Goal: Task Accomplishment & Management: Manage account settings

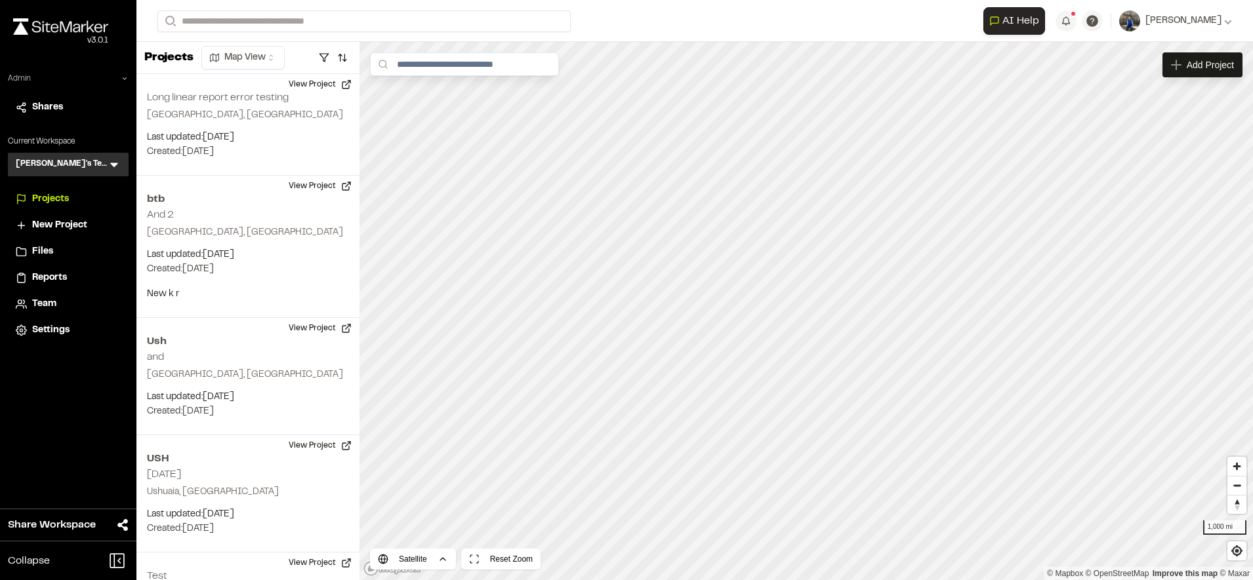
click at [121, 81] on icon at bounding box center [125, 79] width 8 height 8
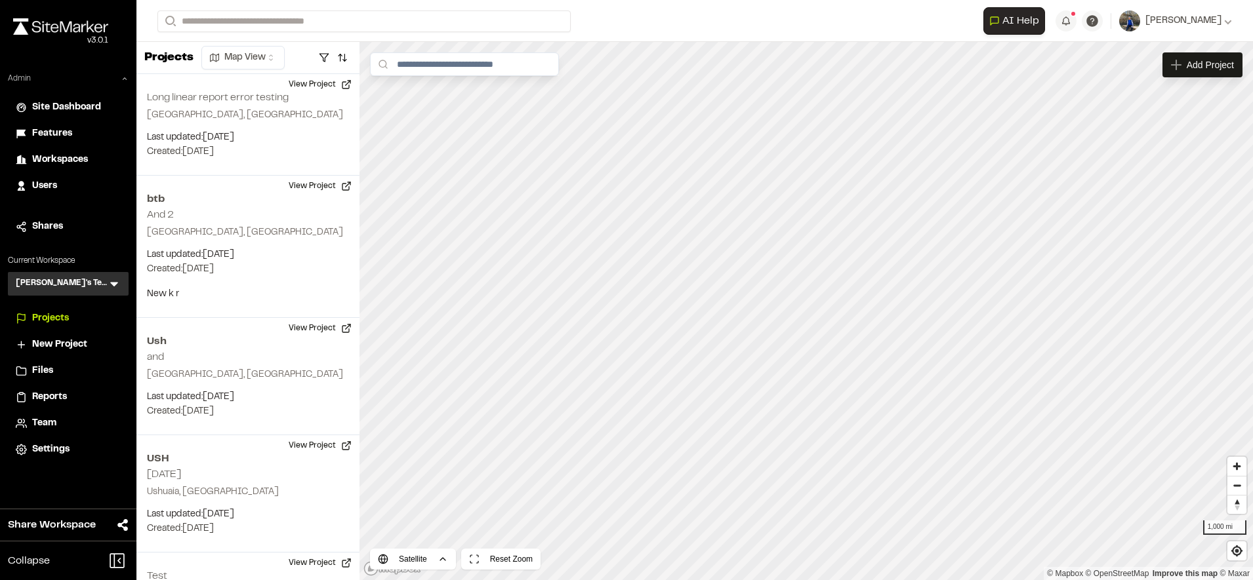
click at [62, 135] on span "Features" at bounding box center [52, 134] width 40 height 14
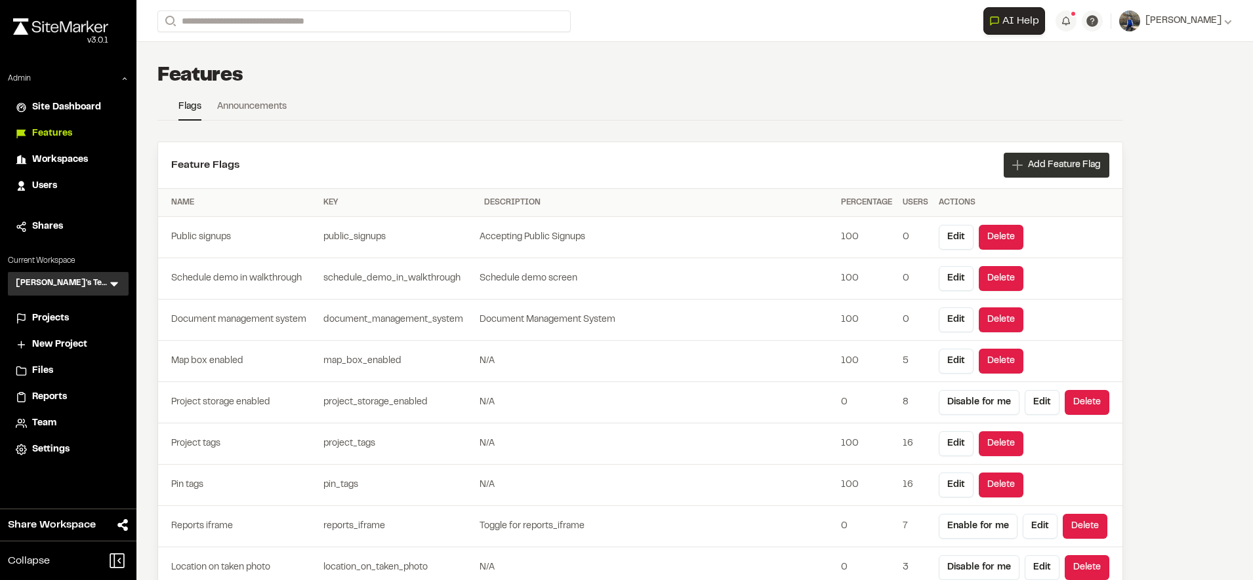
click at [1036, 156] on div "Add Feature Flag" at bounding box center [1056, 165] width 106 height 25
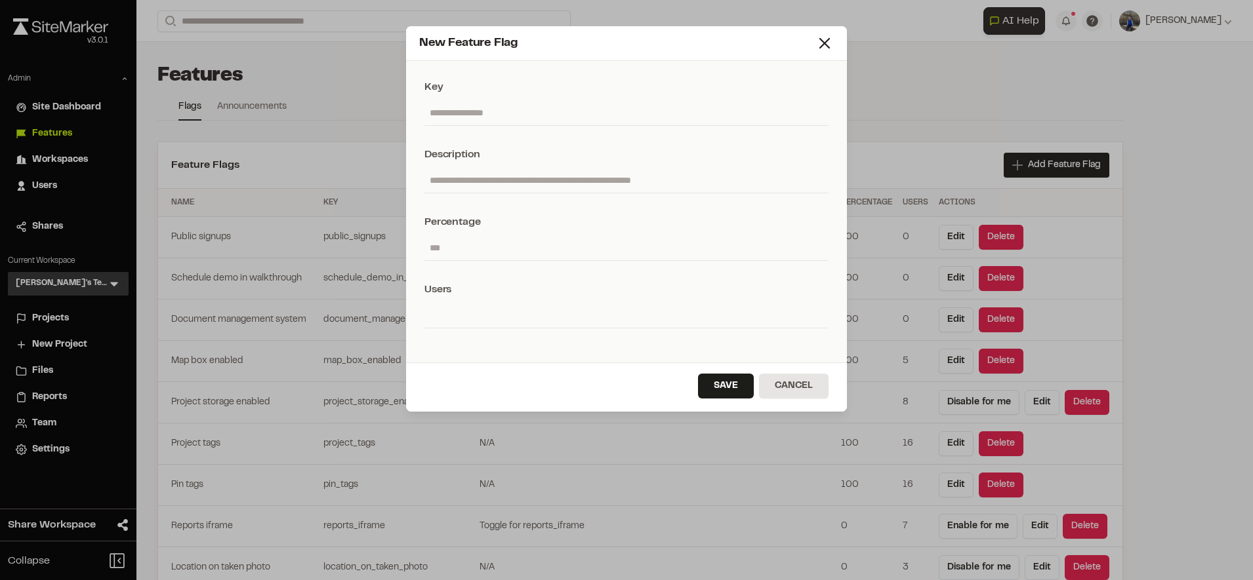
paste input "**********"
click at [541, 108] on input "text" at bounding box center [626, 112] width 404 height 25
type input "**********"
click at [529, 174] on input "text" at bounding box center [626, 180] width 404 height 25
type input "**********"
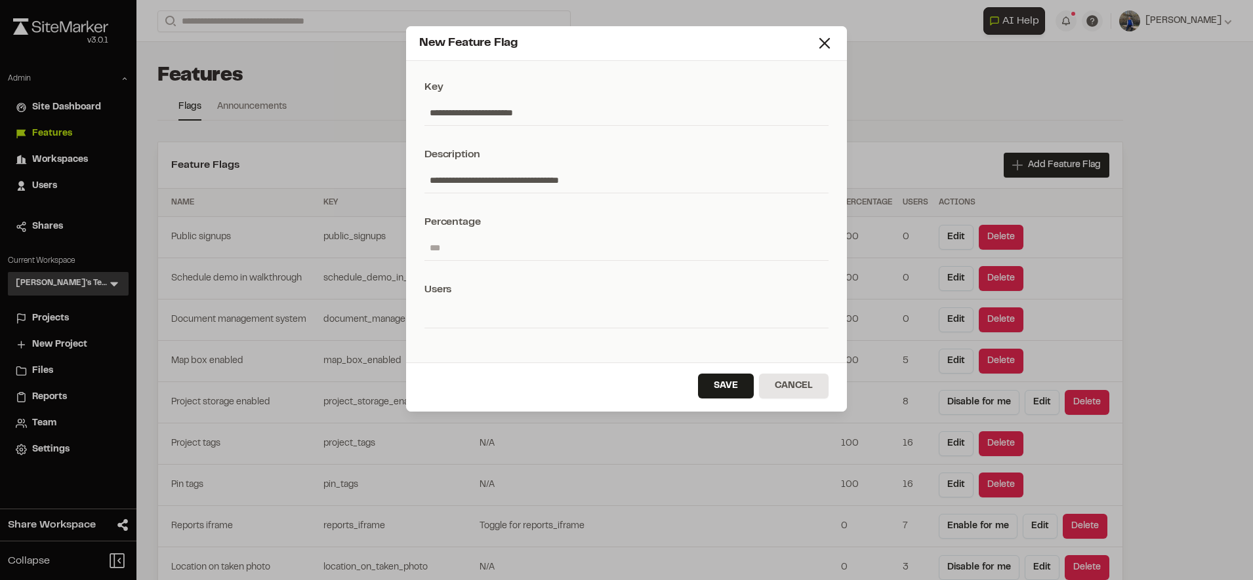
click at [500, 251] on input "number" at bounding box center [626, 247] width 404 height 25
type input "*"
click at [717, 389] on button "Save" at bounding box center [726, 386] width 56 height 25
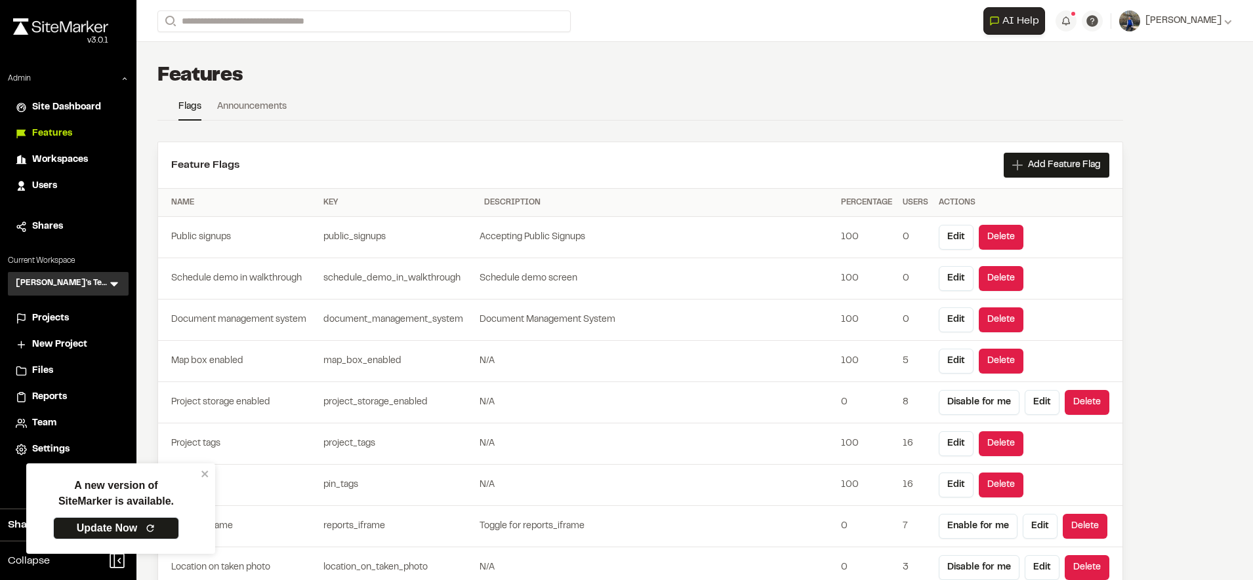
click at [63, 318] on span "Projects" at bounding box center [50, 319] width 37 height 14
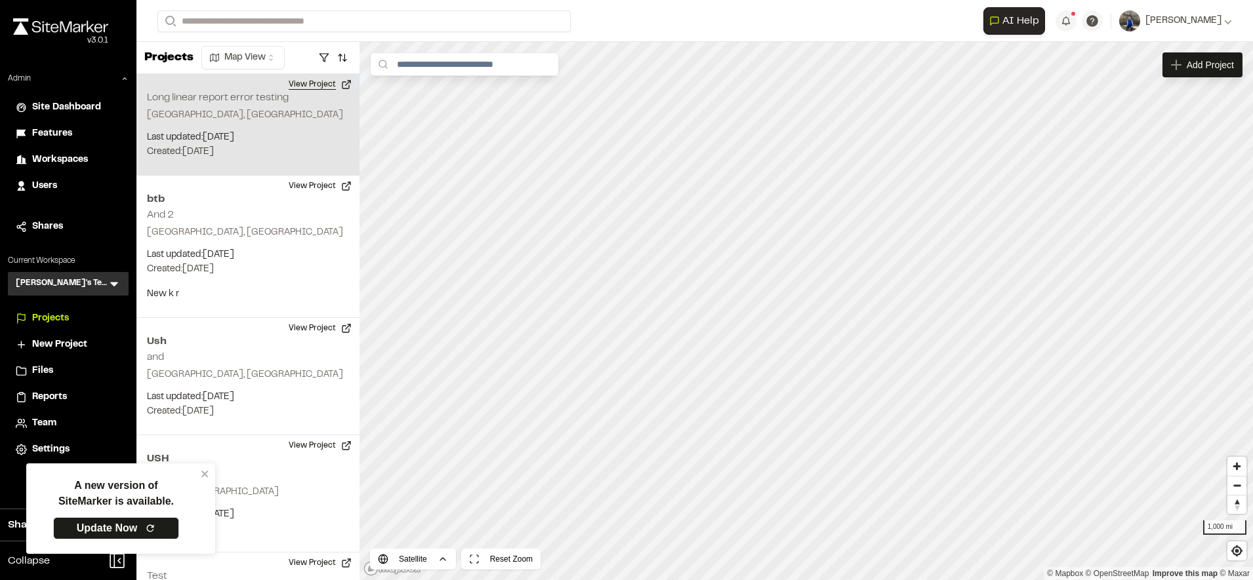
click at [323, 81] on button "View Project" at bounding box center [320, 84] width 79 height 21
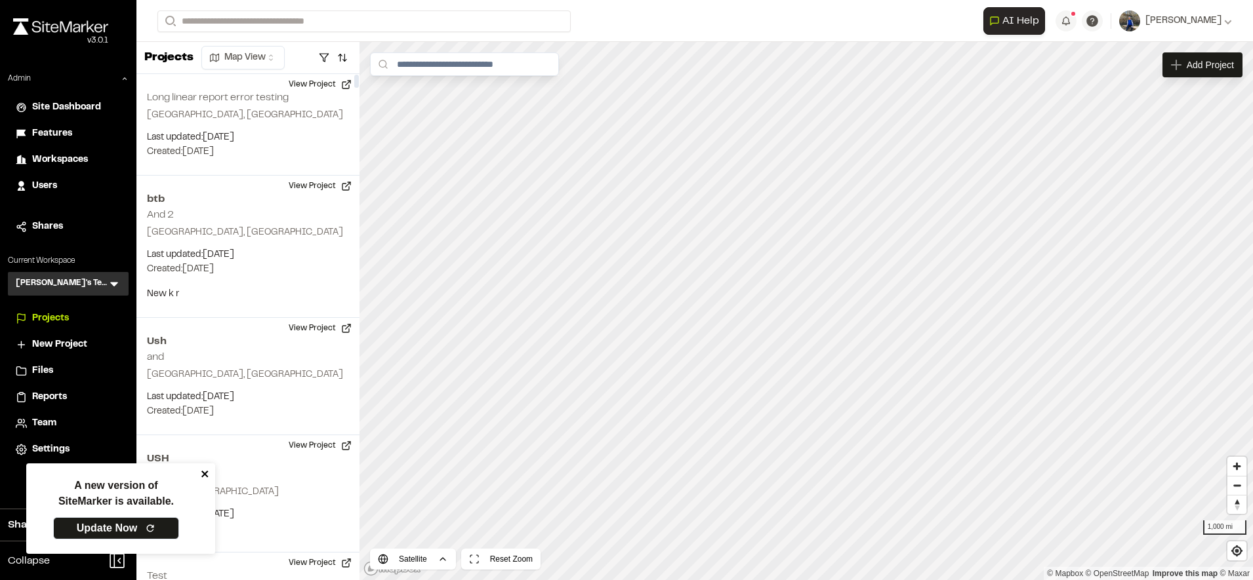
click at [209, 474] on icon "close" at bounding box center [205, 474] width 9 height 10
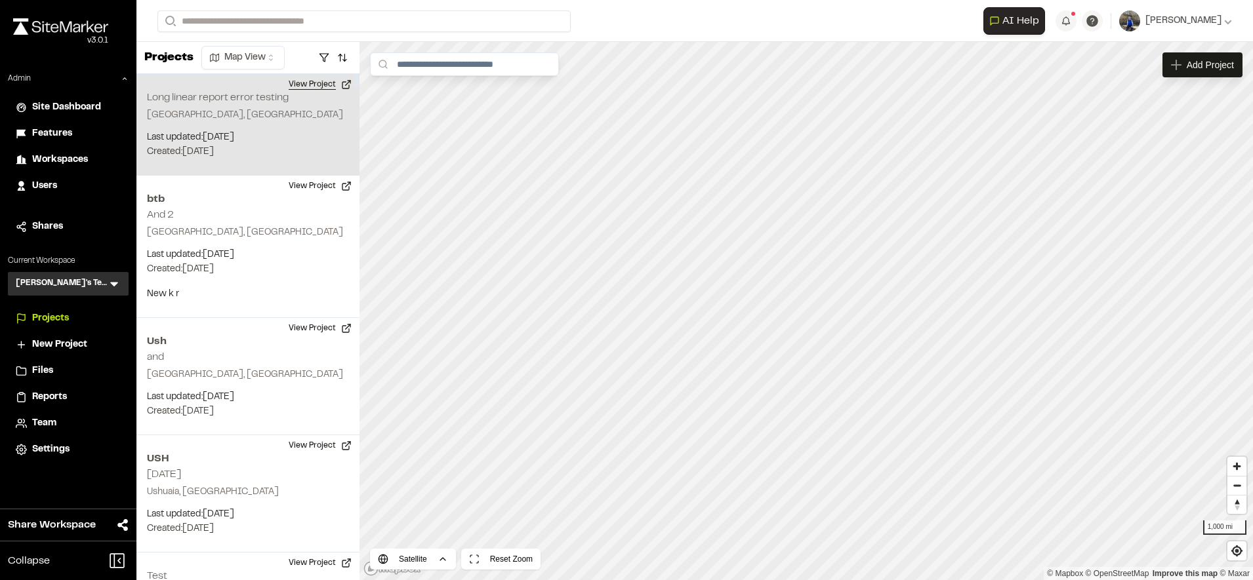
click at [325, 81] on button "View Project" at bounding box center [320, 84] width 79 height 21
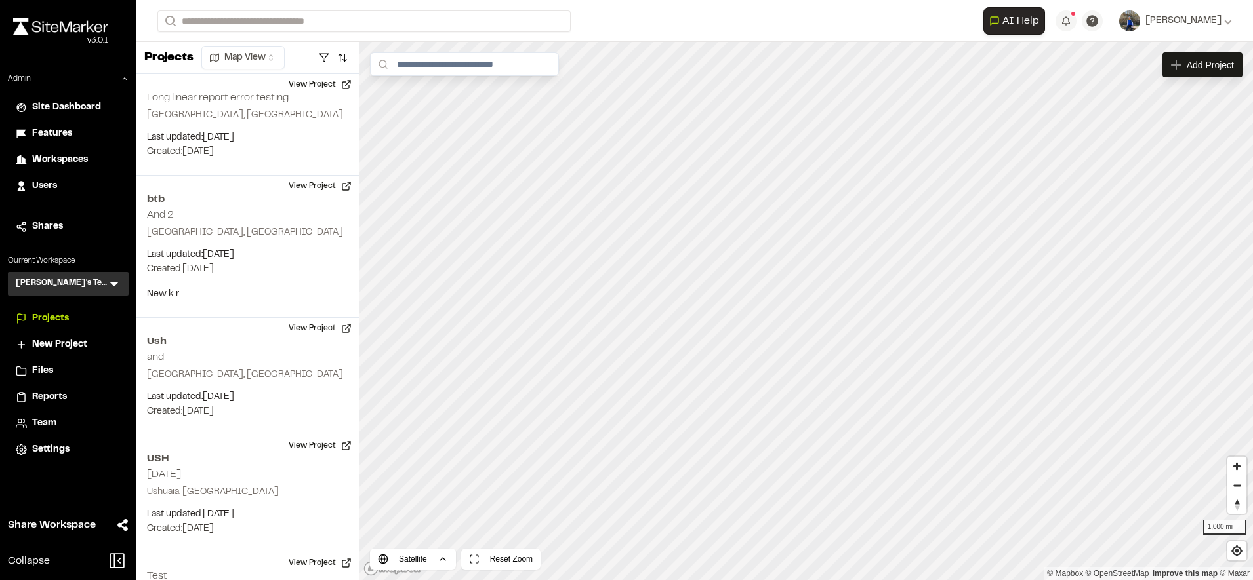
click at [110, 287] on icon at bounding box center [114, 283] width 13 height 13
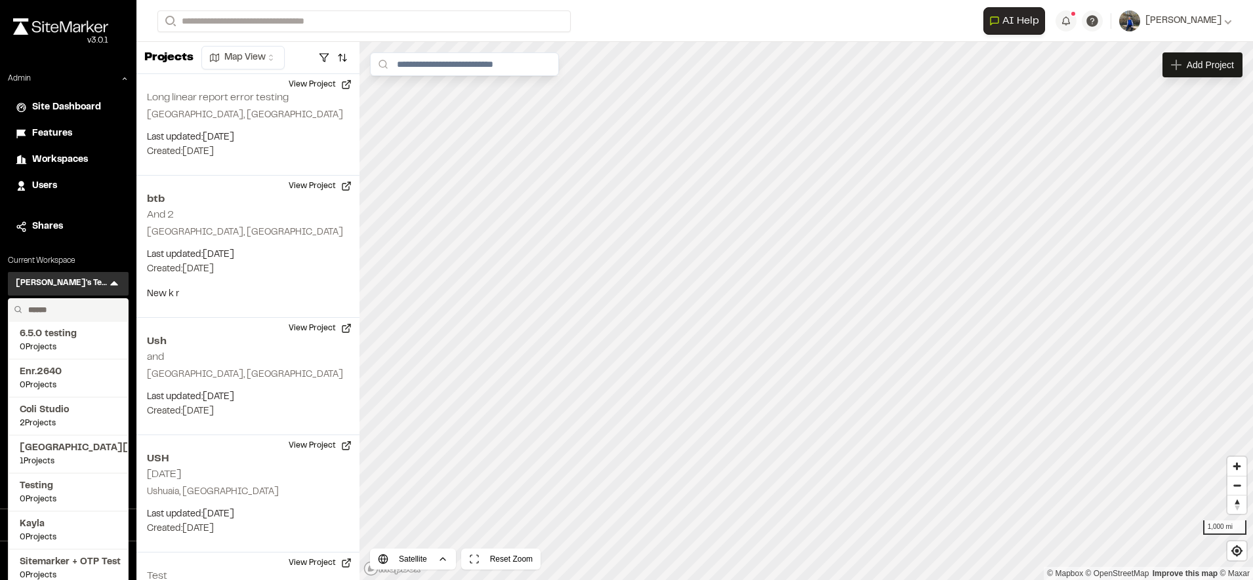
click at [80, 307] on input "text" at bounding box center [73, 310] width 100 height 22
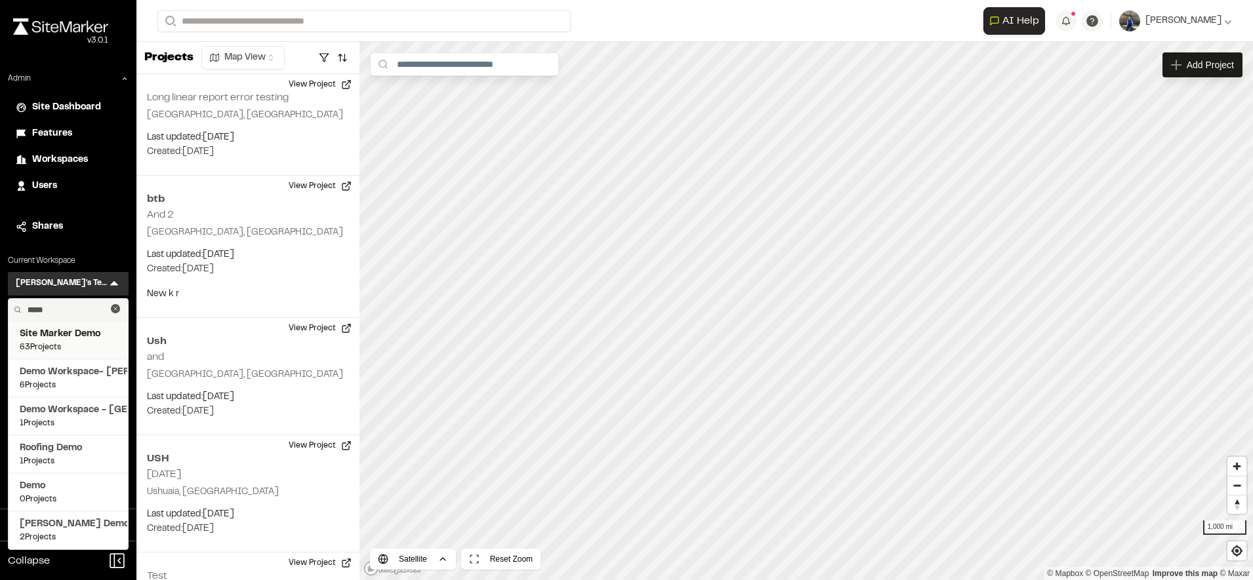
type input "****"
click at [51, 340] on span "Site Marker Demo" at bounding box center [68, 334] width 97 height 14
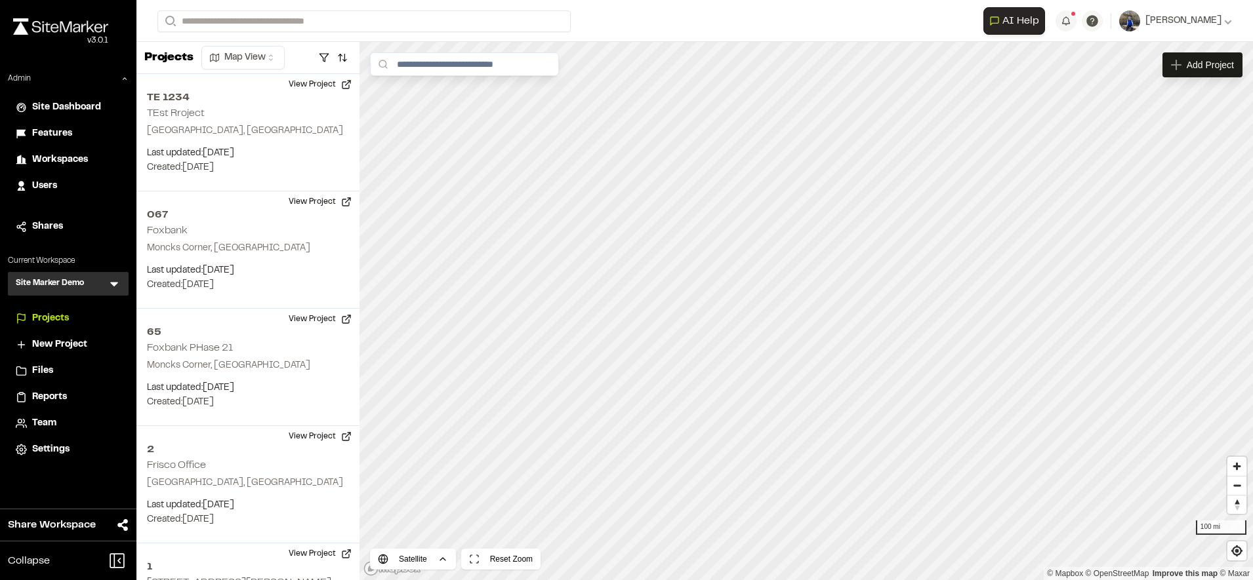
click at [54, 399] on span "Reports" at bounding box center [49, 397] width 35 height 14
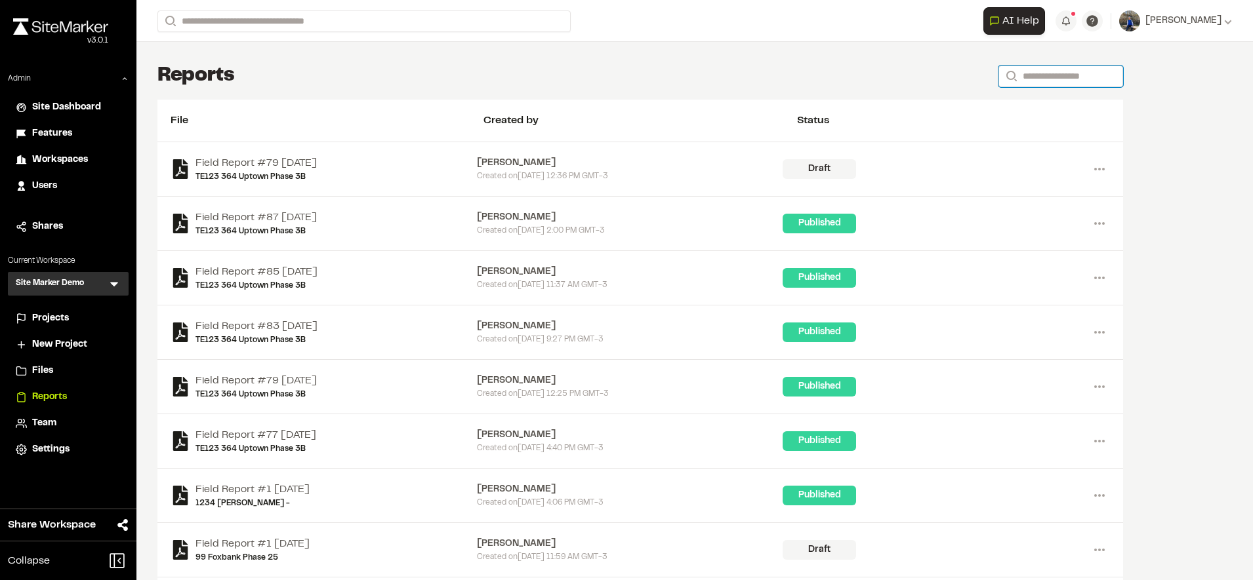
click at [1021, 83] on input "Search" at bounding box center [1060, 77] width 125 height 22
type input "*****"
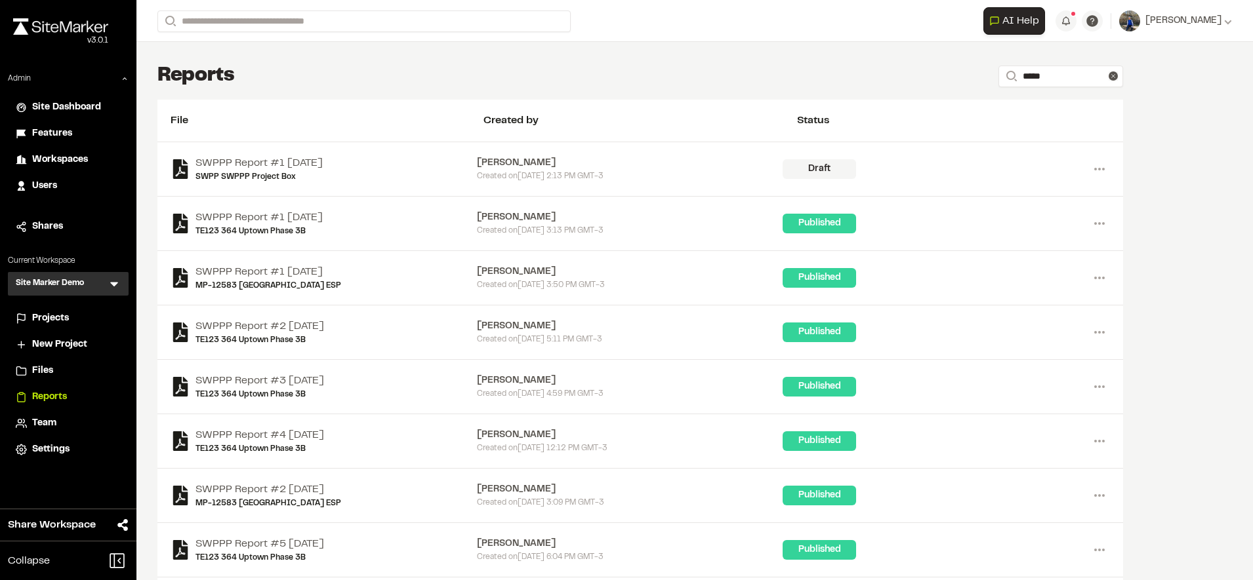
click at [865, 77] on div "Reports Search *****" at bounding box center [639, 76] width 965 height 26
click at [269, 174] on link "SWPP SWPPP Project Box" at bounding box center [258, 177] width 127 height 12
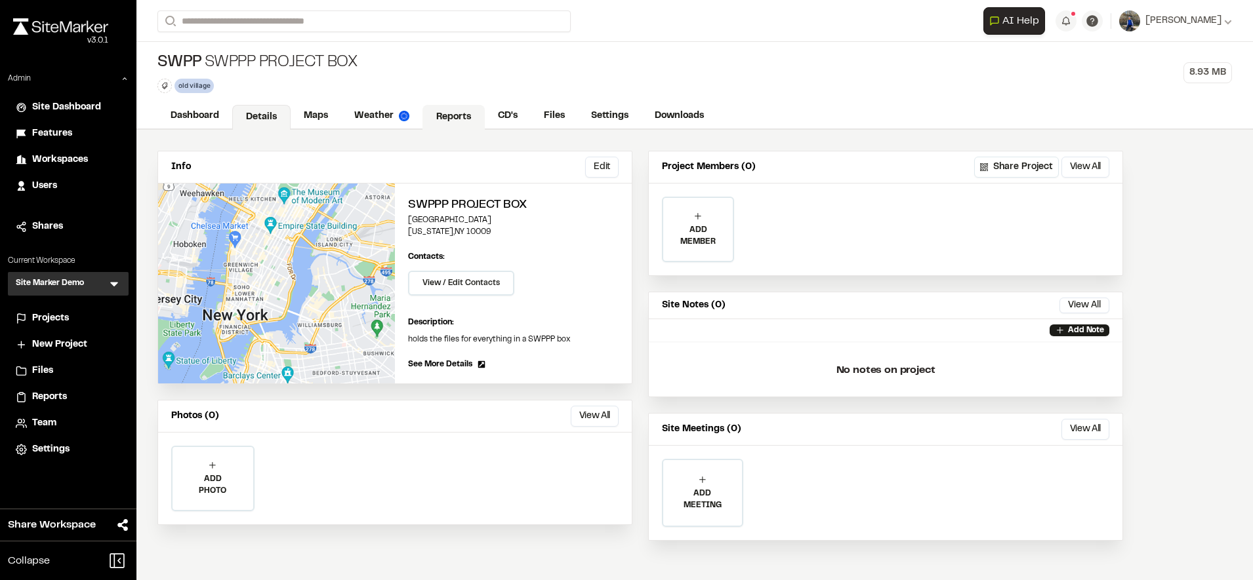
click at [428, 110] on link "Reports" at bounding box center [453, 117] width 62 height 25
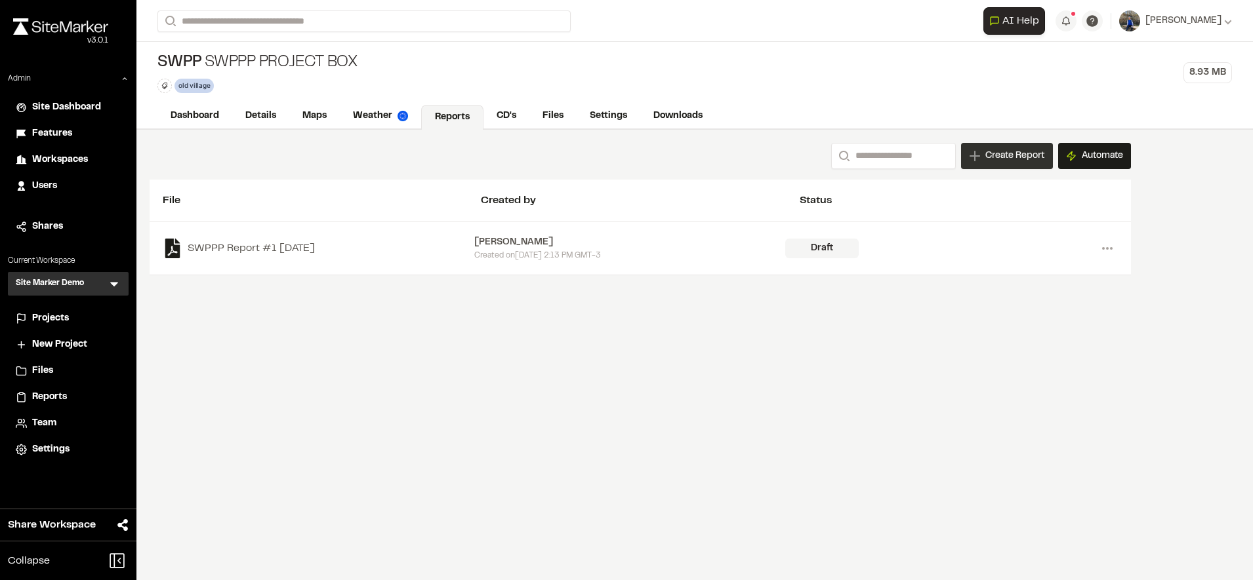
click at [1010, 149] on span "Create Report" at bounding box center [1014, 156] width 59 height 14
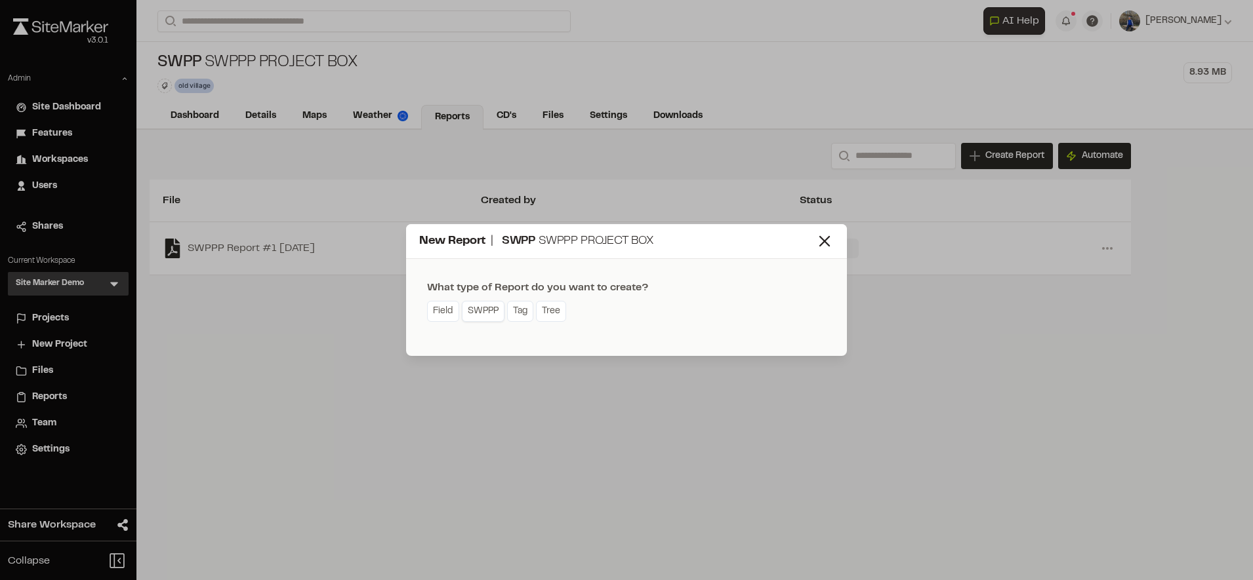
click at [478, 313] on link "SWPPP" at bounding box center [483, 311] width 43 height 21
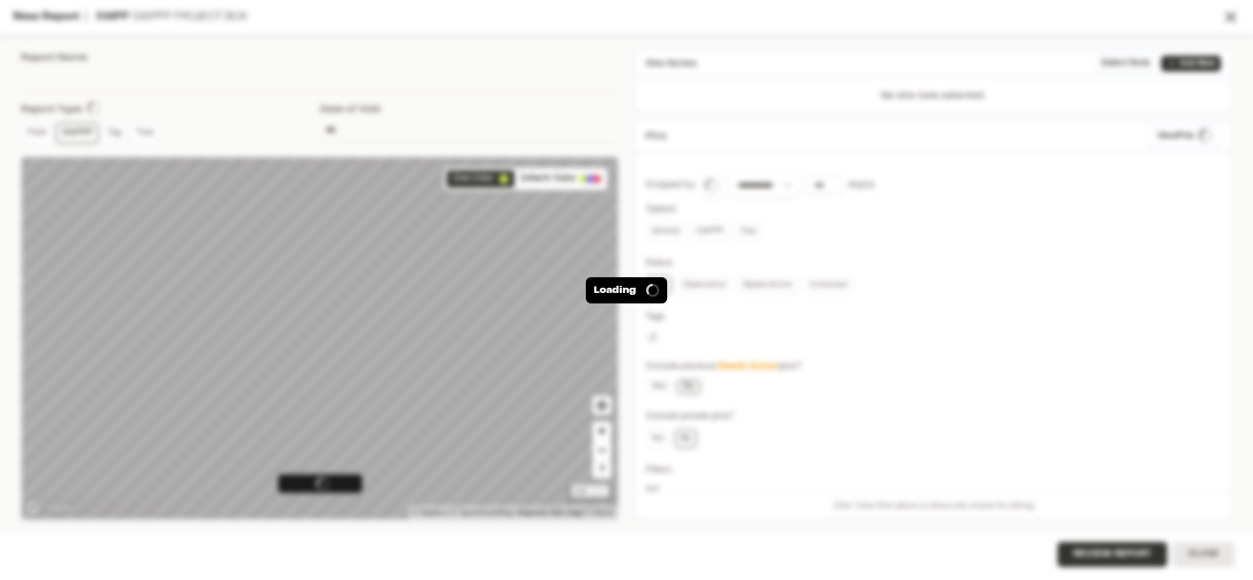
type input "**********"
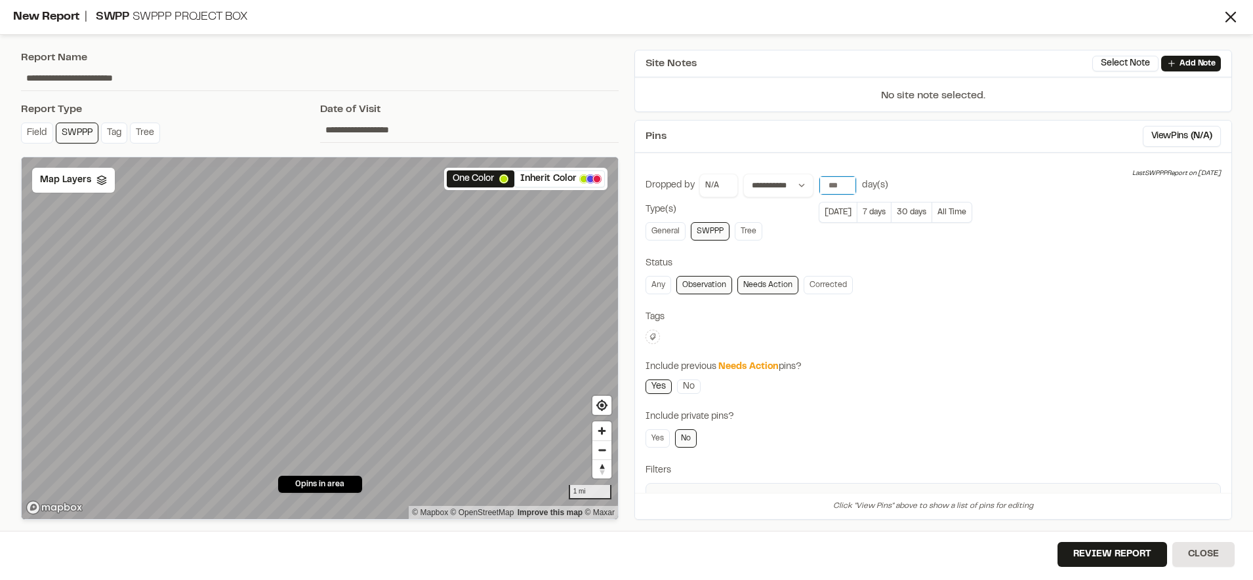
click at [831, 183] on input "number" at bounding box center [837, 185] width 37 height 18
click at [955, 206] on button "All Time" at bounding box center [952, 212] width 40 height 21
click at [1241, 20] on div "New Report | SWPP SWPPP Project Box" at bounding box center [626, 17] width 1253 height 35
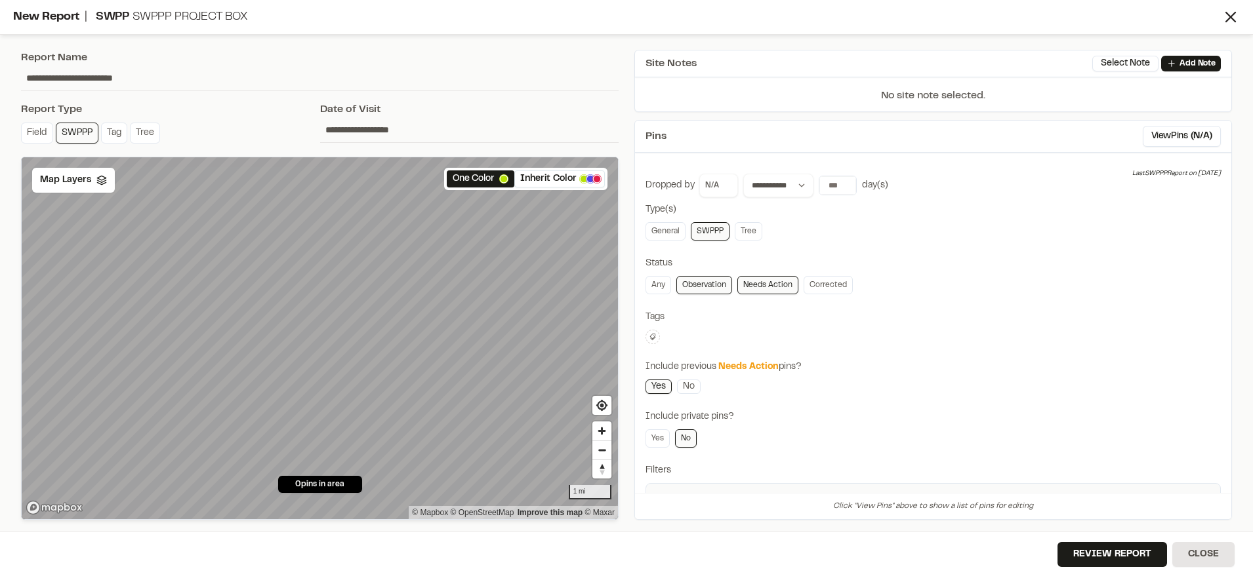
drag, startPoint x: 1241, startPoint y: 20, endPoint x: 1079, endPoint y: 10, distance: 162.3
click at [1079, 10] on div "New Report | SWPP SWPPP Project Box" at bounding box center [617, 18] width 1208 height 18
click at [1231, 25] on icon at bounding box center [1230, 17] width 18 height 18
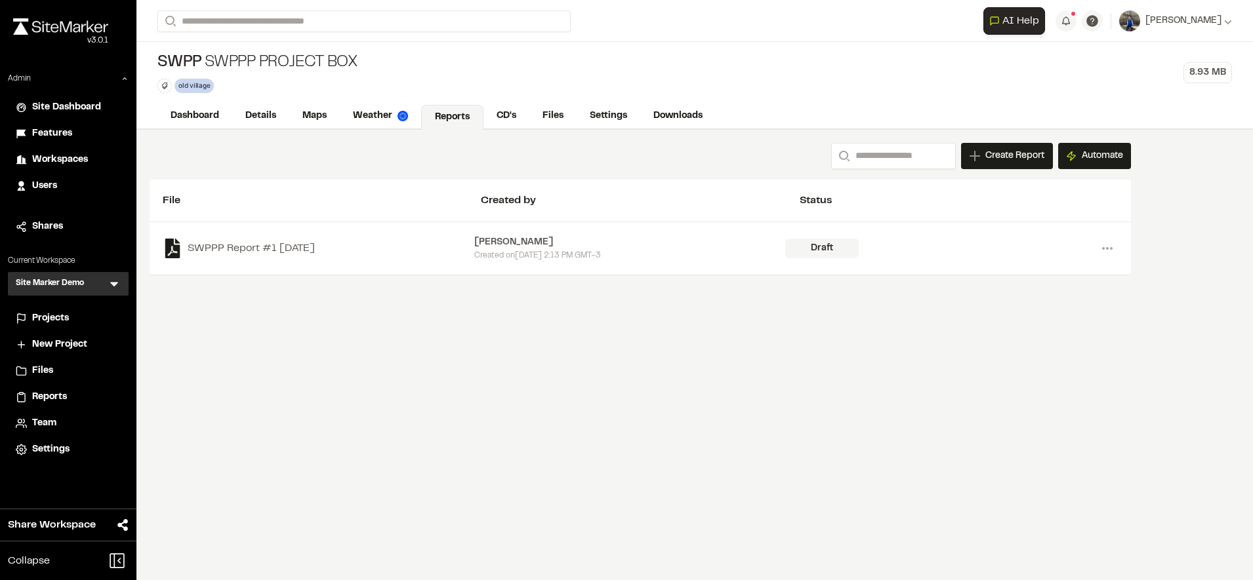
click at [119, 285] on icon at bounding box center [114, 283] width 13 height 13
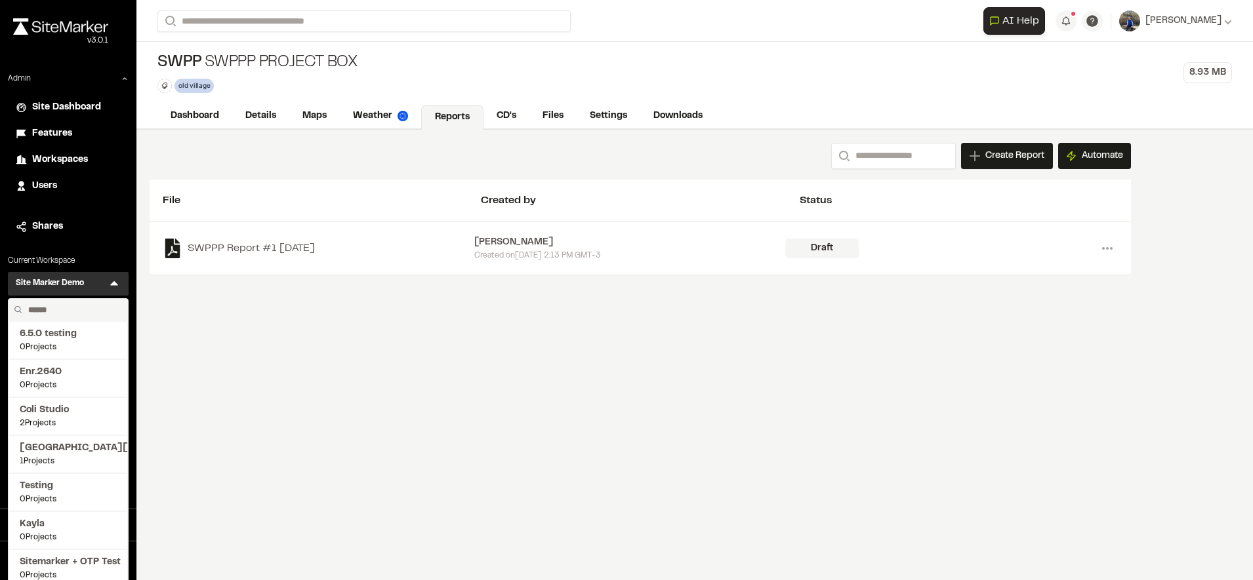
click at [75, 313] on input "text" at bounding box center [73, 310] width 100 height 22
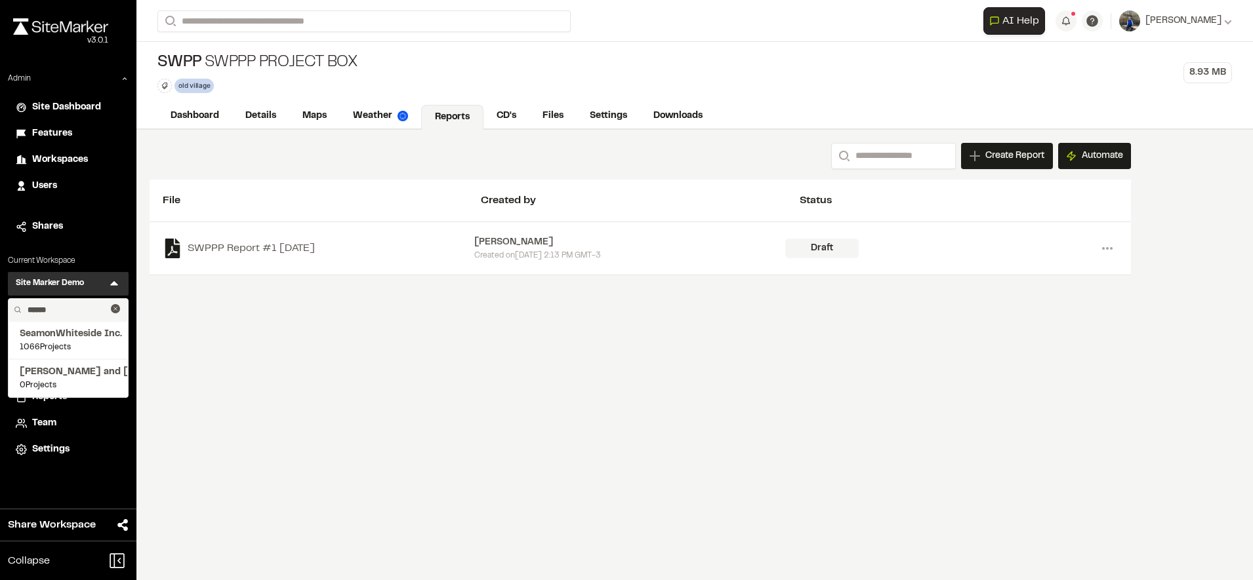
type input "******"
click at [190, 357] on div "**********" at bounding box center [694, 355] width 1116 height 451
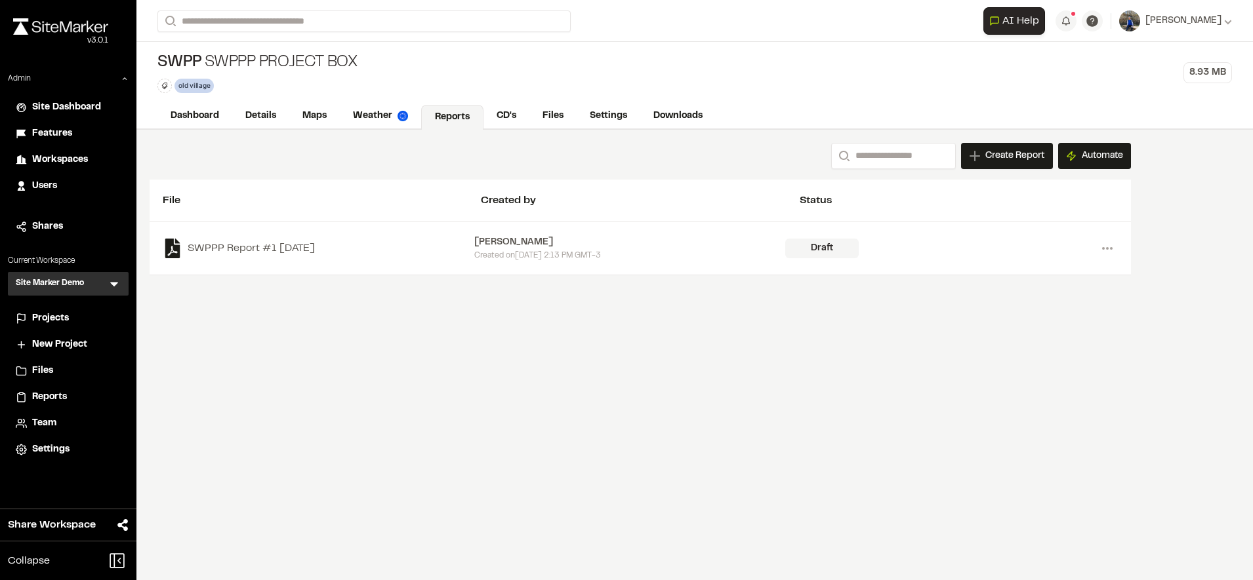
click at [114, 283] on icon at bounding box center [114, 285] width 8 height 5
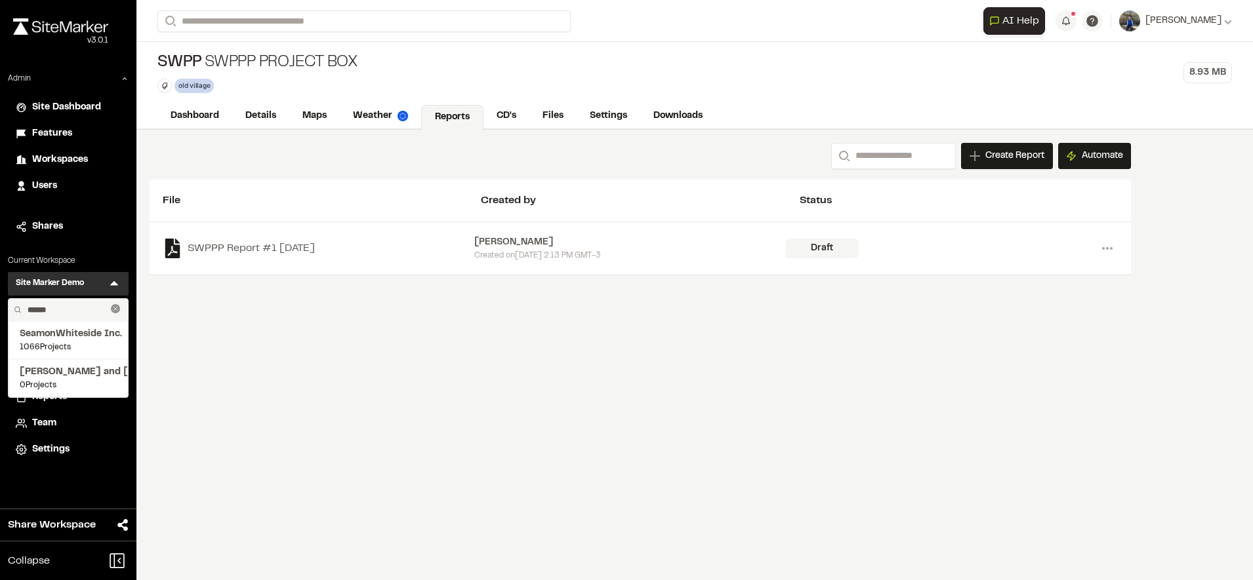
click at [115, 312] on icon at bounding box center [115, 308] width 9 height 9
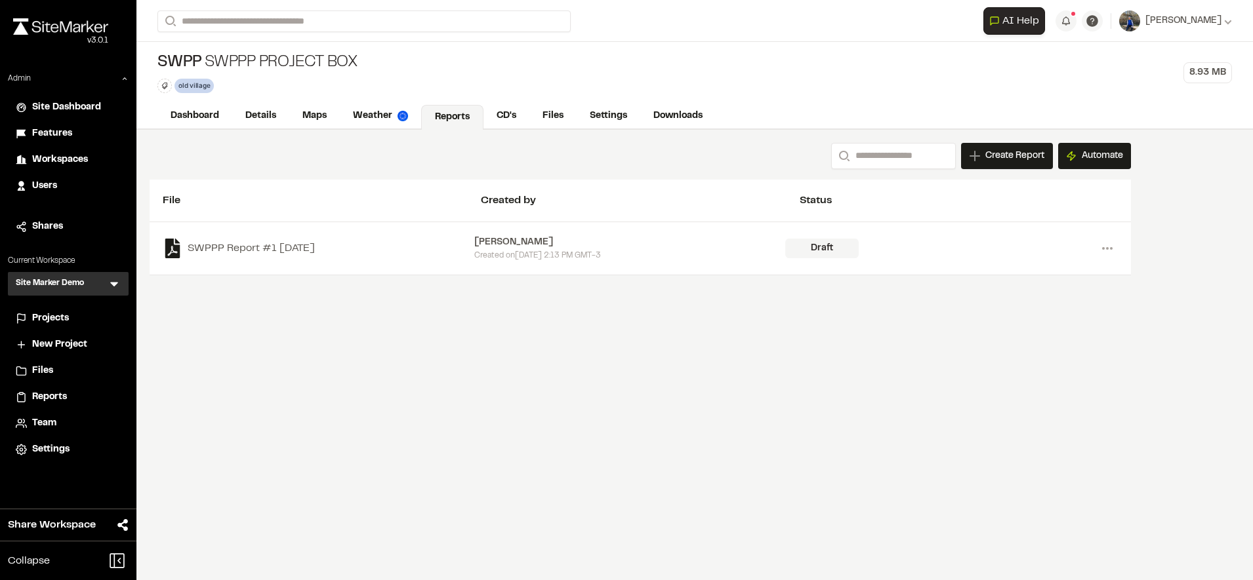
click at [115, 289] on icon at bounding box center [114, 283] width 13 height 13
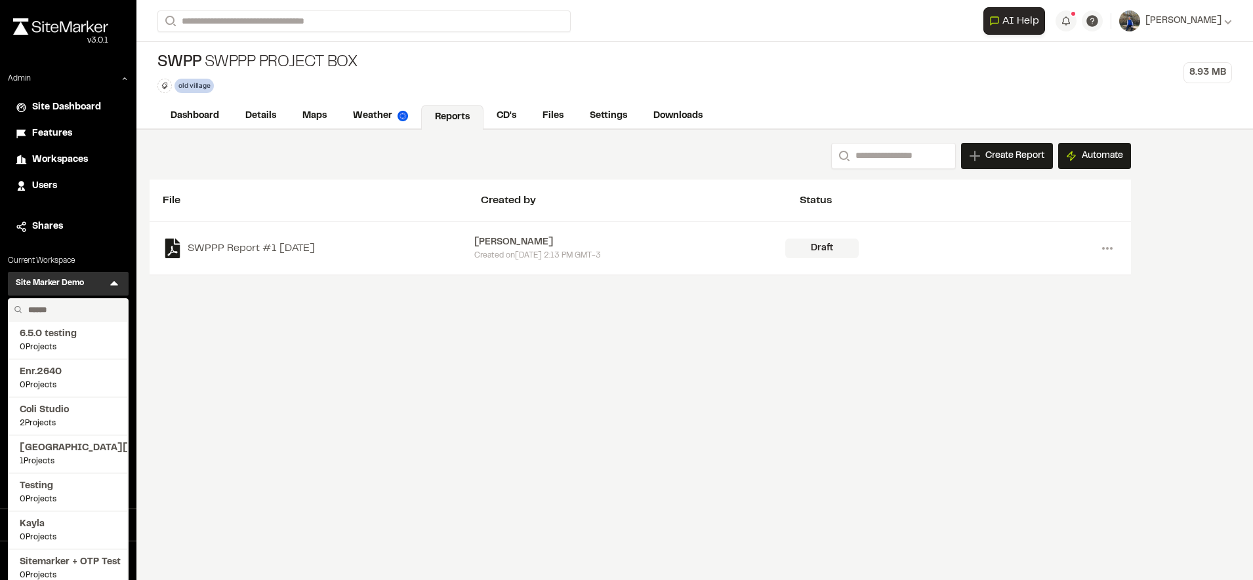
click at [56, 316] on input "text" at bounding box center [73, 310] width 100 height 22
type input "****"
click at [37, 450] on span "Troy's Test" at bounding box center [68, 448] width 97 height 14
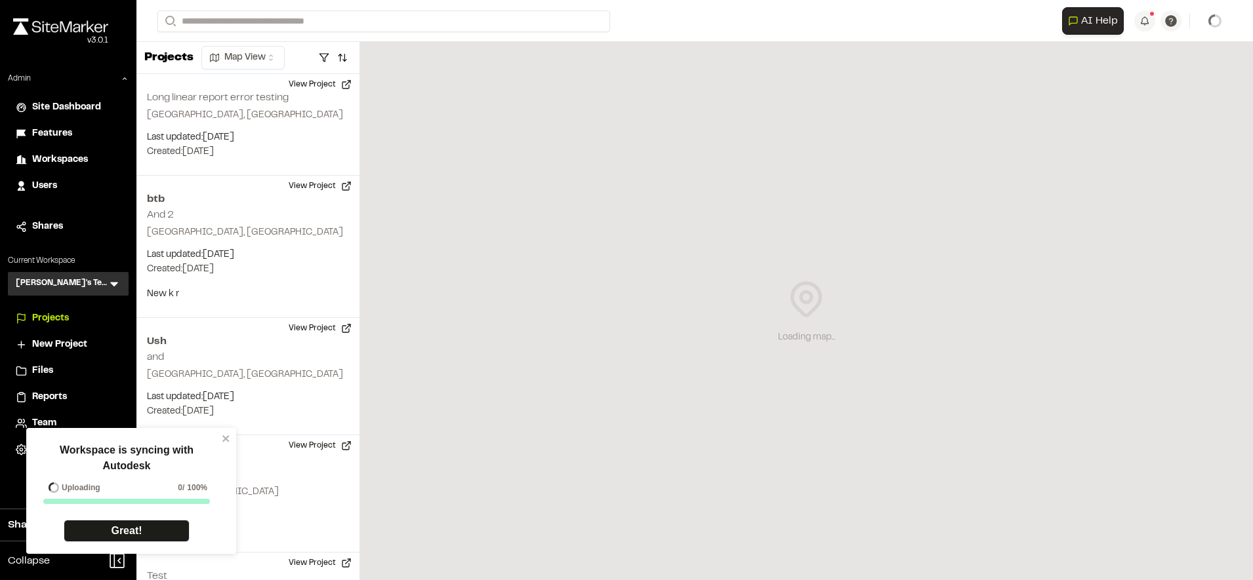
click at [54, 387] on li "Reports" at bounding box center [68, 397] width 121 height 25
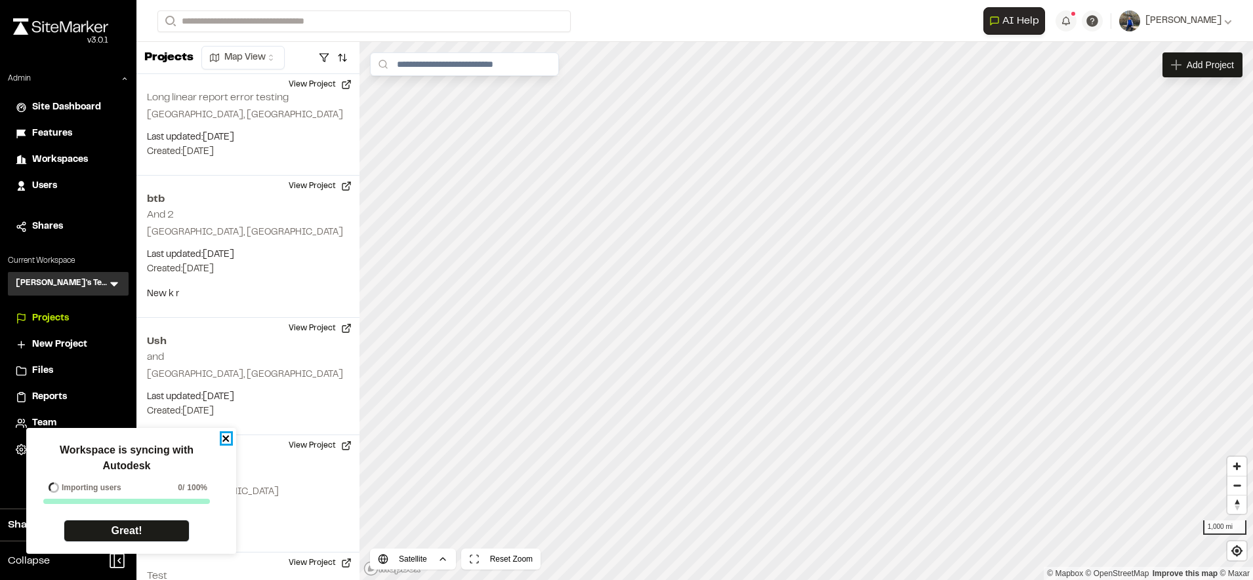
click at [224, 435] on icon "close" at bounding box center [226, 439] width 9 height 10
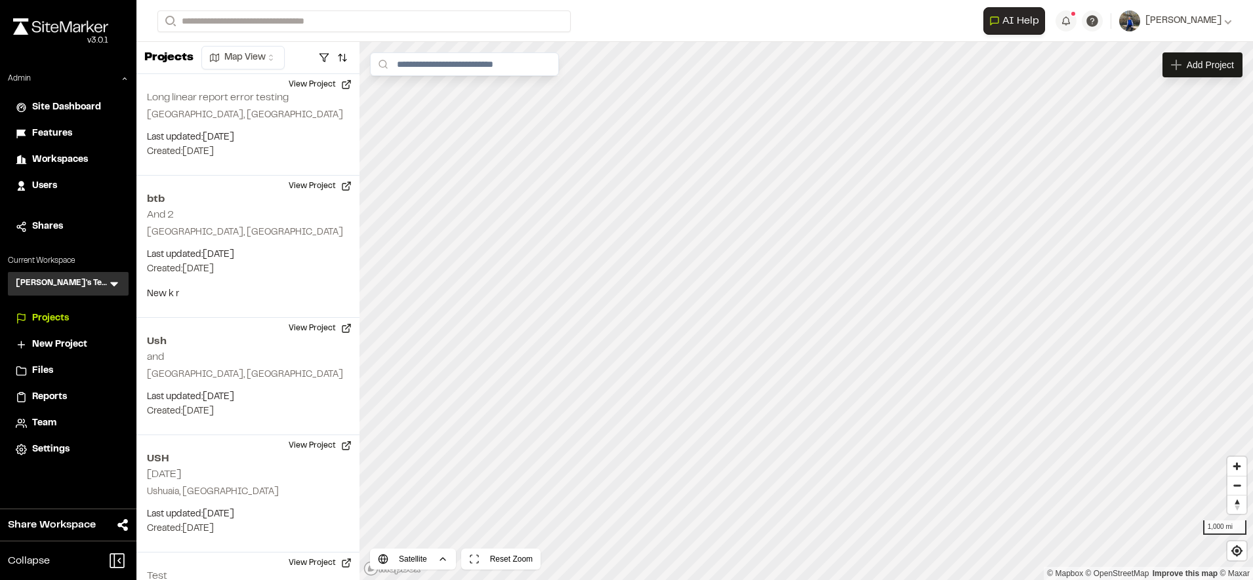
click at [58, 392] on span "Reports" at bounding box center [49, 397] width 35 height 14
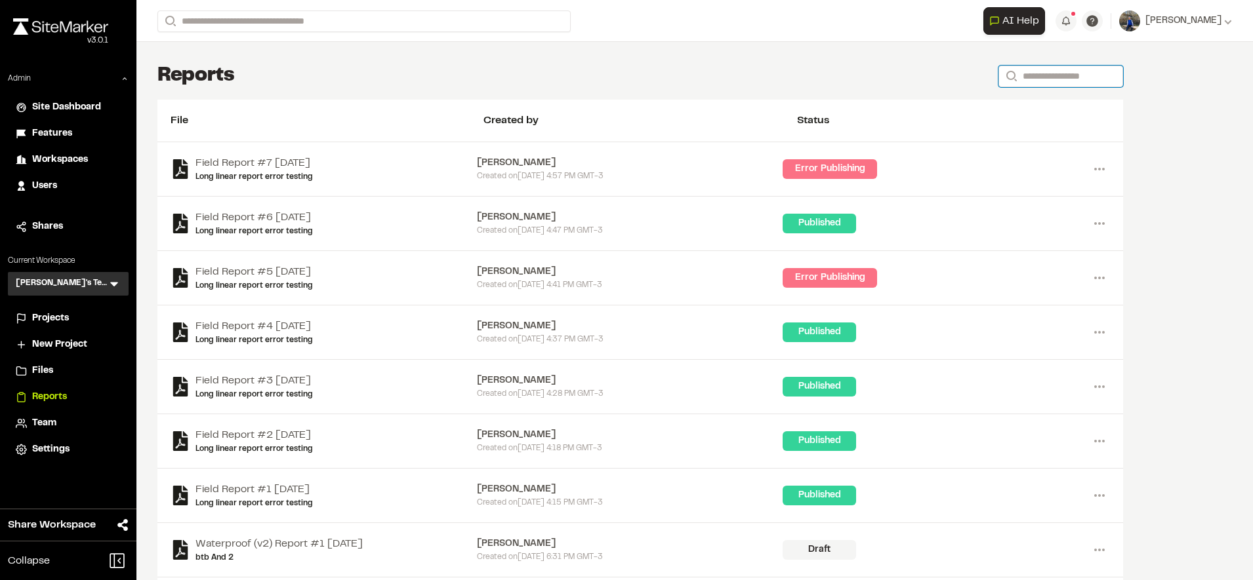
click at [1092, 74] on input "Search" at bounding box center [1060, 77] width 125 height 22
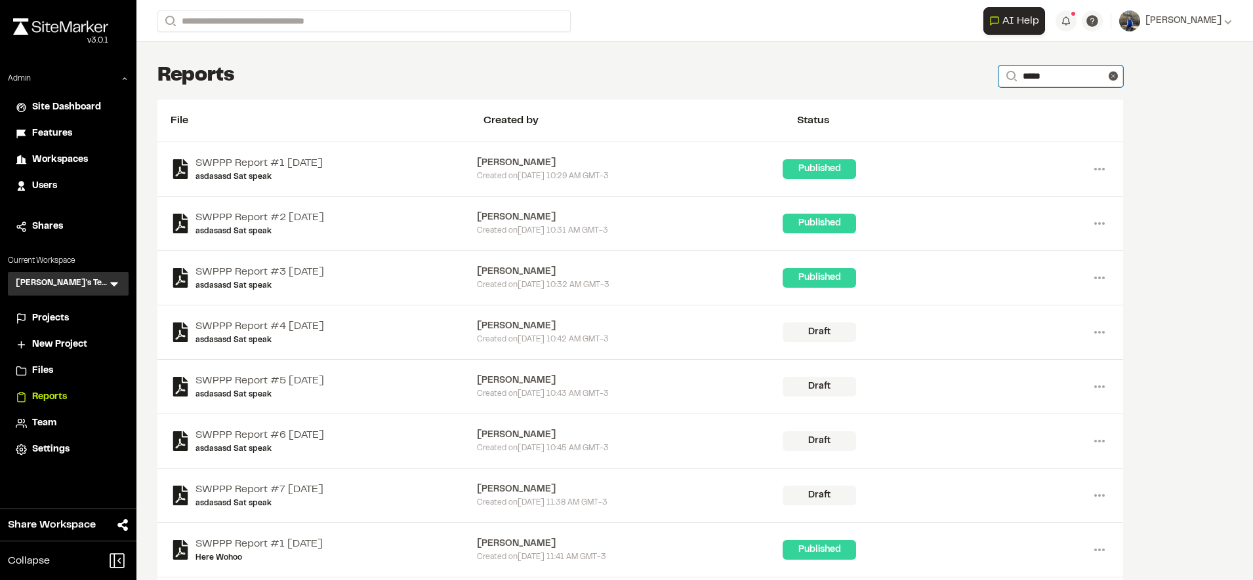
type input "*****"
click at [234, 176] on link "asdasasd Sat speak" at bounding box center [258, 177] width 127 height 12
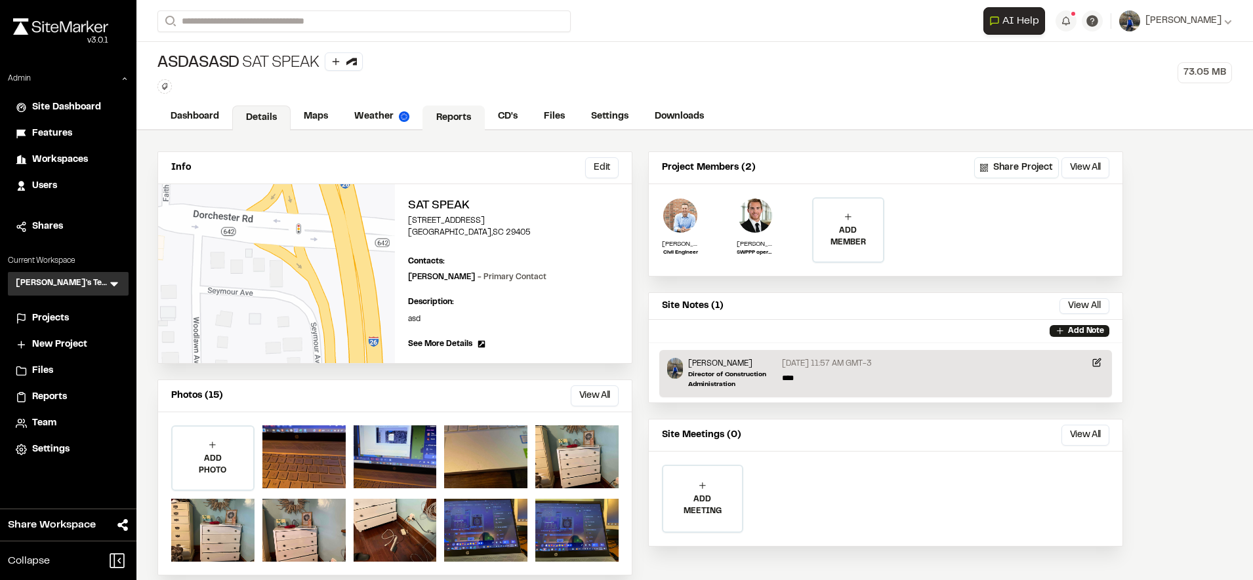
click at [439, 117] on link "Reports" at bounding box center [453, 118] width 62 height 25
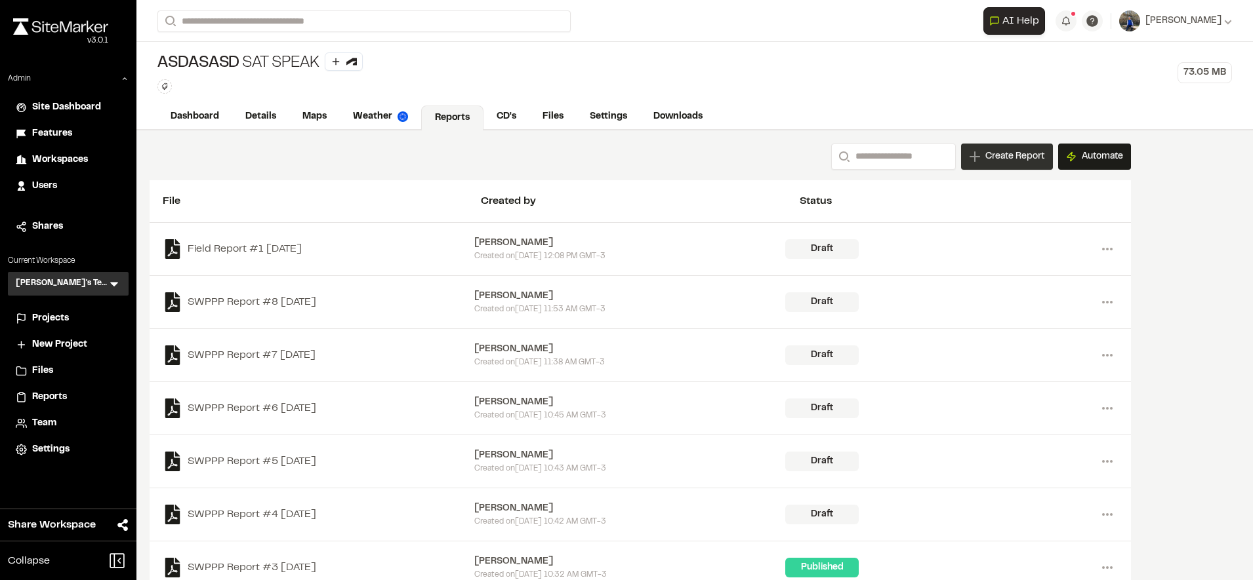
click at [999, 168] on div "Create Report" at bounding box center [1007, 157] width 92 height 26
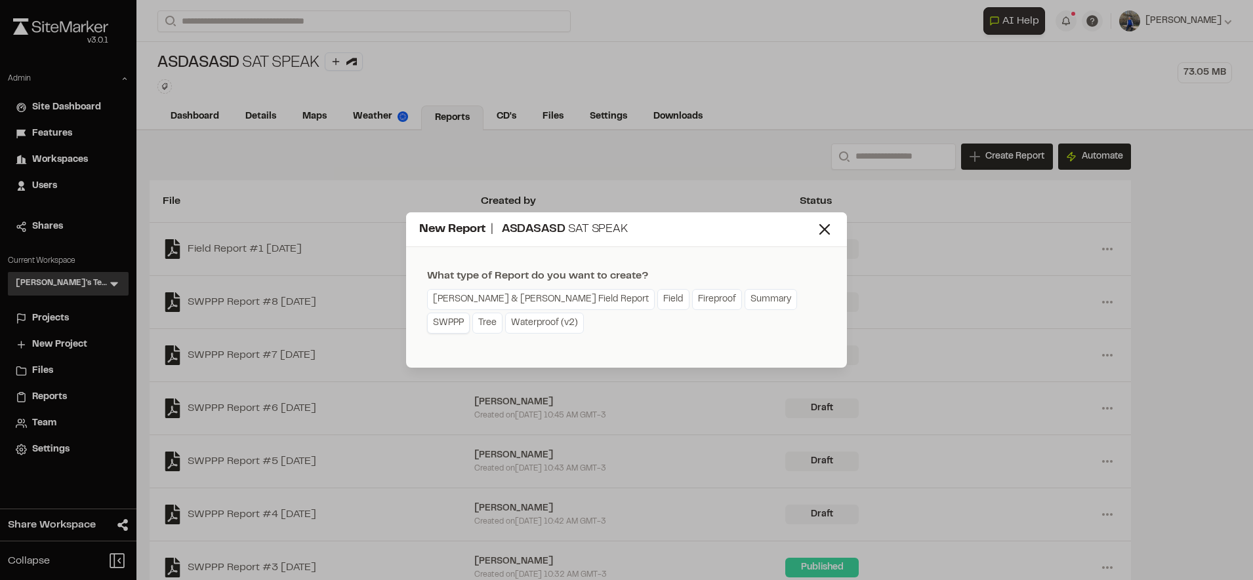
click at [470, 313] on link "SWPPP" at bounding box center [448, 323] width 43 height 21
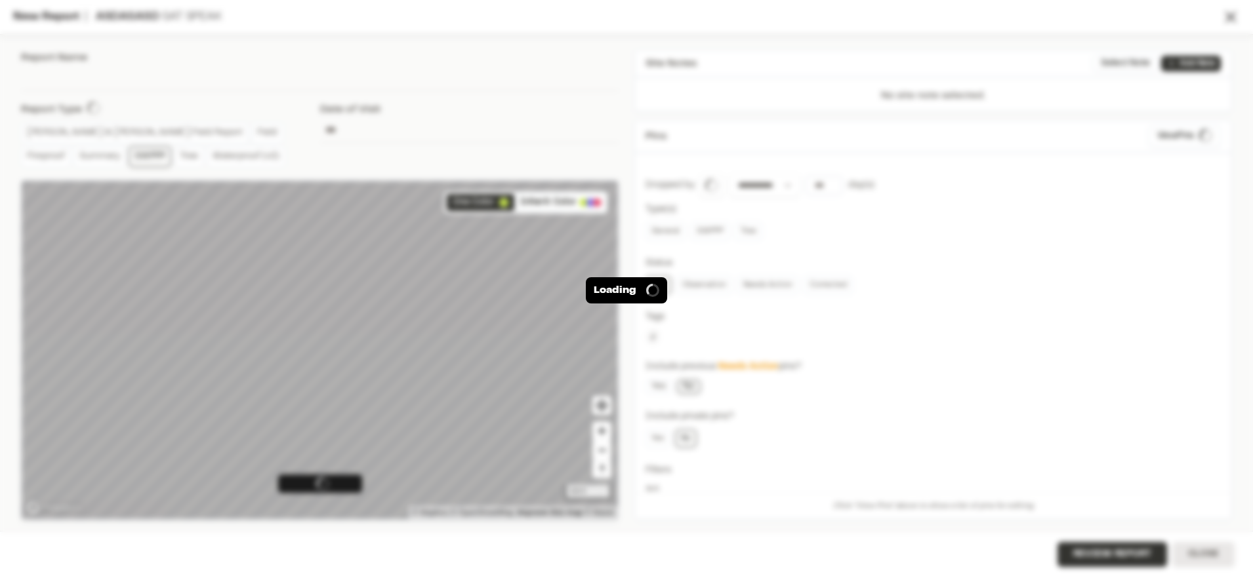
type input "**********"
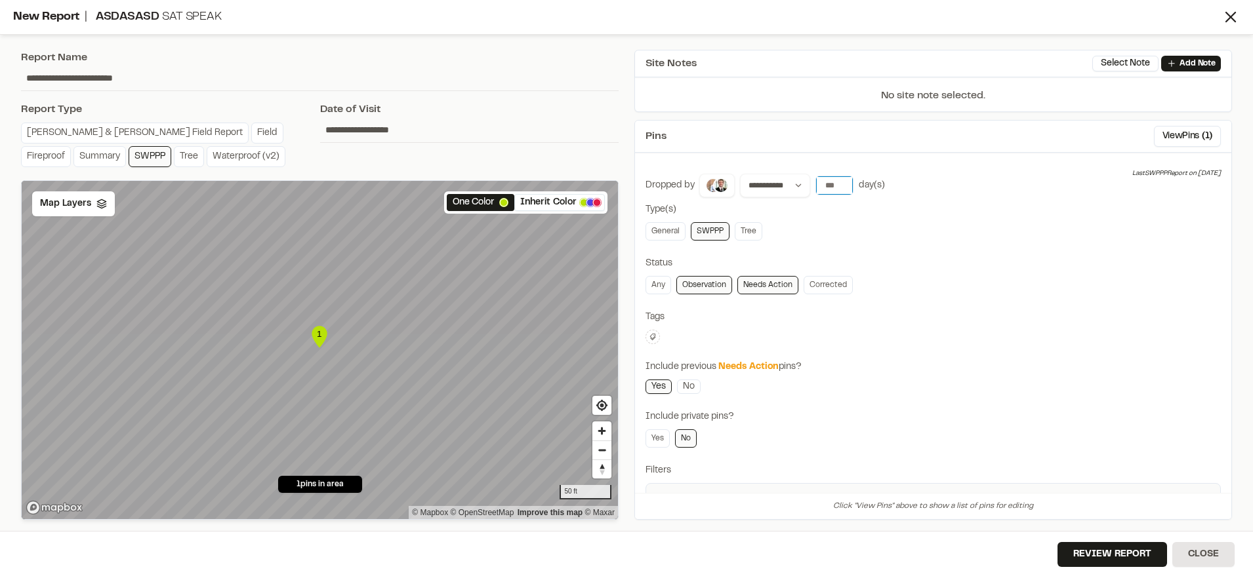
click at [833, 179] on input "number" at bounding box center [834, 185] width 37 height 18
type input "***"
click at [815, 144] on div "Pins View Pins ( 1 )" at bounding box center [933, 137] width 596 height 32
click at [1091, 557] on button "Review Report" at bounding box center [1112, 554] width 110 height 25
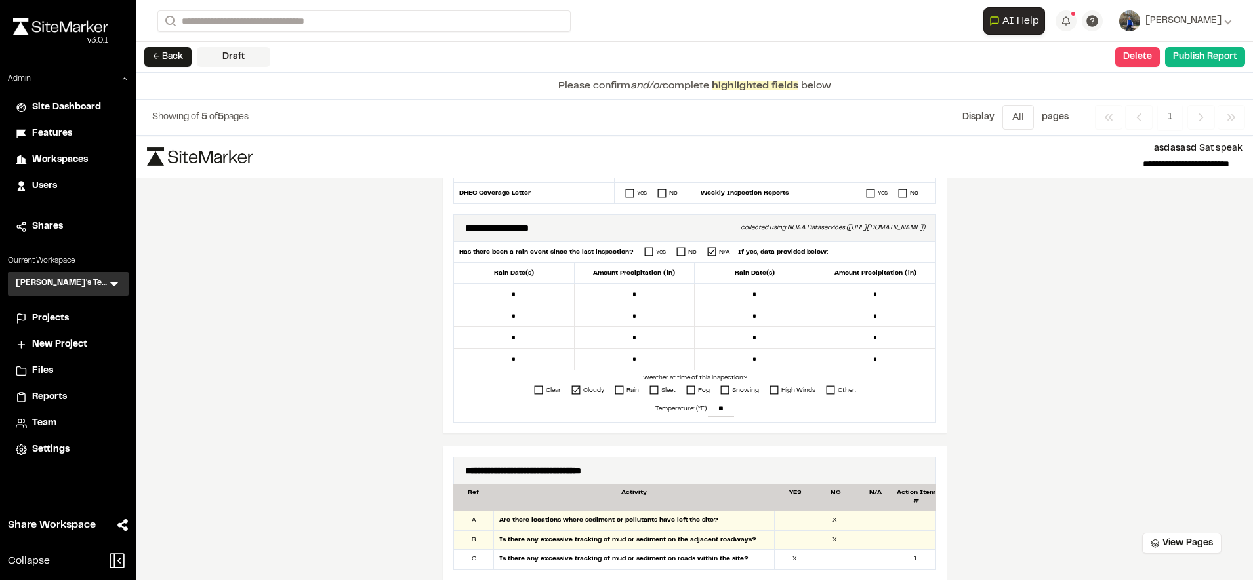
scroll to position [377, 0]
click at [524, 304] on input "*" at bounding box center [514, 296] width 121 height 22
click at [405, 342] on div "**********" at bounding box center [694, 358] width 1116 height 445
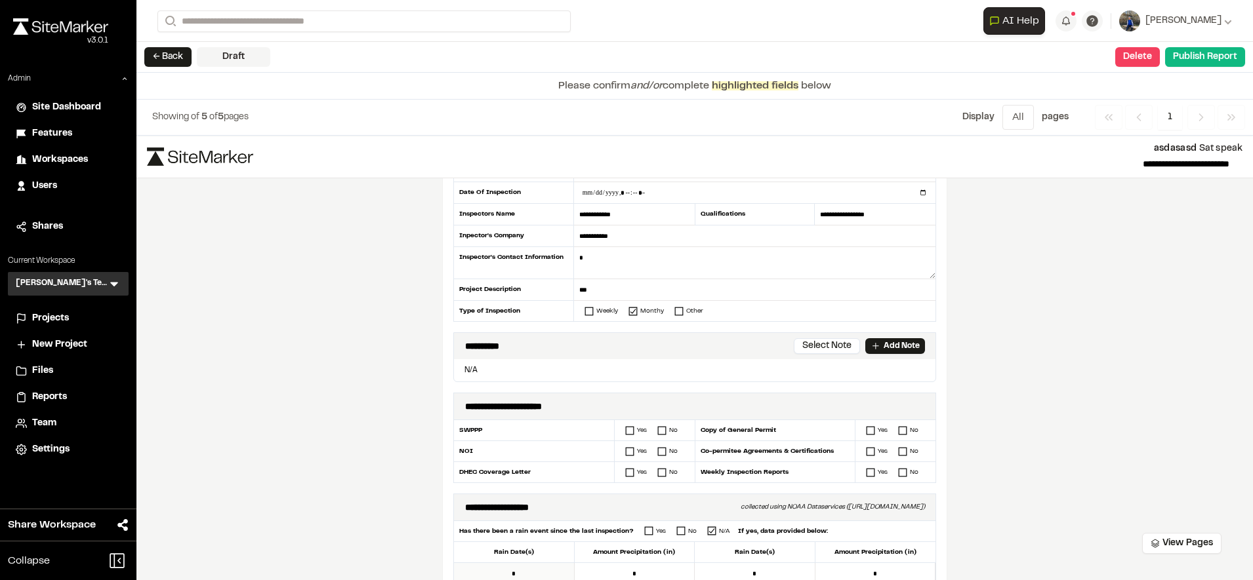
scroll to position [0, 0]
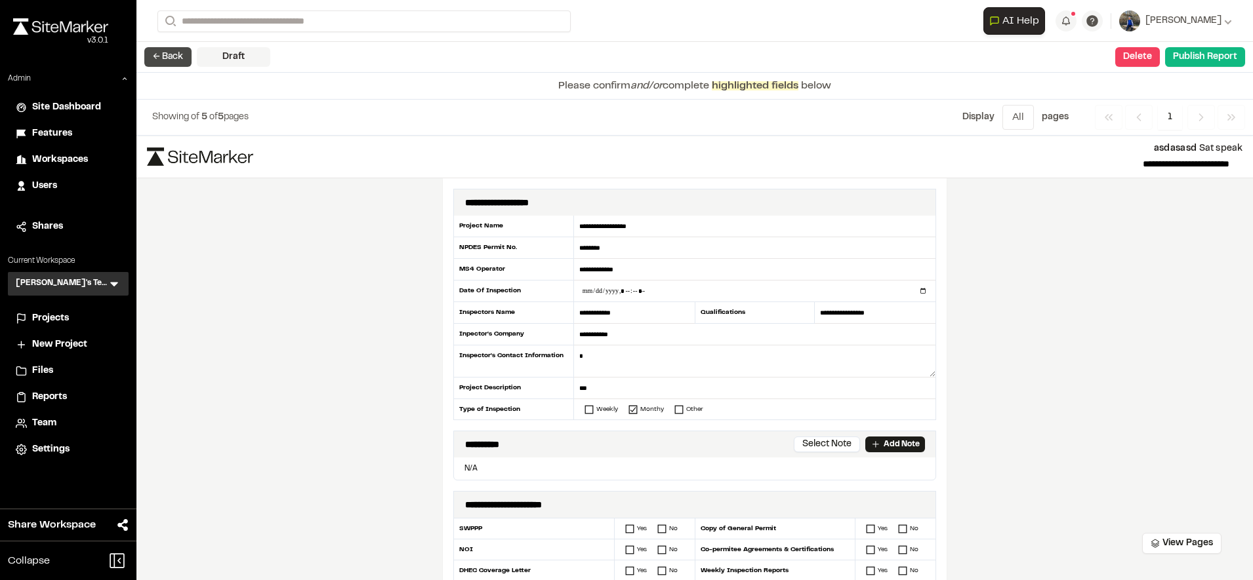
click at [174, 62] on button "← Back" at bounding box center [167, 57] width 47 height 20
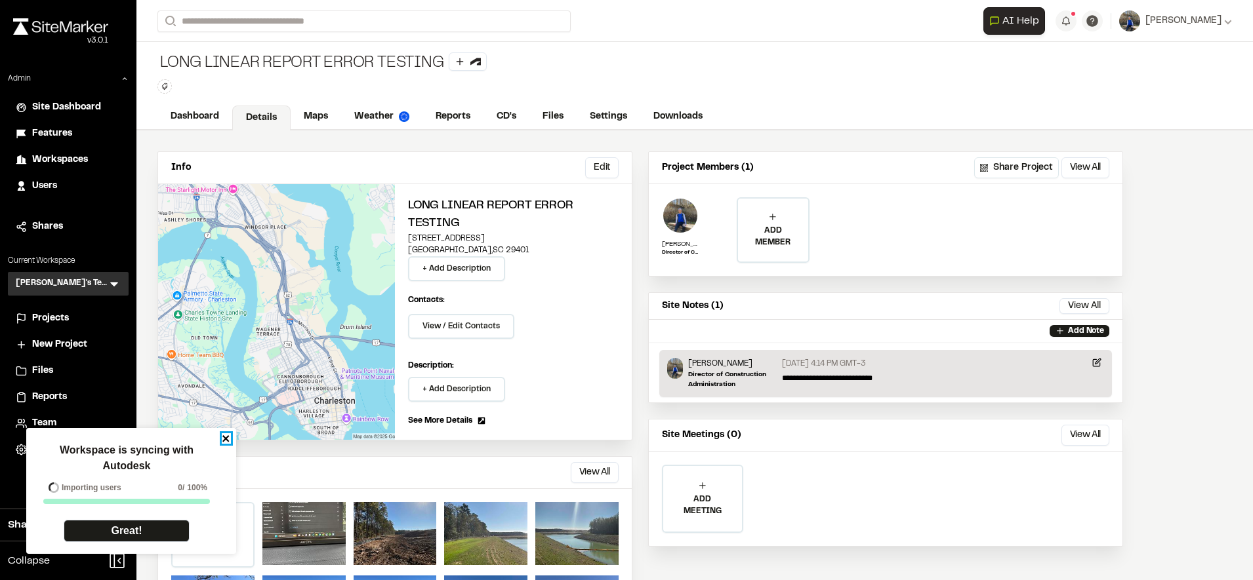
click at [230, 436] on icon "close" at bounding box center [226, 439] width 9 height 10
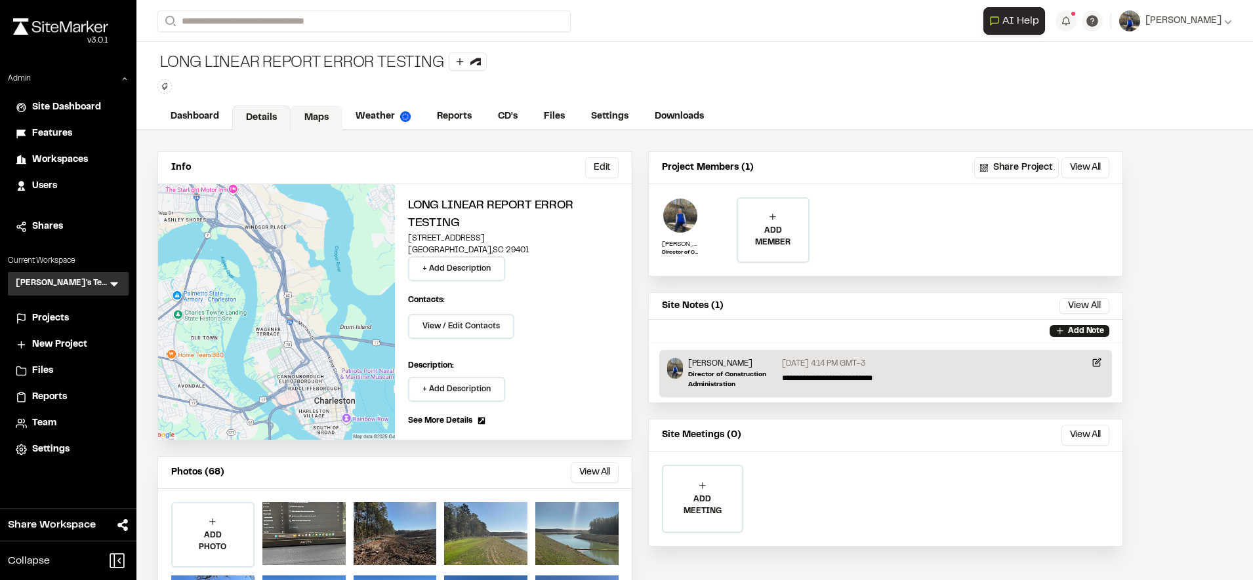
click at [336, 106] on link "Maps" at bounding box center [317, 118] width 52 height 25
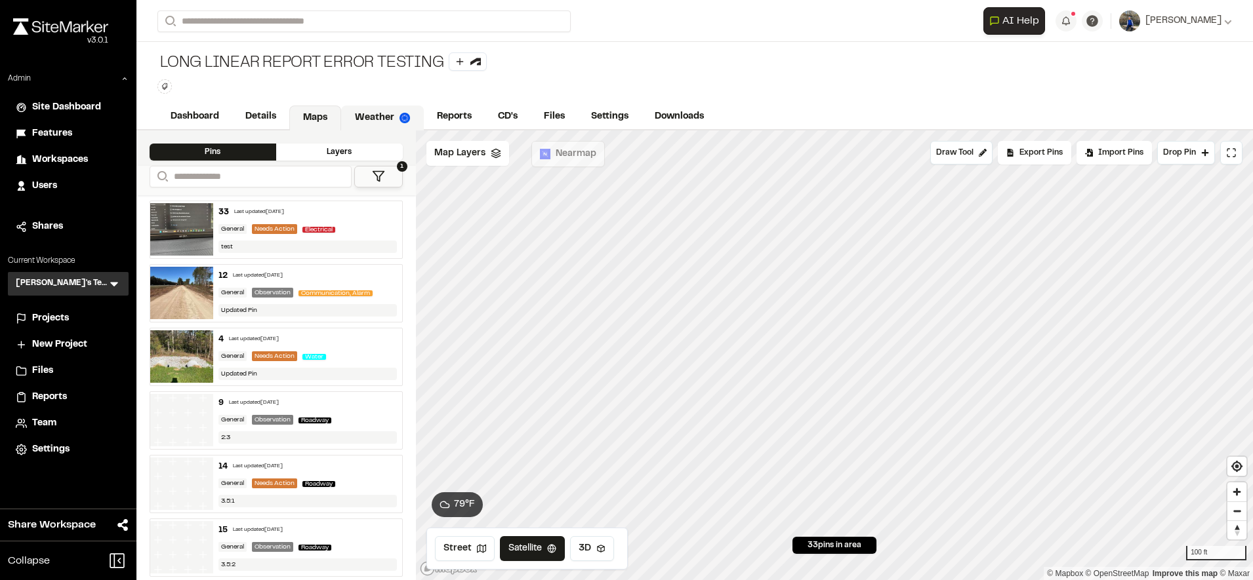
click at [369, 117] on link "Weather" at bounding box center [382, 118] width 83 height 25
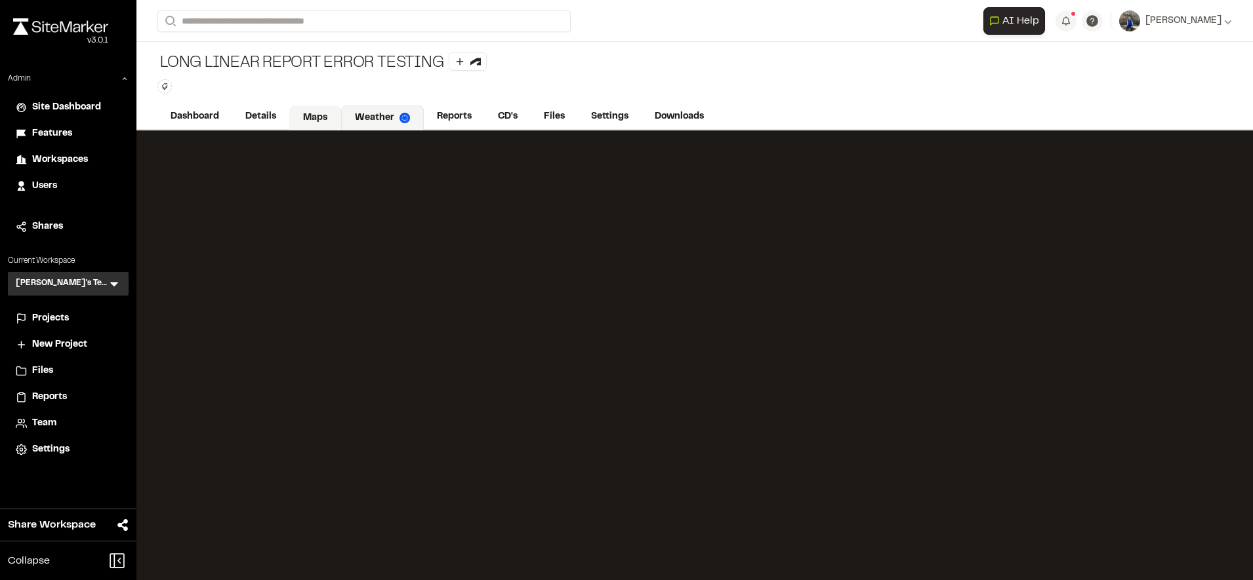
click at [302, 113] on link "Maps" at bounding box center [315, 118] width 52 height 25
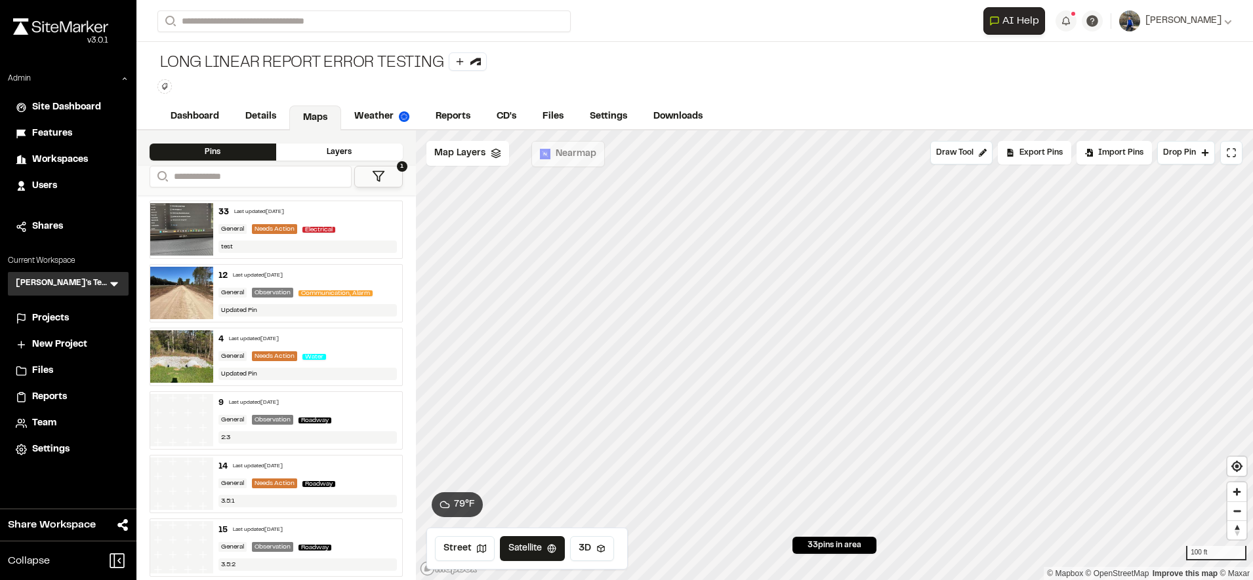
click at [120, 284] on icon at bounding box center [114, 283] width 13 height 13
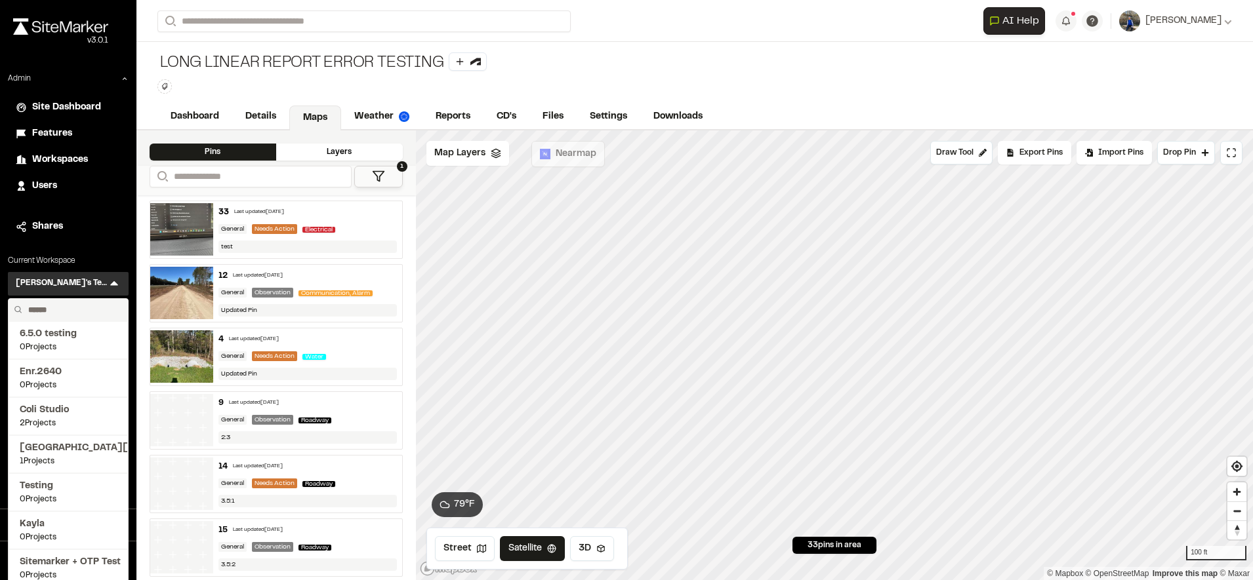
click at [91, 307] on input "text" at bounding box center [73, 310] width 100 height 22
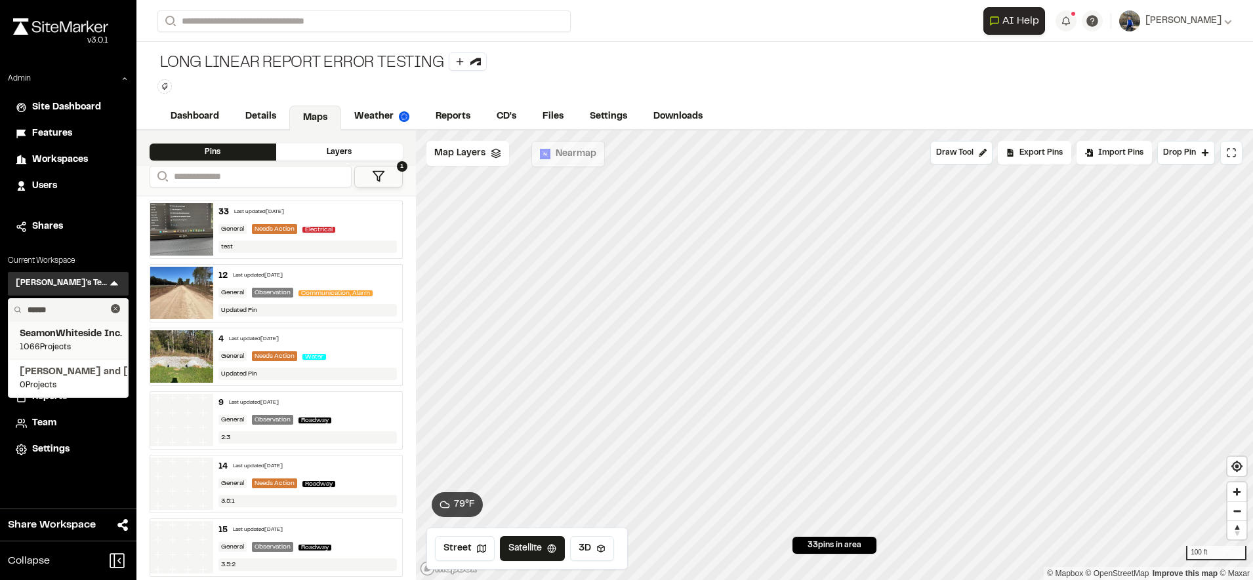
type input "******"
click at [66, 339] on span "SeamonWhiteside Inc." at bounding box center [68, 334] width 97 height 14
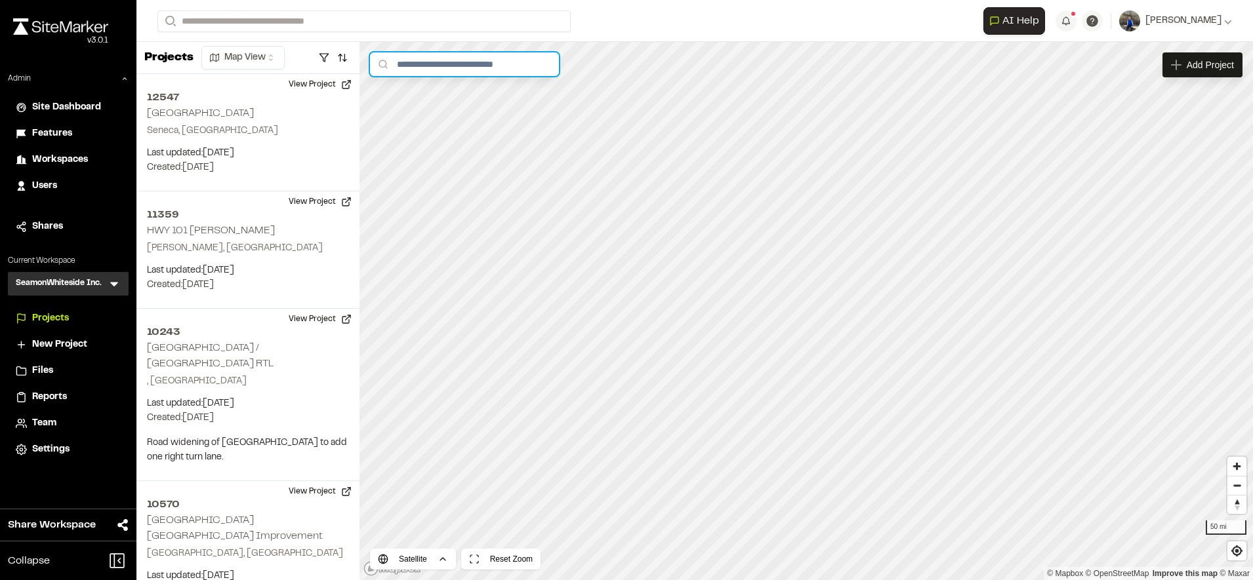
click at [416, 71] on input "text" at bounding box center [464, 64] width 189 height 24
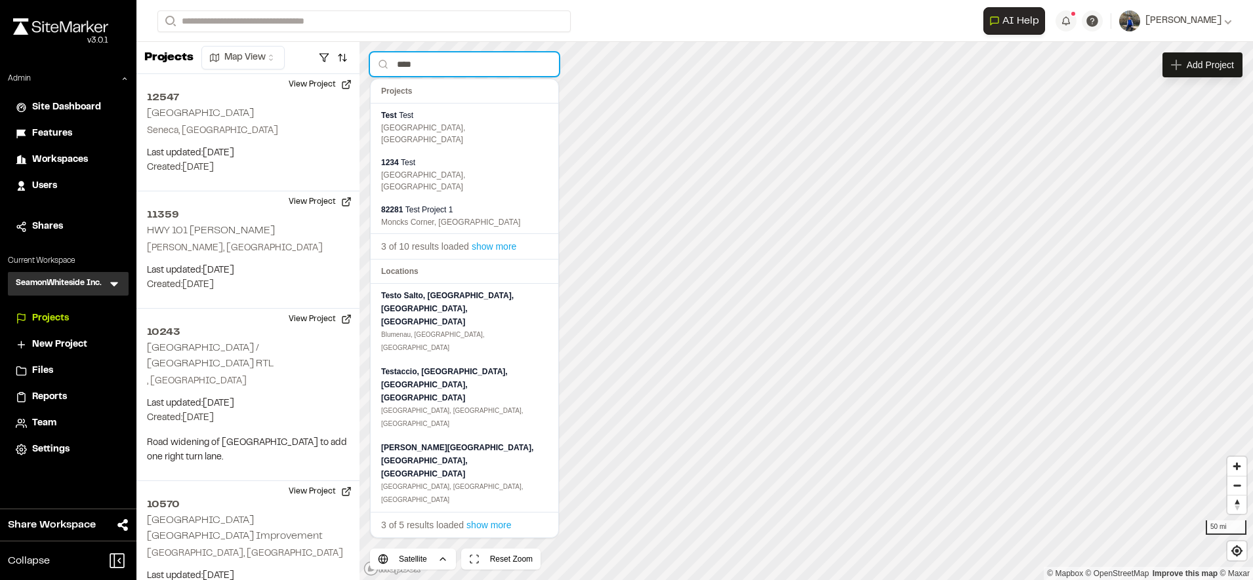
click at [466, 65] on input "****" at bounding box center [464, 64] width 189 height 24
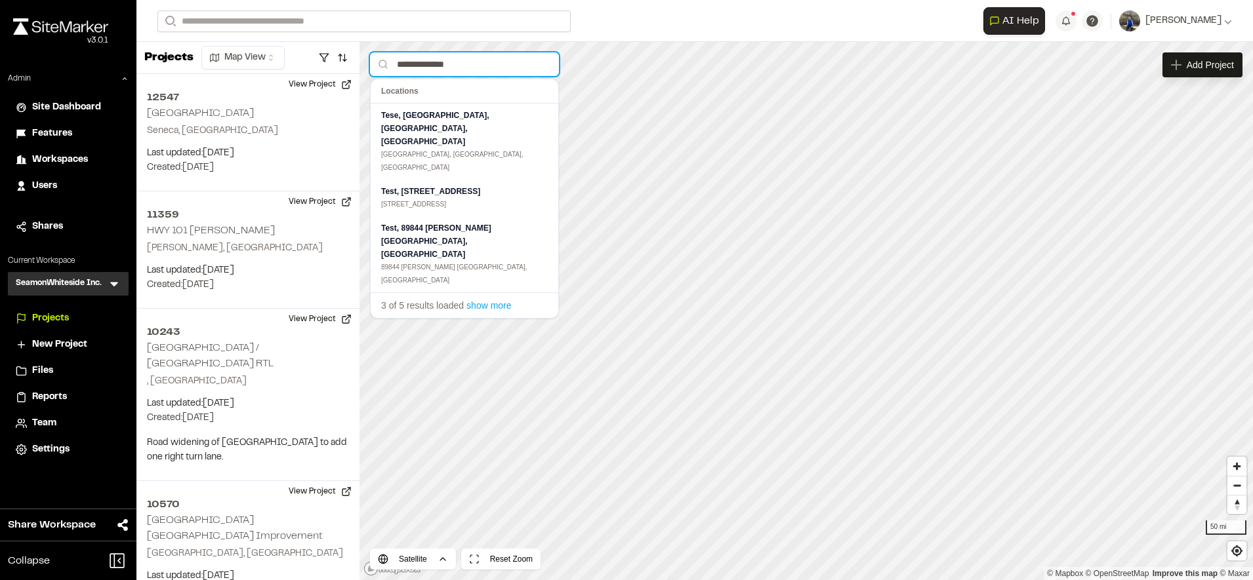
type input "**********"
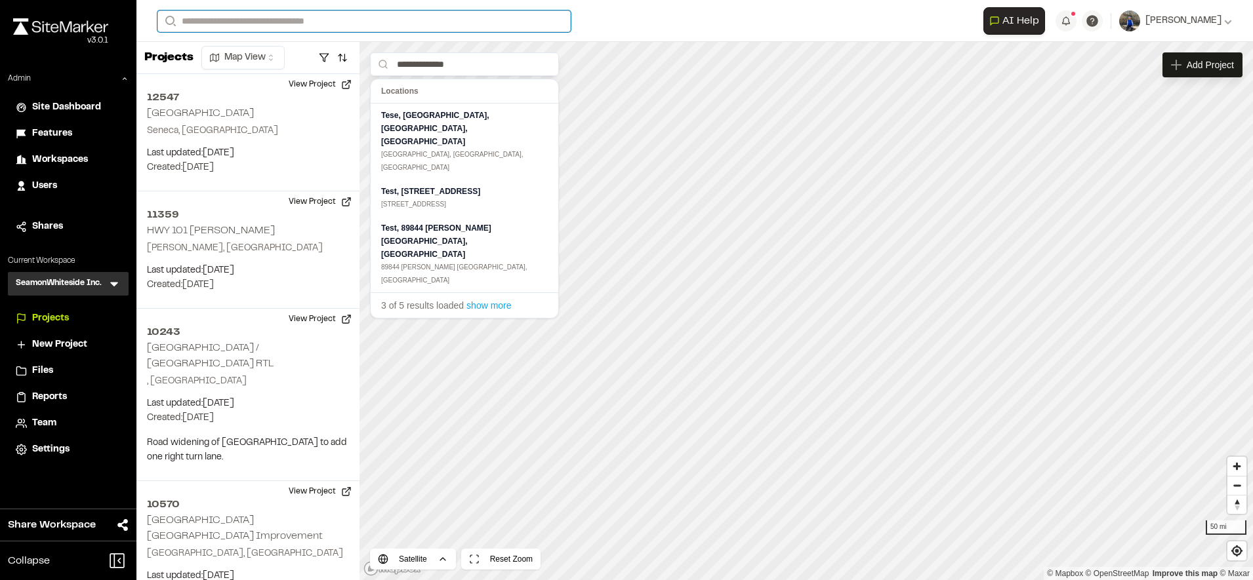
click at [336, 16] on input "Search" at bounding box center [363, 21] width 413 height 22
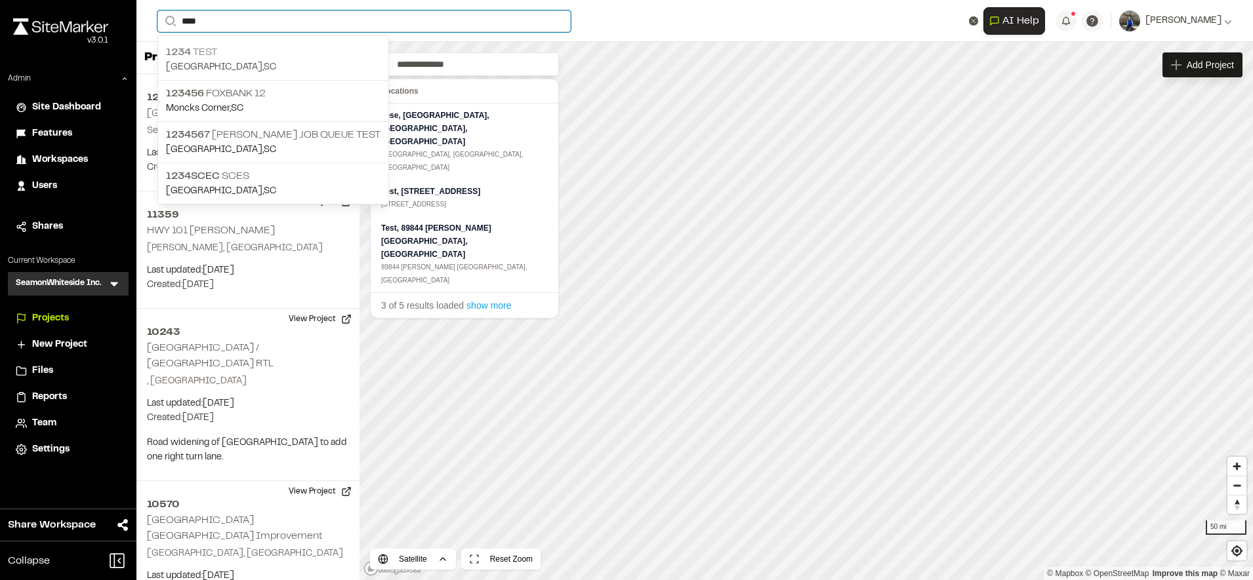
type input "****"
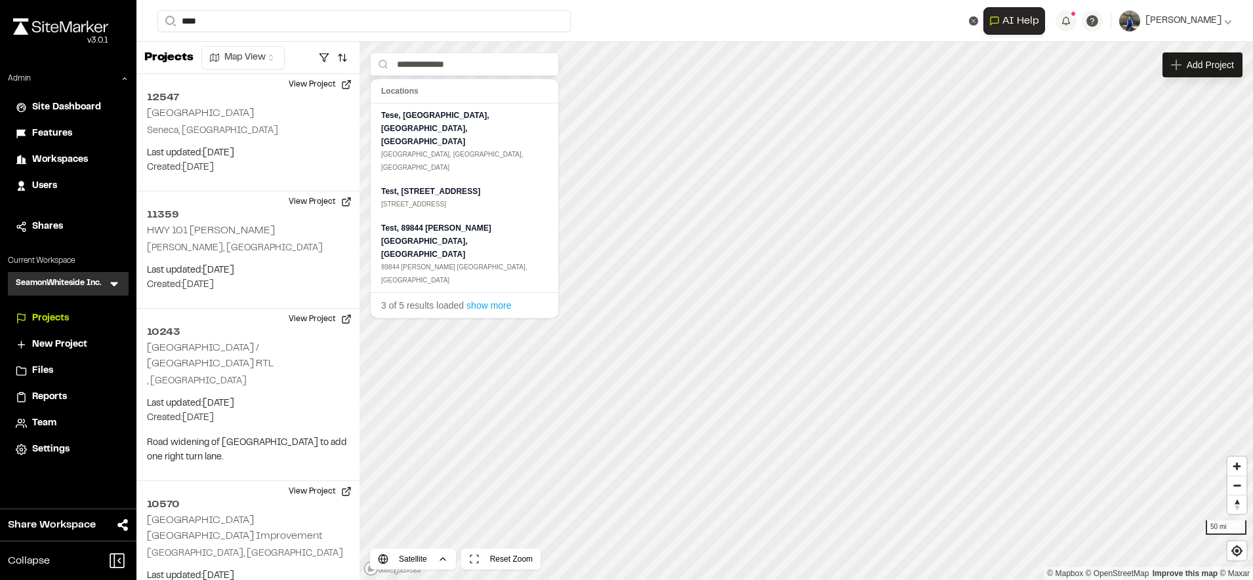
click at [209, 52] on p "1234 Test" at bounding box center [273, 53] width 214 height 16
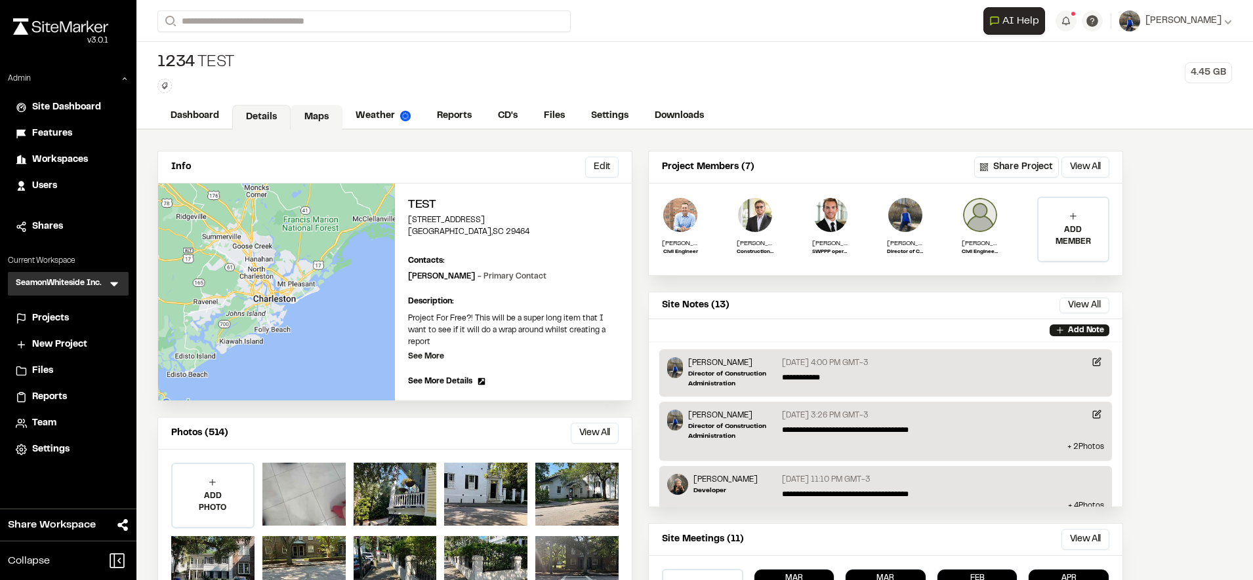
click at [333, 109] on link "Maps" at bounding box center [317, 117] width 52 height 25
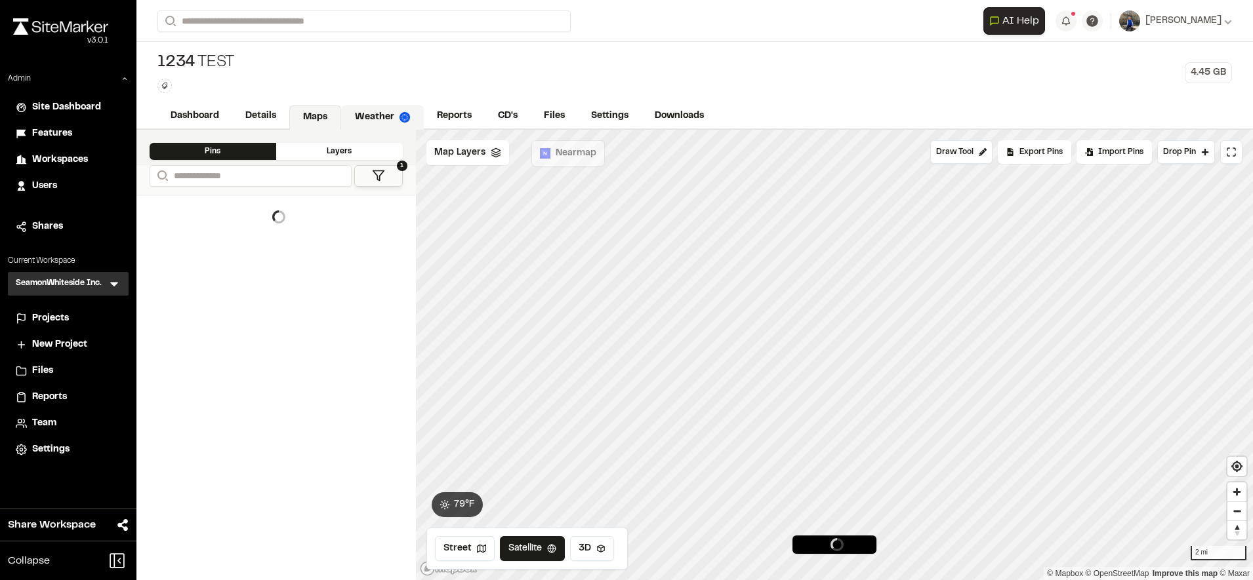
click at [399, 115] on img at bounding box center [404, 117] width 10 height 10
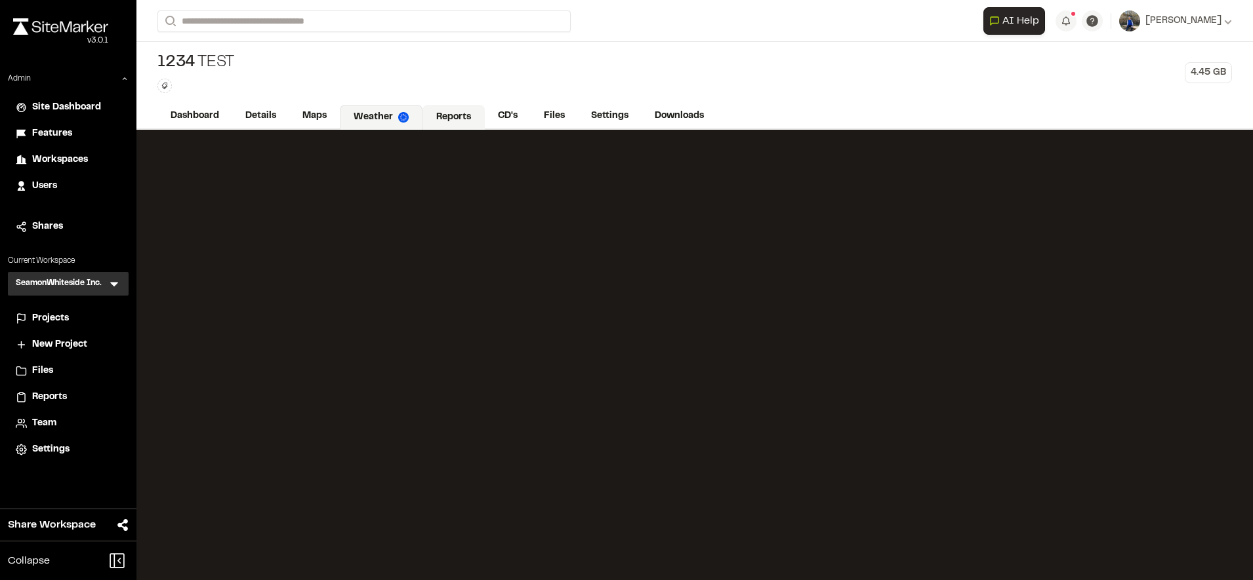
click at [458, 111] on link "Reports" at bounding box center [453, 117] width 62 height 25
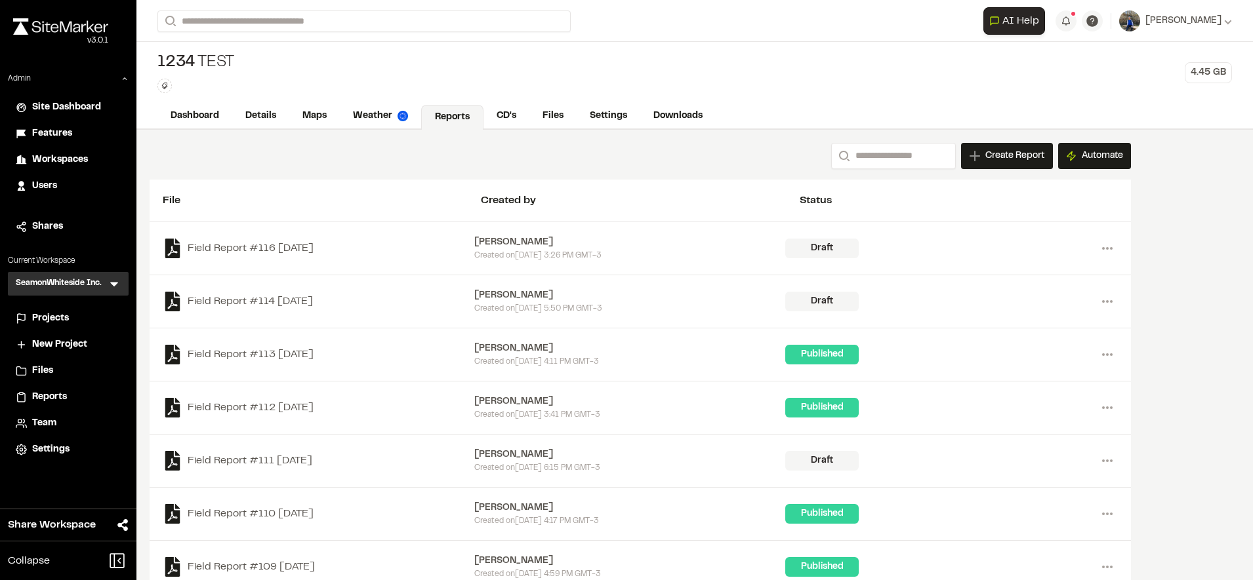
click at [117, 278] on icon at bounding box center [114, 283] width 13 height 13
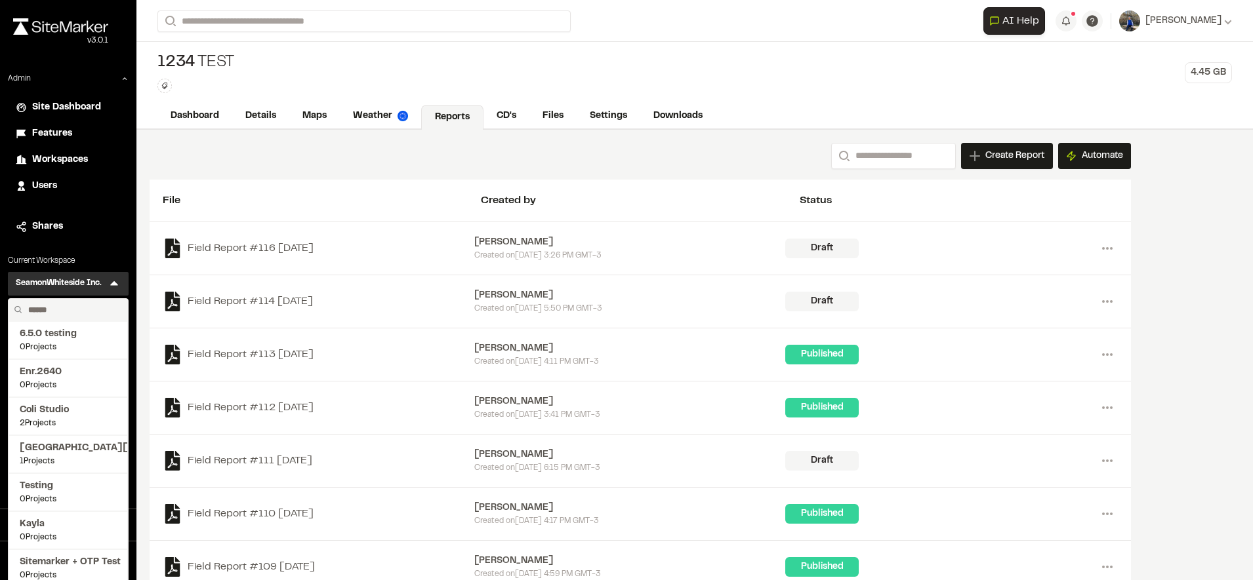
click at [253, 159] on div "Search Create Report New Report | 1234 Test What type of Report do you want to …" at bounding box center [640, 156] width 981 height 26
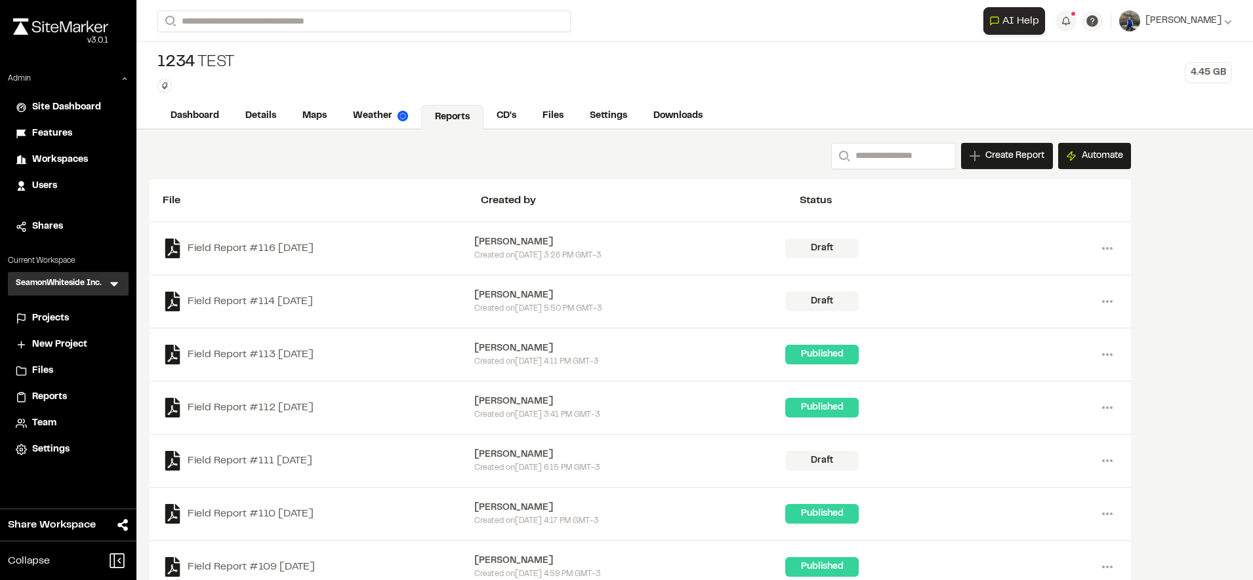
click at [112, 277] on div "SeamonWhiteside Inc. SI Menu 6.5.0 testing 0 Projects Enr.2640 0 Projects Coli …" at bounding box center [68, 284] width 121 height 24
click at [111, 282] on icon at bounding box center [114, 283] width 13 height 13
click at [70, 306] on input "*" at bounding box center [73, 310] width 100 height 22
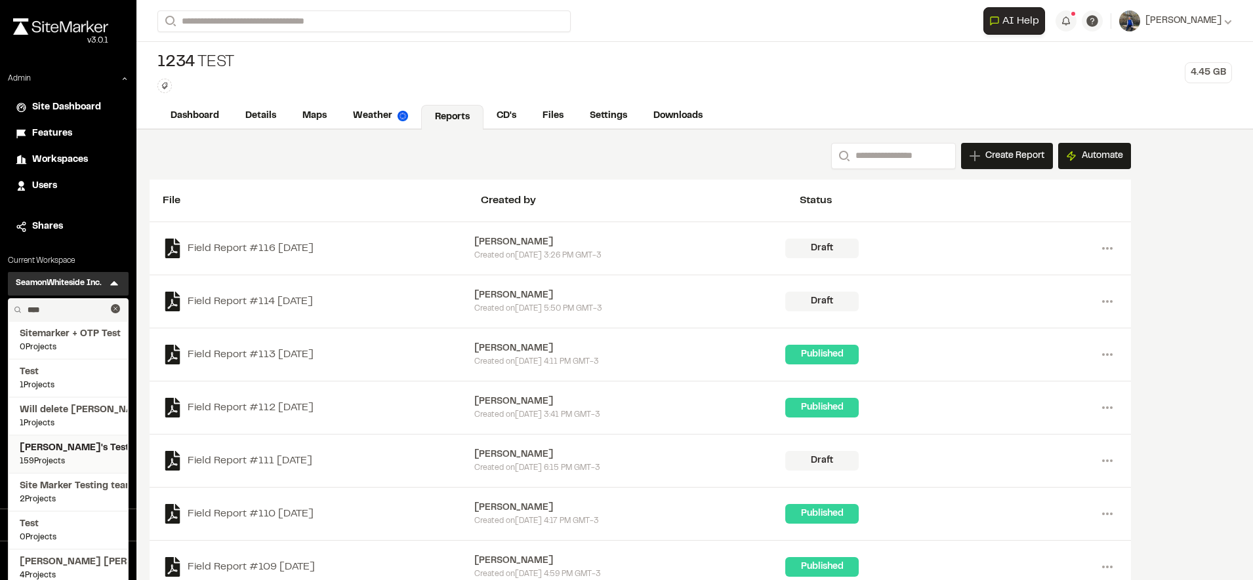
type input "****"
click at [47, 453] on span "Troy's Test" at bounding box center [68, 448] width 97 height 14
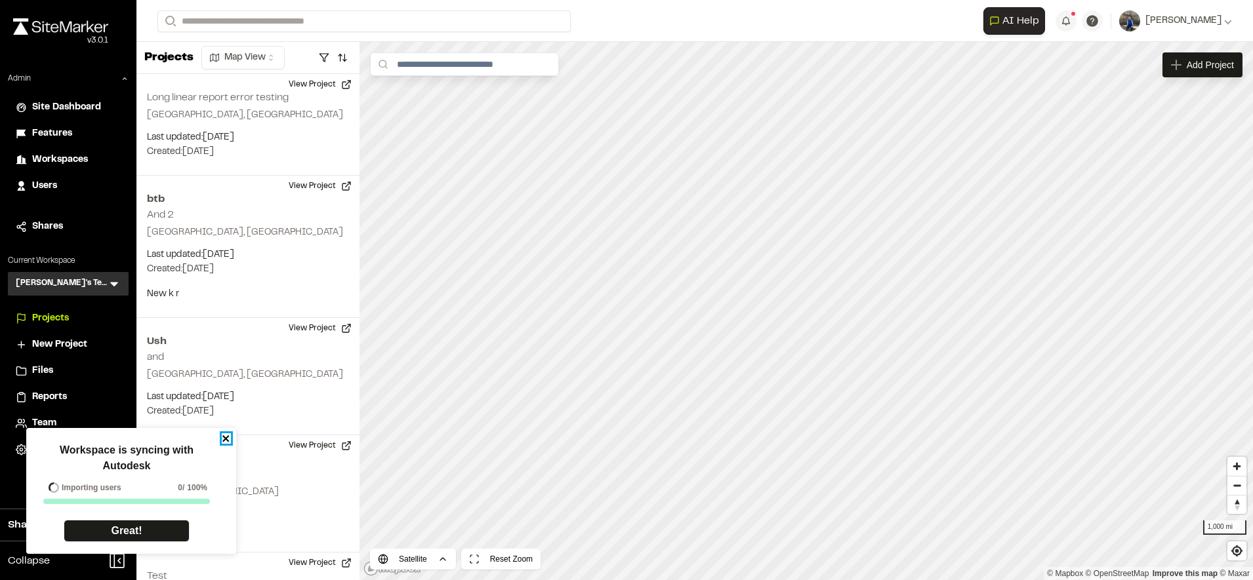
click at [228, 437] on icon "close" at bounding box center [225, 438] width 7 height 7
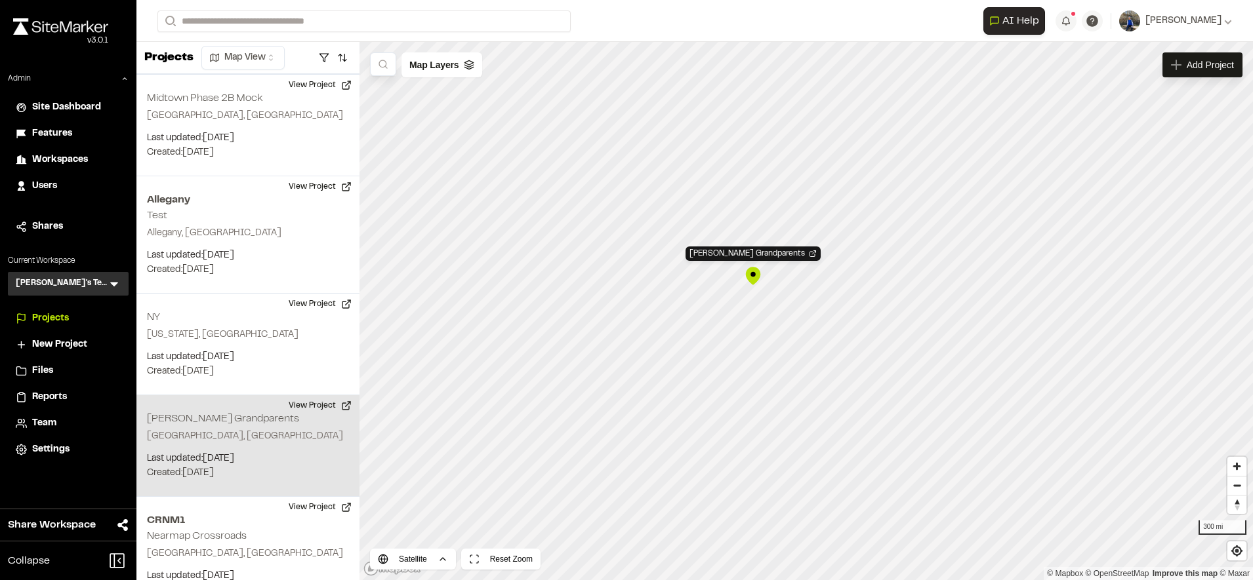
scroll to position [1206, 0]
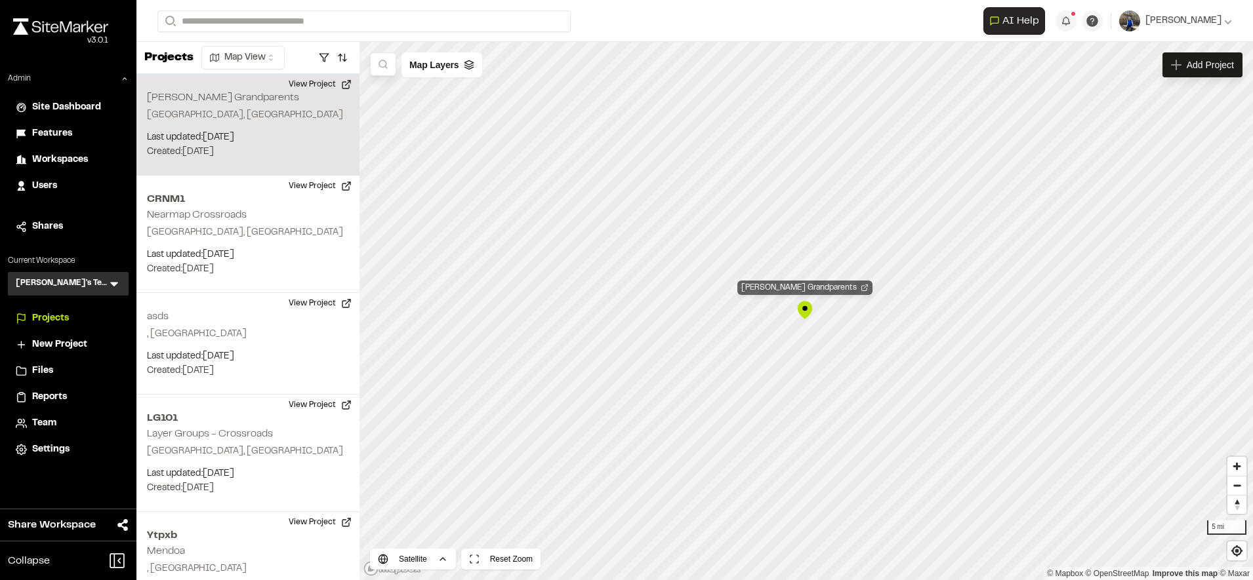
click at [786, 281] on div "Andrews Grandparents" at bounding box center [804, 288] width 135 height 14
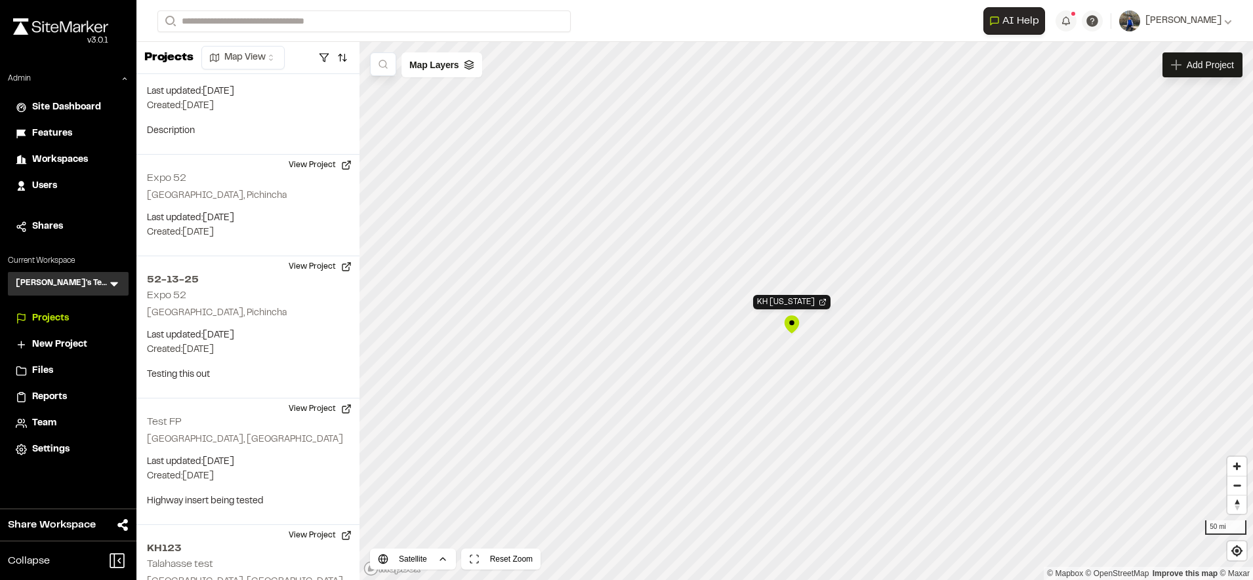
scroll to position [4298, 0]
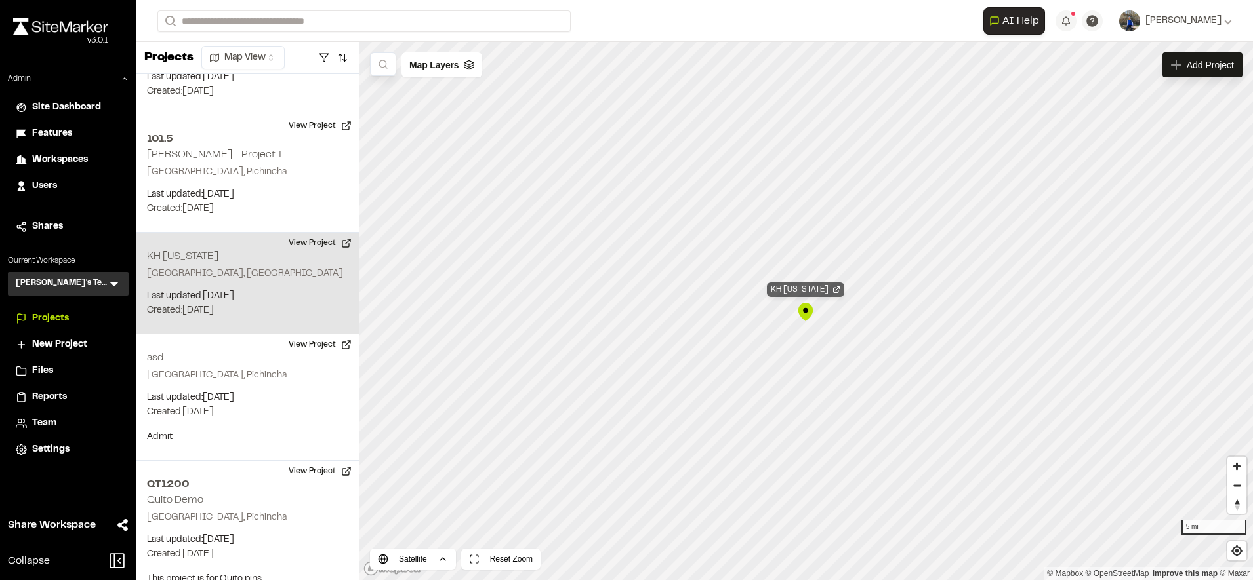
click at [797, 291] on div "KH Texas" at bounding box center [805, 290] width 77 height 14
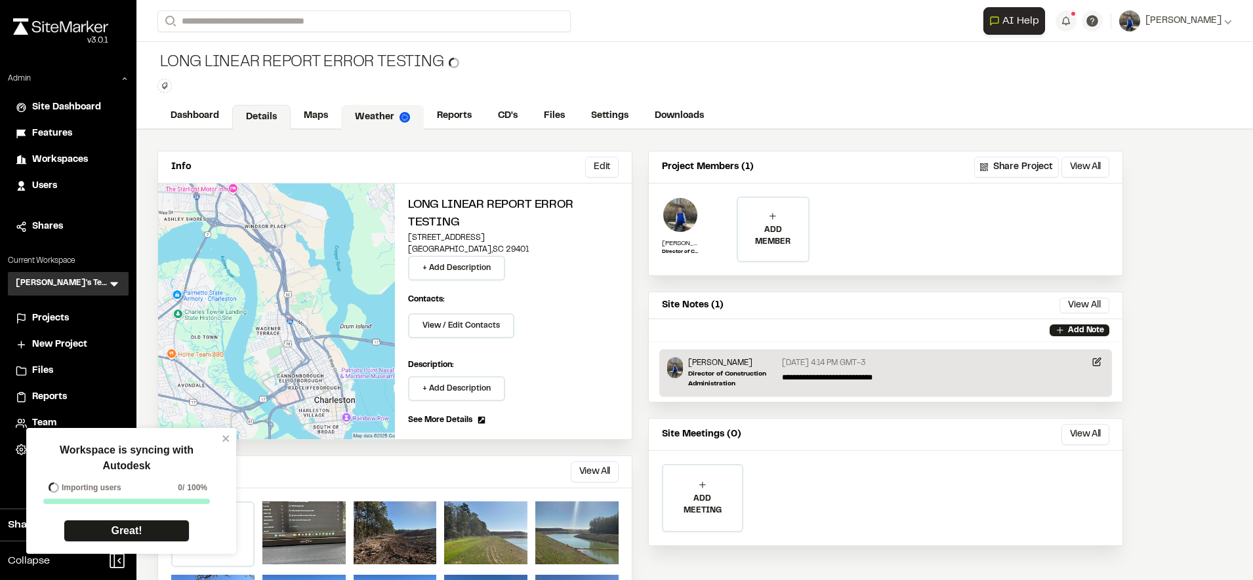
click at [376, 118] on link "Weather" at bounding box center [382, 117] width 83 height 25
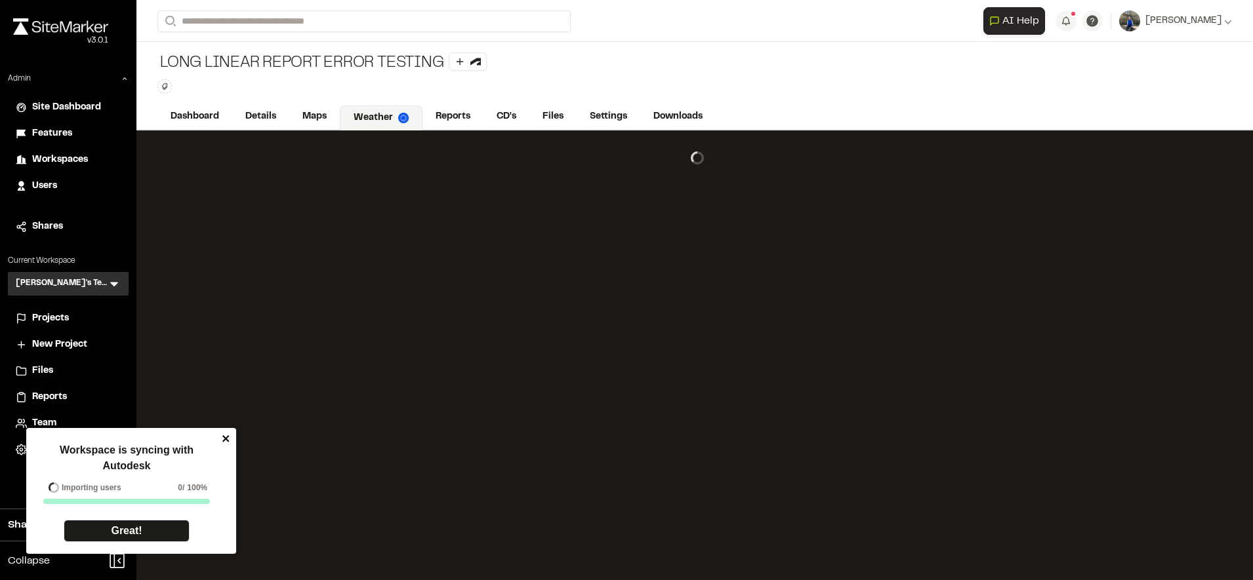
click at [228, 439] on icon "close" at bounding box center [226, 439] width 9 height 10
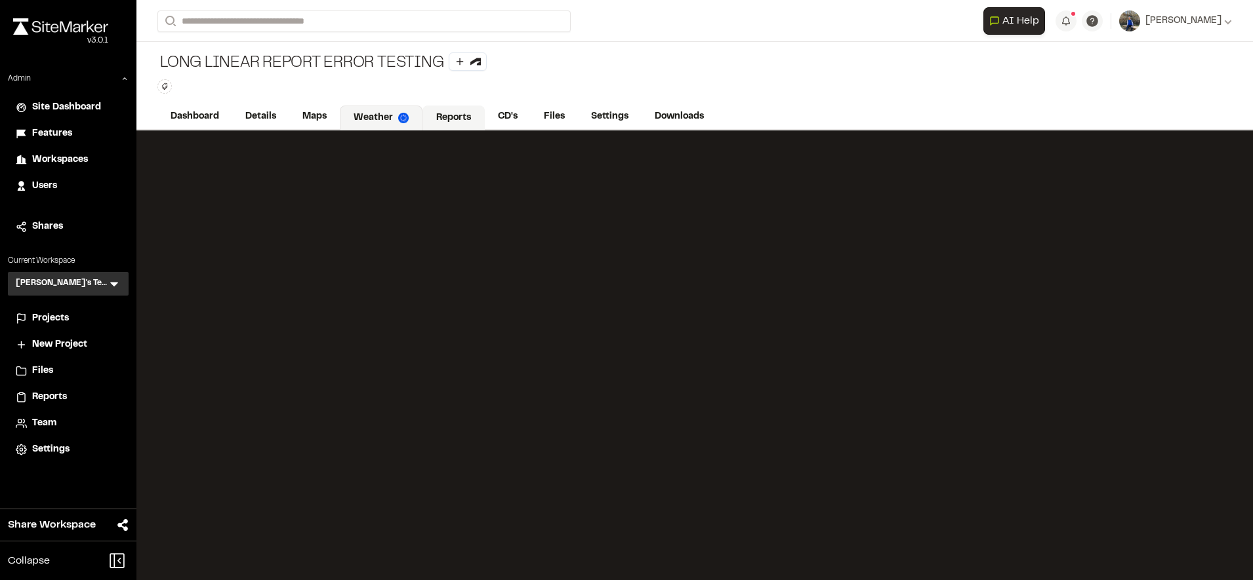
click at [455, 121] on link "Reports" at bounding box center [453, 118] width 62 height 25
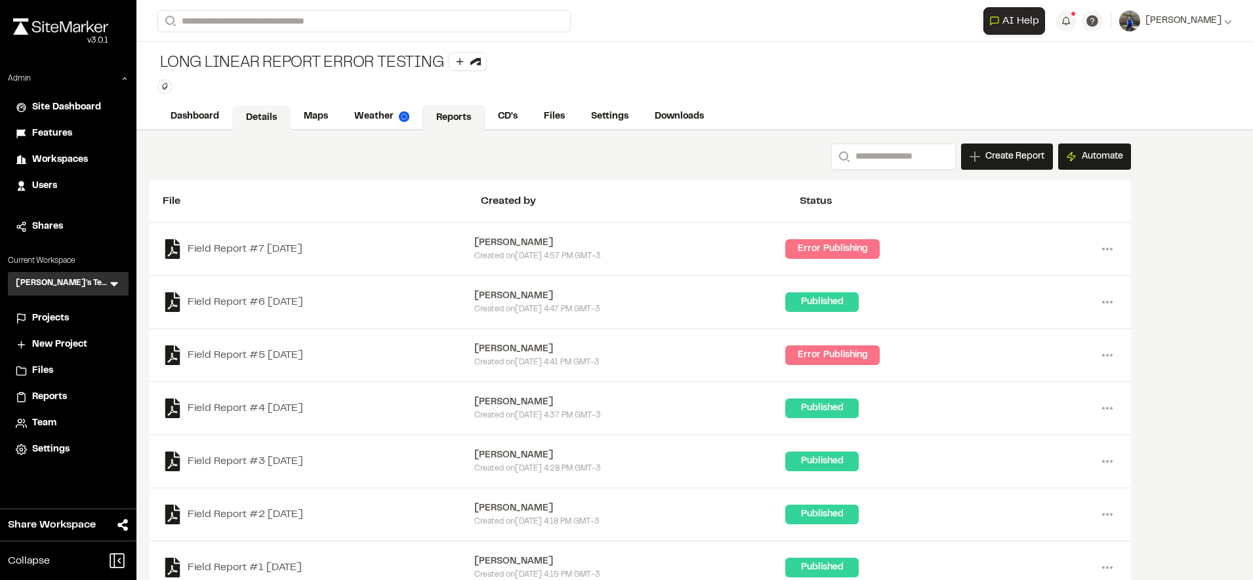
click at [272, 122] on link "Details" at bounding box center [261, 118] width 58 height 25
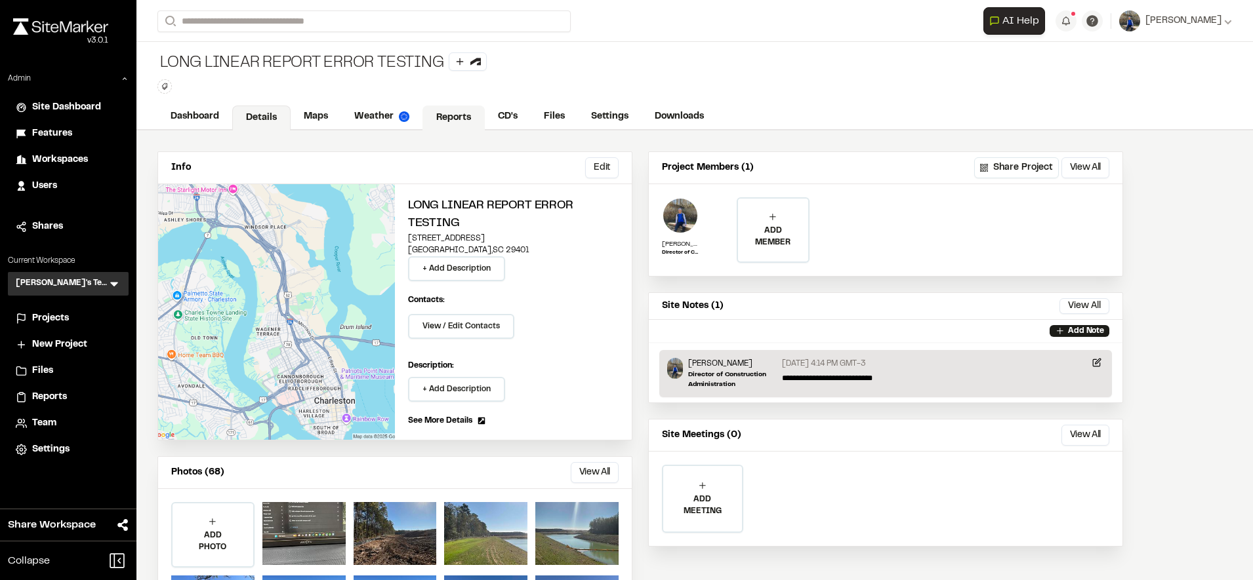
click at [450, 118] on link "Reports" at bounding box center [453, 118] width 62 height 25
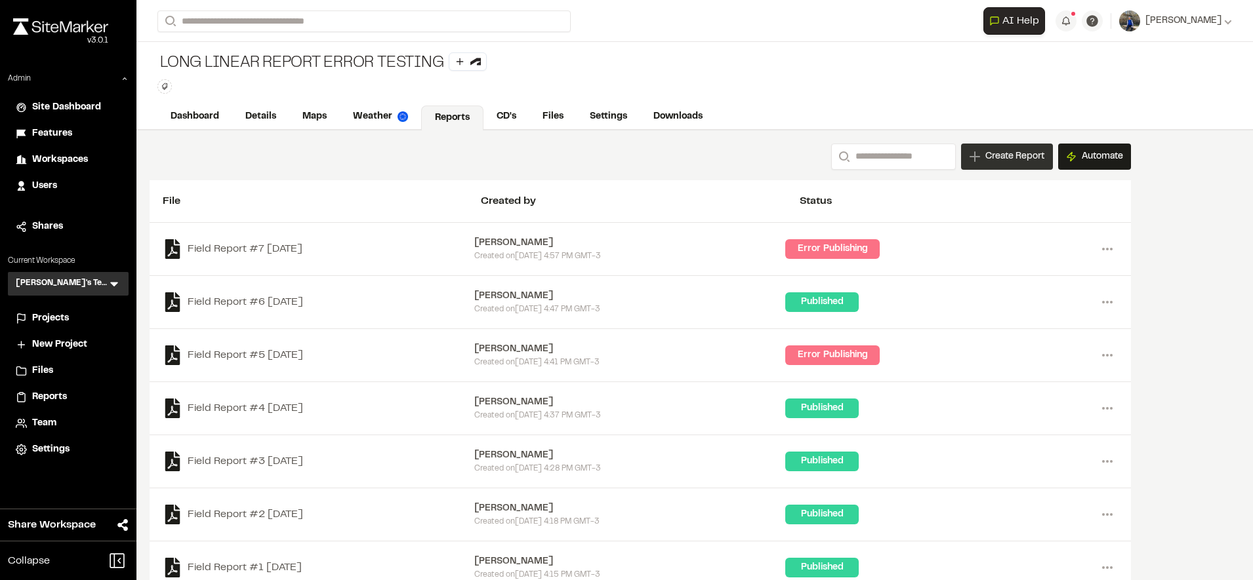
click at [1021, 159] on span "Create Report" at bounding box center [1014, 157] width 59 height 14
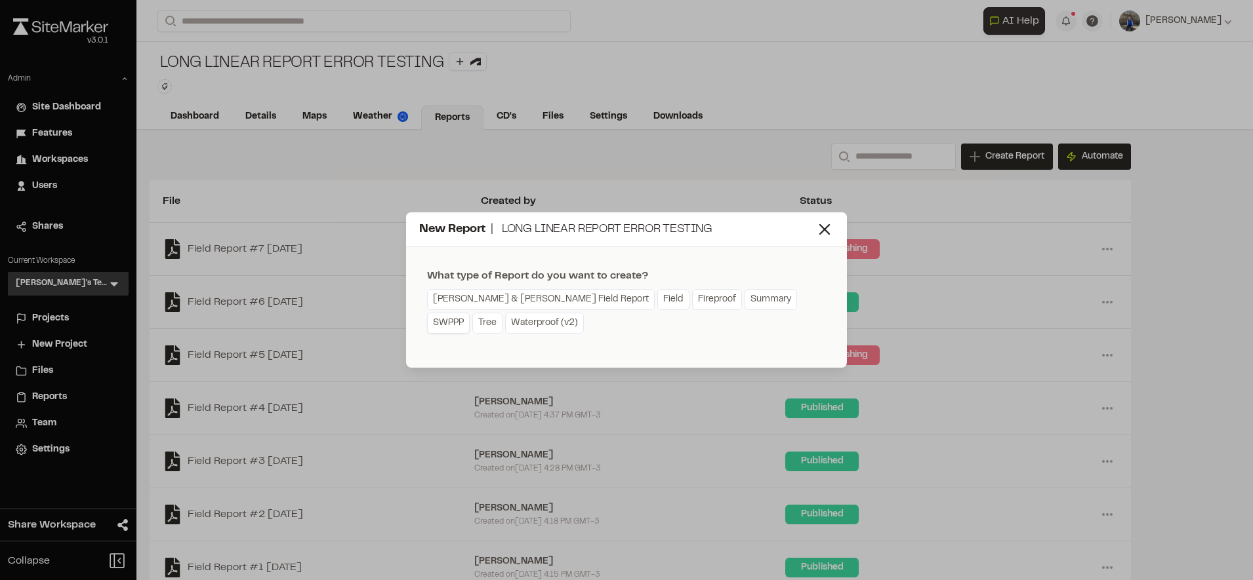
click at [470, 313] on link "SWPPP" at bounding box center [448, 323] width 43 height 21
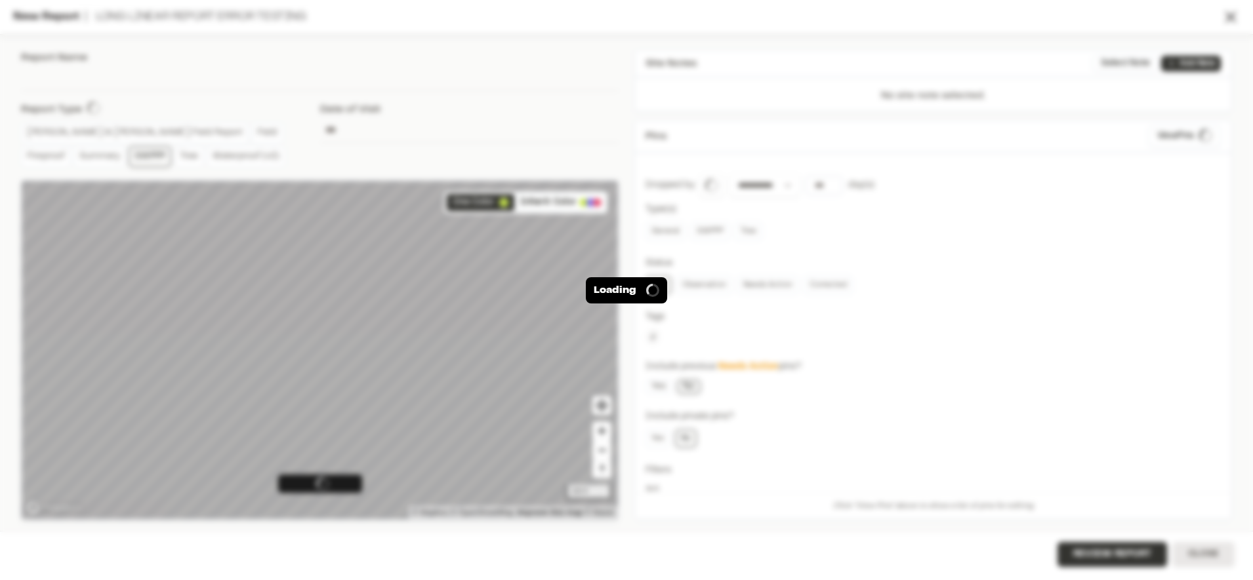
type input "**********"
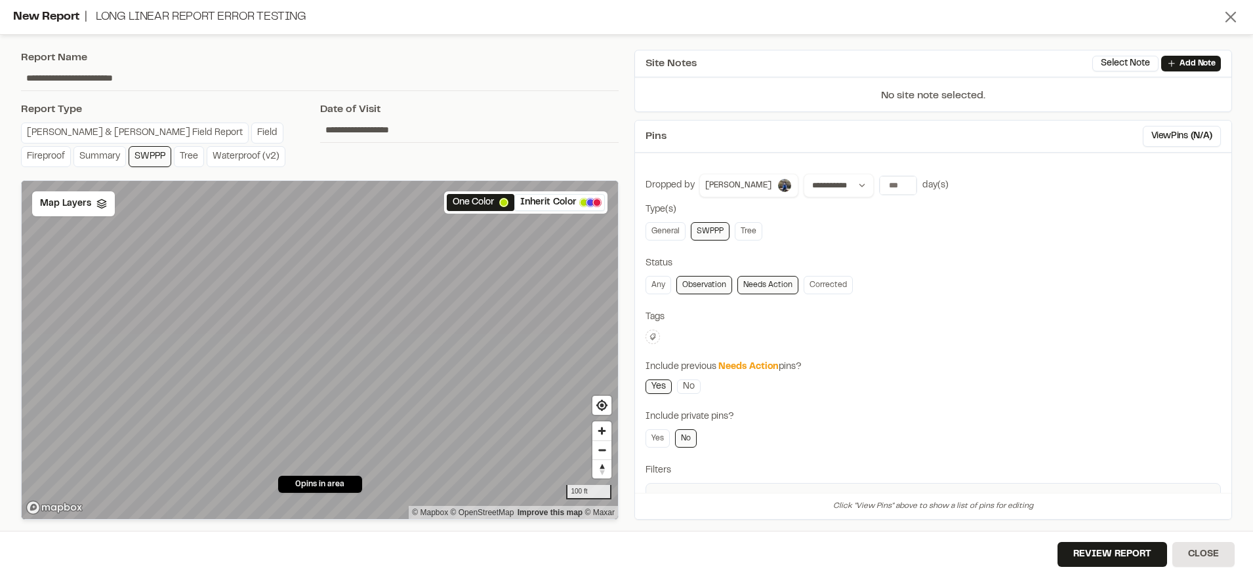
click at [1226, 15] on icon at bounding box center [1230, 17] width 18 height 18
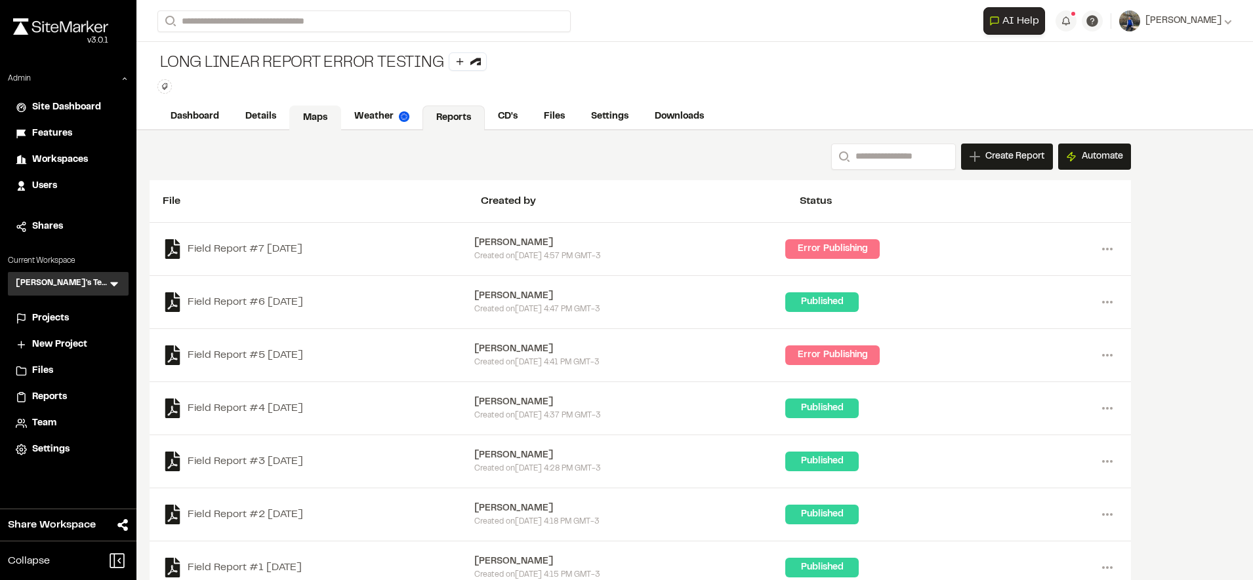
click at [308, 116] on link "Maps" at bounding box center [315, 118] width 52 height 25
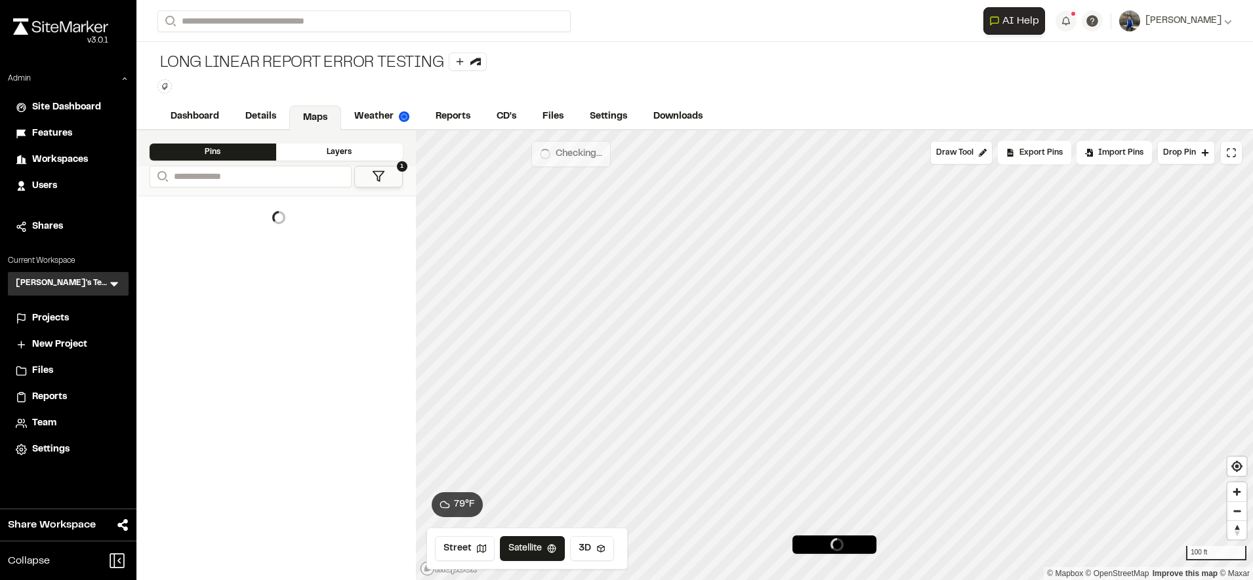
click at [117, 281] on icon at bounding box center [114, 283] width 13 height 13
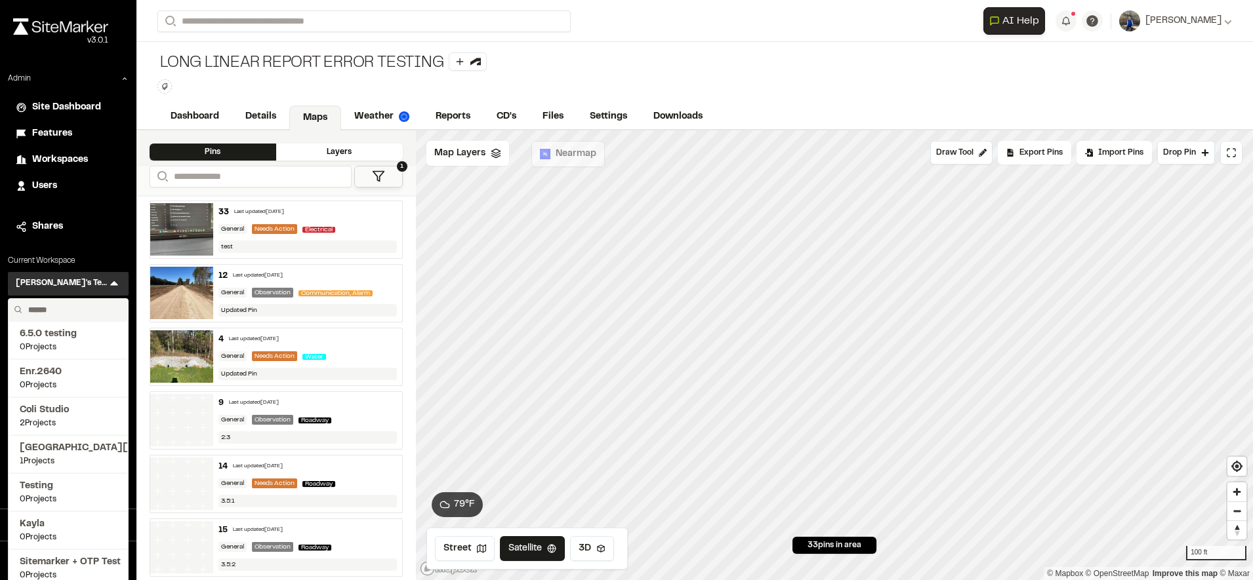
click at [79, 317] on input "text" at bounding box center [73, 310] width 100 height 22
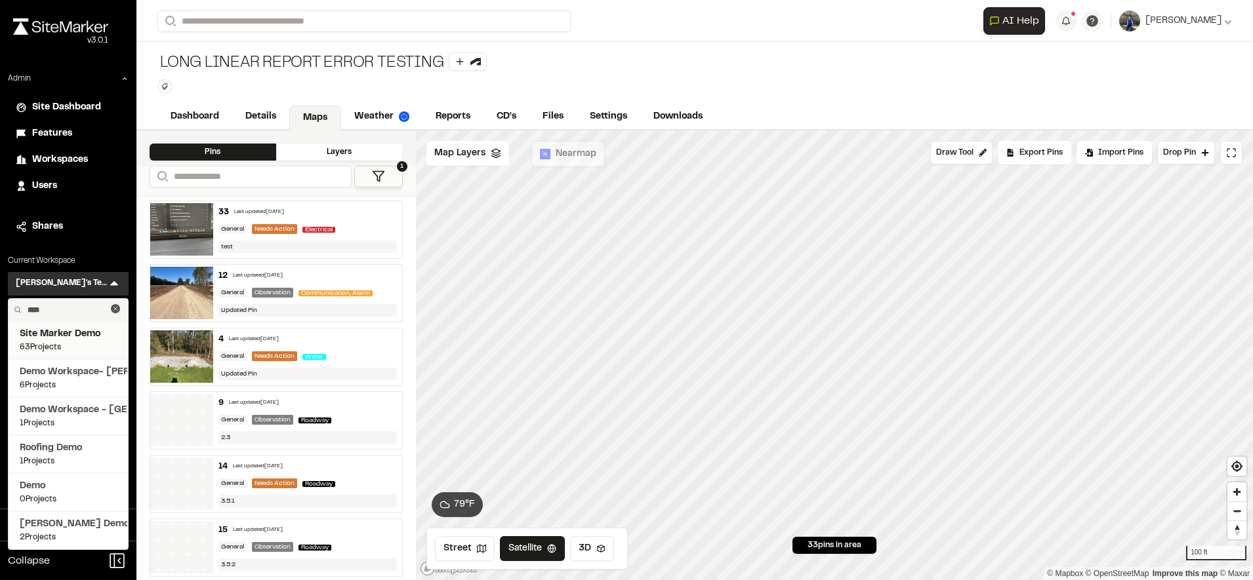
type input "****"
click at [56, 340] on span "Site Marker Demo" at bounding box center [68, 334] width 97 height 14
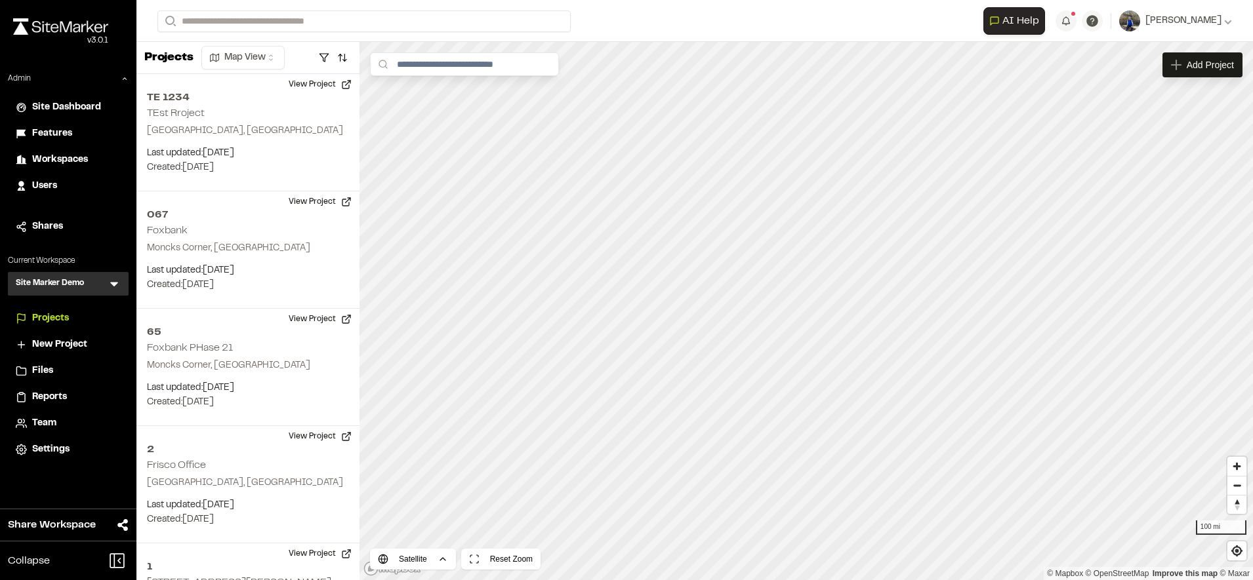
click at [642, 24] on form "Search" at bounding box center [570, 21] width 826 height 22
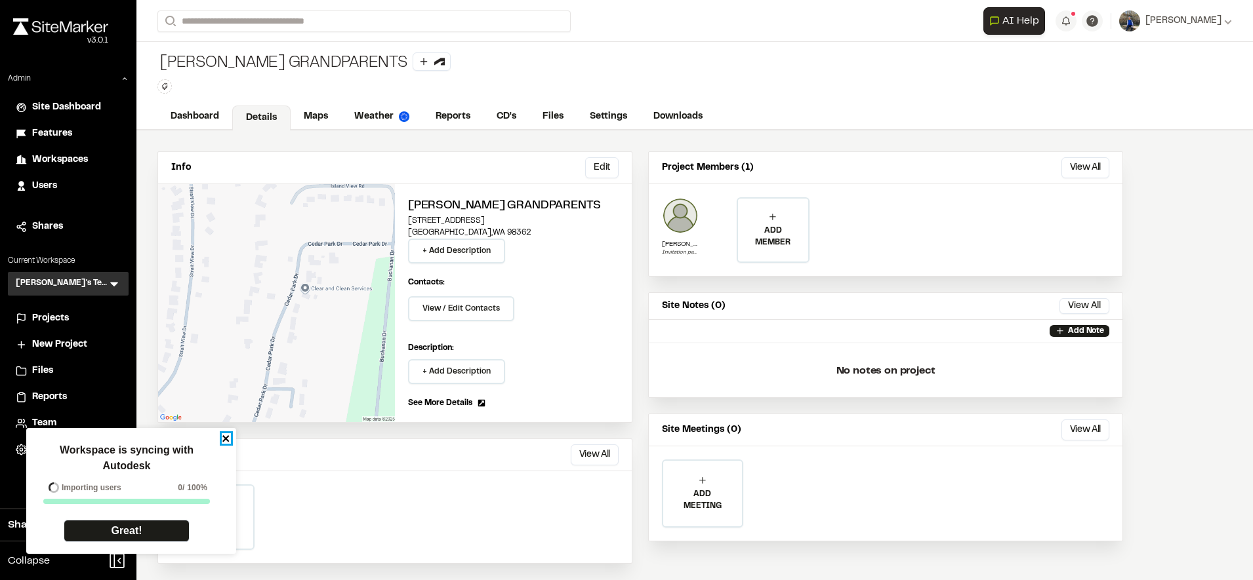
click at [227, 437] on icon "close" at bounding box center [225, 438] width 7 height 7
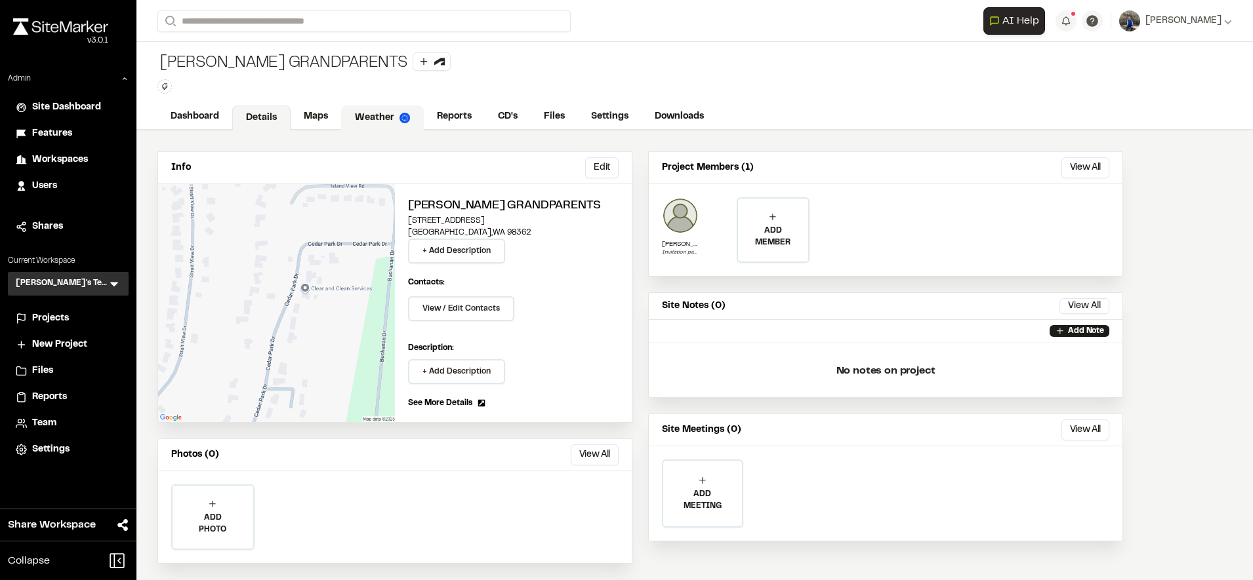
click at [391, 111] on link "Weather" at bounding box center [382, 118] width 83 height 25
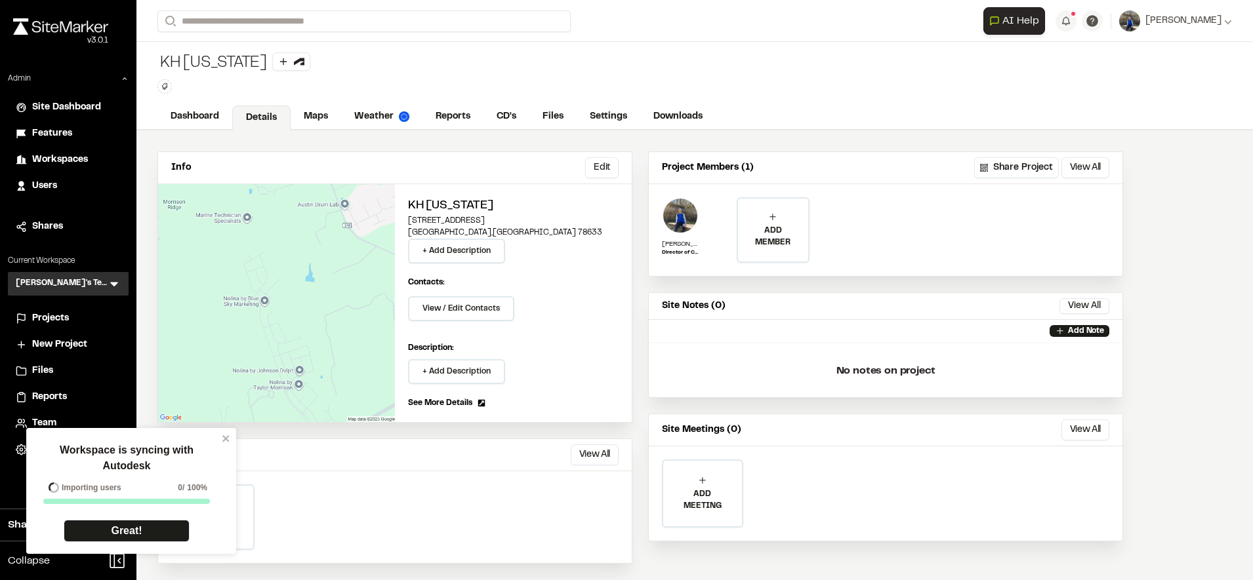
click at [388, 104] on div "Dashboard Details Maps Weather Reports CD's Files Settings Downloads" at bounding box center [694, 117] width 1116 height 26
click at [382, 118] on link "Weather" at bounding box center [382, 118] width 83 height 25
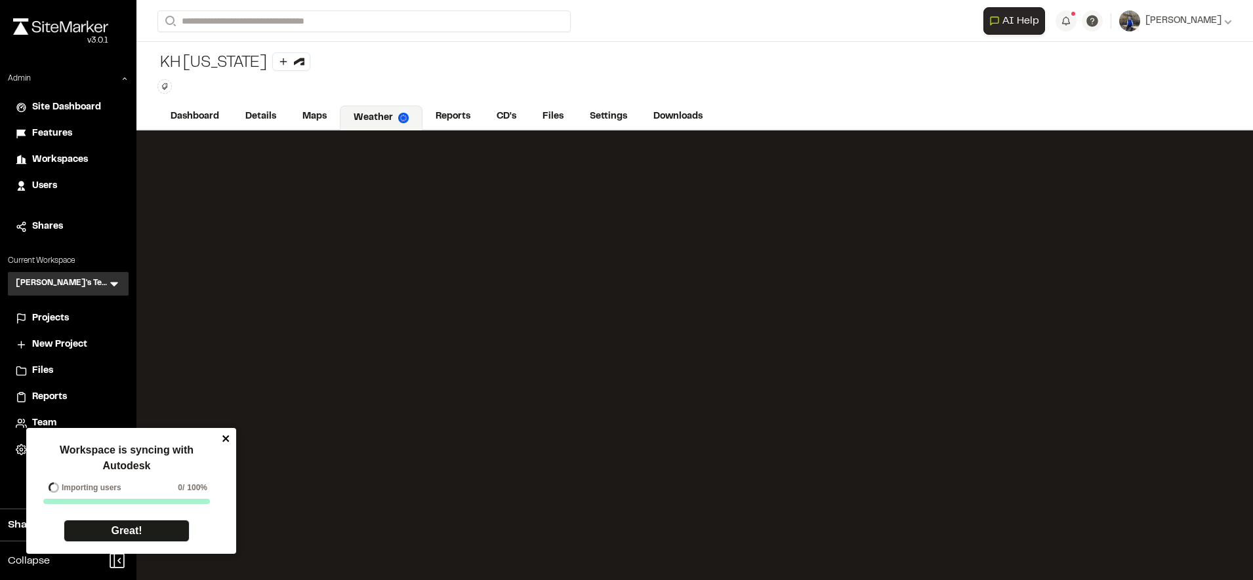
click at [223, 434] on icon "close" at bounding box center [226, 439] width 9 height 10
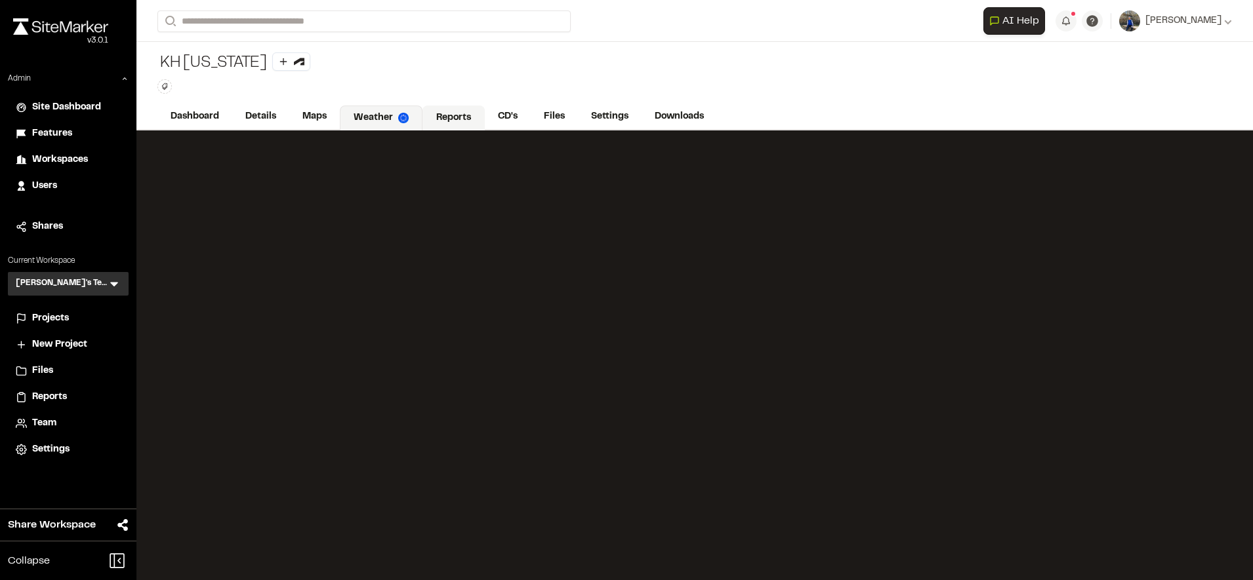
click at [450, 115] on link "Reports" at bounding box center [453, 118] width 62 height 25
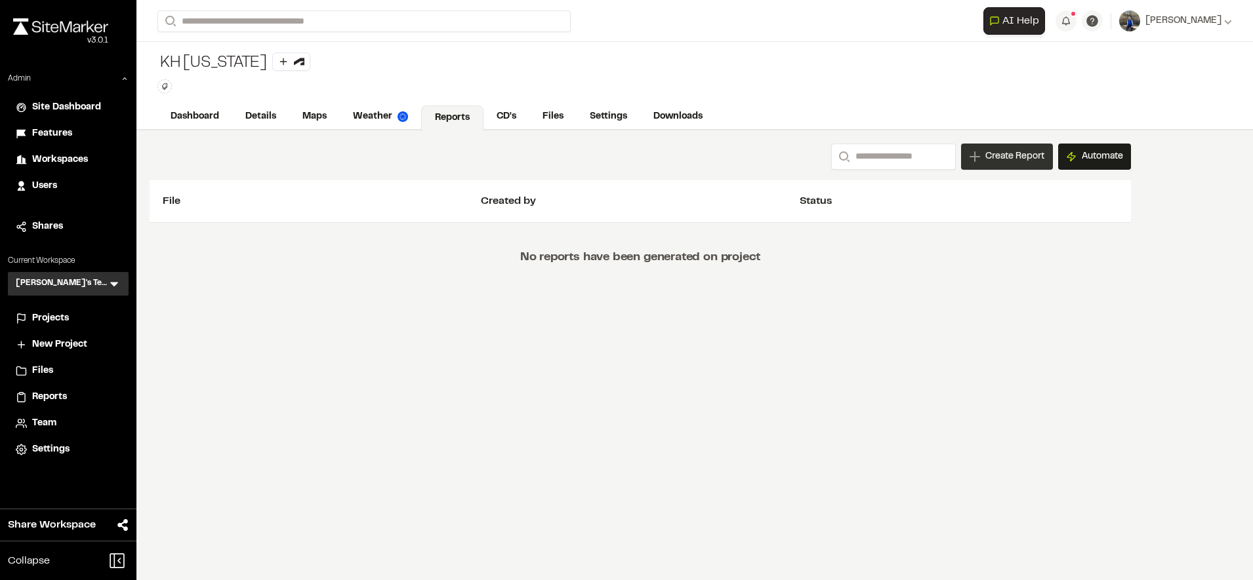
click at [983, 165] on div "Create Report" at bounding box center [1007, 157] width 92 height 26
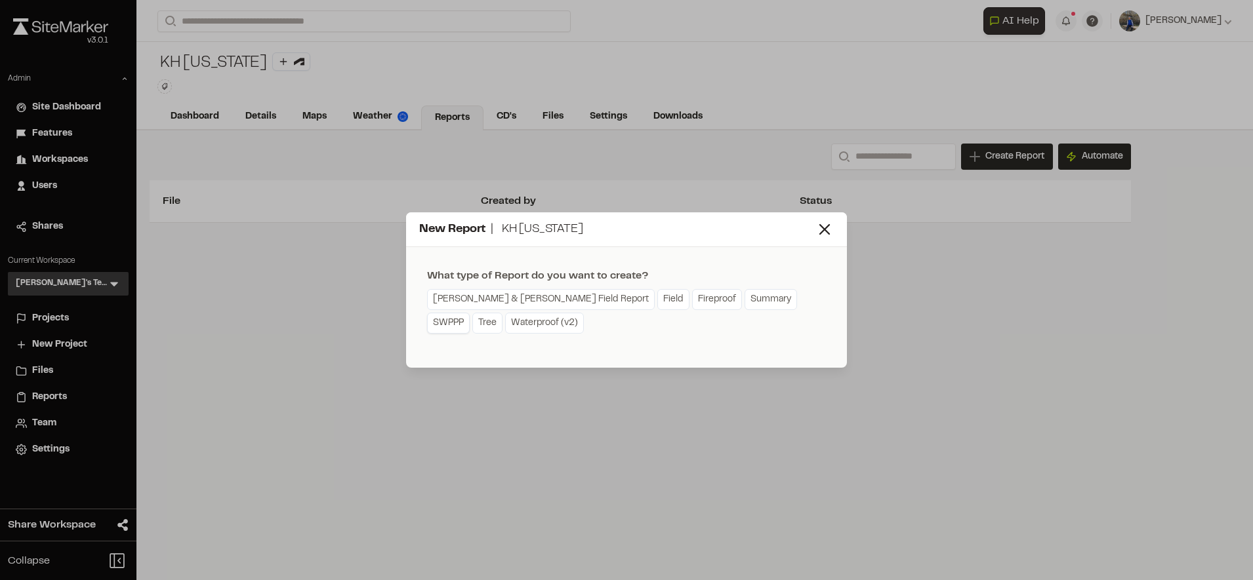
click at [470, 313] on link "SWPPP" at bounding box center [448, 323] width 43 height 21
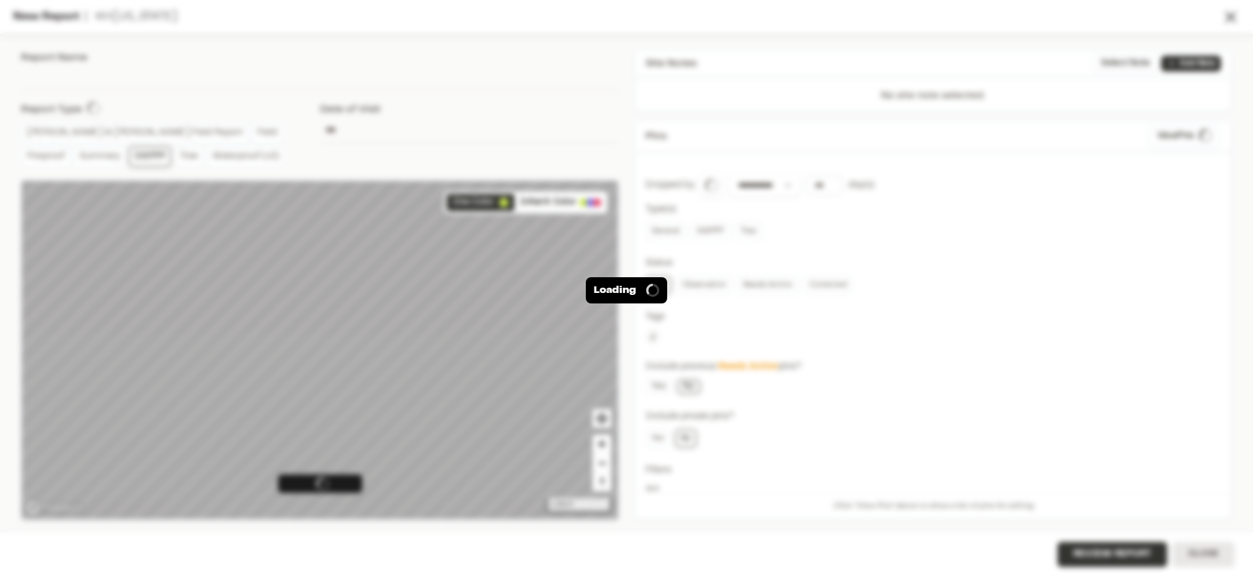
type input "**********"
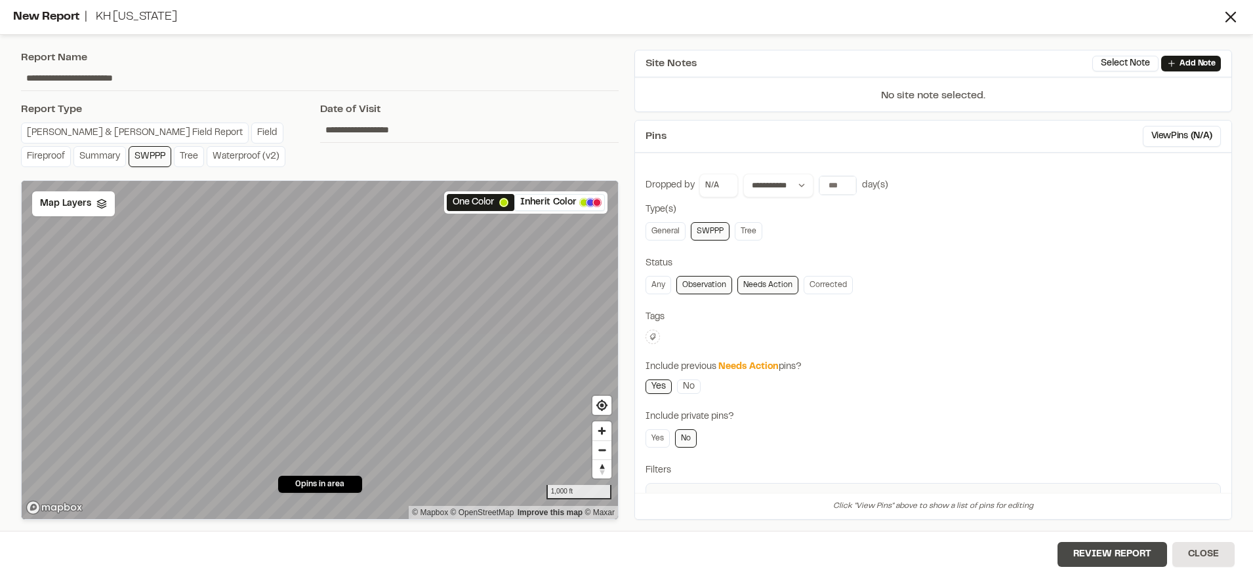
click at [1124, 560] on button "Review Report" at bounding box center [1112, 554] width 110 height 25
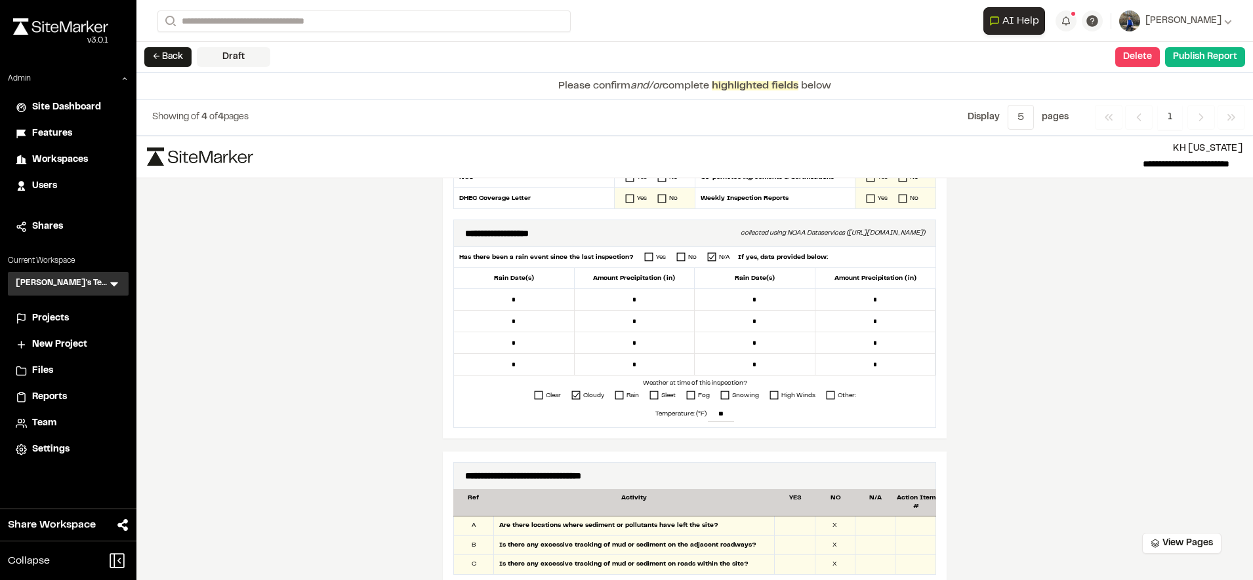
scroll to position [367, 0]
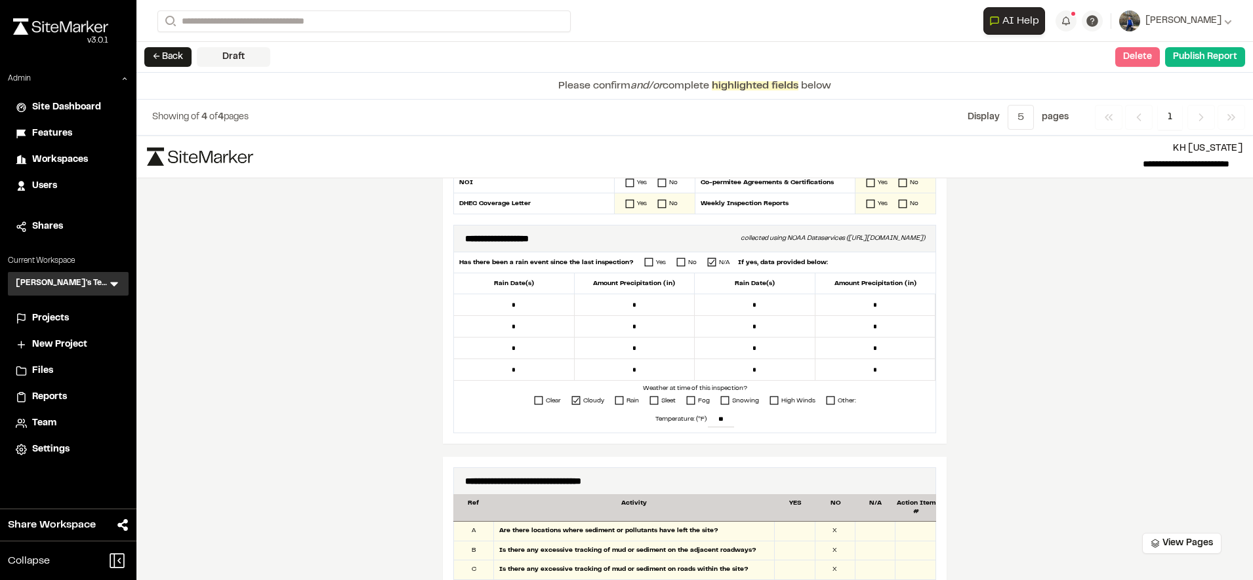
click at [1135, 56] on button "Delete" at bounding box center [1137, 57] width 45 height 20
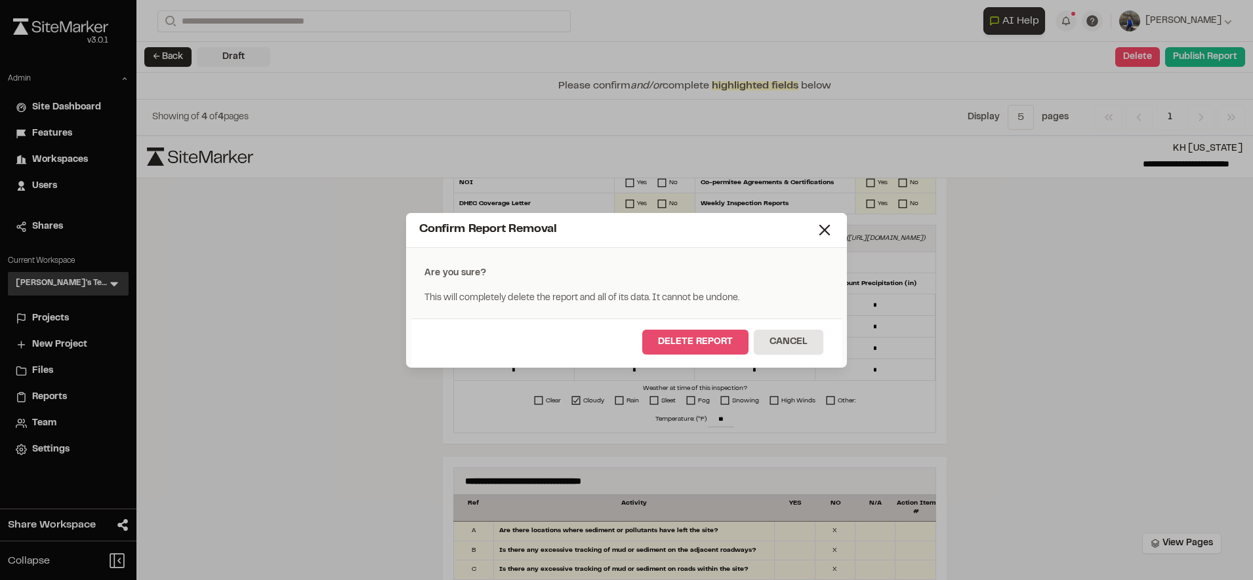
click at [739, 347] on button "Delete Report" at bounding box center [695, 342] width 106 height 25
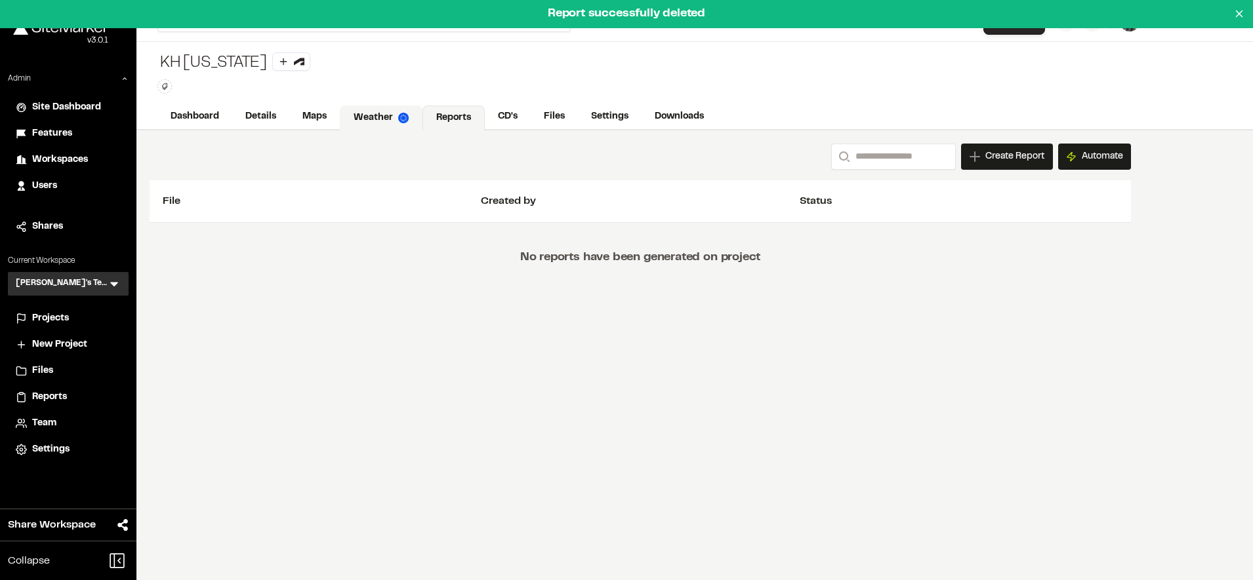
click at [355, 115] on link "Weather" at bounding box center [381, 118] width 83 height 25
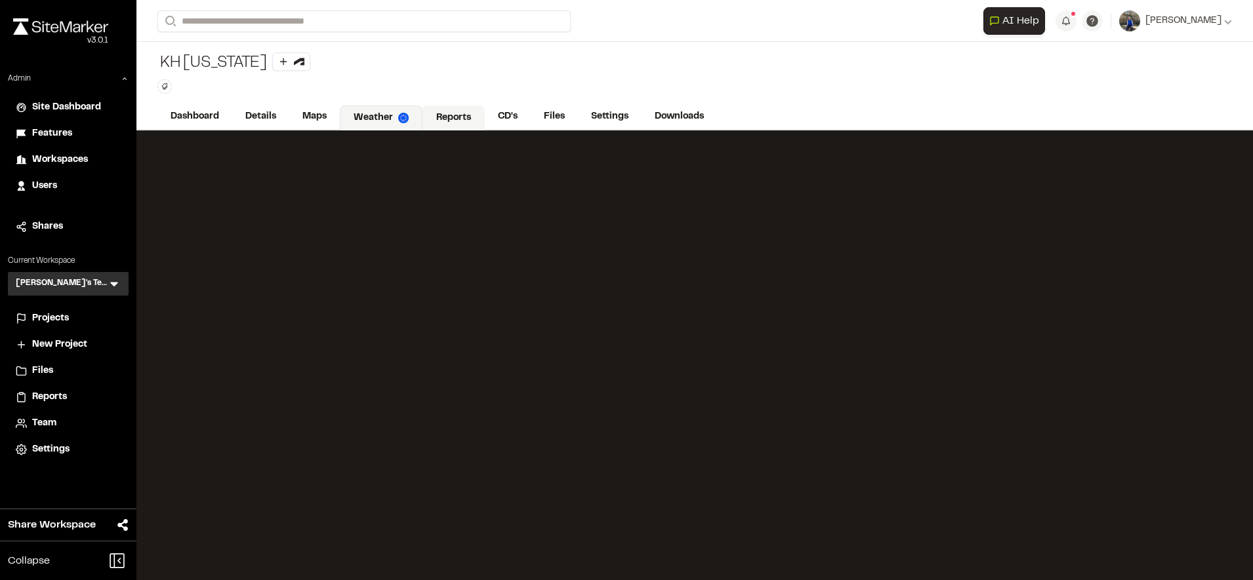
click at [439, 121] on link "Reports" at bounding box center [453, 118] width 62 height 25
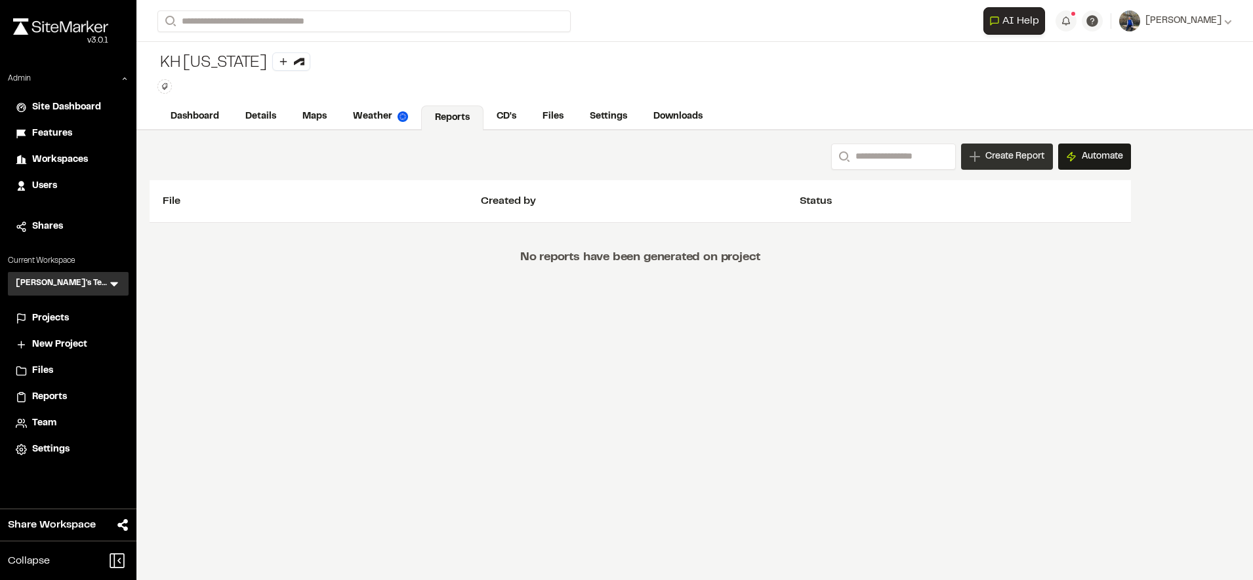
click at [992, 153] on span "Create Report" at bounding box center [1014, 157] width 59 height 14
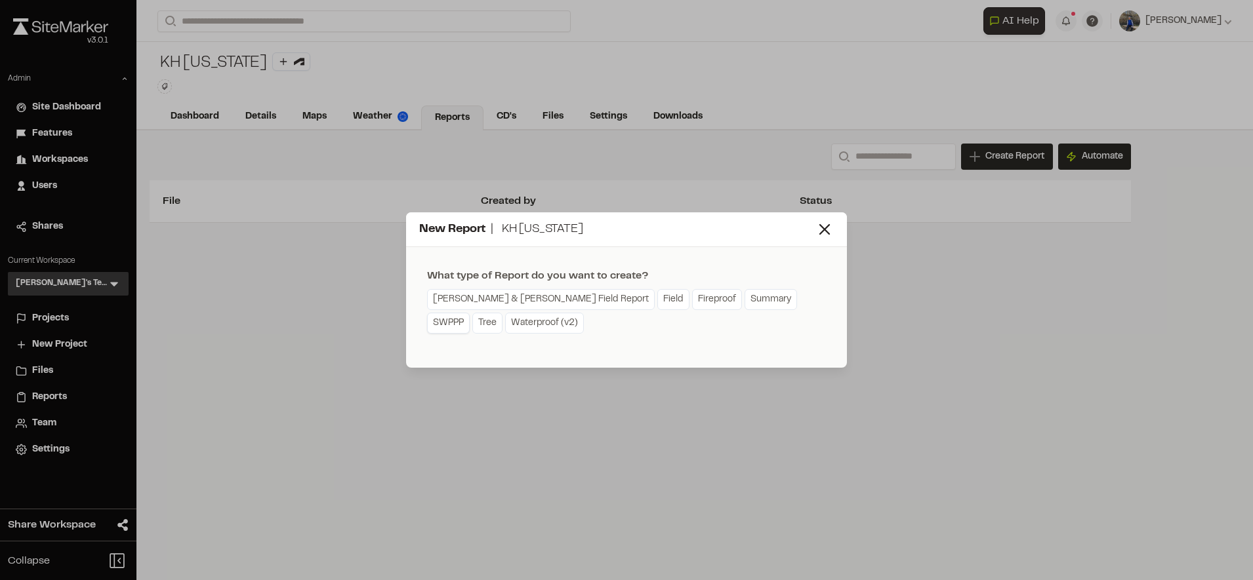
click at [470, 313] on link "SWPPP" at bounding box center [448, 323] width 43 height 21
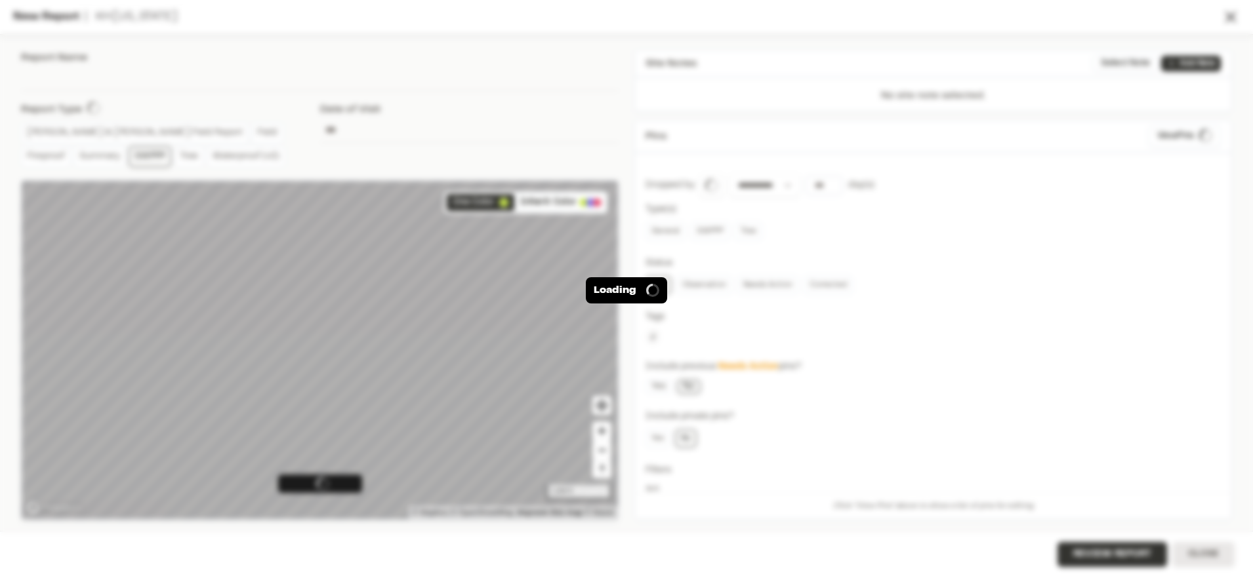
type input "**********"
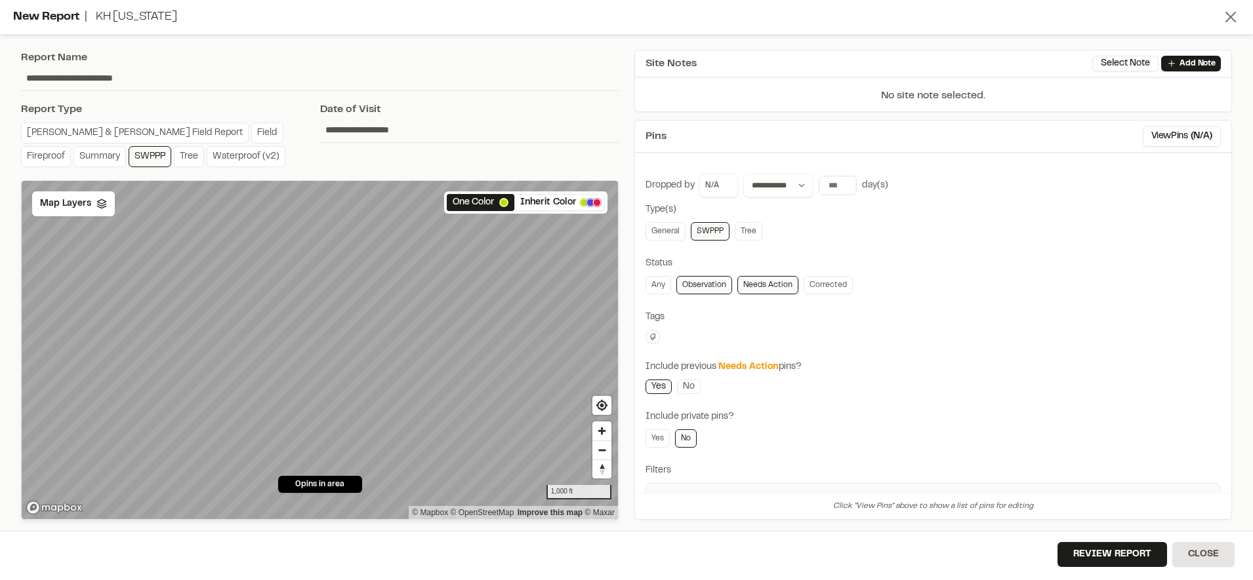
click at [1234, 19] on icon at bounding box center [1230, 17] width 18 height 18
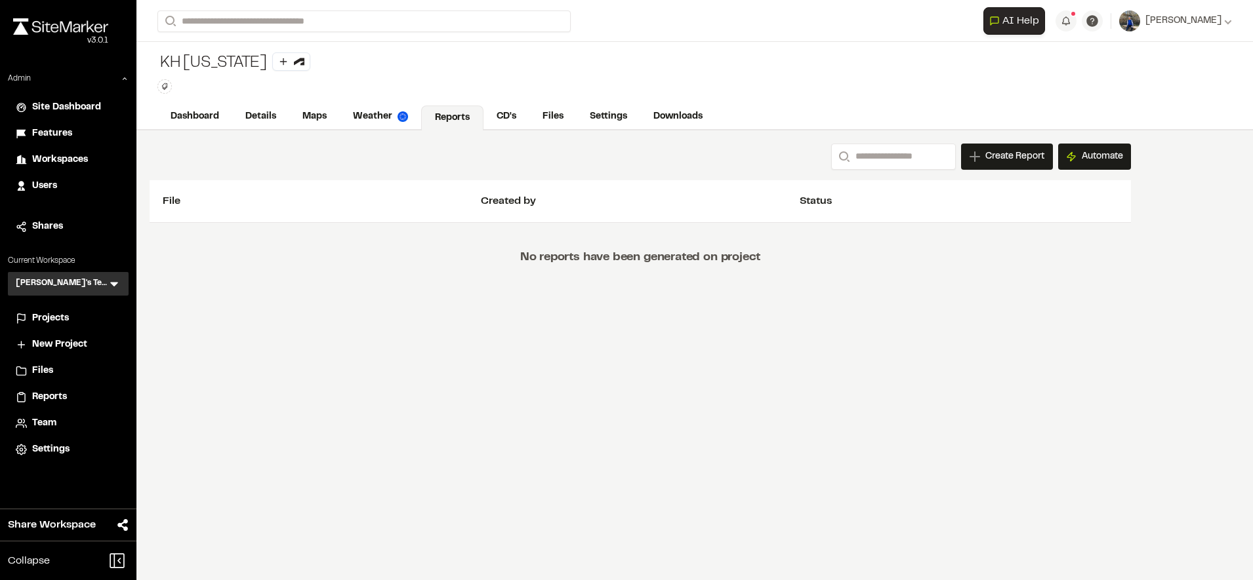
click at [50, 399] on span "Reports" at bounding box center [49, 397] width 35 height 14
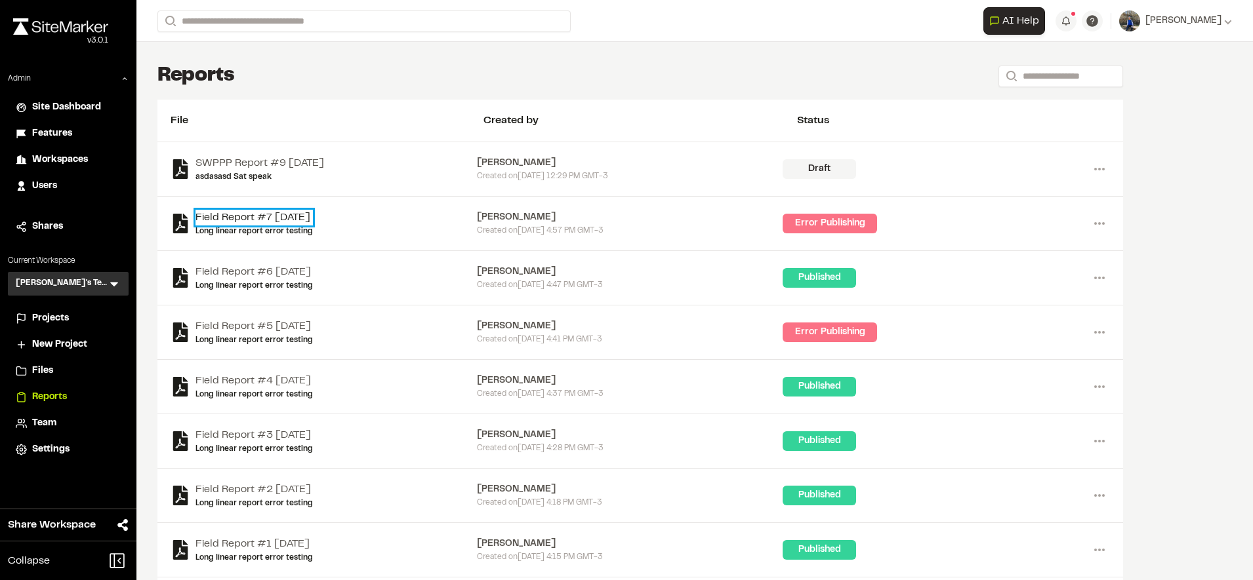
click at [291, 212] on link "Field Report #7 [DATE]" at bounding box center [253, 218] width 117 height 16
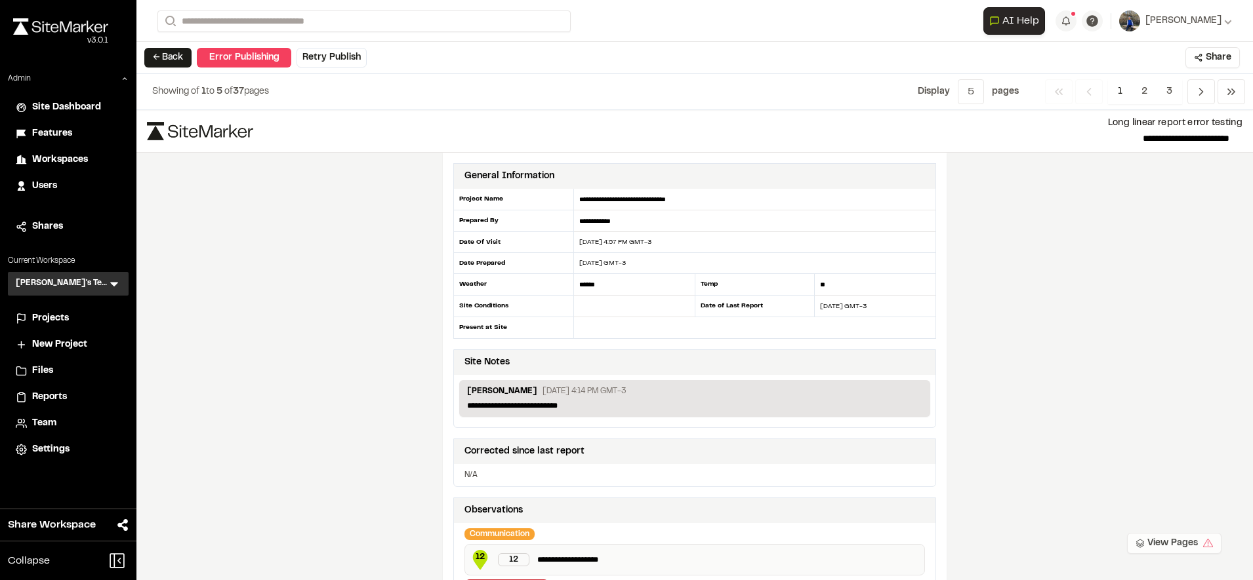
click at [1150, 549] on button "View Pages" at bounding box center [1174, 543] width 94 height 21
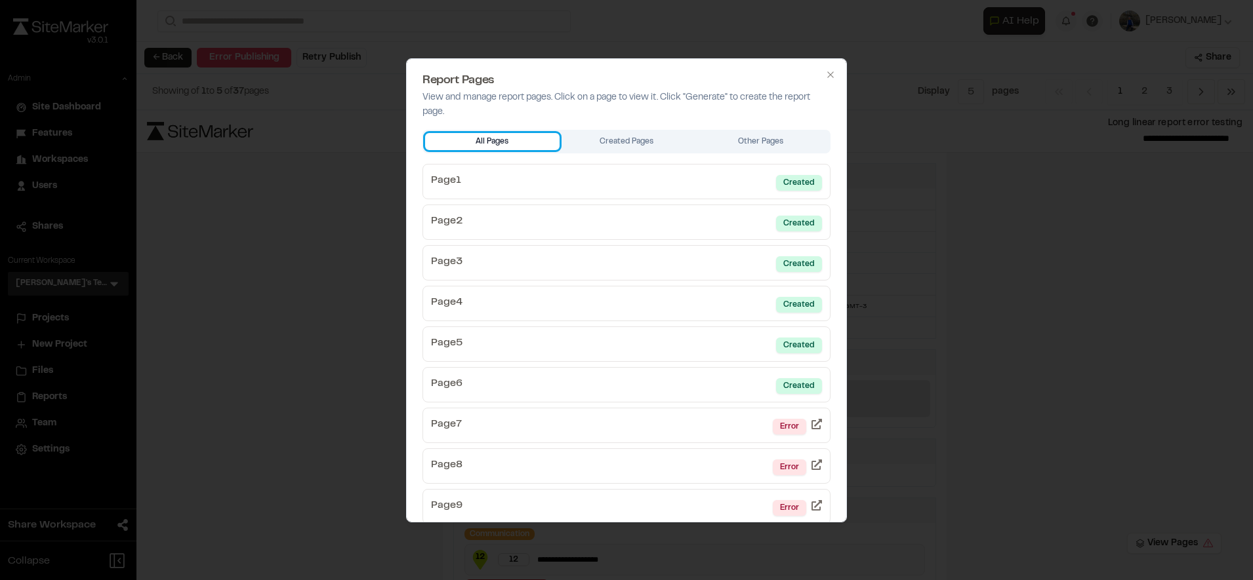
click at [511, 139] on button "All Pages" at bounding box center [492, 141] width 134 height 17
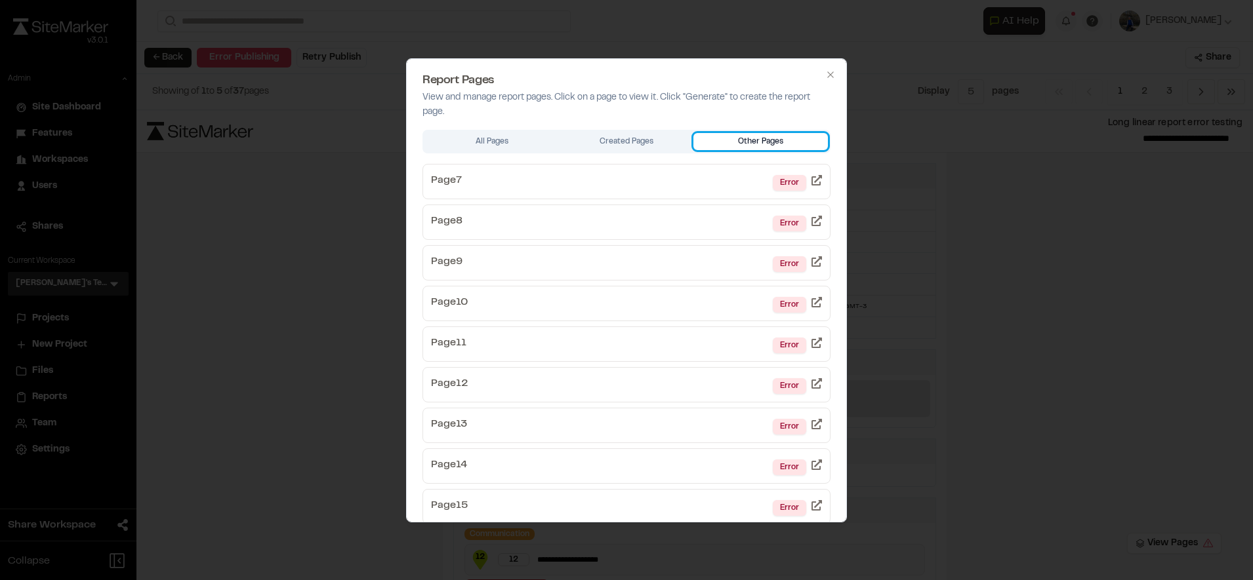
click at [745, 140] on button "Other Pages" at bounding box center [760, 141] width 134 height 17
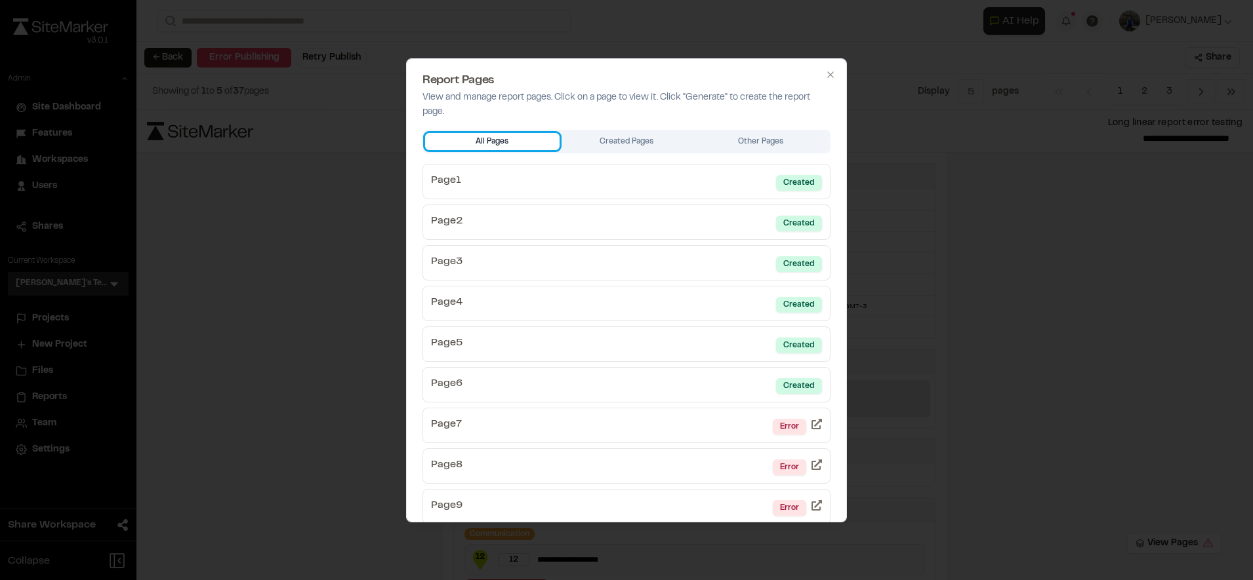
click at [511, 136] on button "All Pages" at bounding box center [492, 141] width 134 height 17
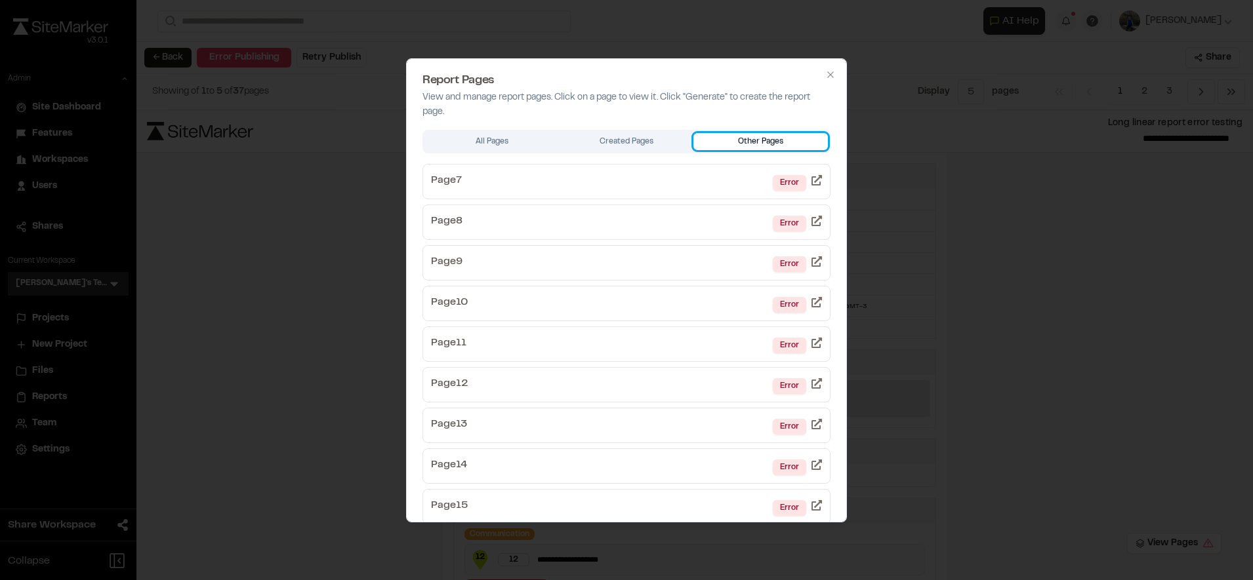
click at [706, 149] on button "Other Pages" at bounding box center [760, 141] width 134 height 17
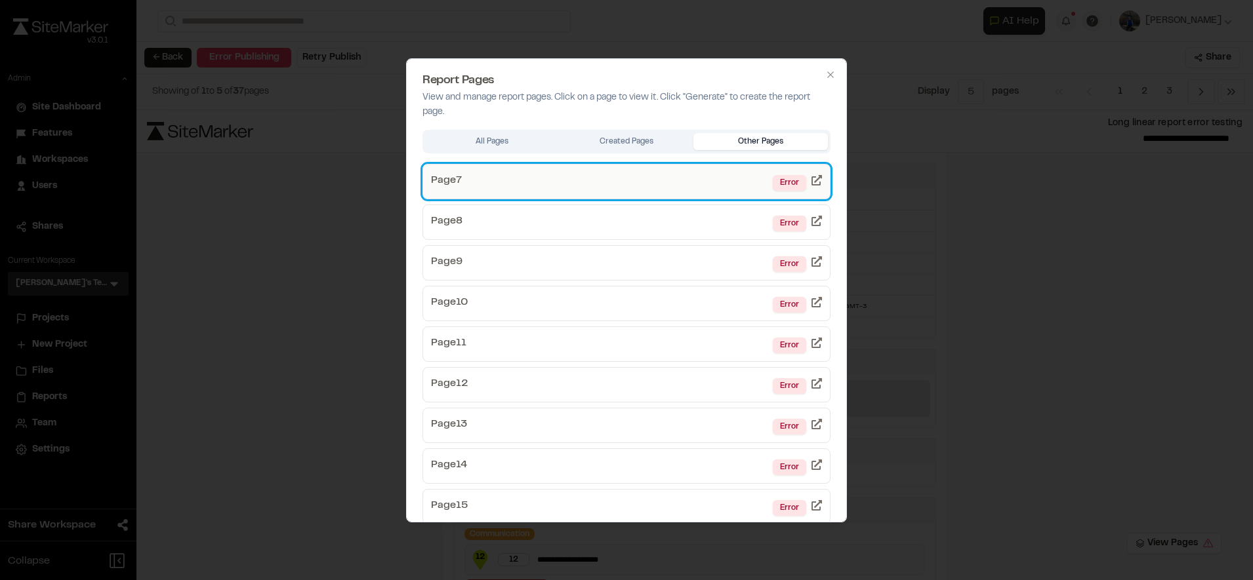
click at [733, 180] on link "Page 7 Error" at bounding box center [626, 181] width 408 height 35
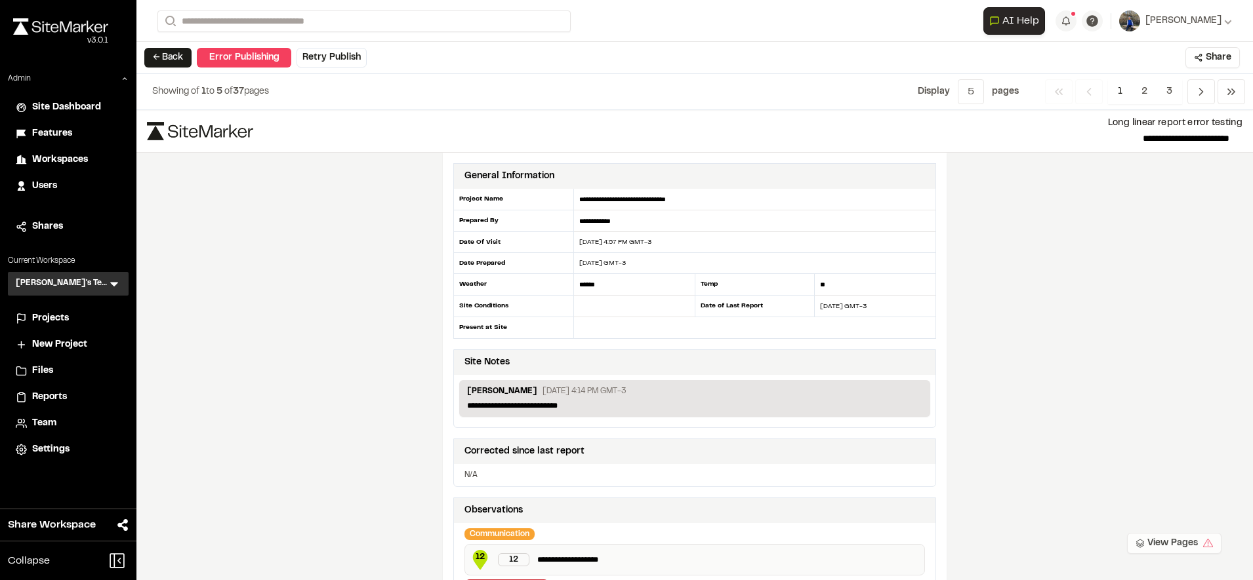
click at [1175, 547] on button "View Pages" at bounding box center [1174, 543] width 94 height 21
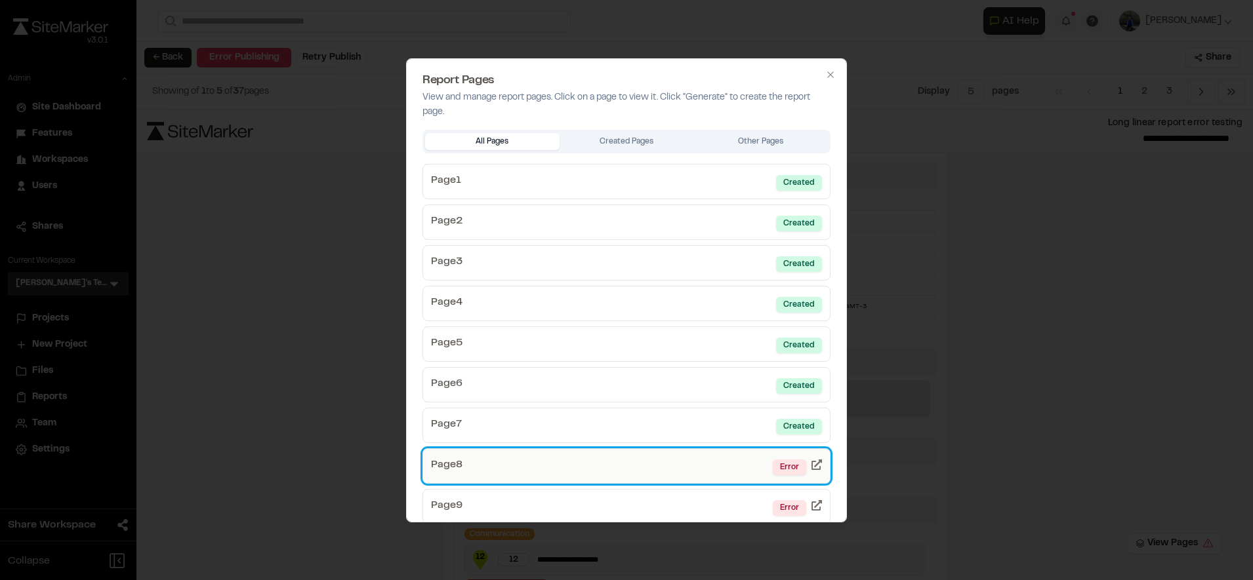
click at [742, 470] on link "Page 8 Error" at bounding box center [626, 466] width 408 height 35
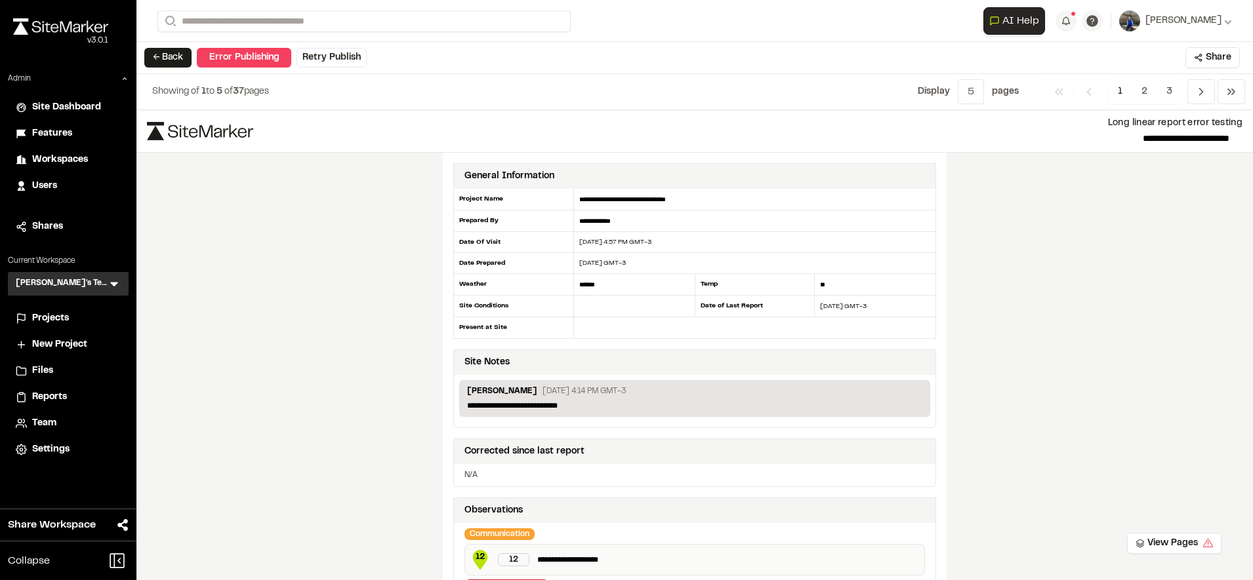
click at [1055, 409] on div "**********" at bounding box center [694, 345] width 1116 height 470
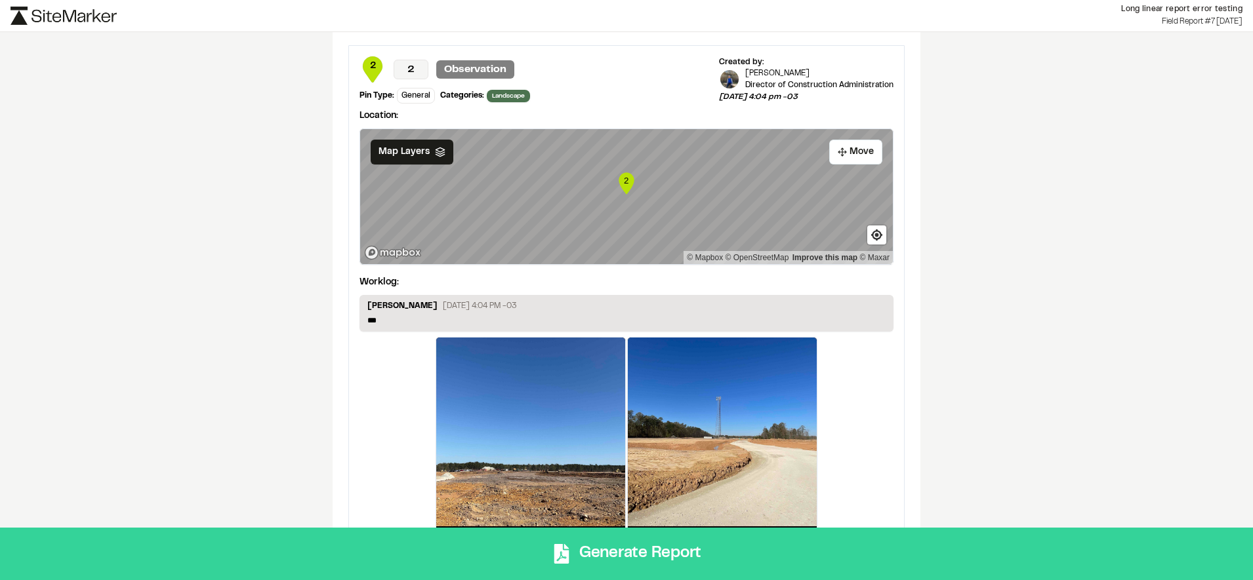
click at [655, 556] on button "Generate Report" at bounding box center [626, 554] width 1253 height 52
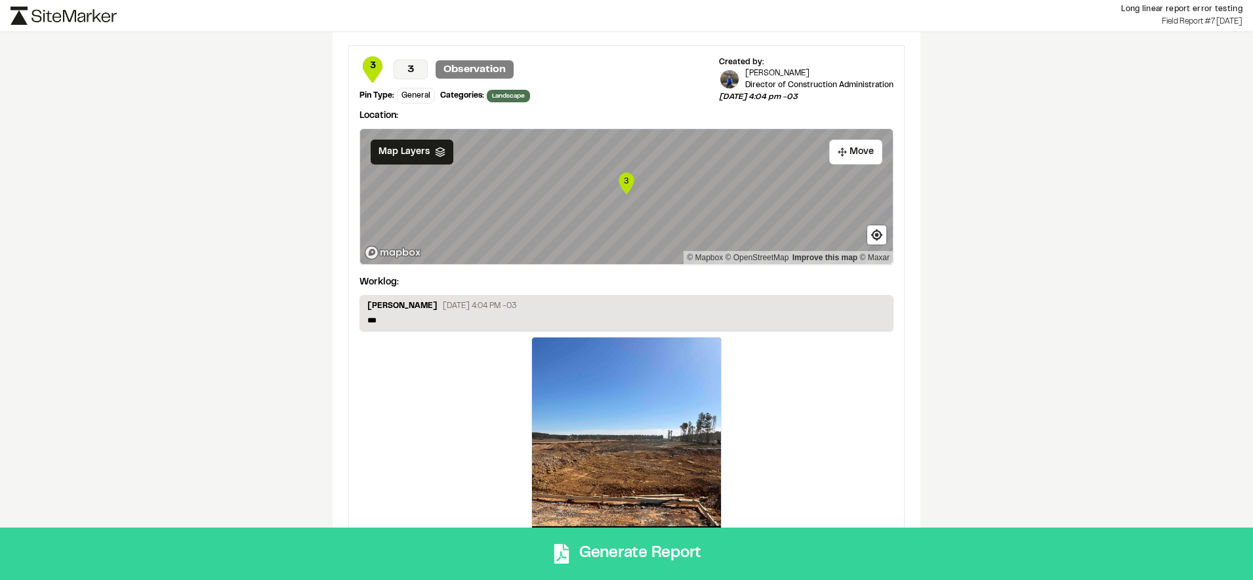
click at [781, 548] on button "Generate Report" at bounding box center [626, 554] width 1253 height 52
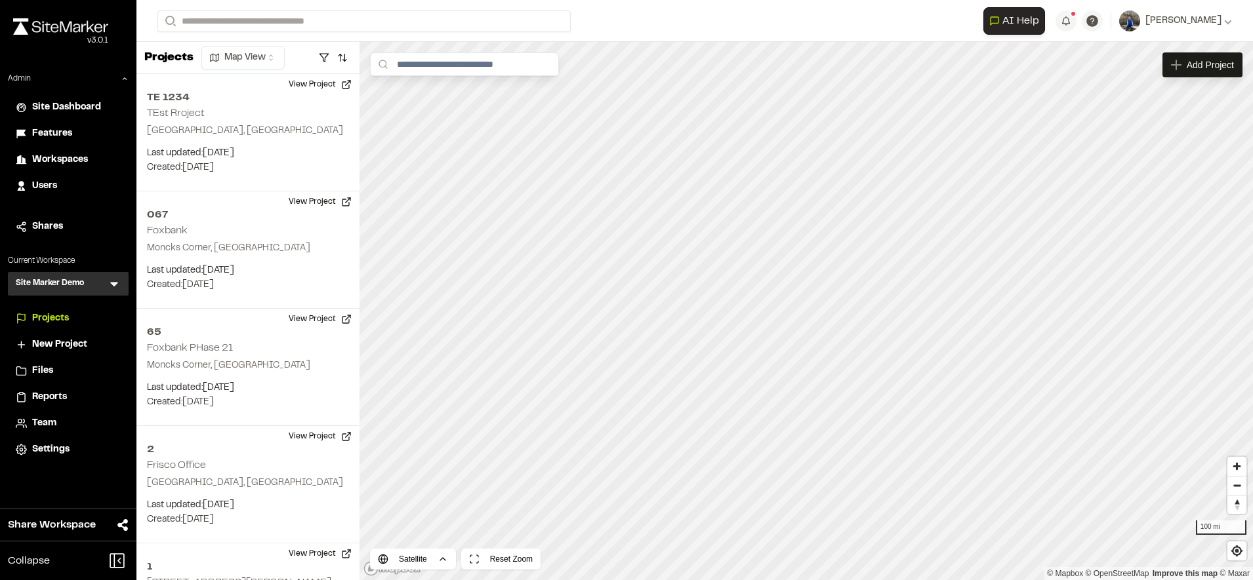
click at [638, 28] on form "Search" at bounding box center [570, 21] width 826 height 22
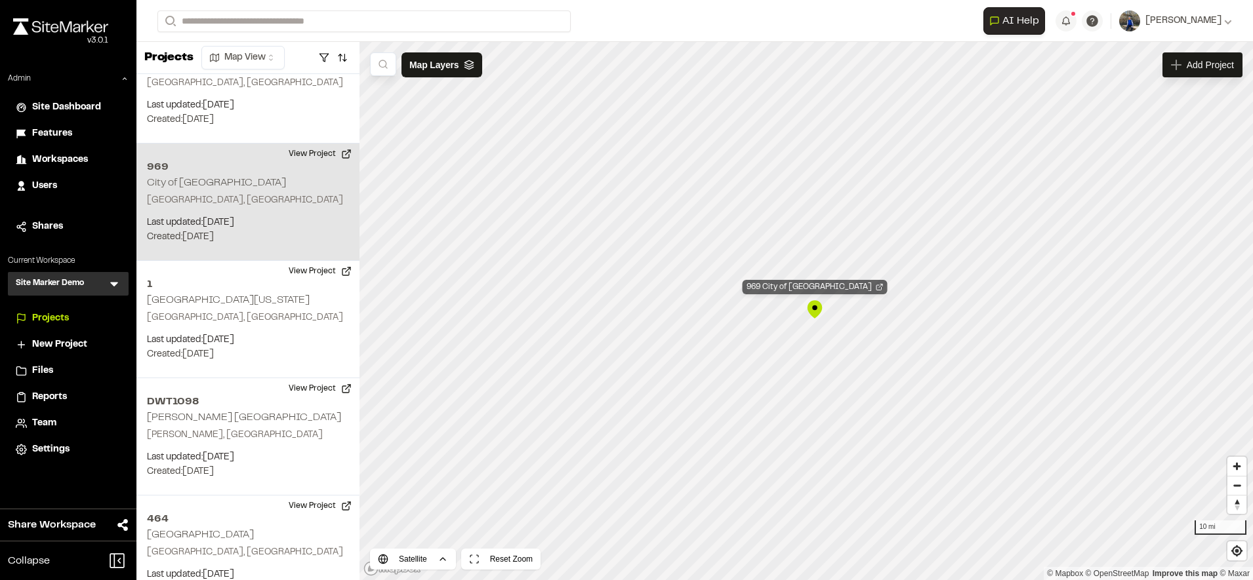
scroll to position [2295, 0]
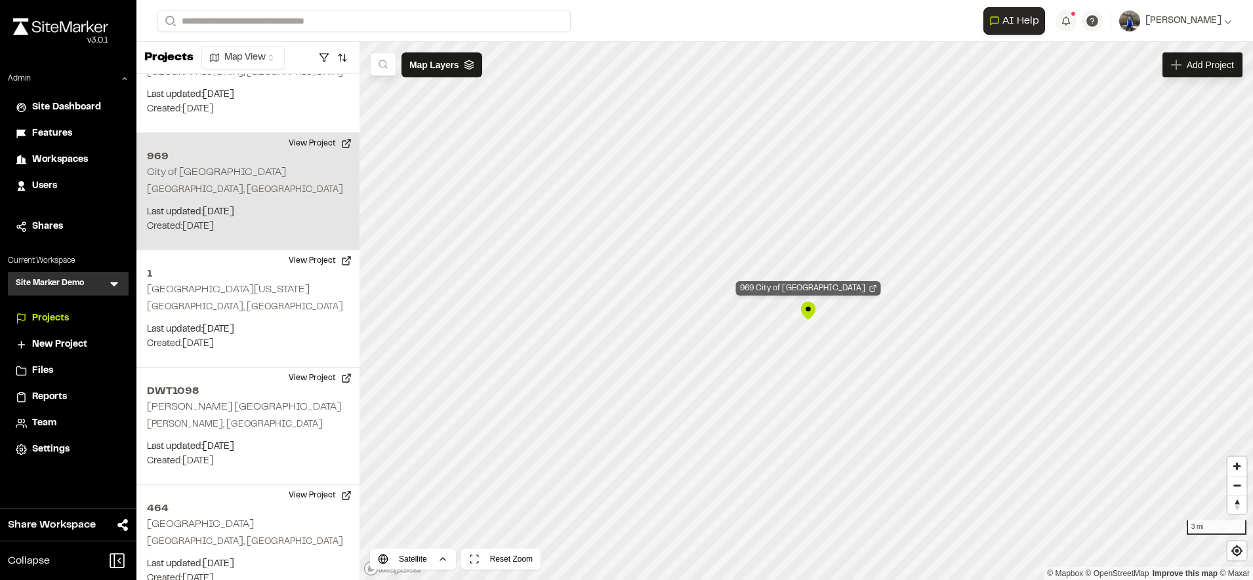
click at [823, 288] on div "969 City of [GEOGRAPHIC_DATA]" at bounding box center [808, 288] width 145 height 14
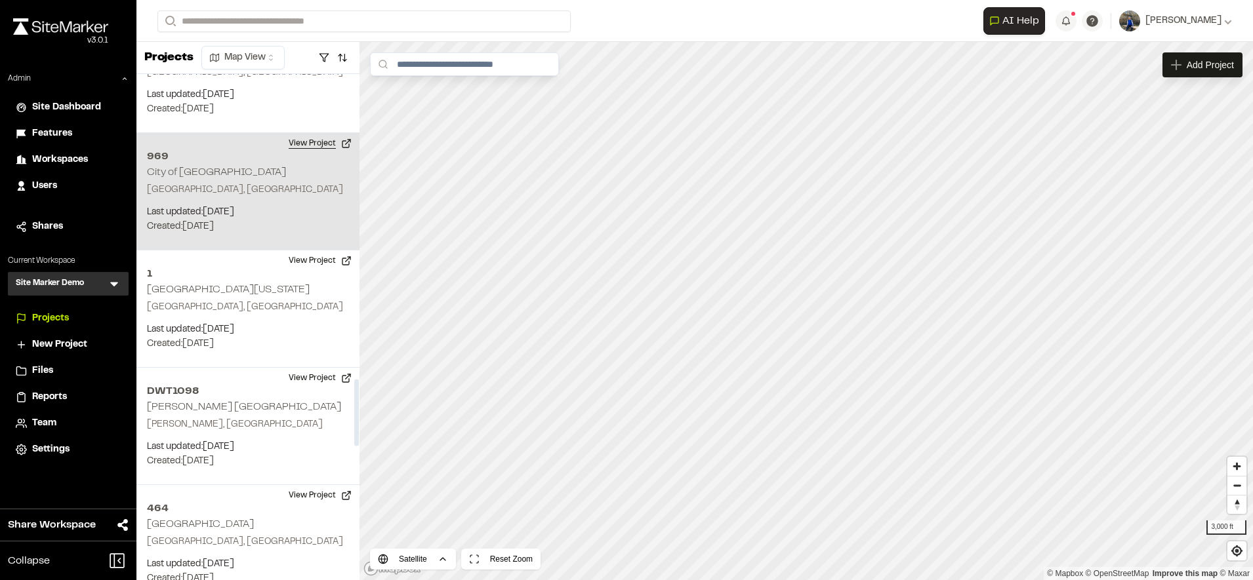
click at [319, 133] on button "View Project" at bounding box center [320, 143] width 79 height 21
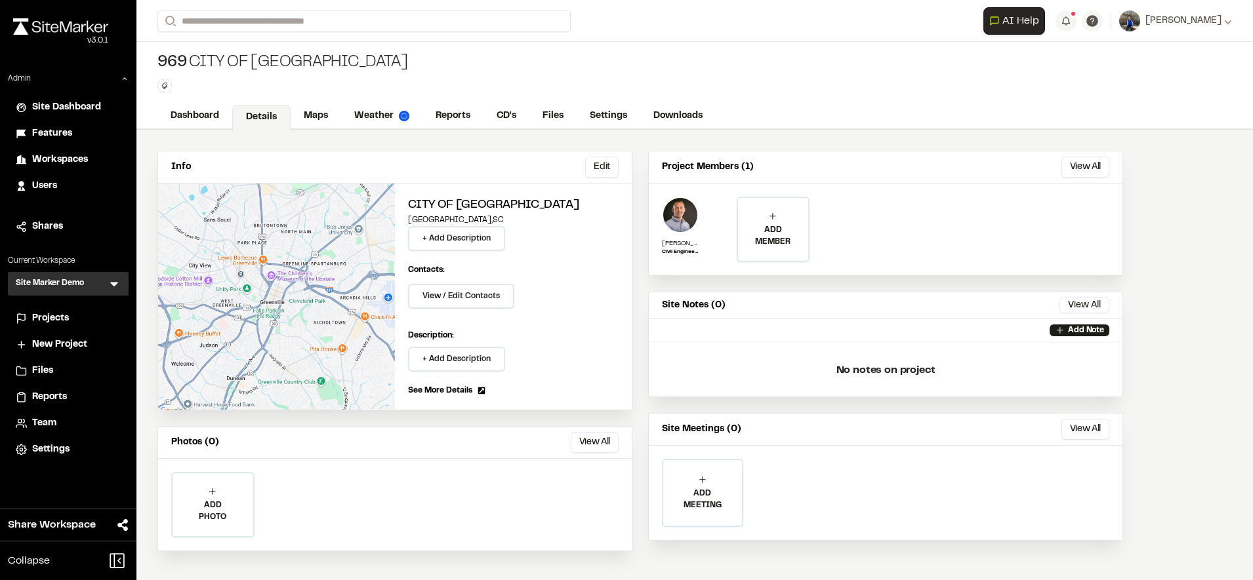
click at [447, 132] on div "Info Edit Edit City of [GEOGRAPHIC_DATA] , [GEOGRAPHIC_DATA] + Add Description …" at bounding box center [639, 354] width 1007 height 448
click at [461, 113] on link "Reports" at bounding box center [453, 117] width 62 height 25
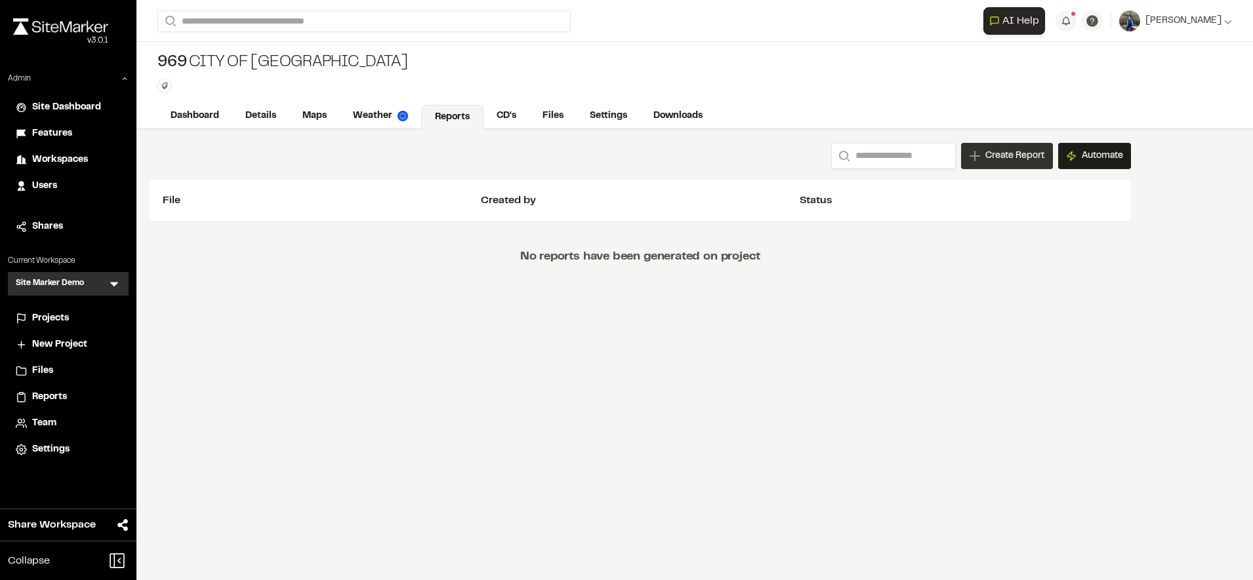
click at [985, 155] on span "Create Report" at bounding box center [1014, 156] width 59 height 14
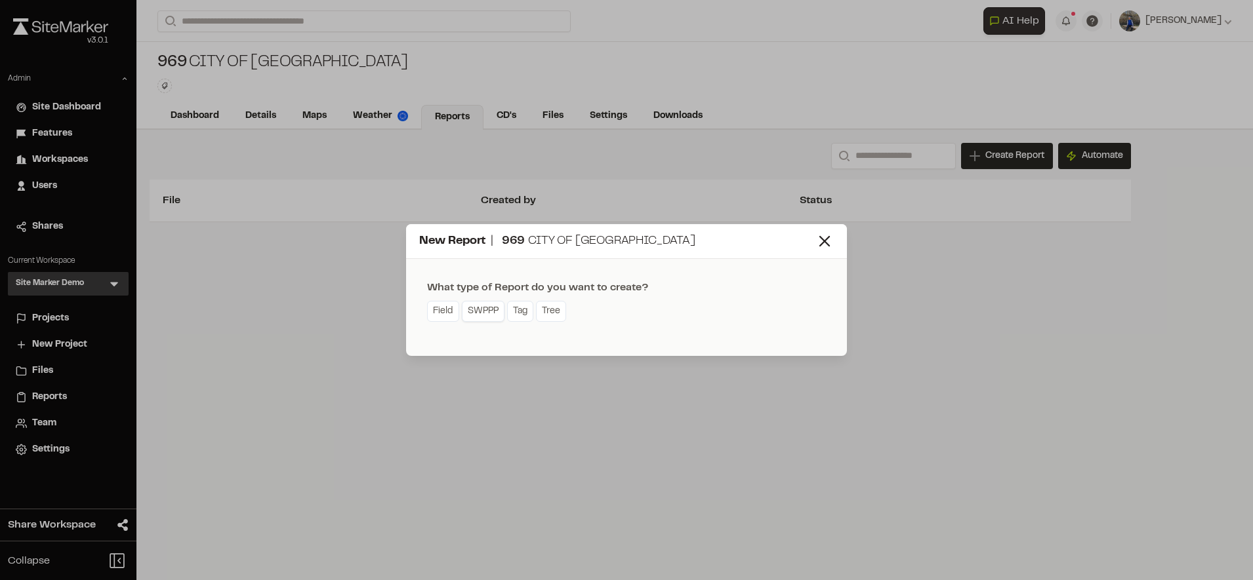
click at [475, 315] on link "SWPPP" at bounding box center [483, 311] width 43 height 21
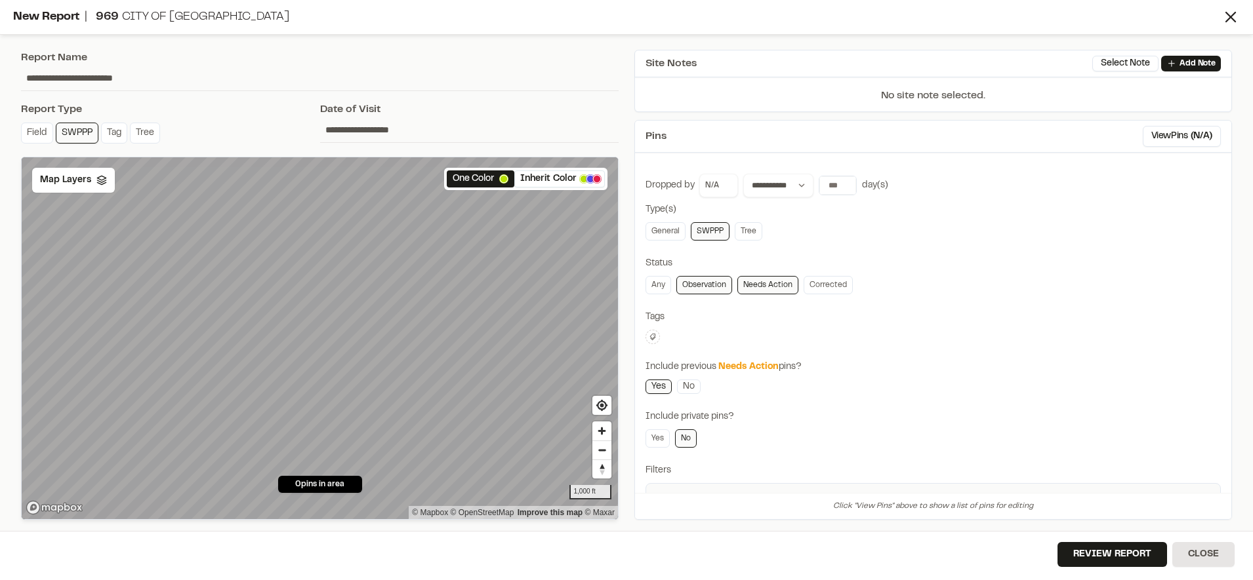
click at [348, 131] on input "**********" at bounding box center [469, 129] width 299 height 25
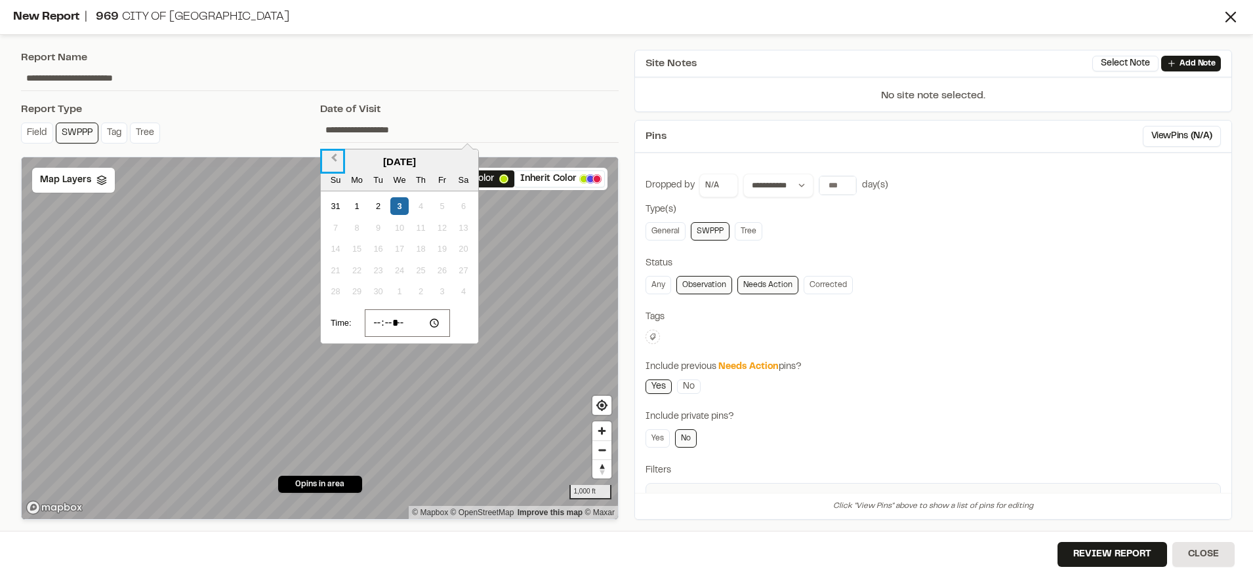
click at [332, 159] on button "Previous Month" at bounding box center [332, 161] width 21 height 21
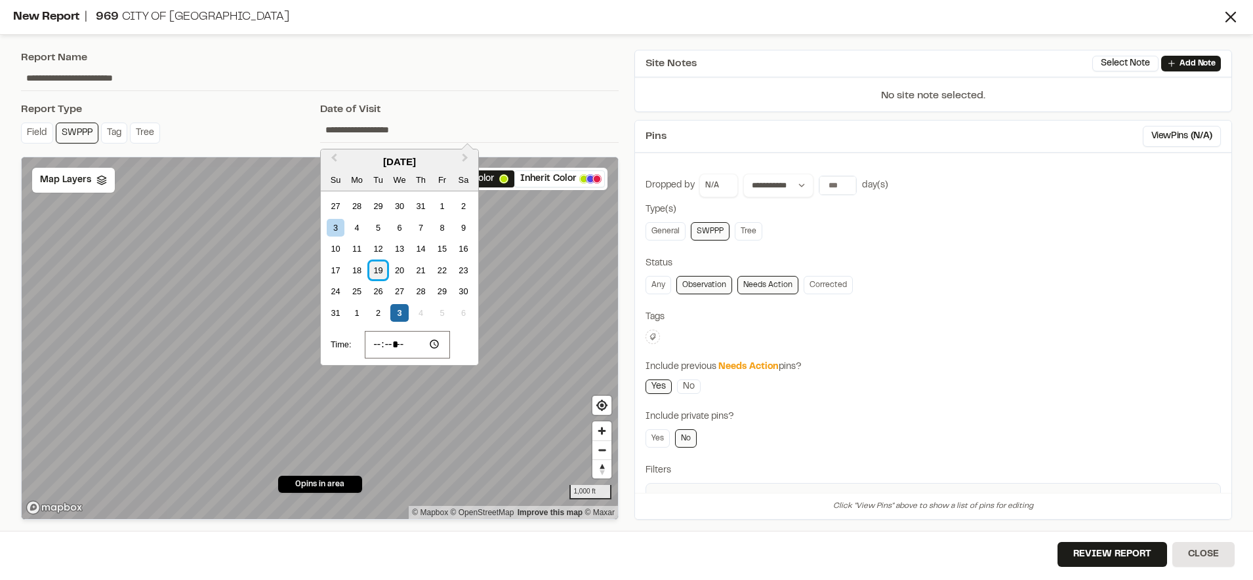
click at [376, 272] on div "19" at bounding box center [378, 271] width 18 height 18
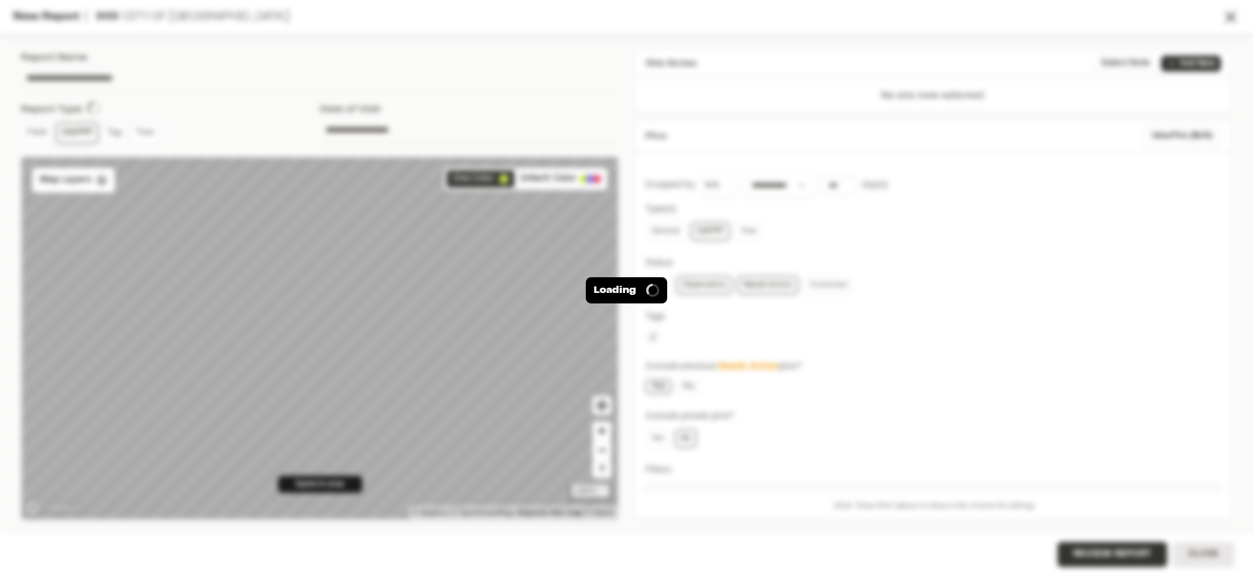
type input "**********"
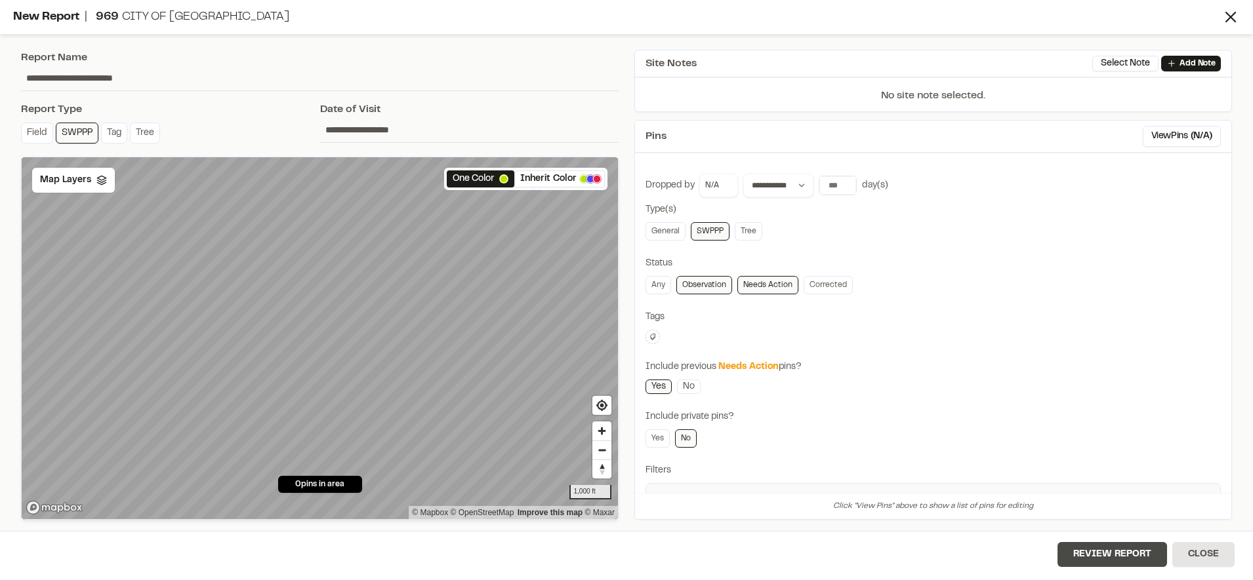
click at [1099, 550] on button "Review Report" at bounding box center [1112, 554] width 110 height 25
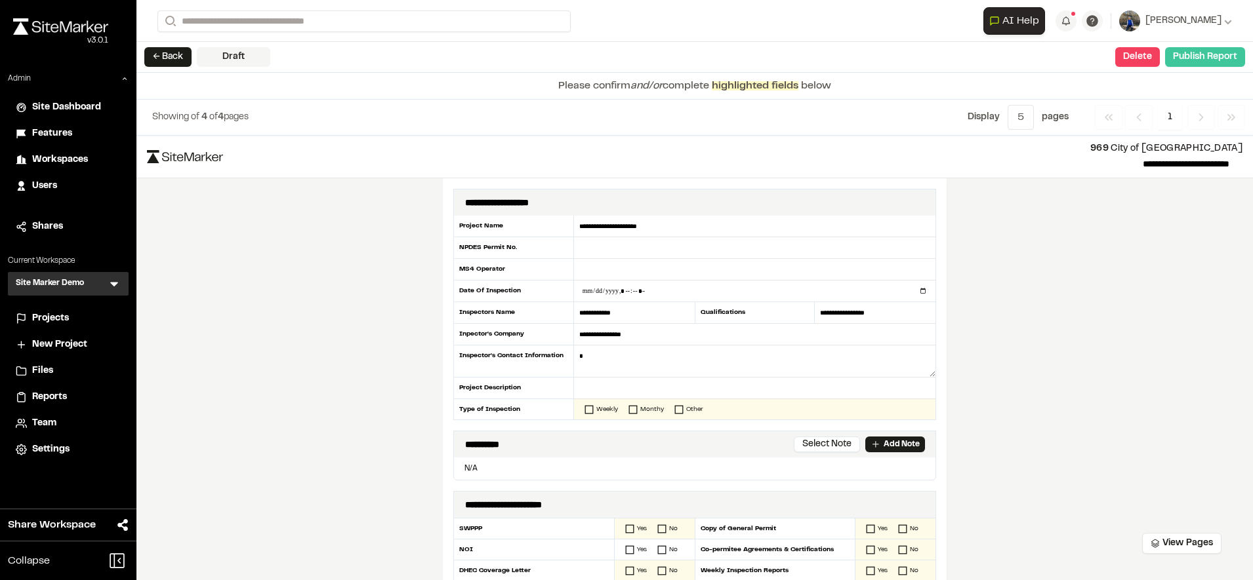
click at [1183, 51] on button "Publish Report" at bounding box center [1205, 57] width 80 height 20
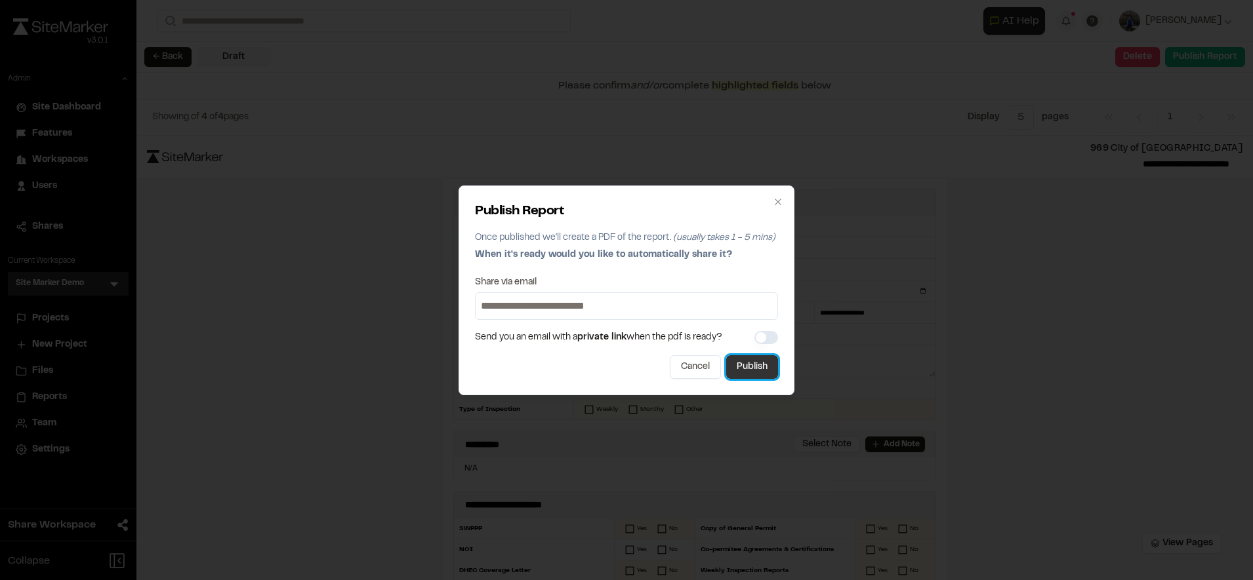
click at [761, 365] on button "Publish" at bounding box center [752, 367] width 52 height 24
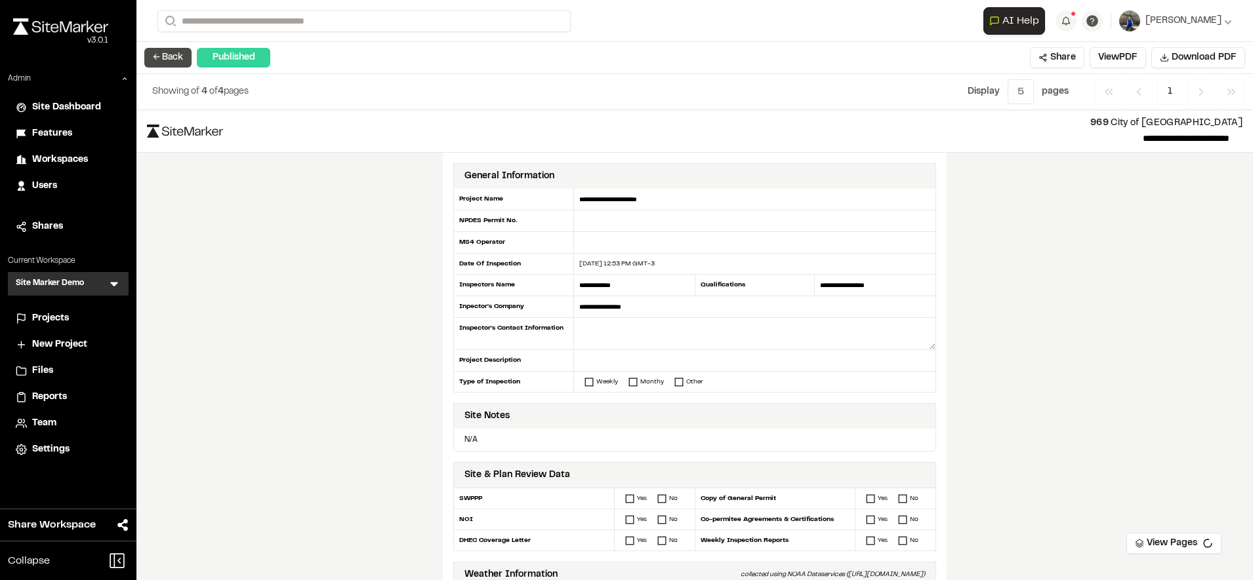
click at [160, 66] on button "← Back" at bounding box center [167, 58] width 47 height 20
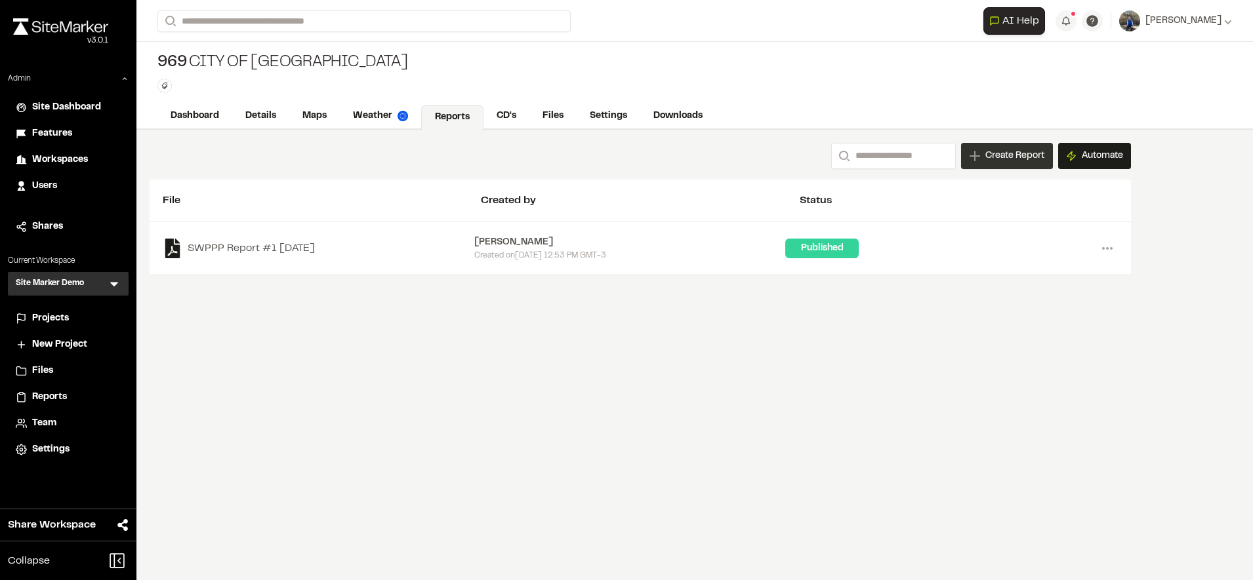
click at [1020, 162] on span "Create Report" at bounding box center [1014, 156] width 59 height 14
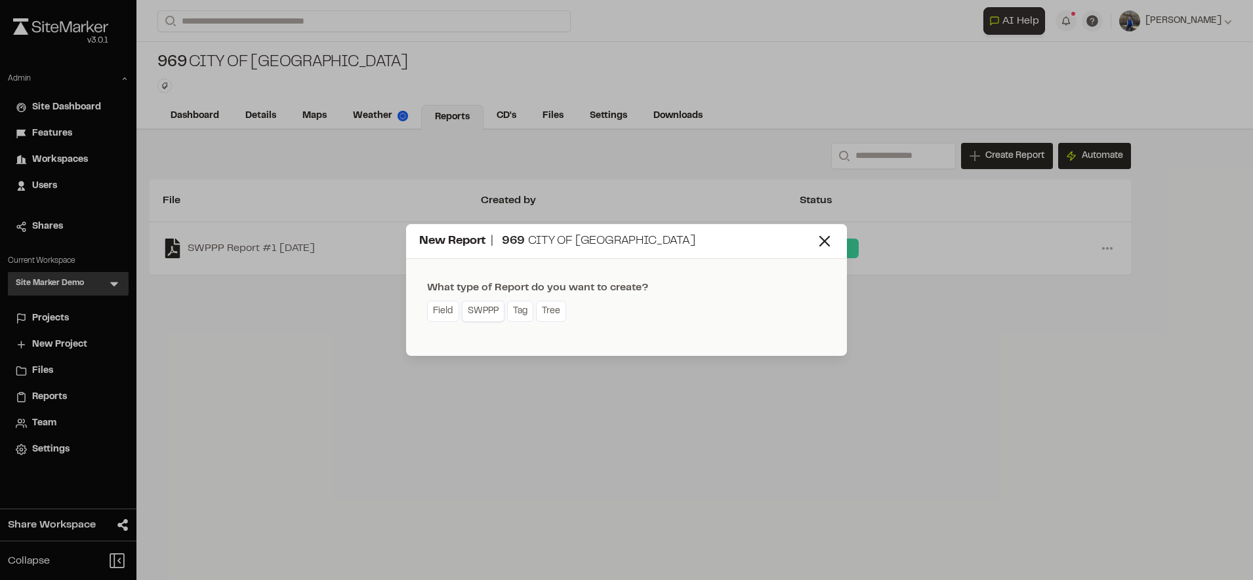
click at [489, 315] on link "SWPPP" at bounding box center [483, 311] width 43 height 21
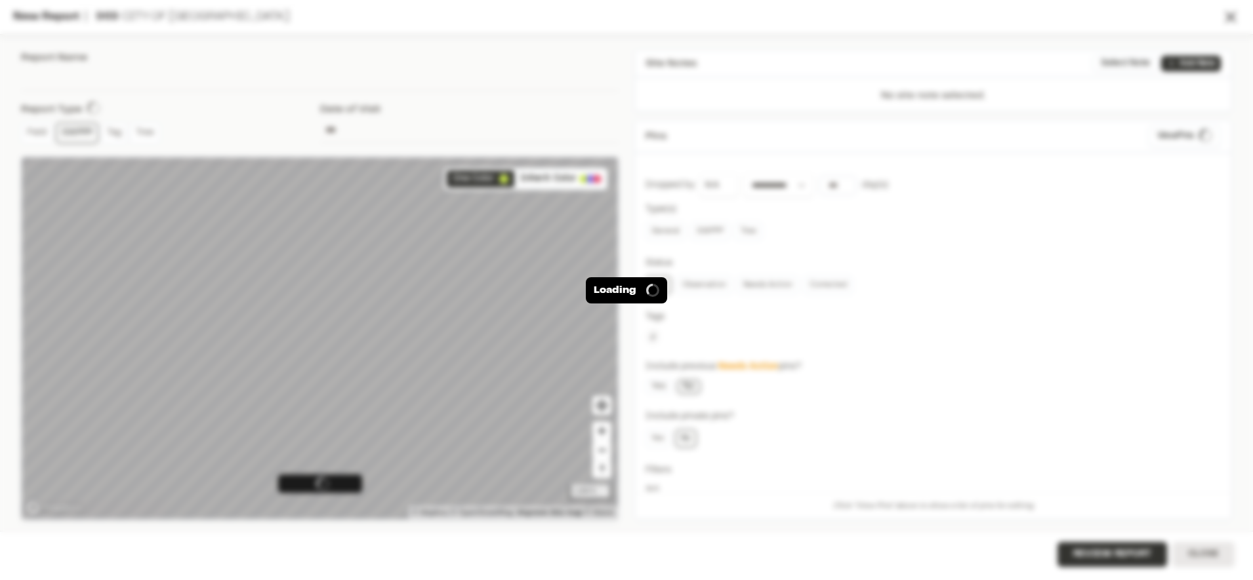
type input "**********"
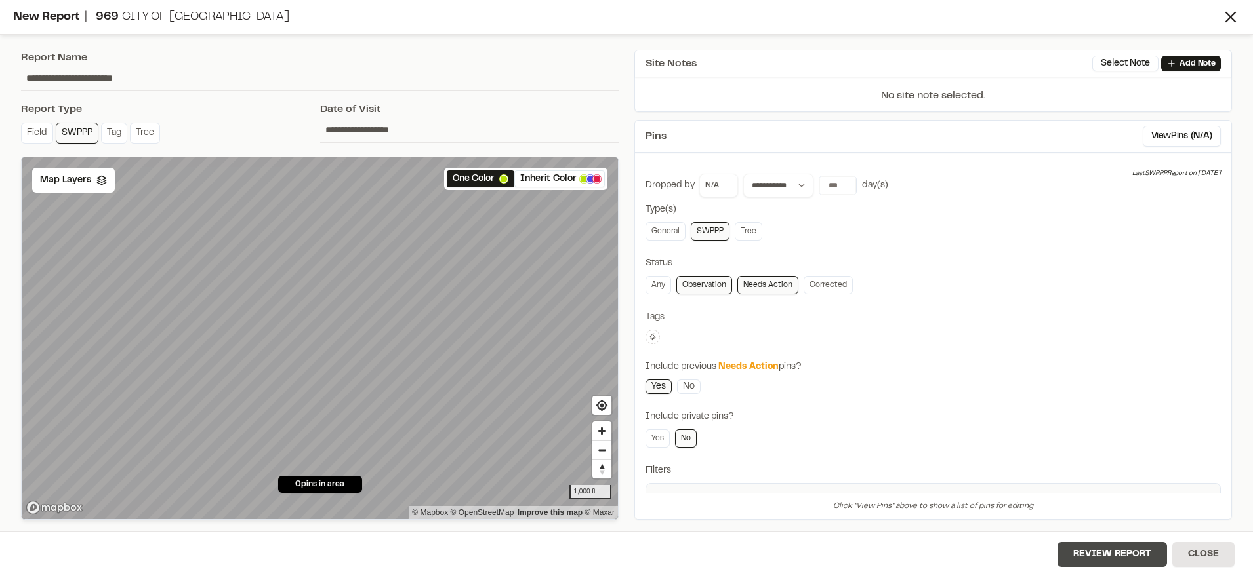
click at [1137, 557] on button "Review Report" at bounding box center [1112, 554] width 110 height 25
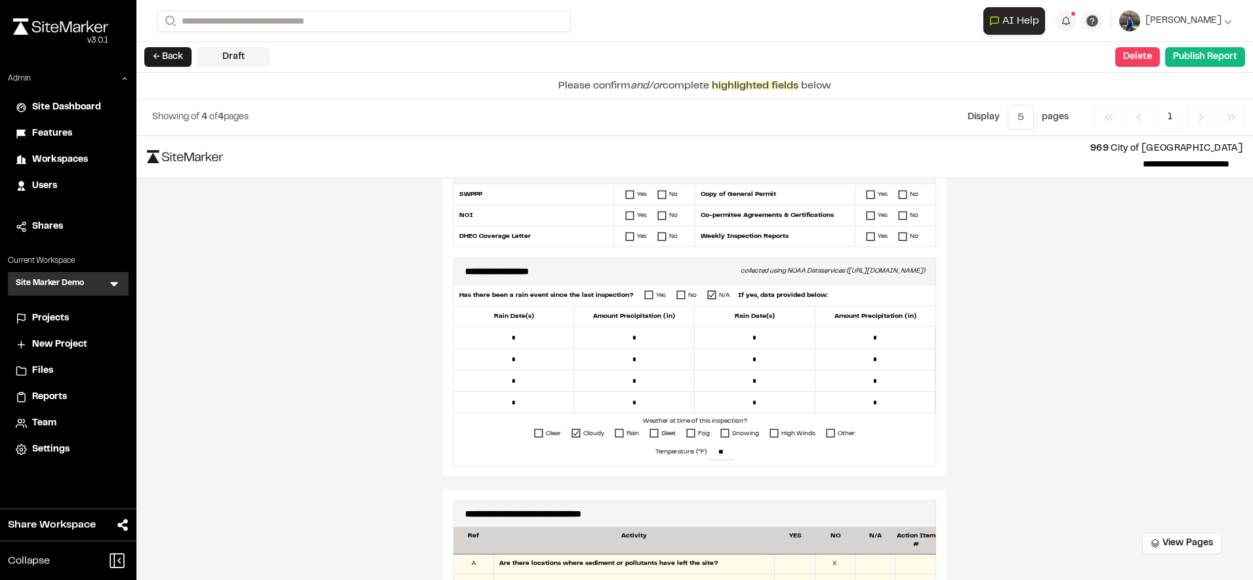
scroll to position [388, 0]
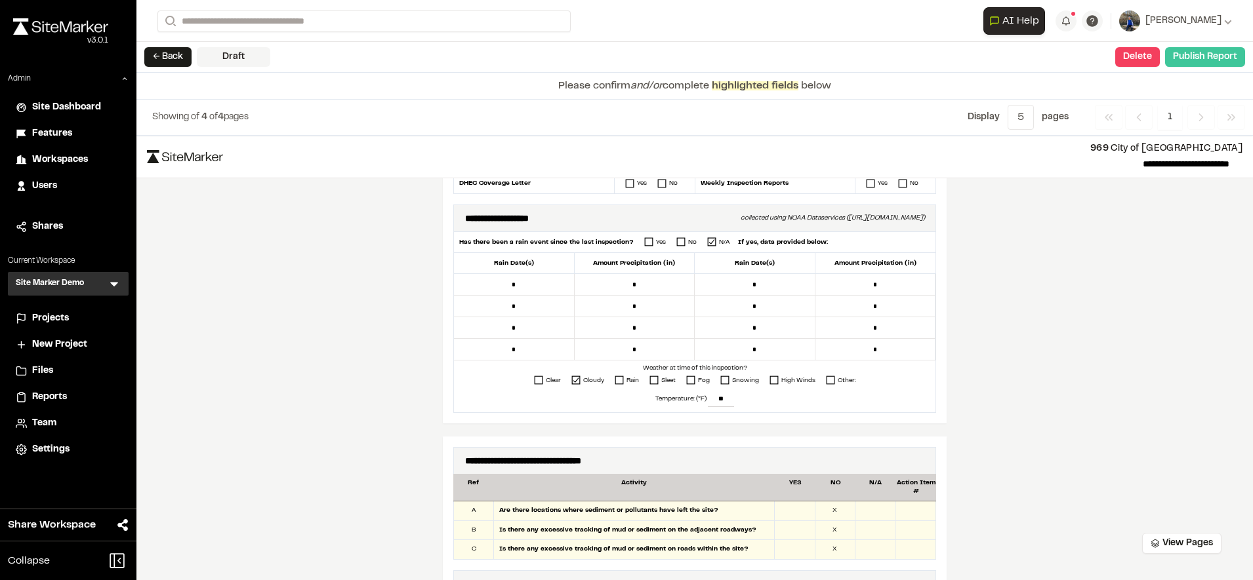
click at [1185, 56] on button "Publish Report" at bounding box center [1205, 57] width 80 height 20
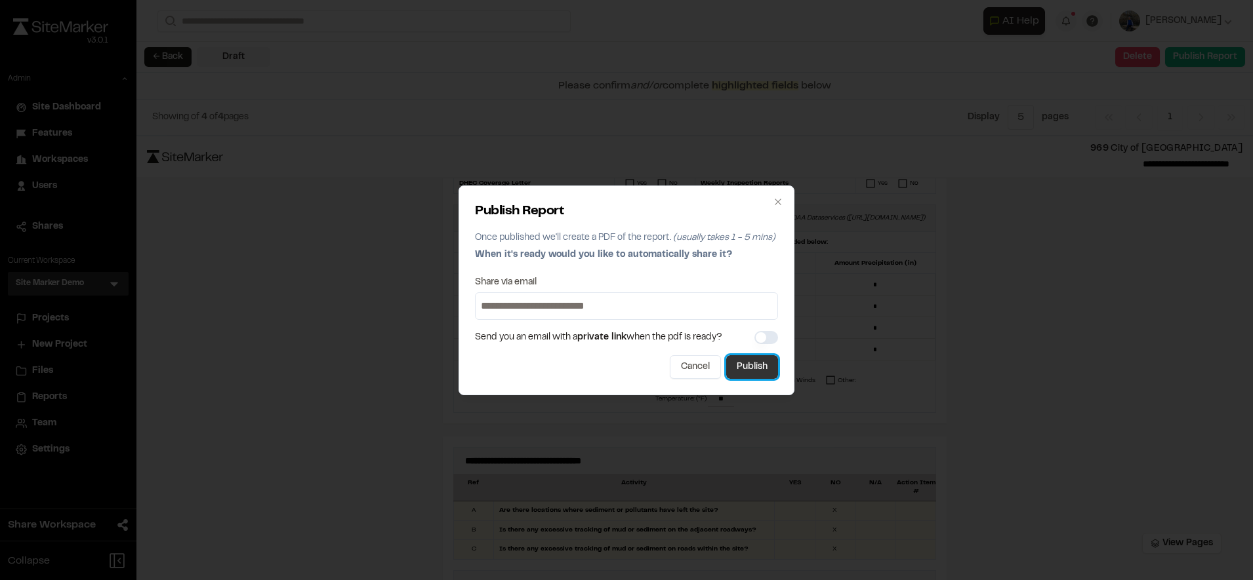
click at [757, 359] on button "Publish" at bounding box center [752, 367] width 52 height 24
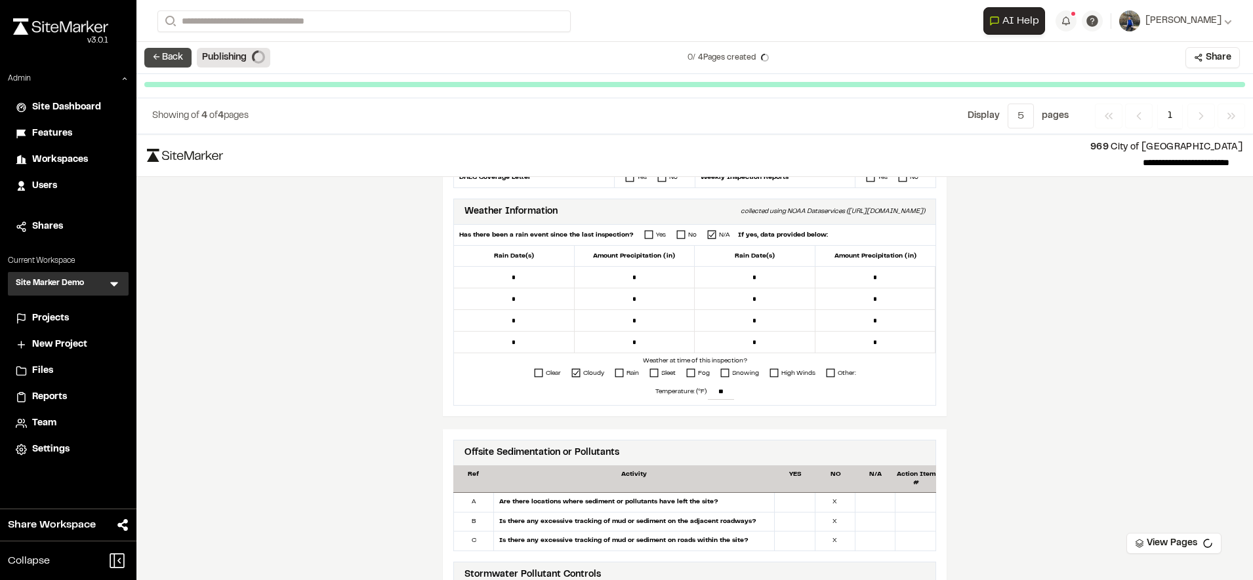
click at [185, 60] on button "← Back" at bounding box center [167, 58] width 47 height 20
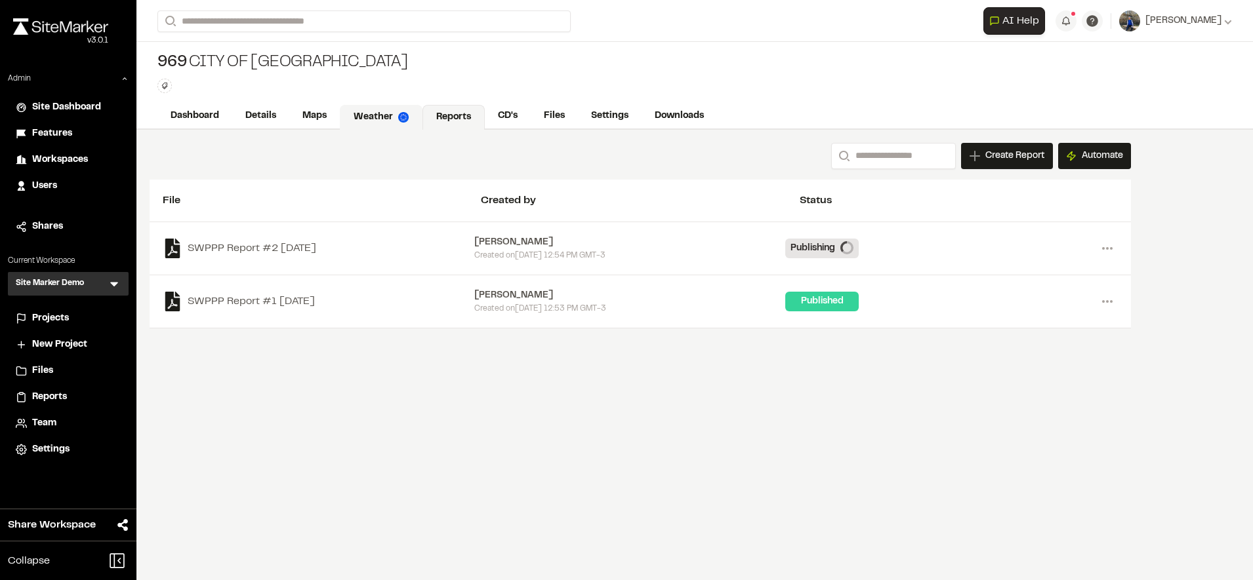
click at [378, 113] on link "Weather" at bounding box center [381, 117] width 83 height 25
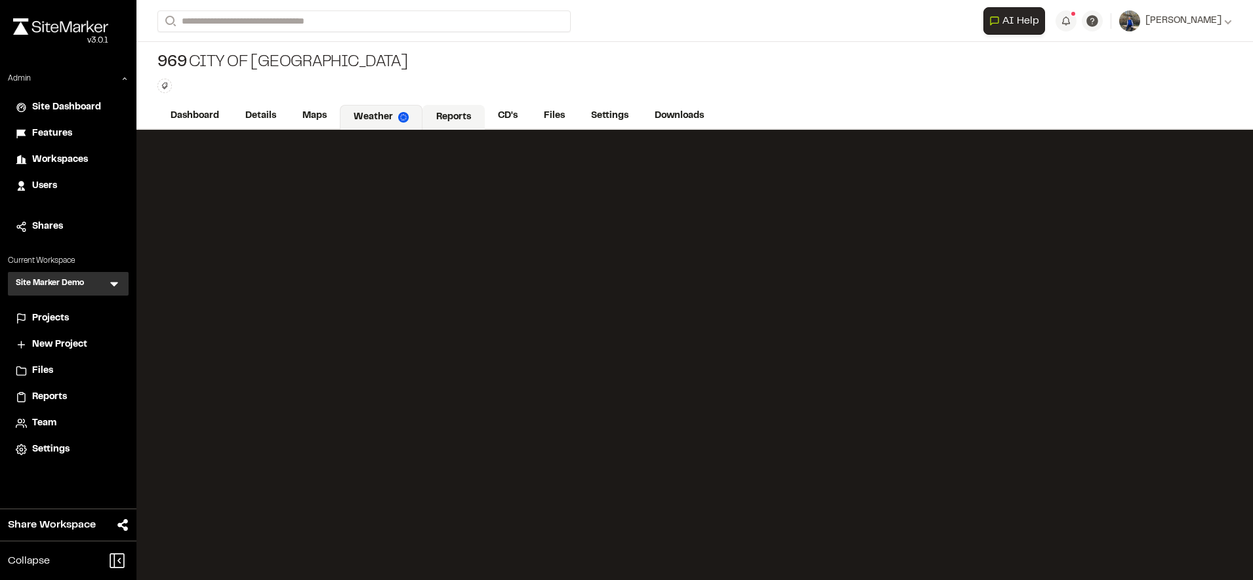
click at [453, 109] on link "Reports" at bounding box center [453, 117] width 62 height 25
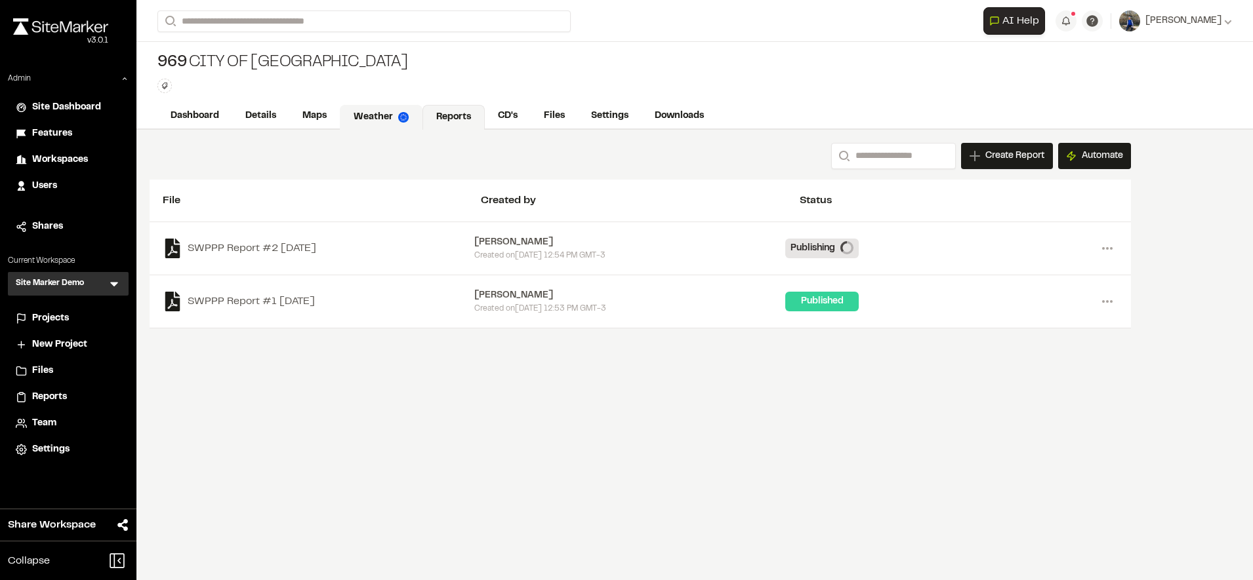
click at [402, 112] on img at bounding box center [403, 117] width 10 height 10
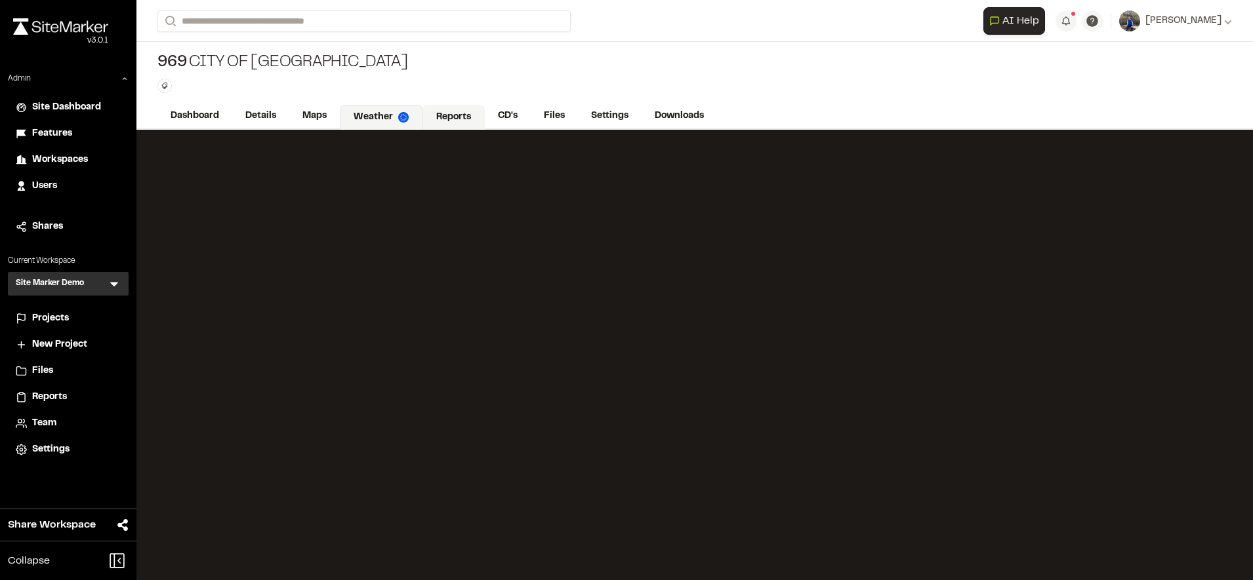
click at [435, 125] on link "Reports" at bounding box center [453, 117] width 62 height 25
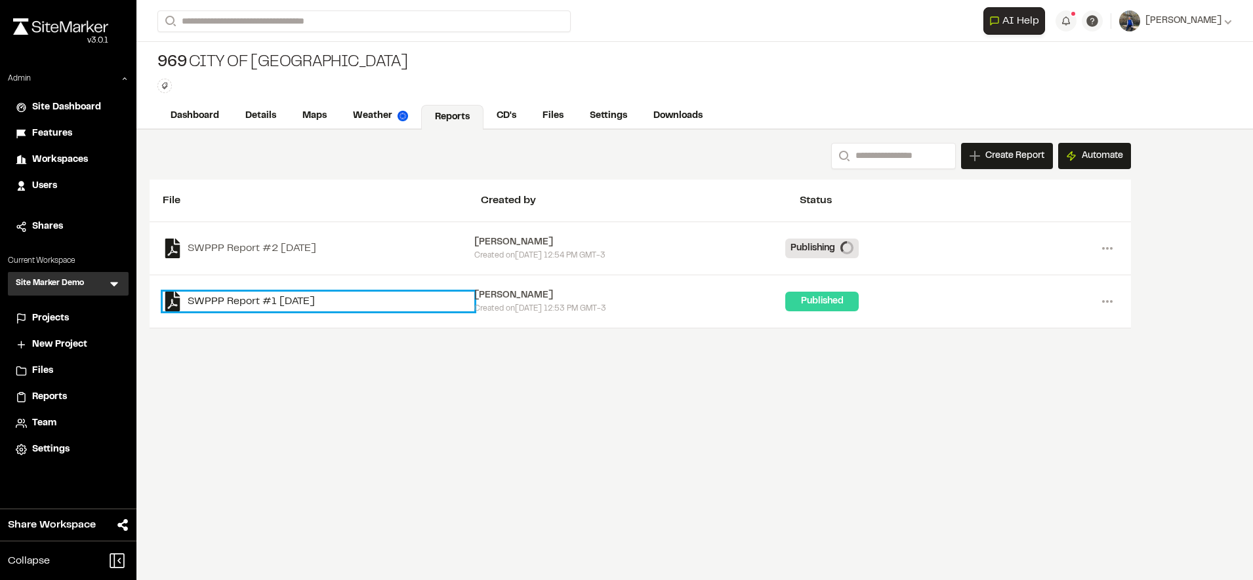
click at [304, 299] on link "SWPPP Report #1 2025-08-19" at bounding box center [319, 302] width 312 height 20
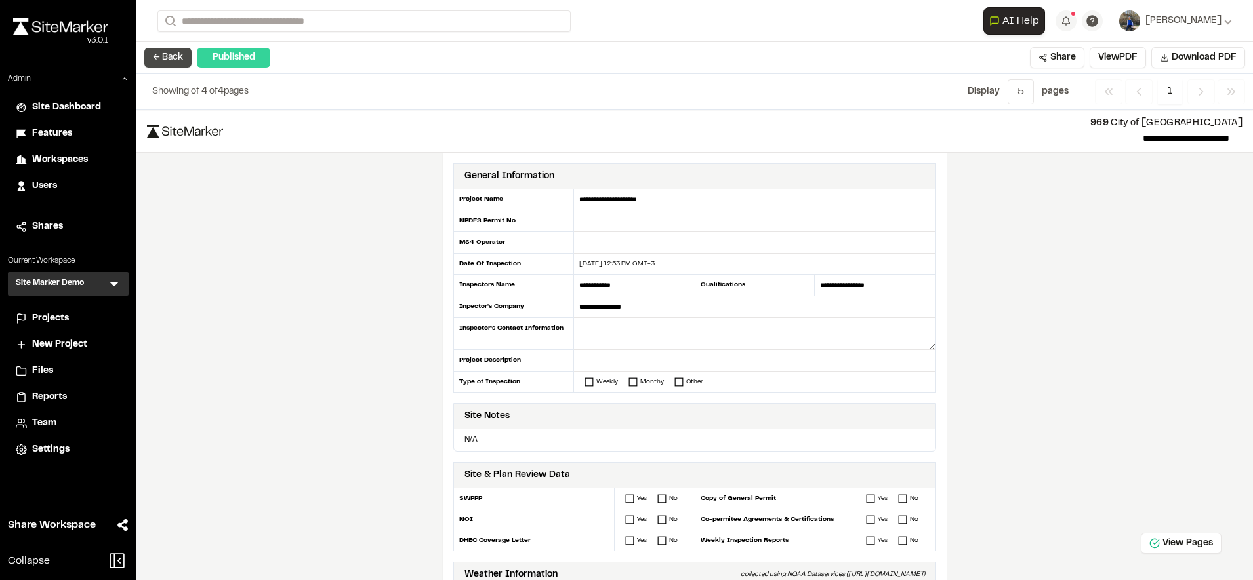
click at [165, 56] on button "← Back" at bounding box center [167, 58] width 47 height 20
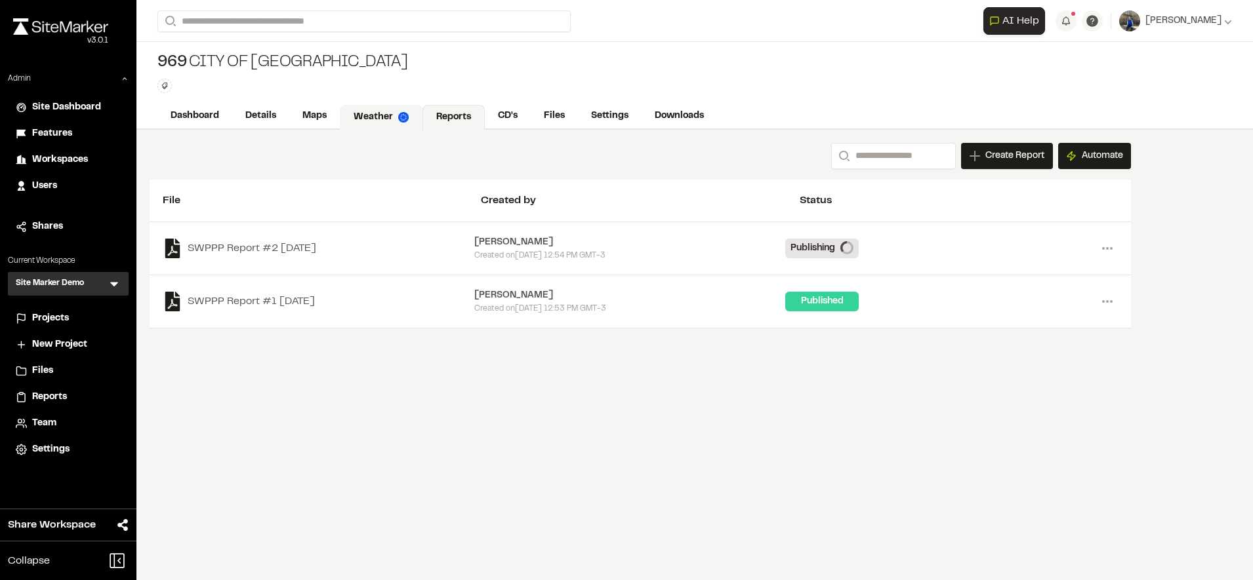
click at [367, 111] on link "Weather" at bounding box center [381, 117] width 83 height 25
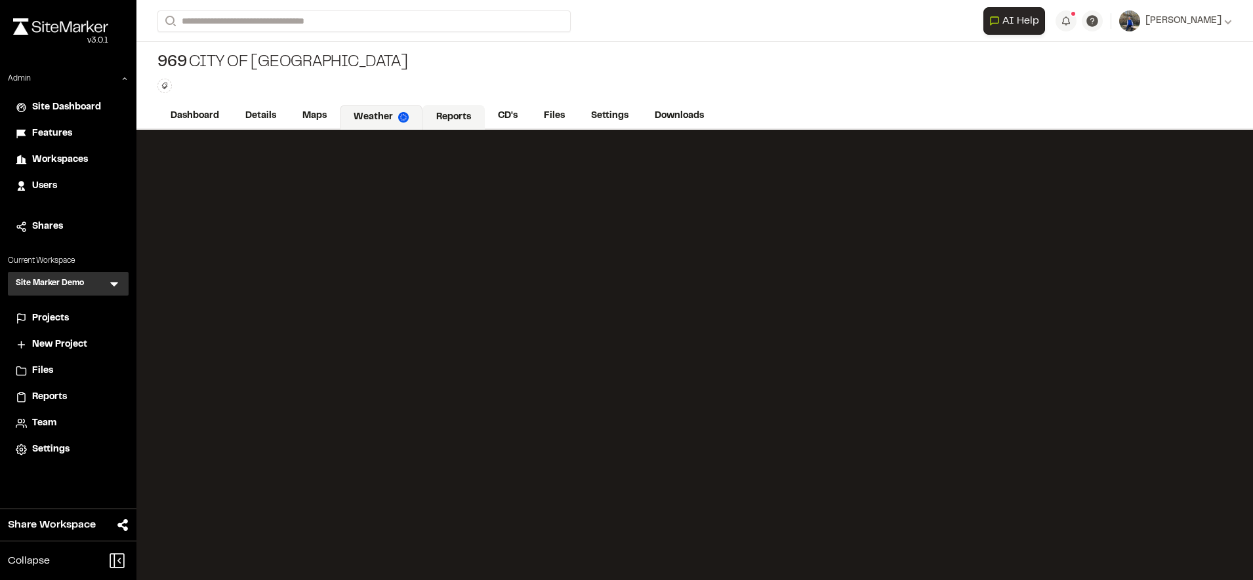
click at [434, 107] on link "Reports" at bounding box center [453, 117] width 62 height 25
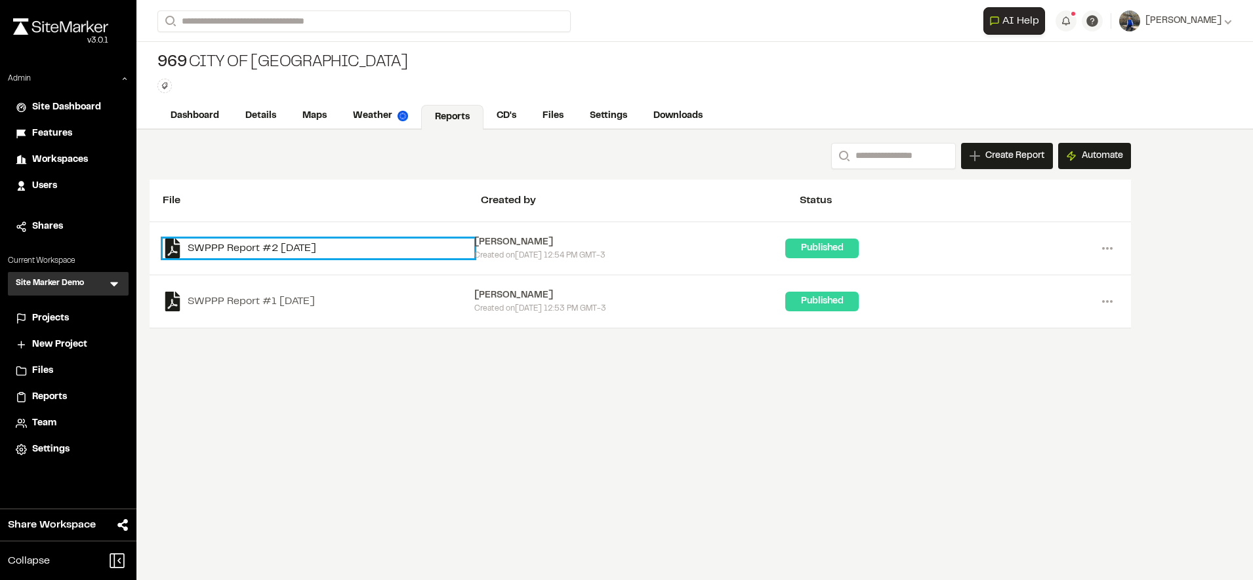
click at [319, 257] on link "SWPPP Report #2 2025-09-03" at bounding box center [319, 249] width 312 height 20
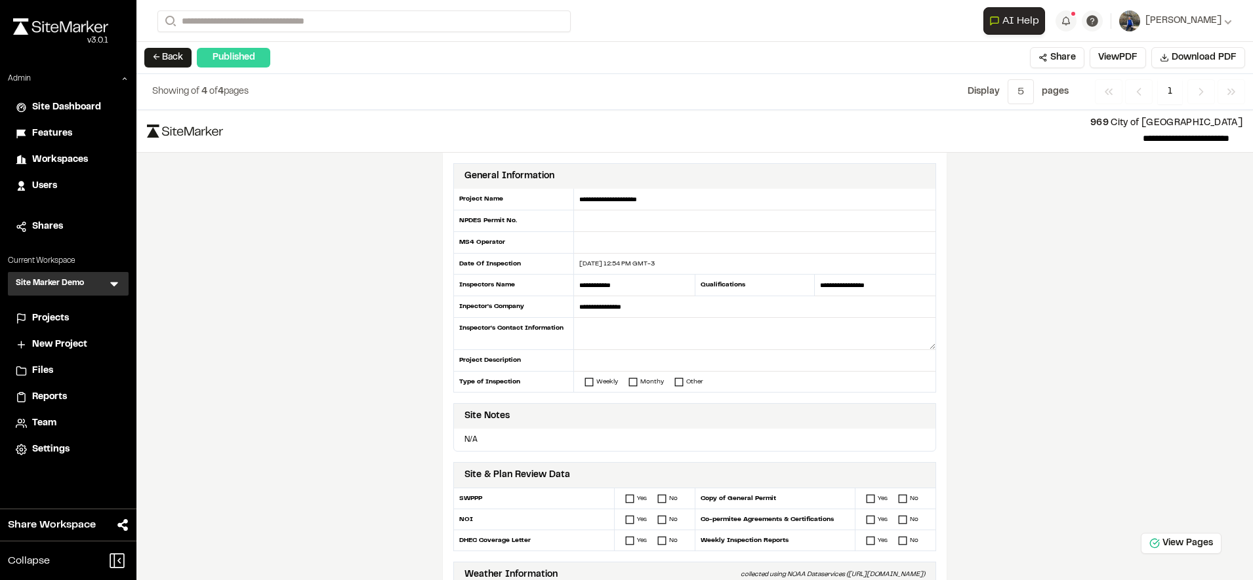
scroll to position [334, 0]
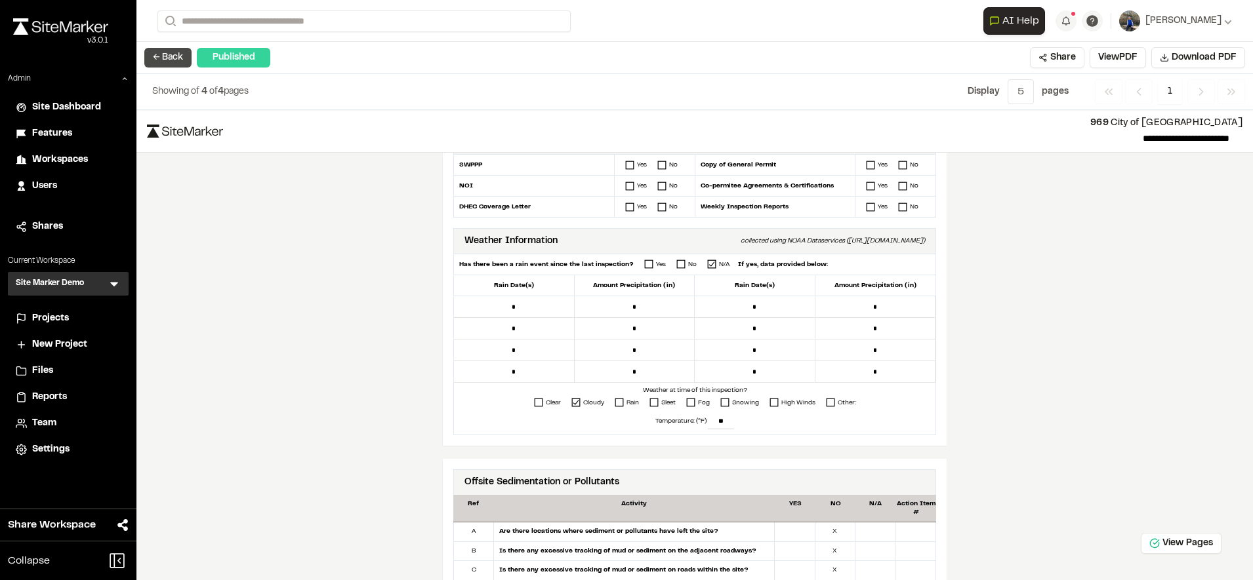
click at [170, 56] on button "← Back" at bounding box center [167, 58] width 47 height 20
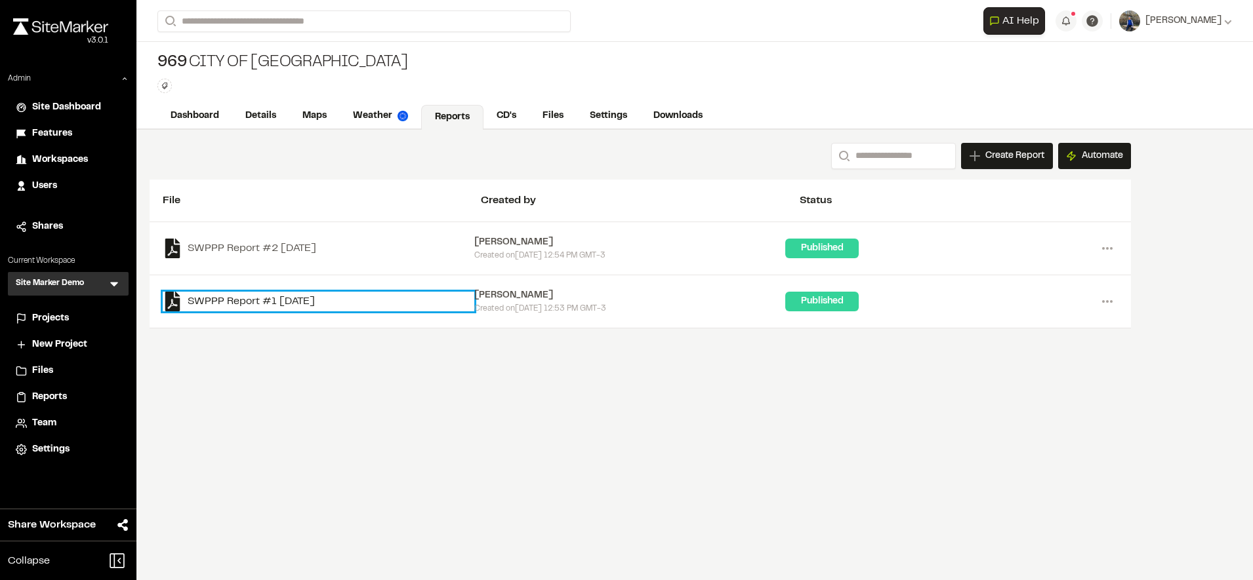
click at [315, 306] on link "SWPPP Report #1 2025-08-19" at bounding box center [319, 302] width 312 height 20
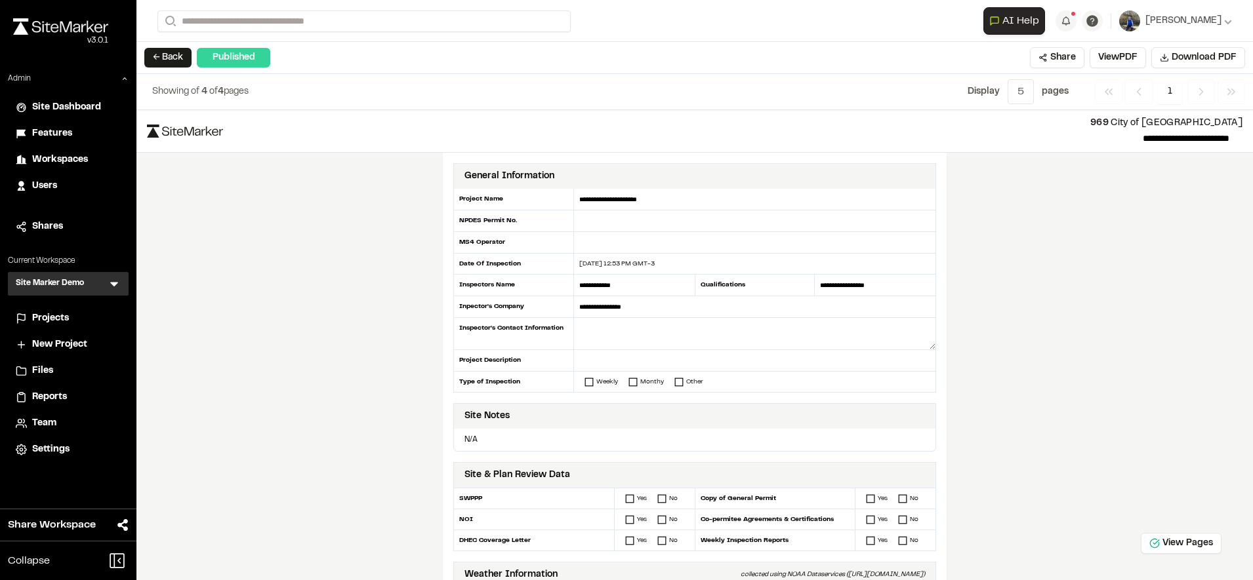
click at [50, 192] on span "Users" at bounding box center [44, 186] width 25 height 14
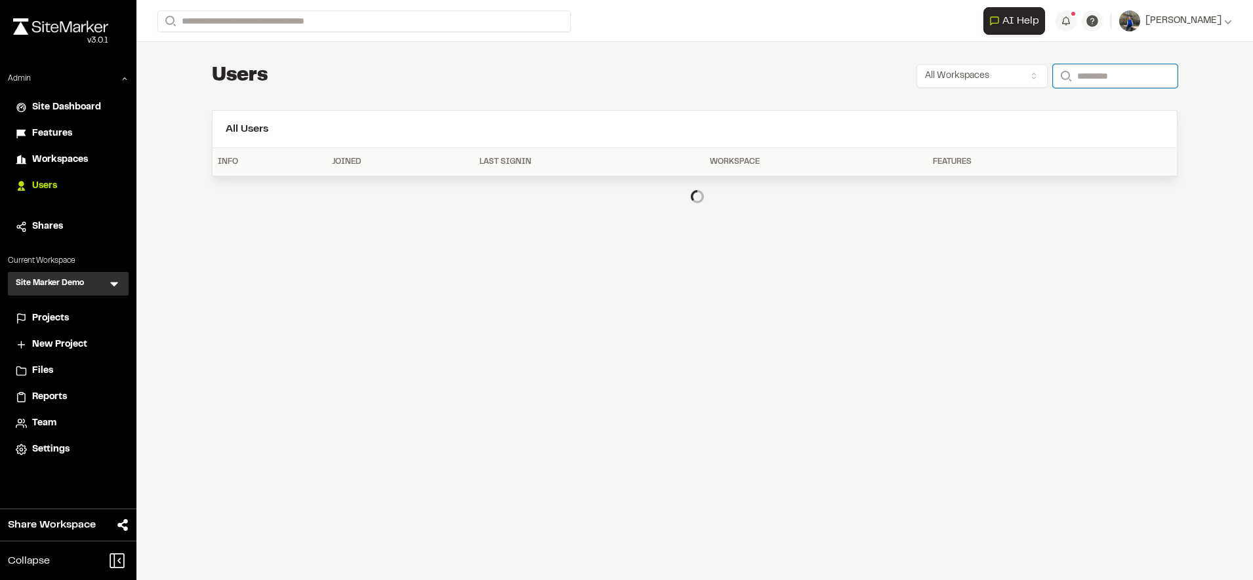
click at [1114, 70] on input "Search" at bounding box center [1115, 76] width 125 height 24
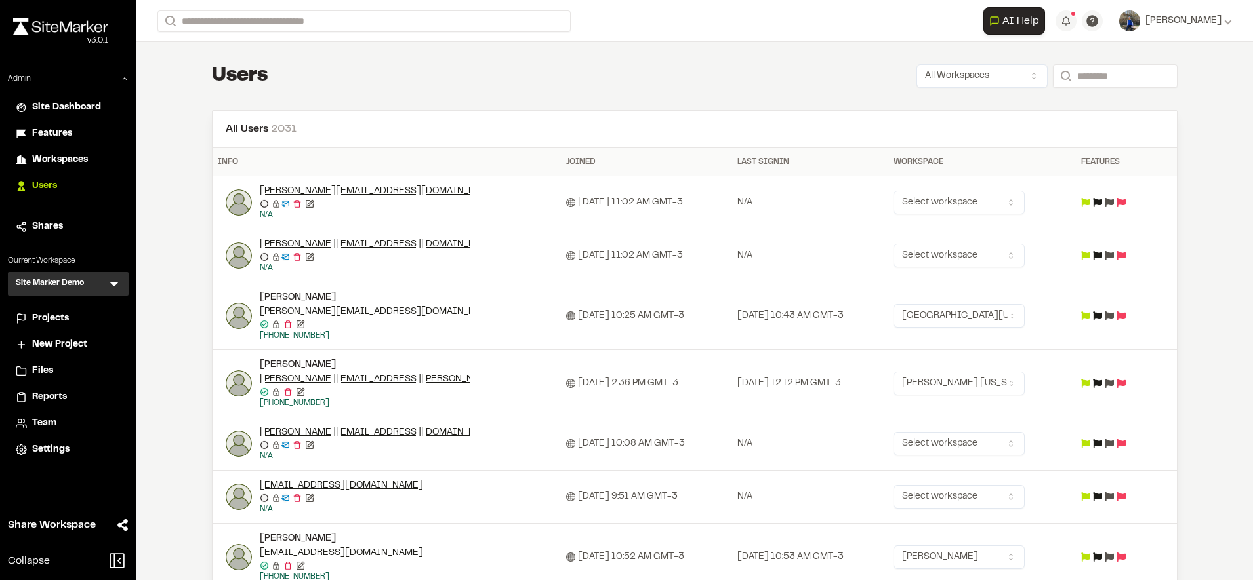
click at [79, 159] on span "Workspaces" at bounding box center [60, 160] width 56 height 14
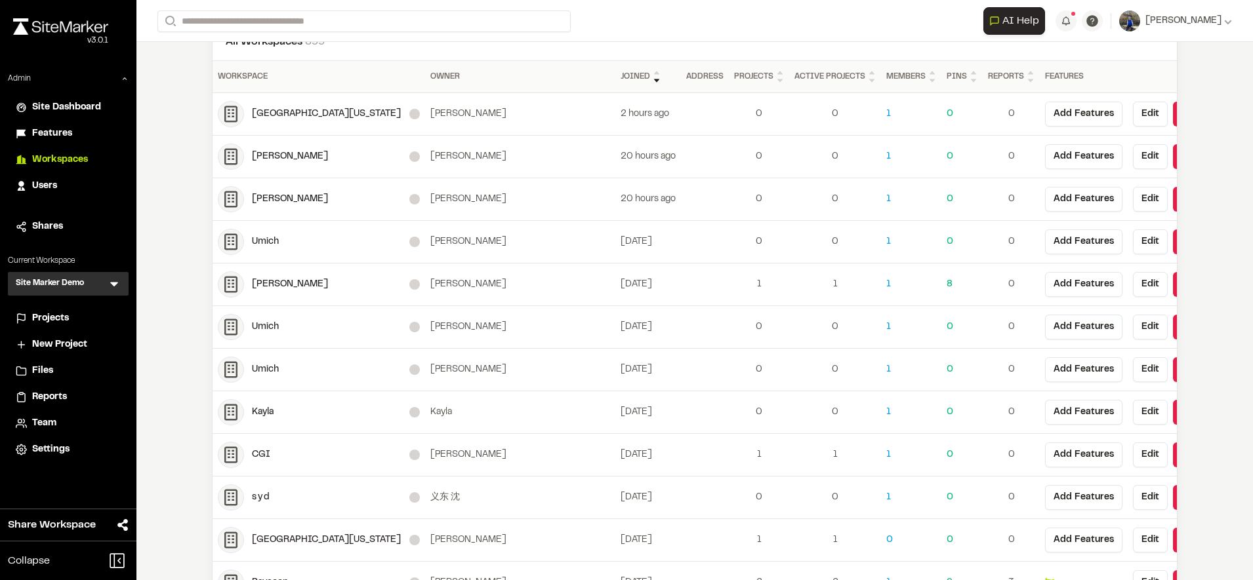
scroll to position [13, 0]
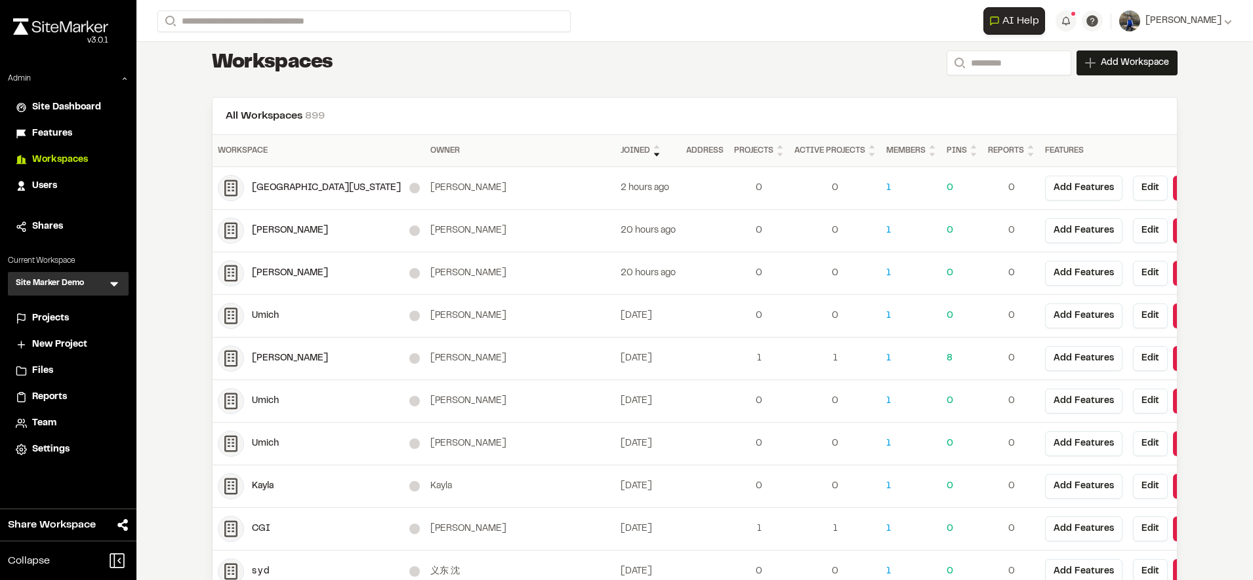
click at [45, 192] on span "Users" at bounding box center [44, 186] width 25 height 14
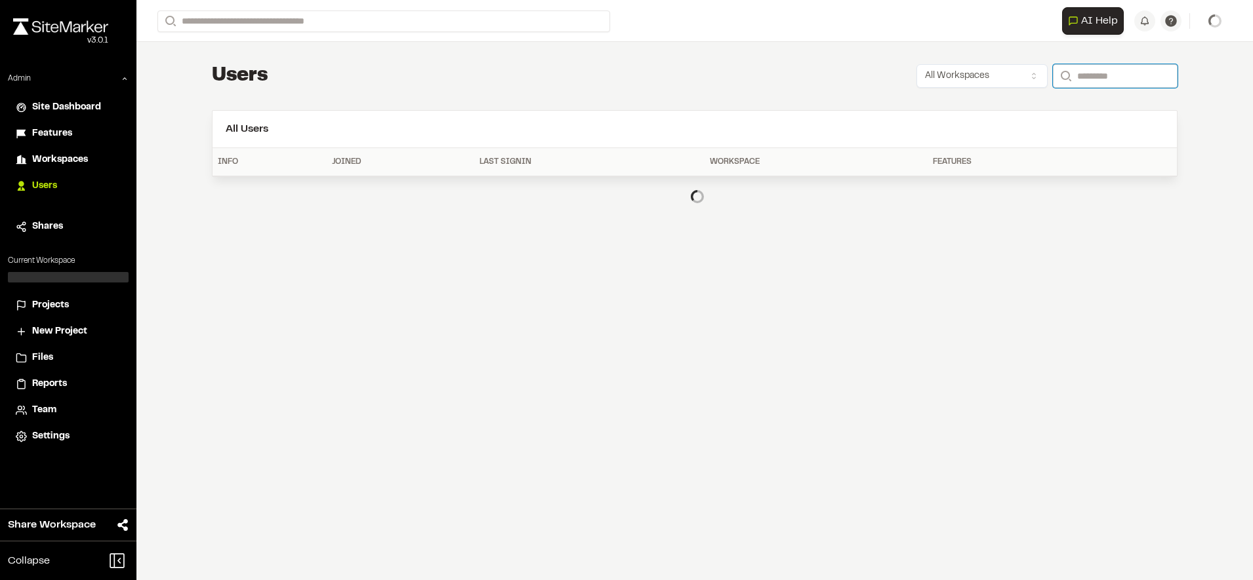
click at [1081, 75] on input "Search" at bounding box center [1115, 76] width 125 height 24
type input "**********"
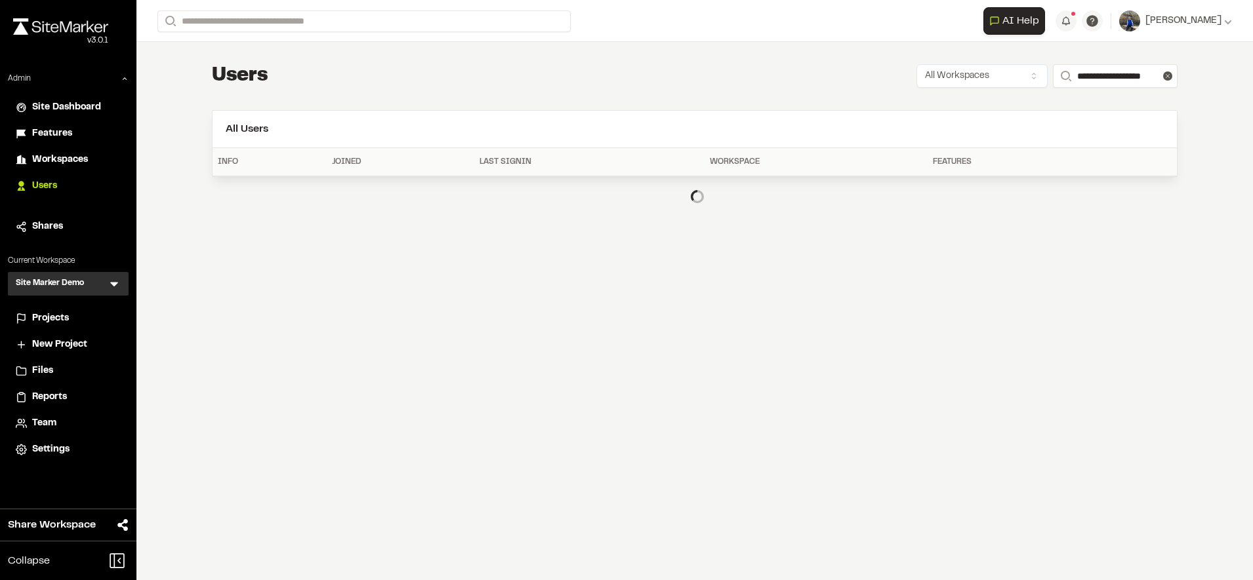
click at [836, 92] on div "**********" at bounding box center [694, 139] width 1007 height 195
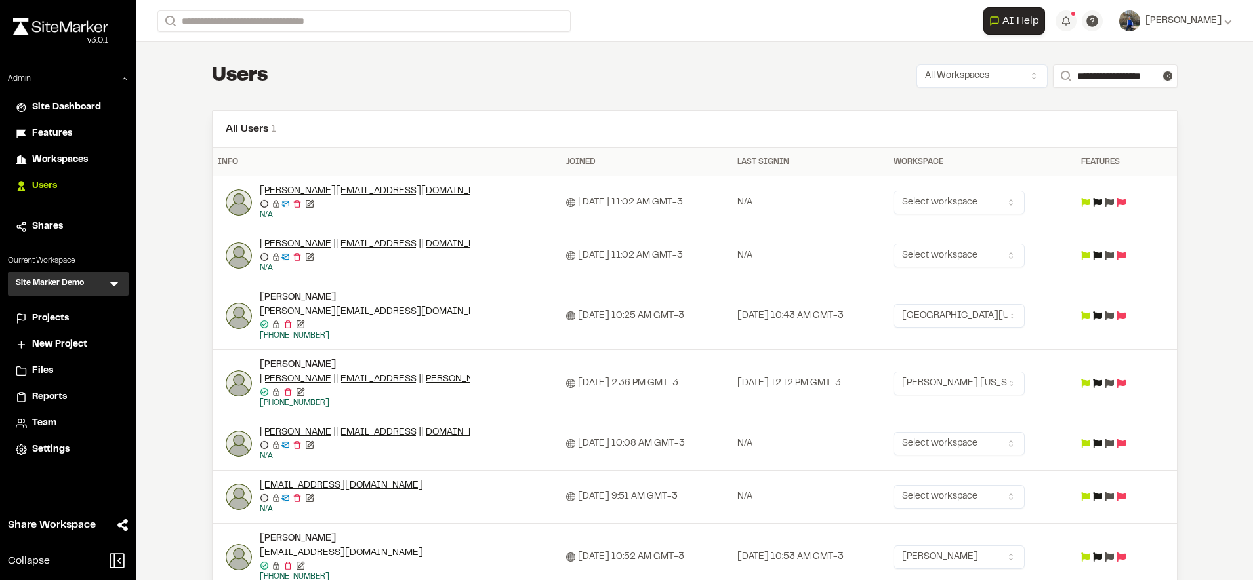
click at [53, 134] on span "Features" at bounding box center [52, 134] width 40 height 14
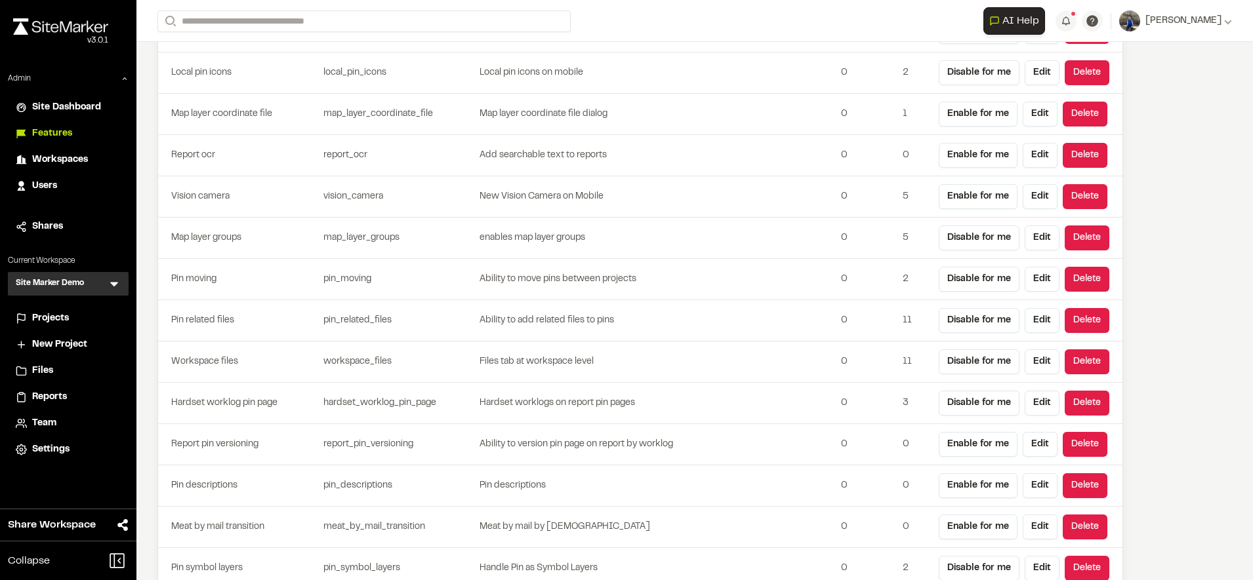
scroll to position [3524, 0]
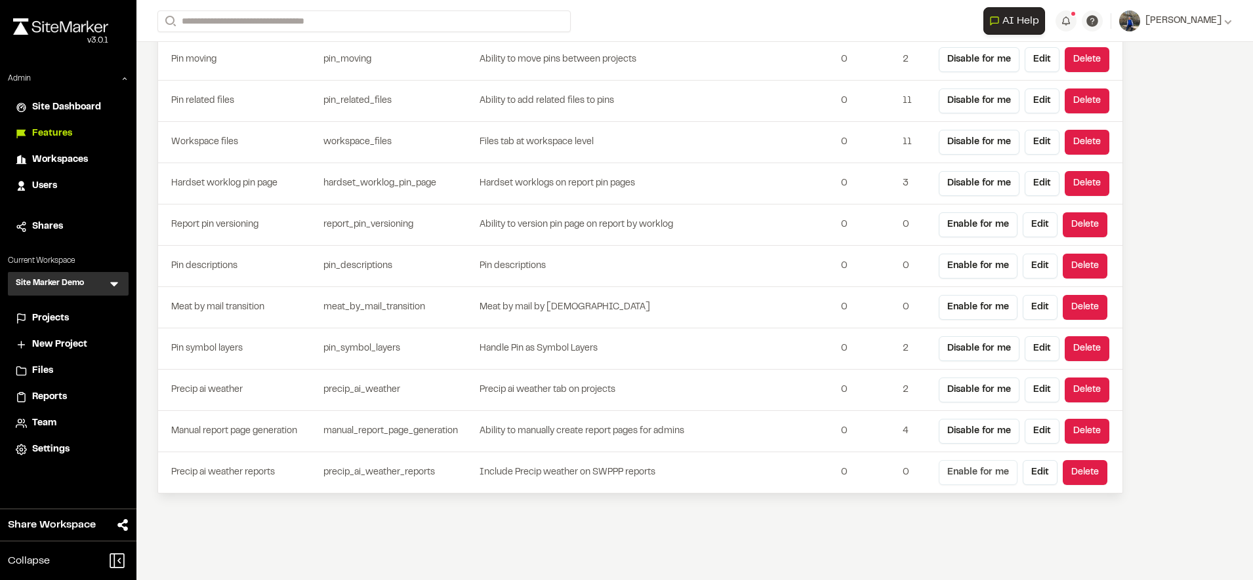
click at [971, 474] on button "Enable for me" at bounding box center [978, 472] width 79 height 25
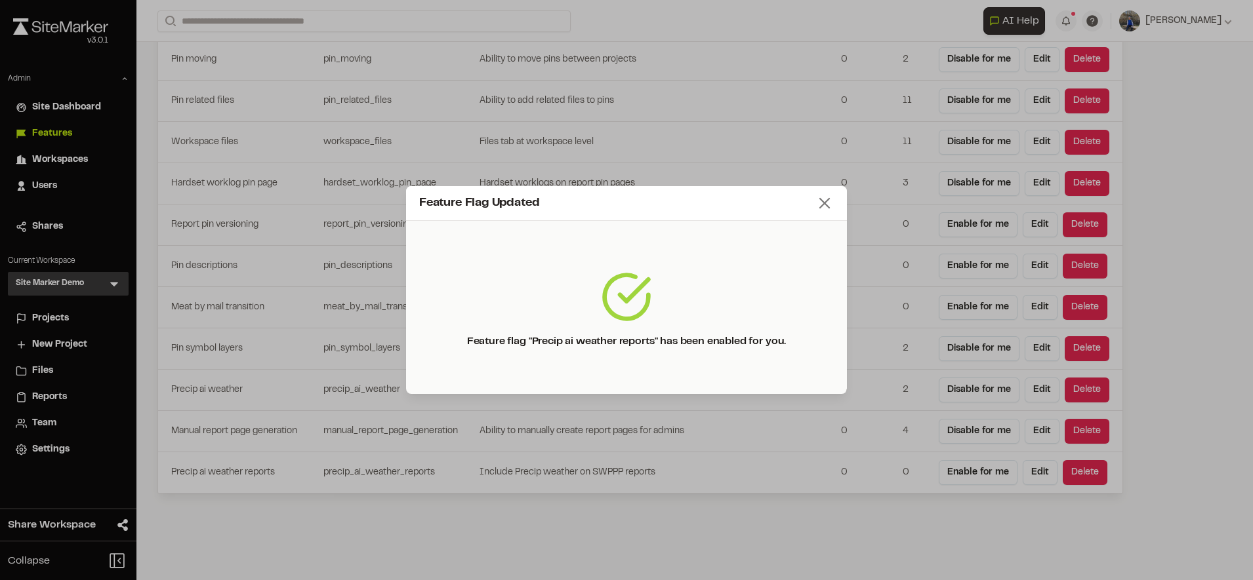
click at [822, 207] on icon at bounding box center [824, 203] width 18 height 18
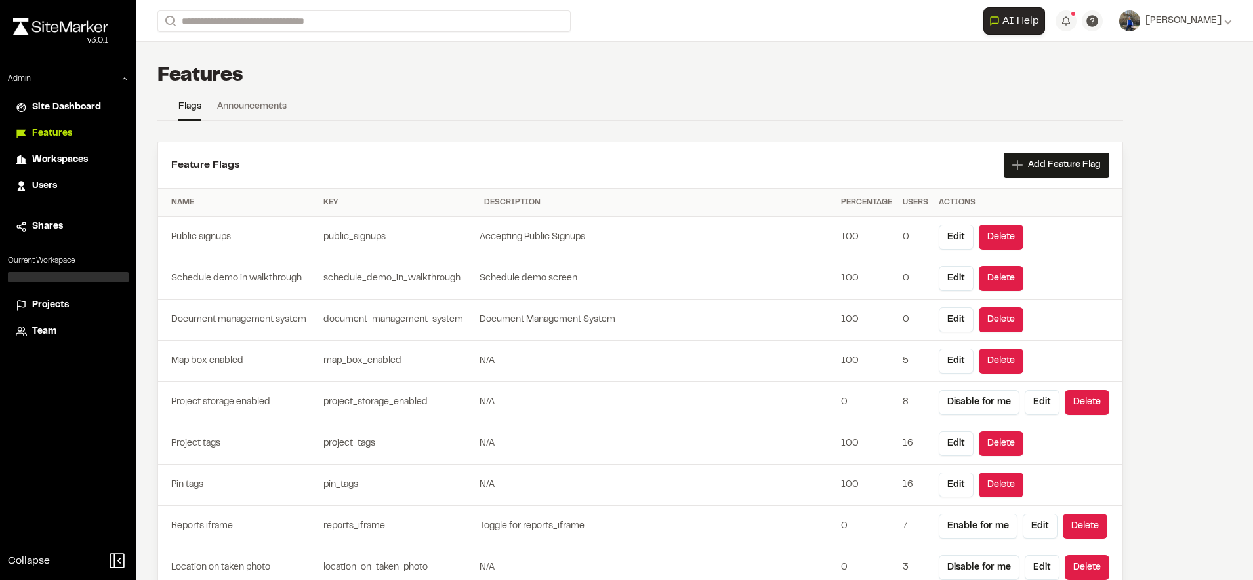
click at [47, 306] on span "Projects" at bounding box center [50, 305] width 37 height 14
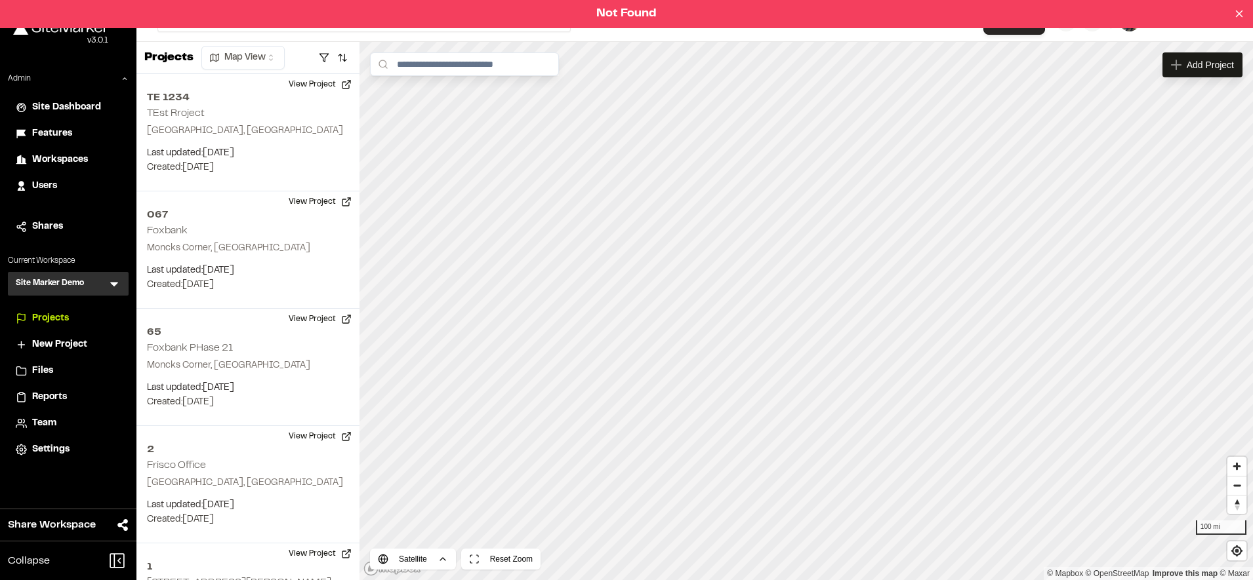
click at [47, 393] on span "Reports" at bounding box center [49, 397] width 35 height 14
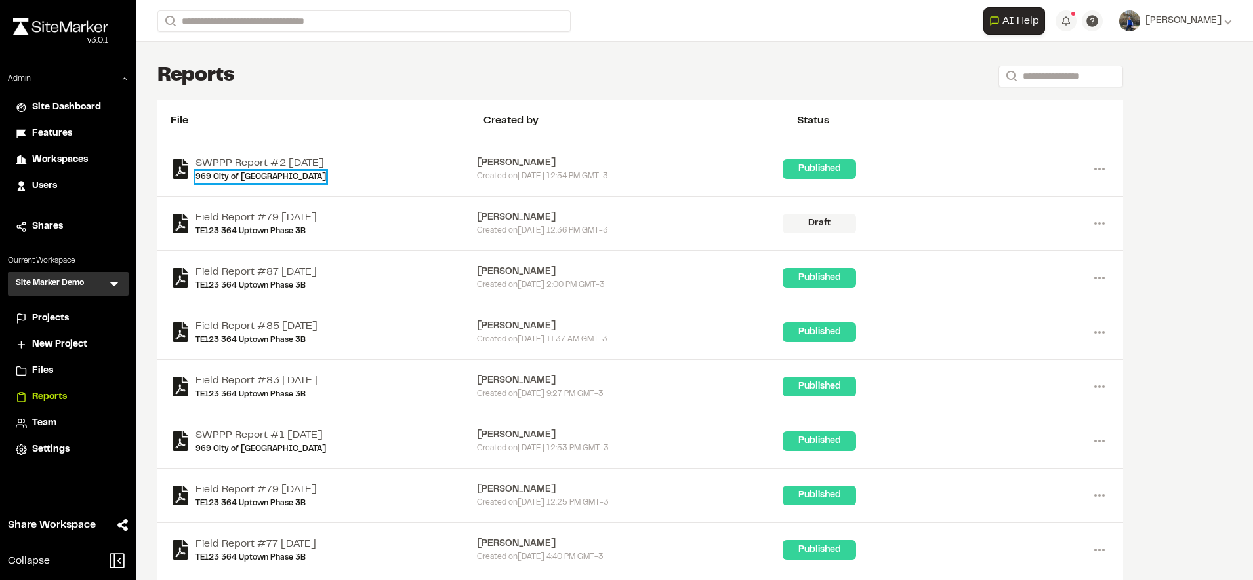
click at [237, 177] on link "969 City of [GEOGRAPHIC_DATA]" at bounding box center [260, 177] width 131 height 12
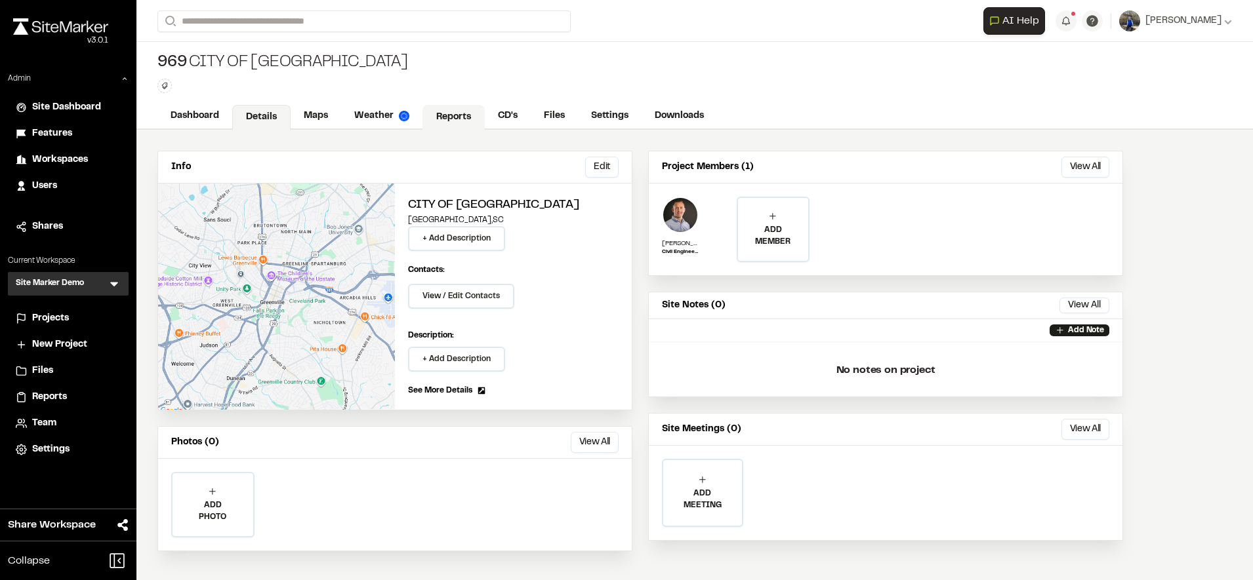
click at [458, 105] on link "Reports" at bounding box center [453, 117] width 62 height 25
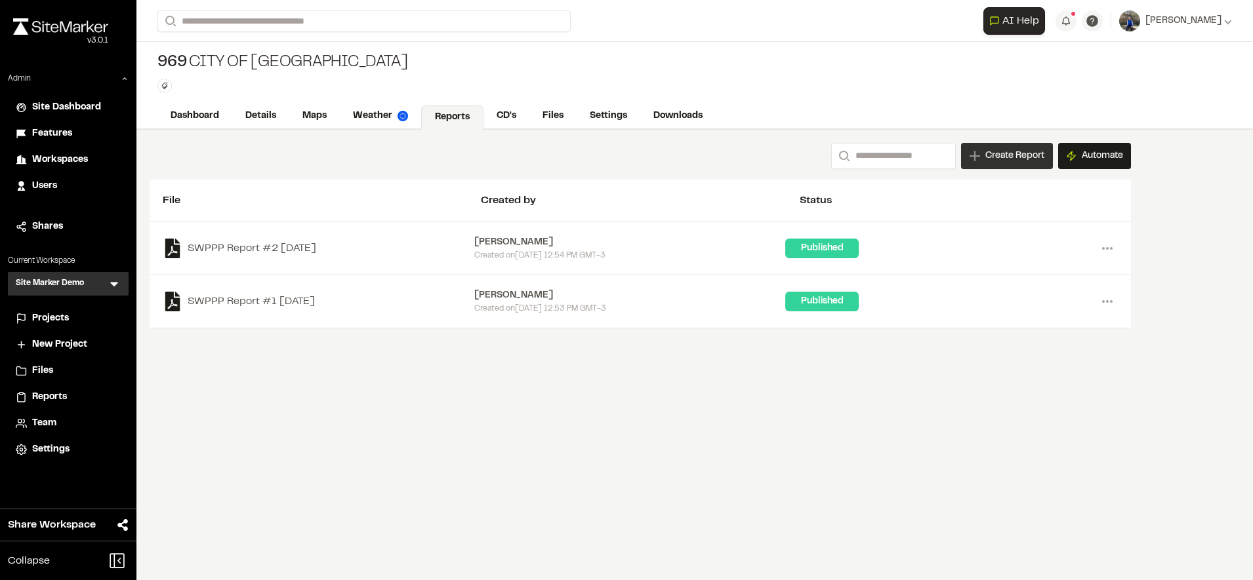
click at [995, 152] on span "Create Report" at bounding box center [1014, 156] width 59 height 14
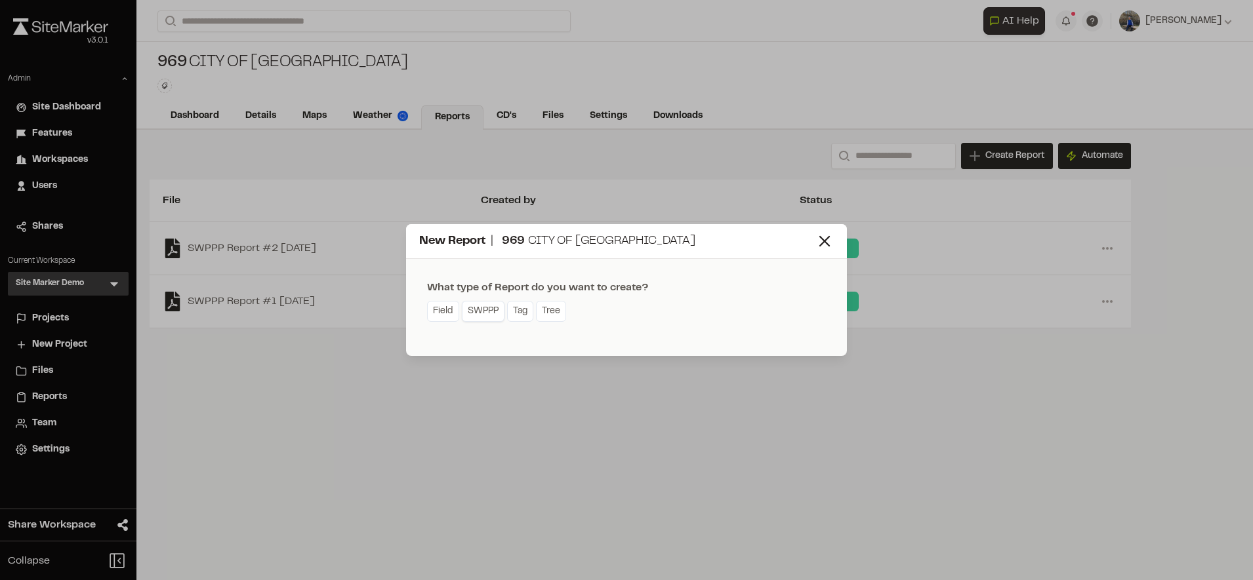
click at [477, 317] on link "SWPPP" at bounding box center [483, 311] width 43 height 21
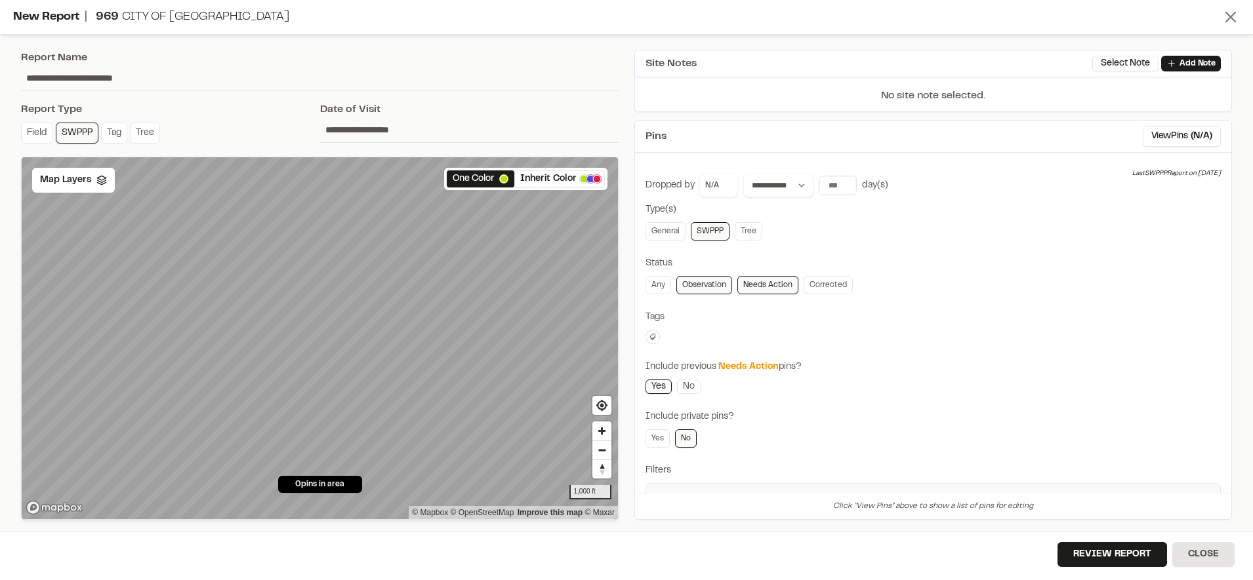
click at [1233, 12] on icon at bounding box center [1230, 17] width 18 height 18
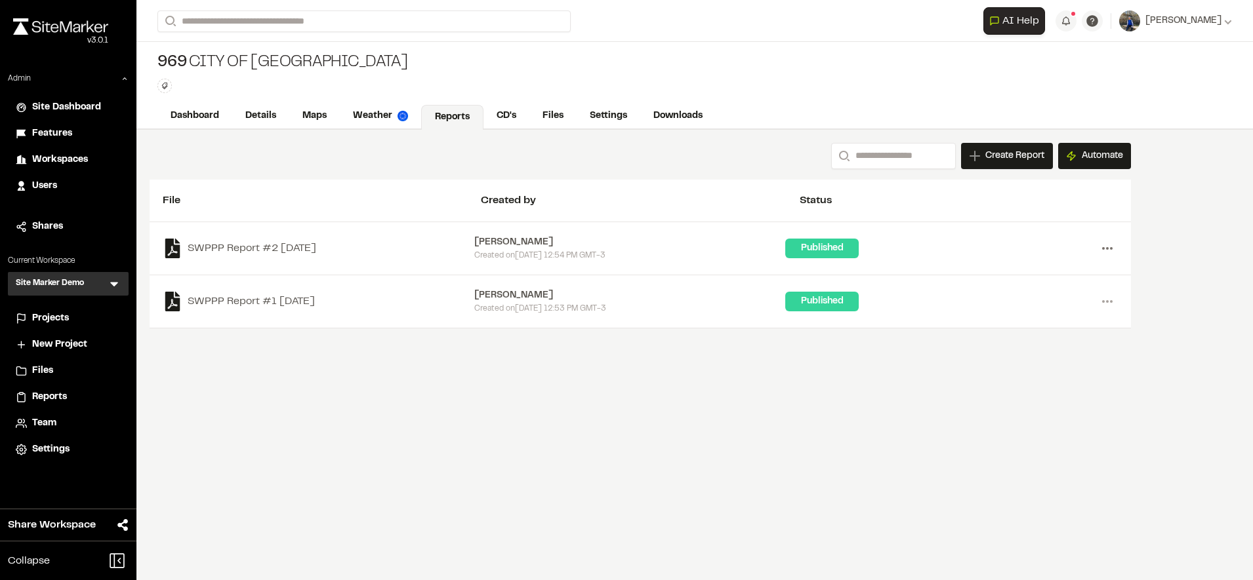
click at [1109, 253] on icon at bounding box center [1107, 248] width 21 height 21
click at [1030, 337] on link "Delete" at bounding box center [1060, 335] width 114 height 20
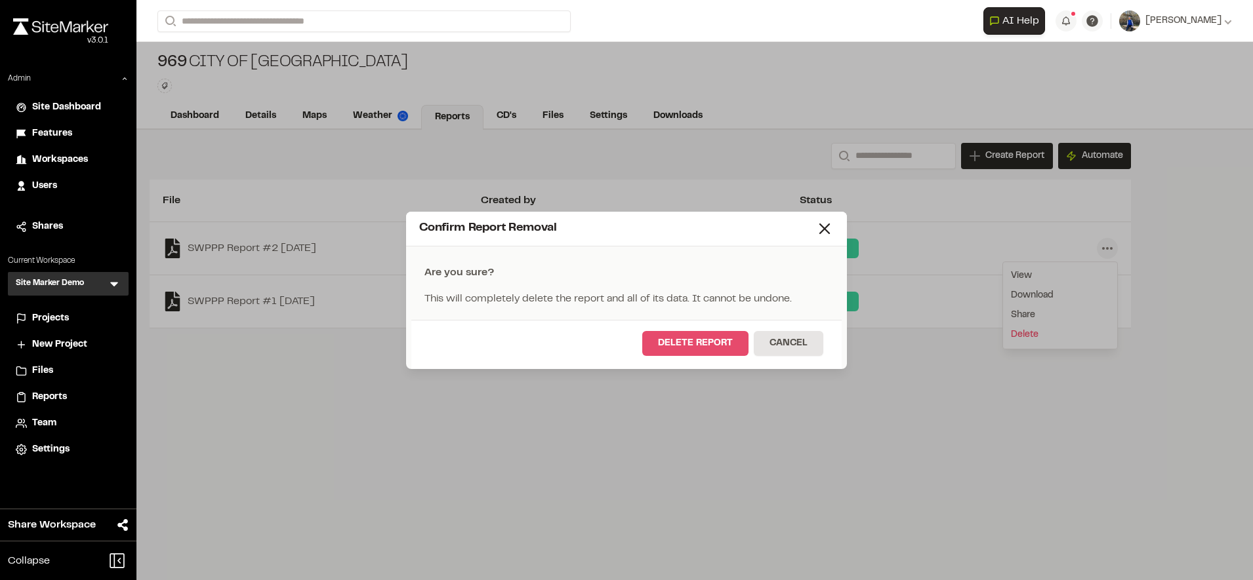
click at [743, 348] on button "Delete Report" at bounding box center [695, 343] width 106 height 25
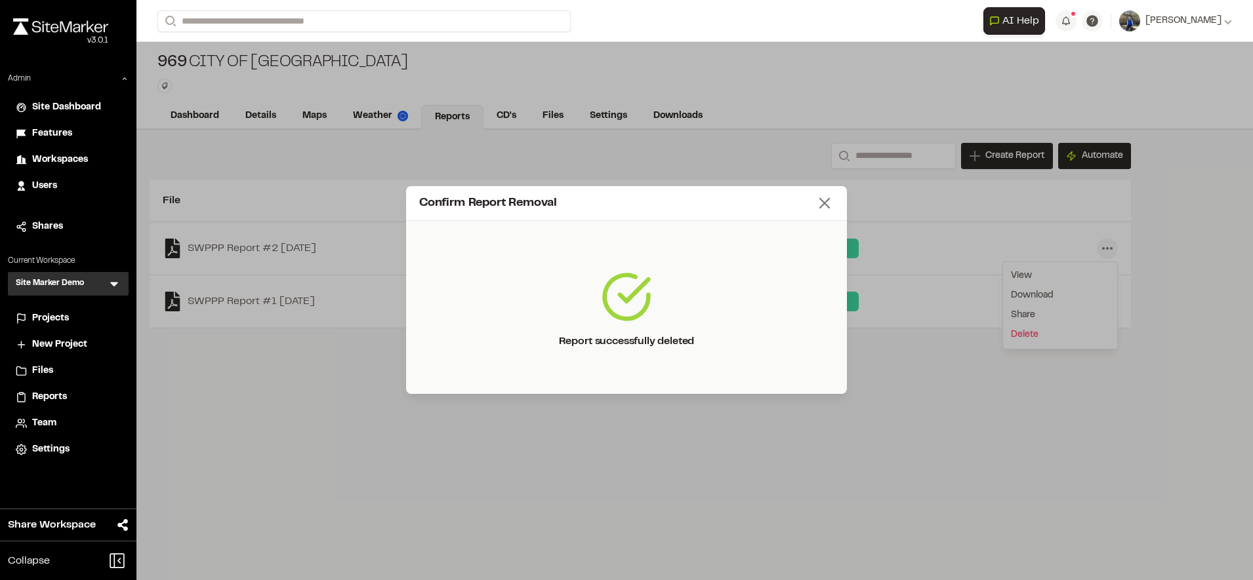
click at [817, 202] on icon at bounding box center [824, 203] width 18 height 18
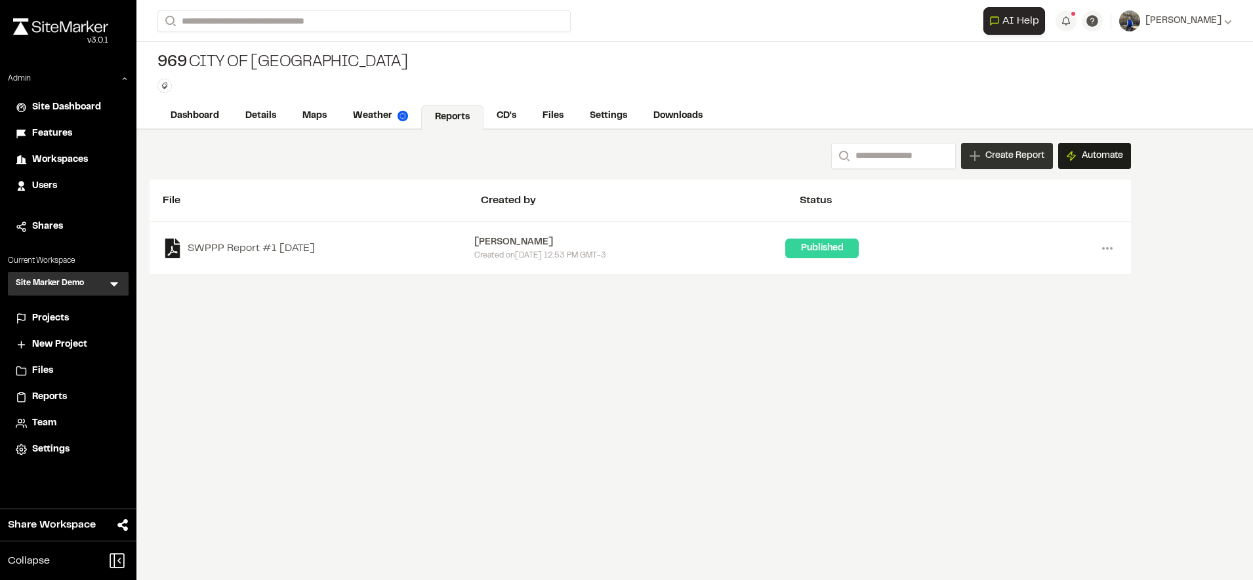
click at [989, 151] on span "Create Report" at bounding box center [1014, 156] width 59 height 14
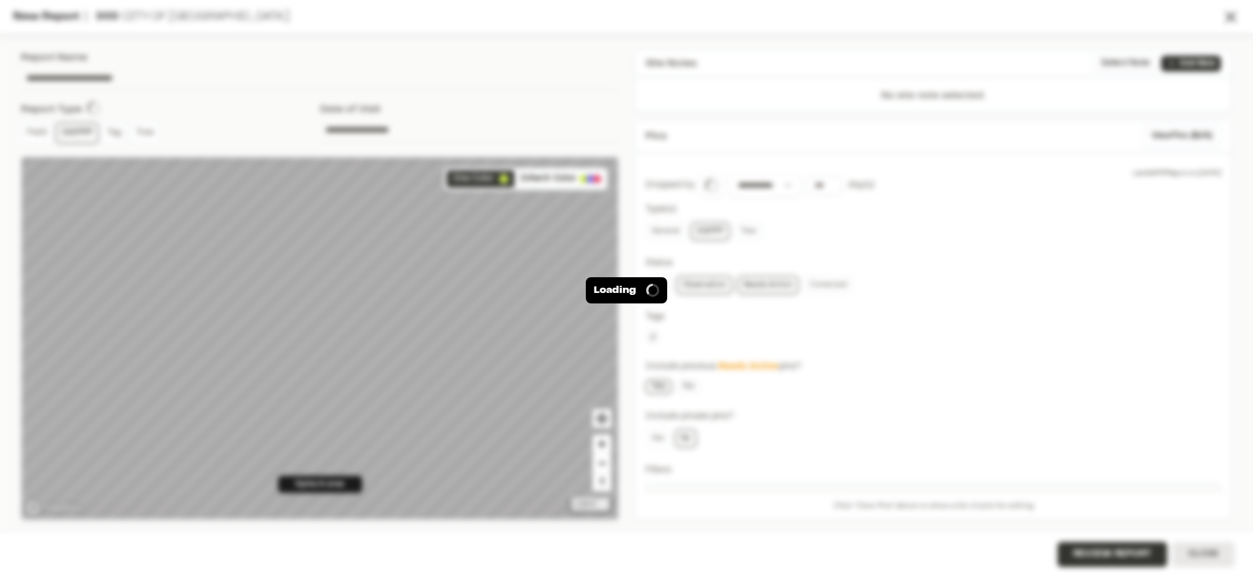
type input "**********"
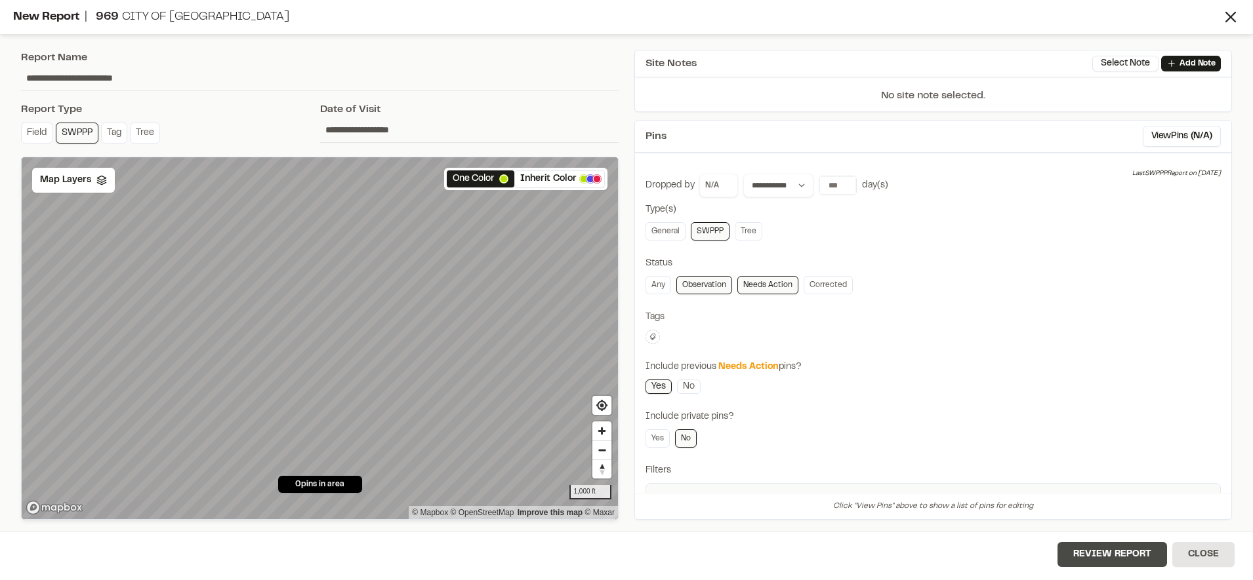
click at [1110, 553] on button "Review Report" at bounding box center [1112, 554] width 110 height 25
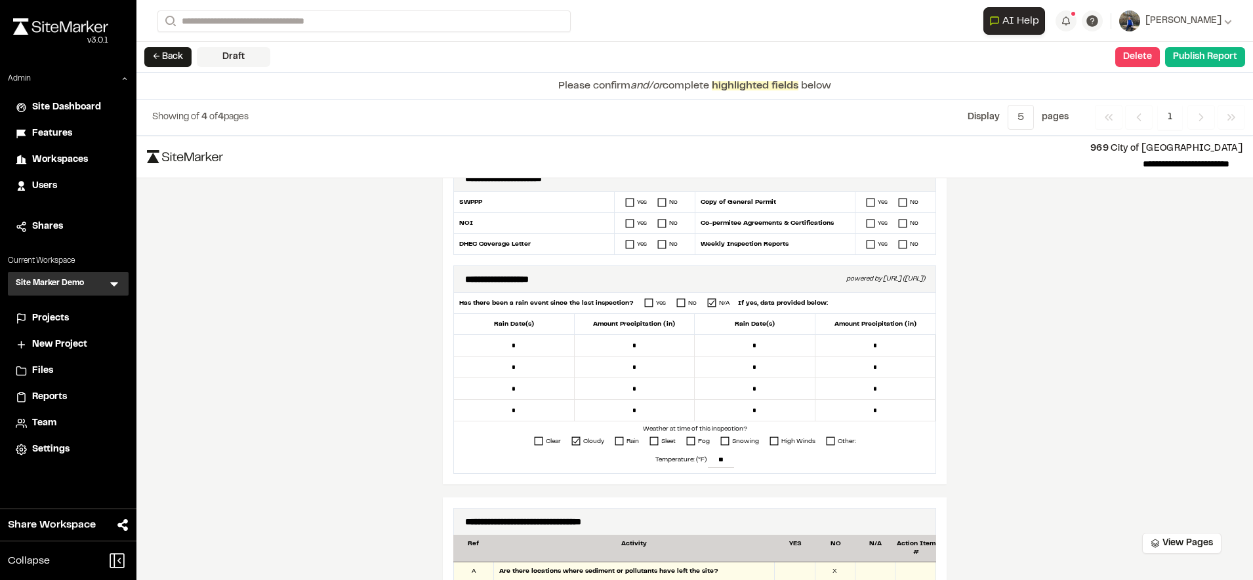
scroll to position [325, 0]
click at [1137, 63] on button "Delete" at bounding box center [1137, 57] width 45 height 20
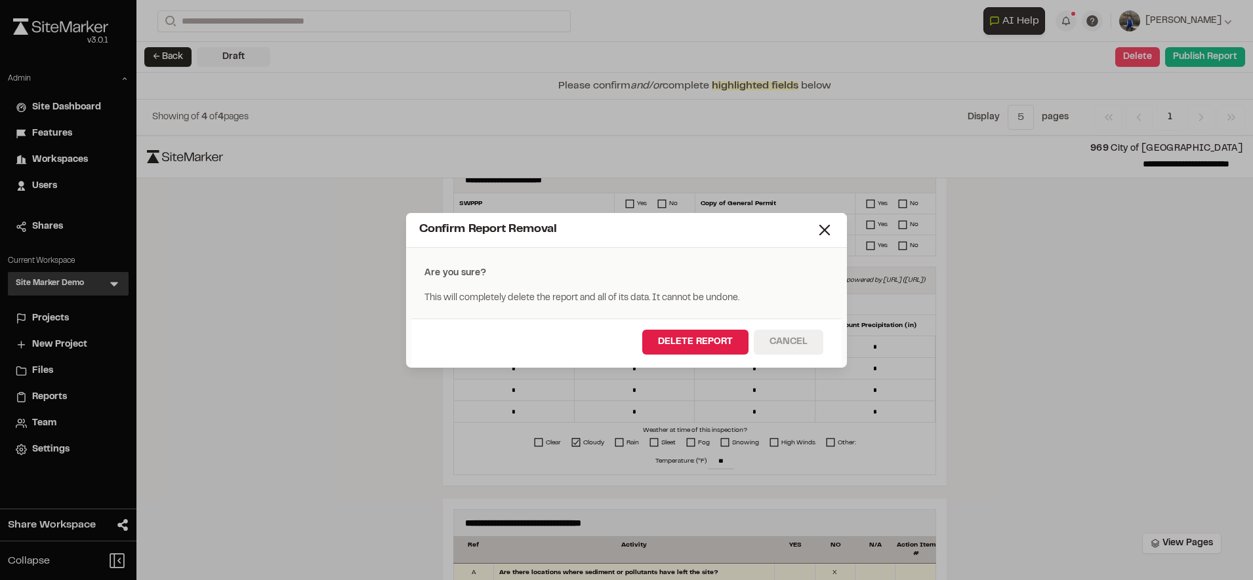
click at [807, 340] on button "Cancel" at bounding box center [789, 342] width 70 height 25
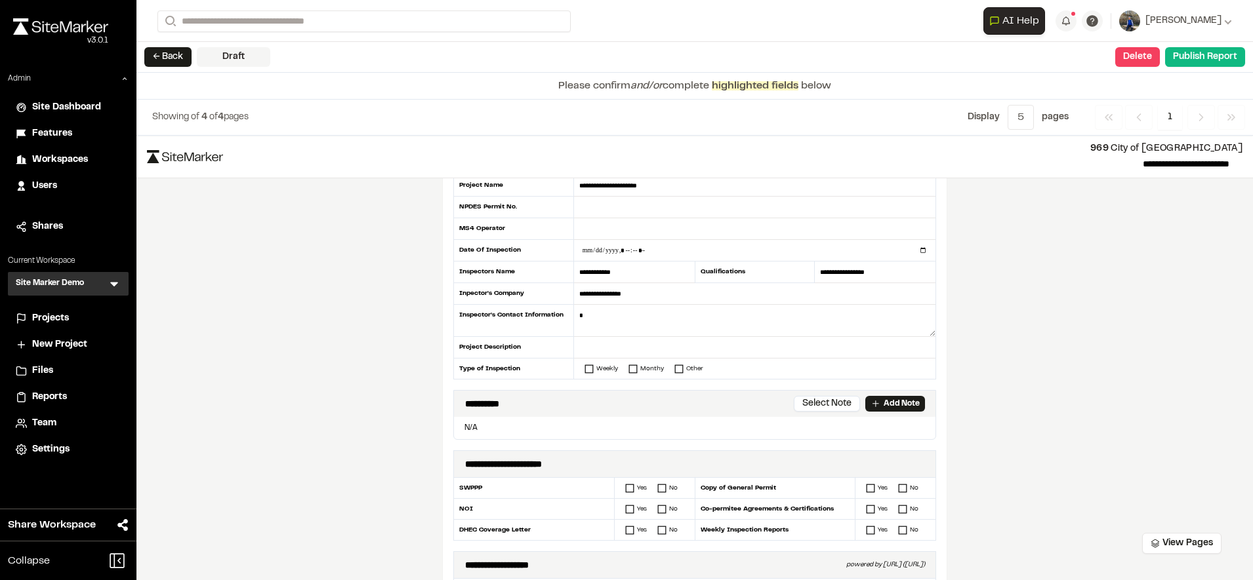
scroll to position [0, 0]
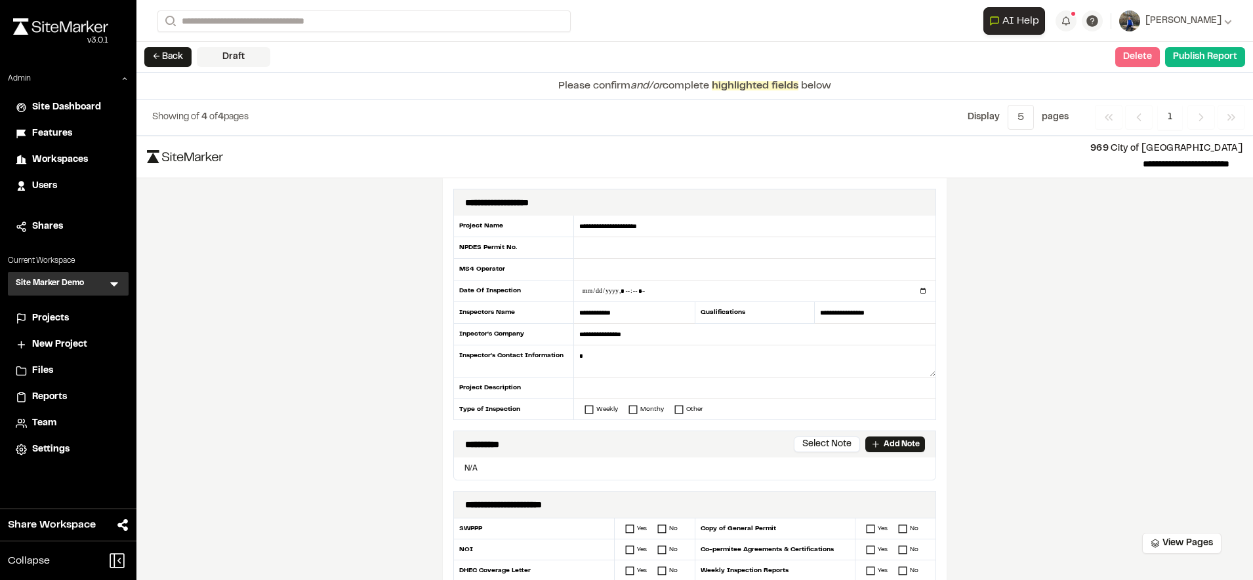
click at [1143, 51] on button "Delete" at bounding box center [1137, 57] width 45 height 20
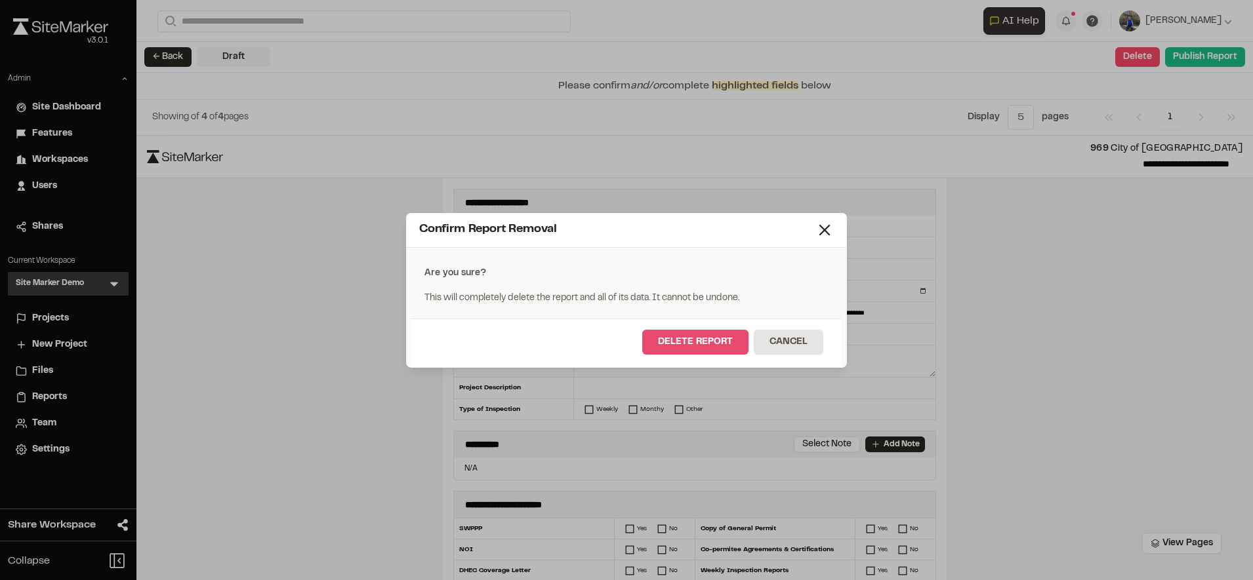
click at [696, 339] on button "Delete Report" at bounding box center [695, 342] width 106 height 25
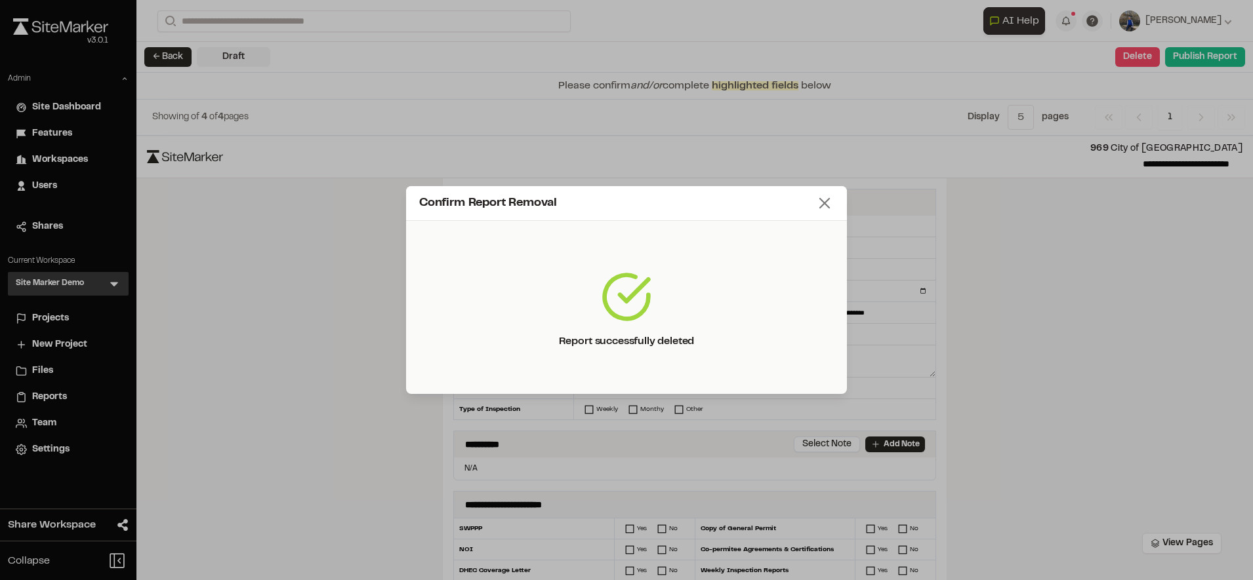
click at [825, 205] on icon at bounding box center [824, 203] width 18 height 18
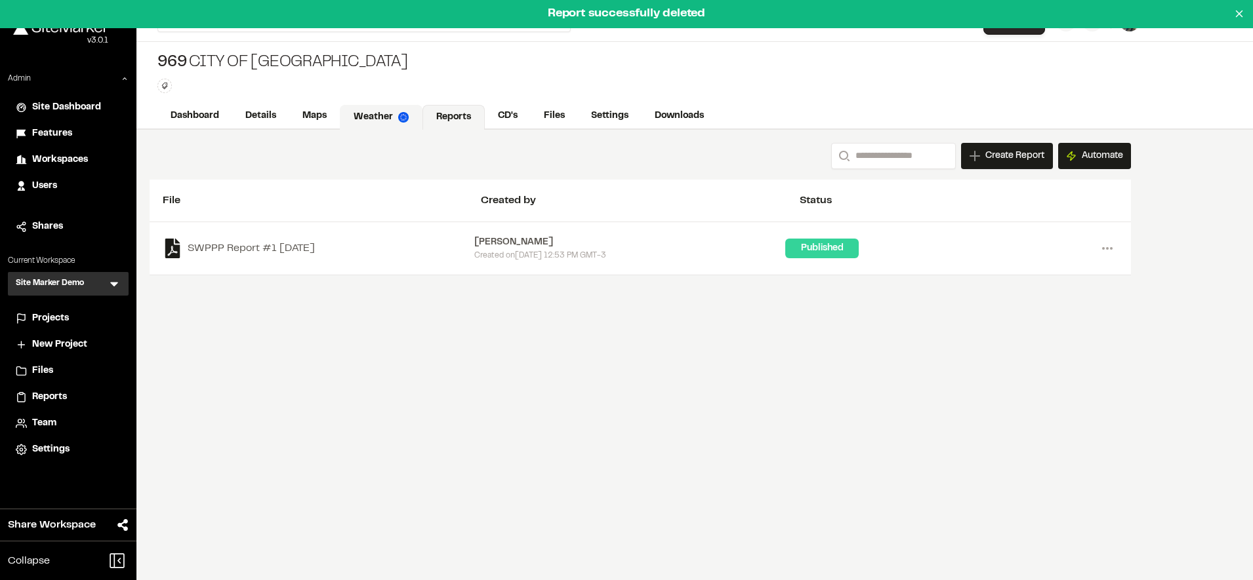
click at [376, 113] on link "Weather" at bounding box center [381, 117] width 83 height 25
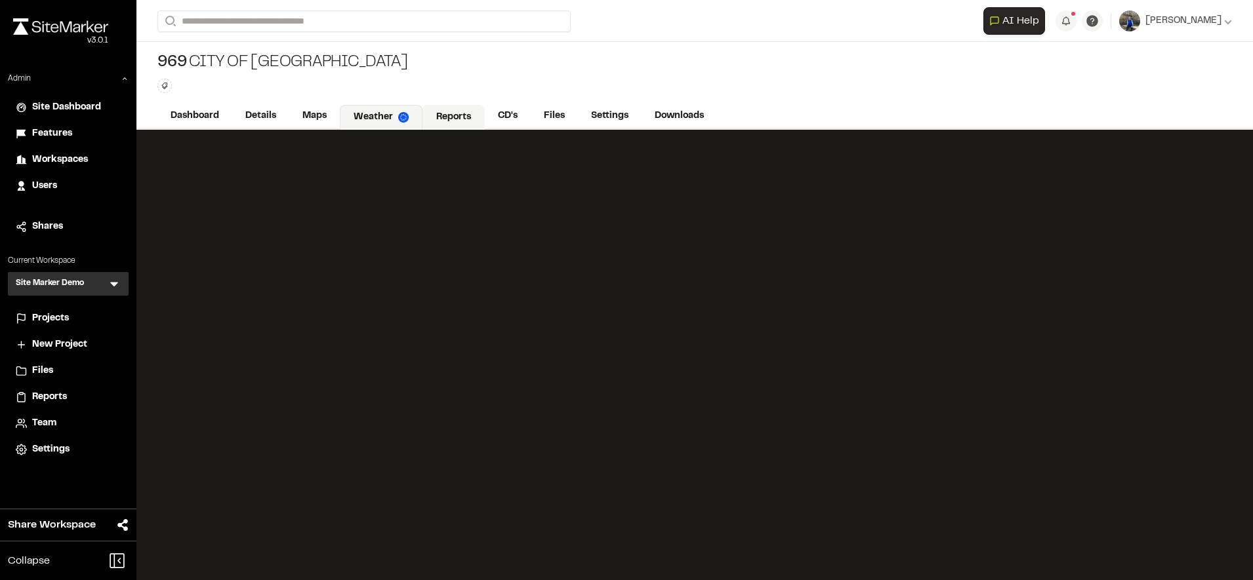
click at [448, 119] on link "Reports" at bounding box center [453, 117] width 62 height 25
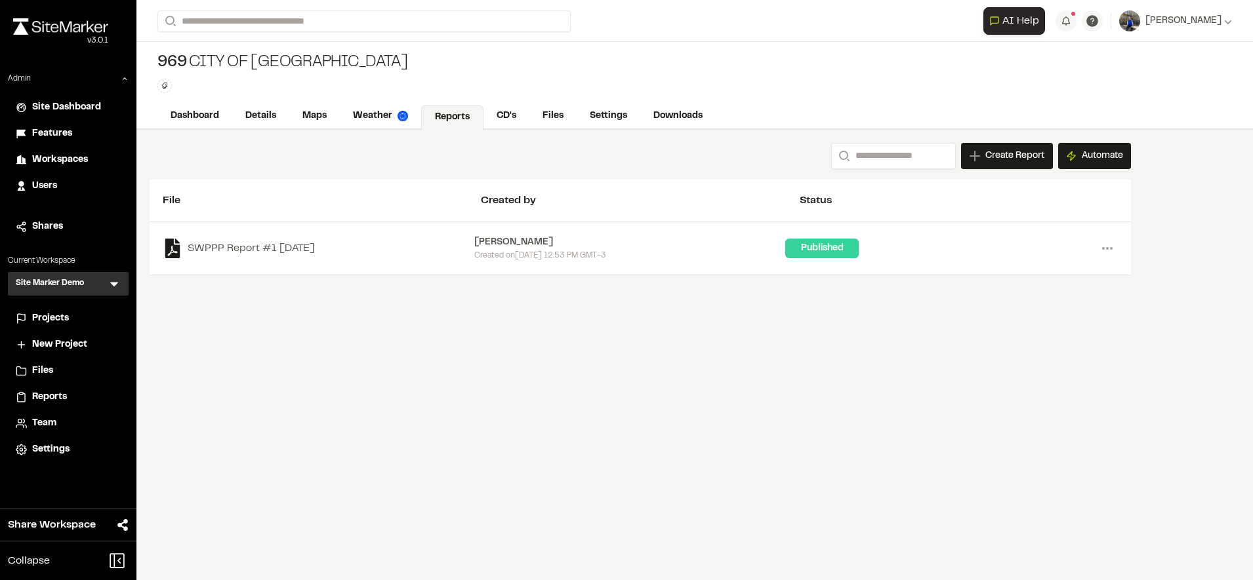
click at [465, 58] on div "969 City of Greenville Type Enter or comma to add tag." at bounding box center [694, 73] width 1116 height 62
click at [992, 151] on span "Create Report" at bounding box center [1014, 156] width 59 height 14
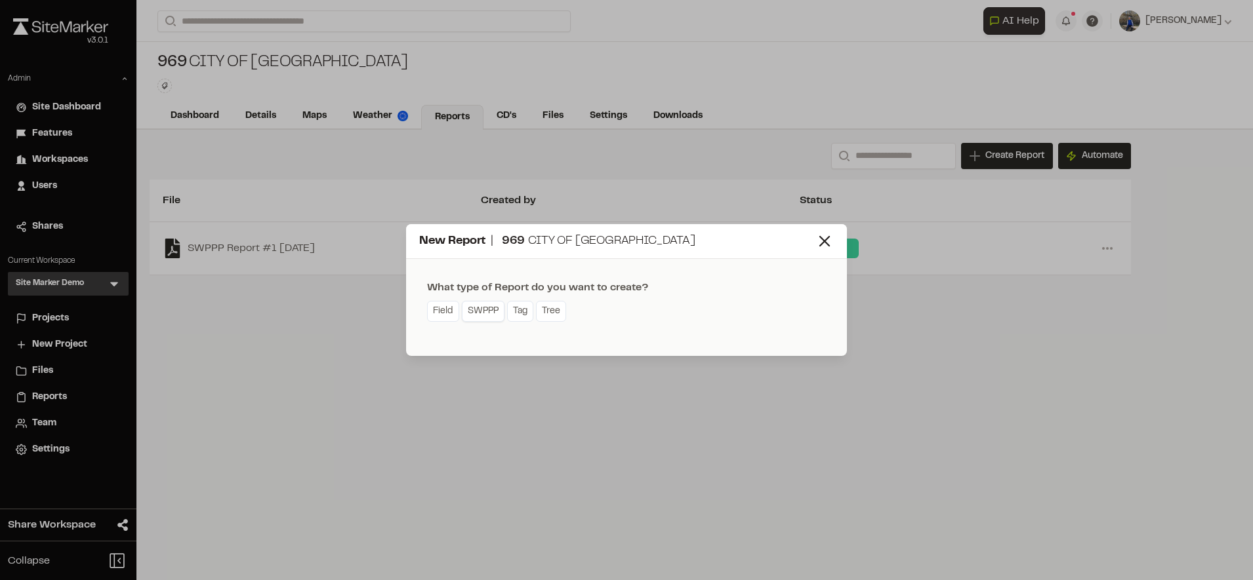
click at [479, 312] on link "SWPPP" at bounding box center [483, 311] width 43 height 21
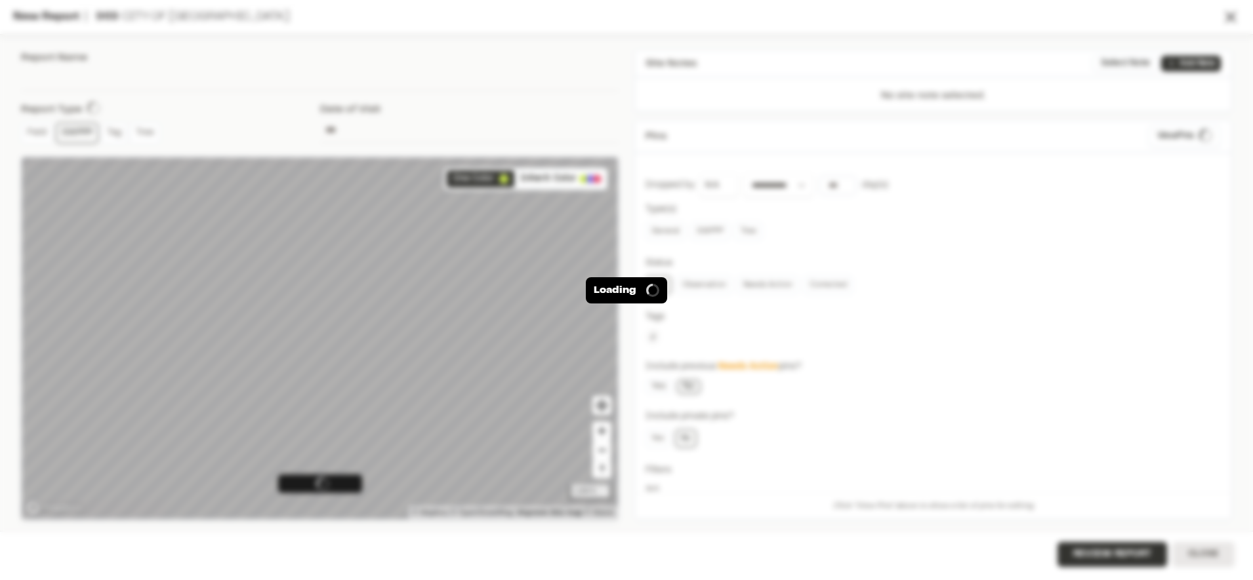
type input "**********"
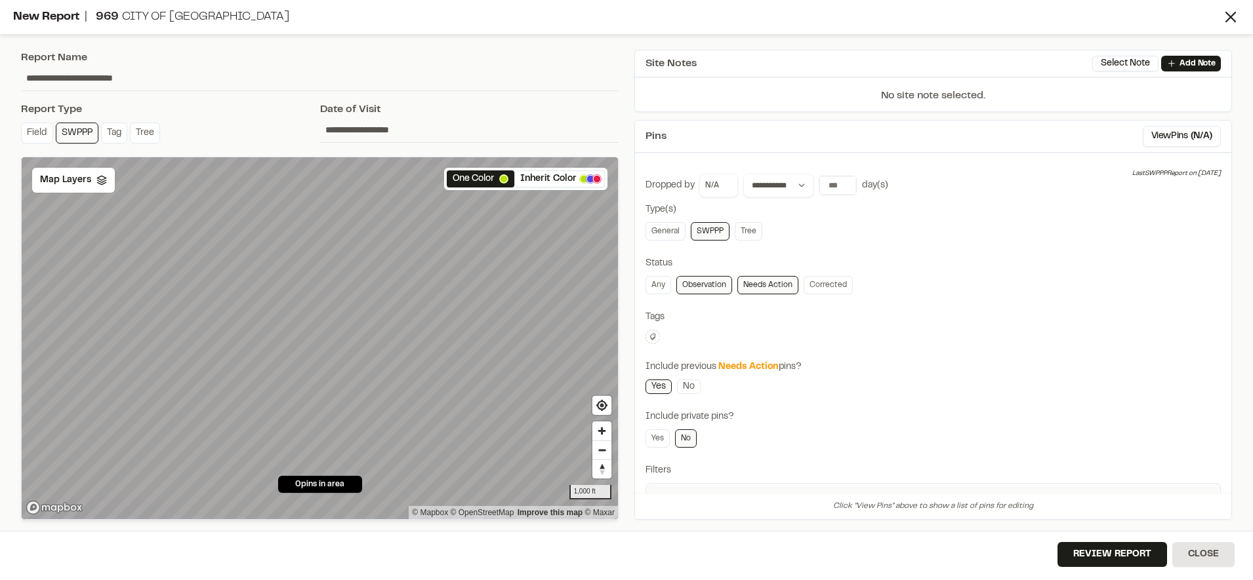
click at [517, 79] on input "**********" at bounding box center [319, 78] width 597 height 25
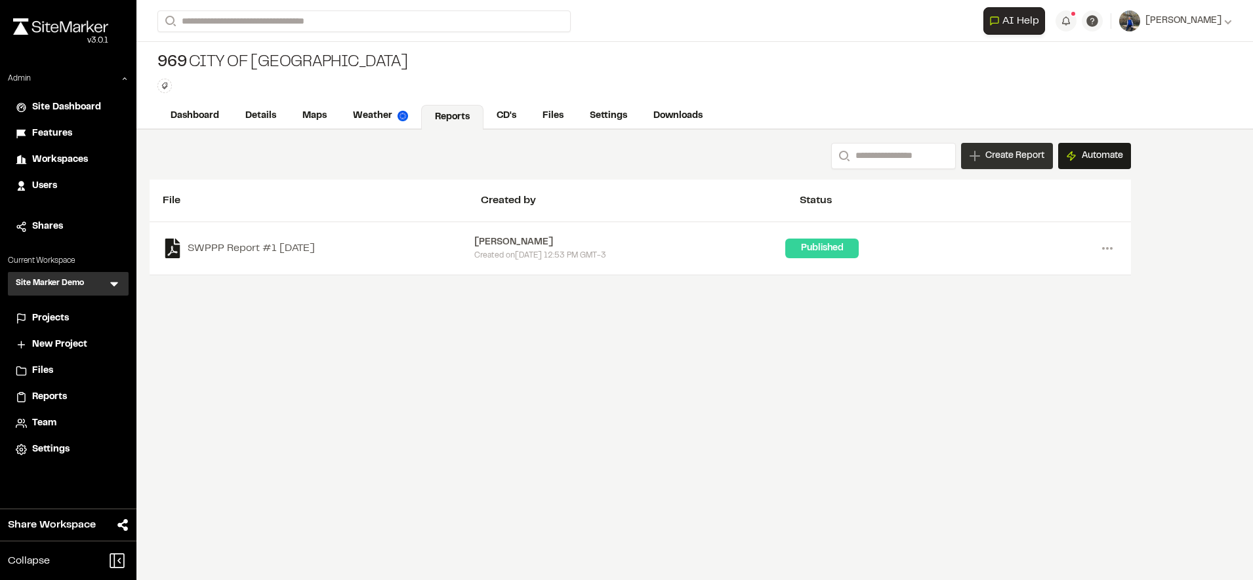
click at [1017, 154] on span "Create Report" at bounding box center [1014, 156] width 59 height 14
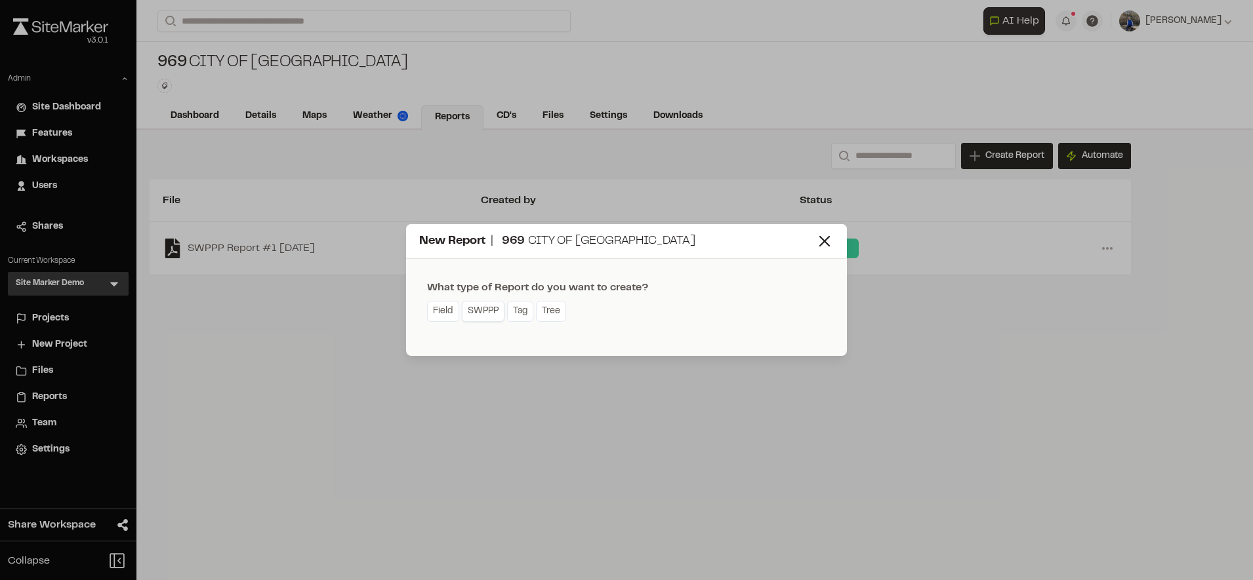
click at [498, 303] on link "SWPPP" at bounding box center [483, 311] width 43 height 21
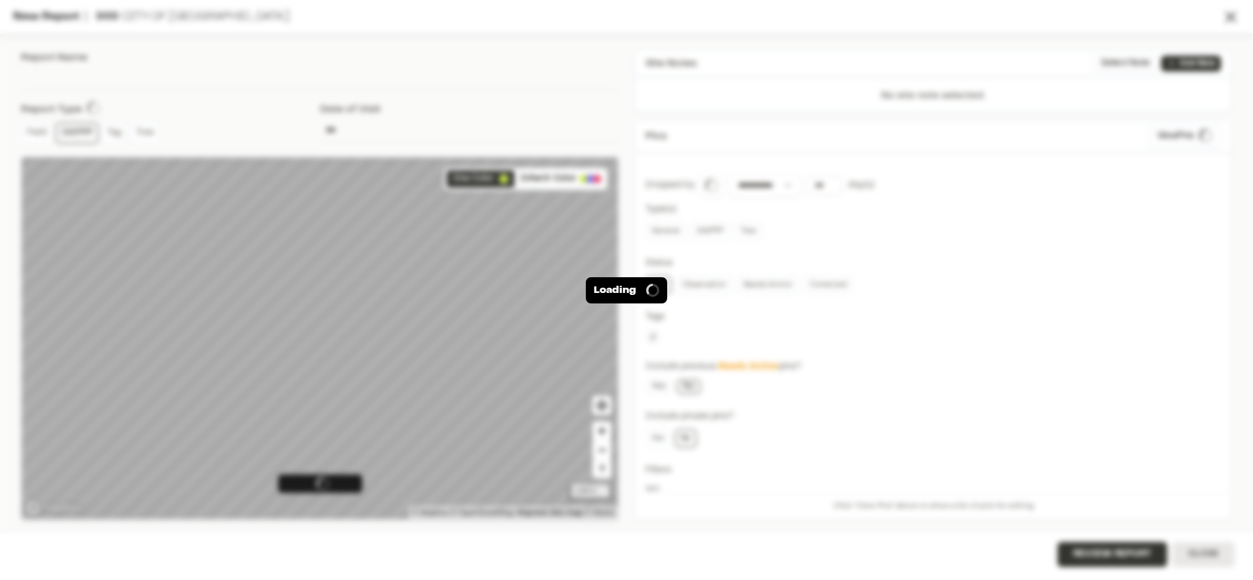
type input "**********"
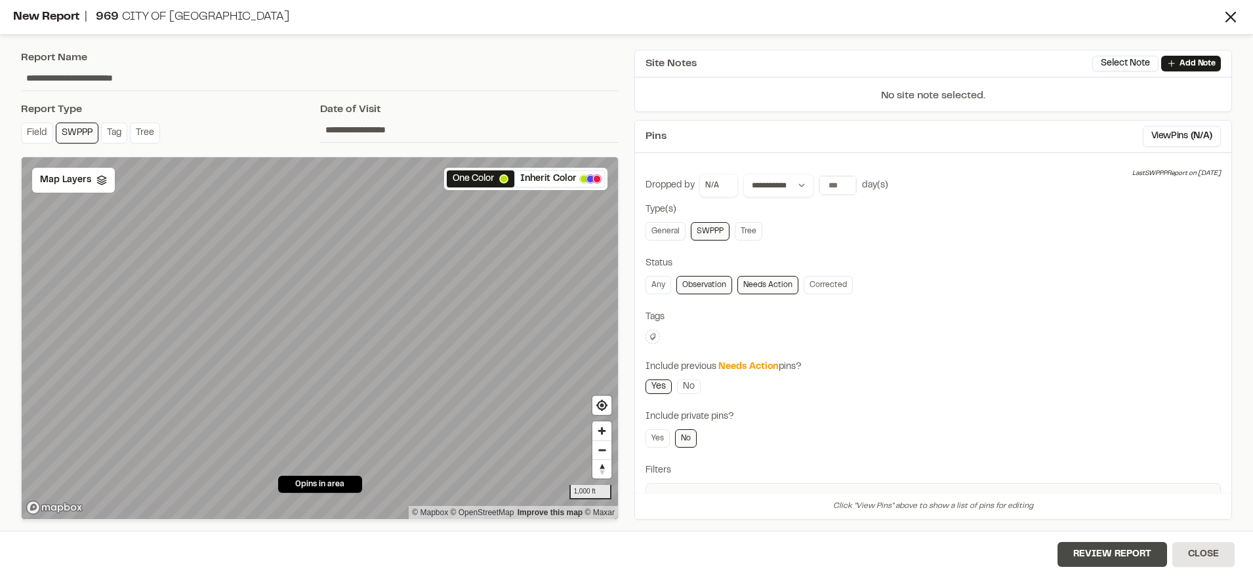
click at [1095, 544] on button "Review Report" at bounding box center [1112, 554] width 110 height 25
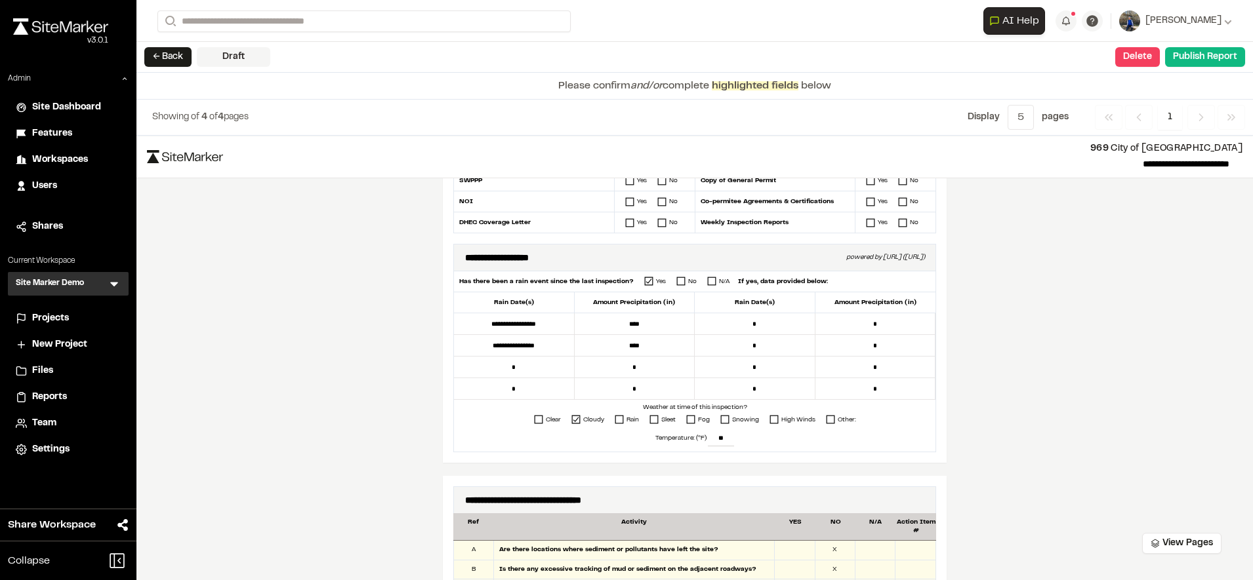
scroll to position [350, 0]
click at [1142, 58] on button "Delete" at bounding box center [1137, 57] width 45 height 20
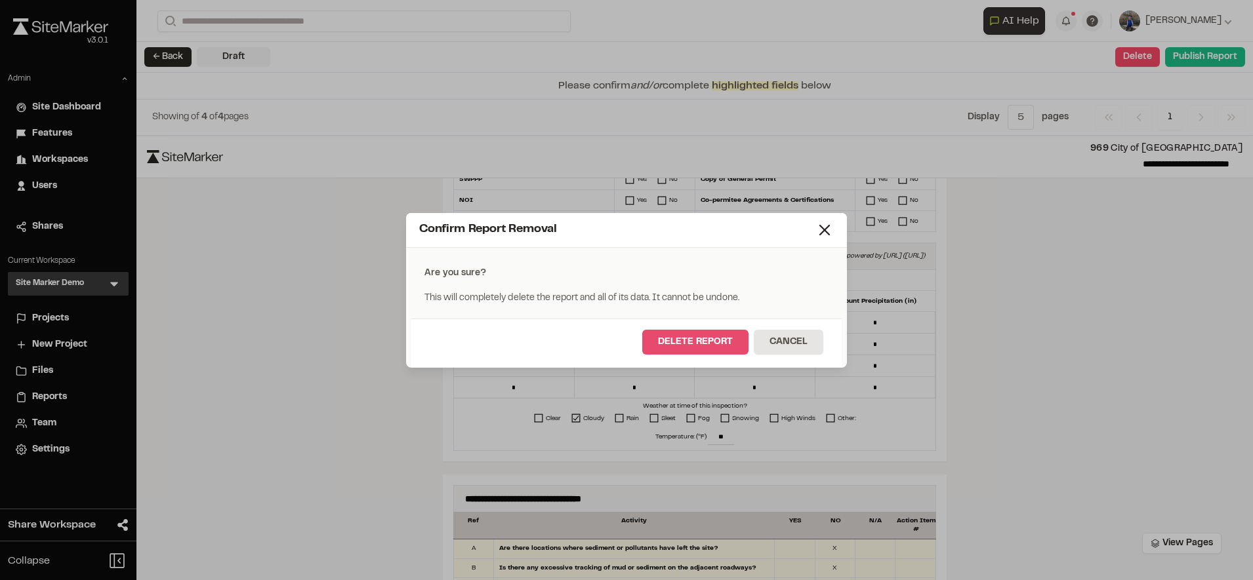
click at [665, 351] on button "Delete Report" at bounding box center [695, 342] width 106 height 25
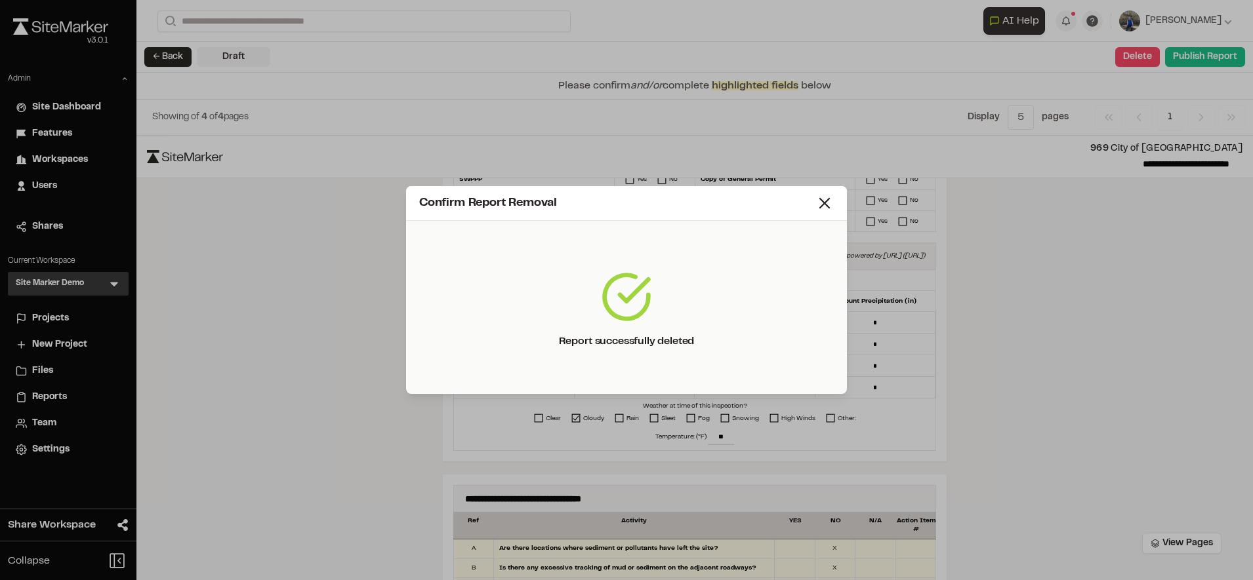
click at [826, 190] on div "Confirm Report Removal" at bounding box center [626, 203] width 441 height 35
click at [825, 197] on icon at bounding box center [824, 203] width 18 height 18
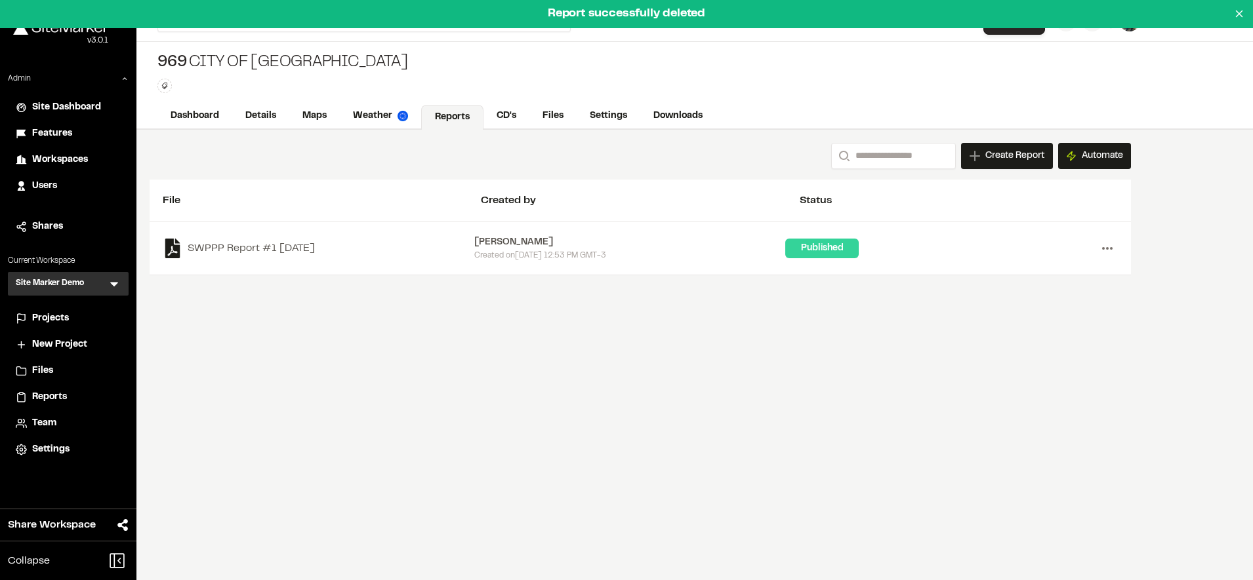
click at [1112, 251] on icon at bounding box center [1107, 248] width 21 height 21
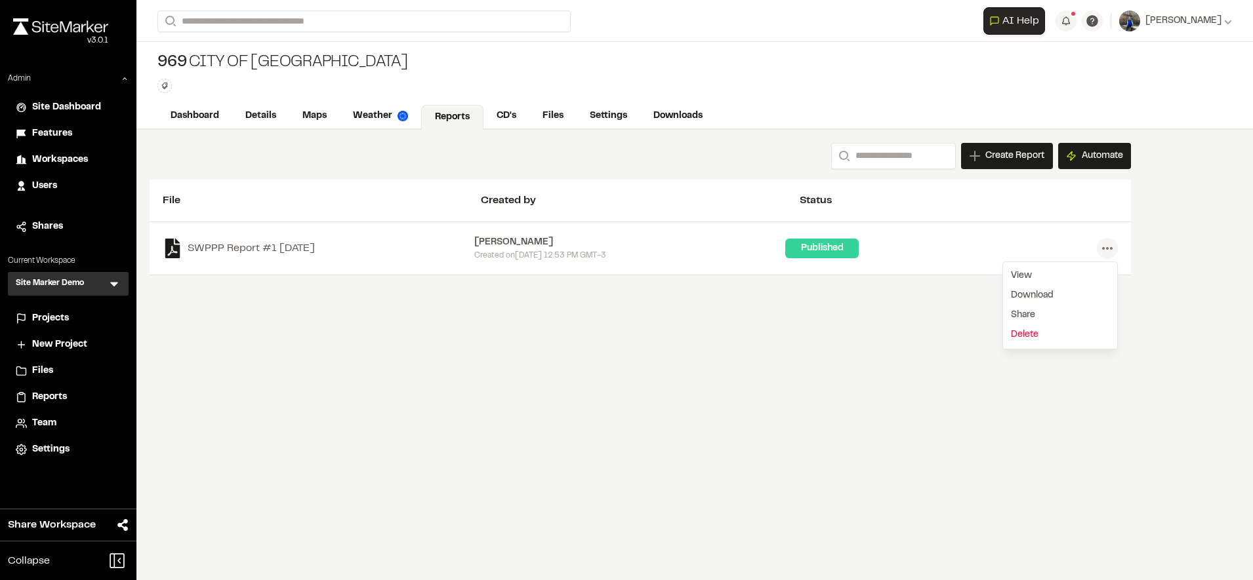
click at [1016, 332] on link "Delete" at bounding box center [1060, 335] width 114 height 20
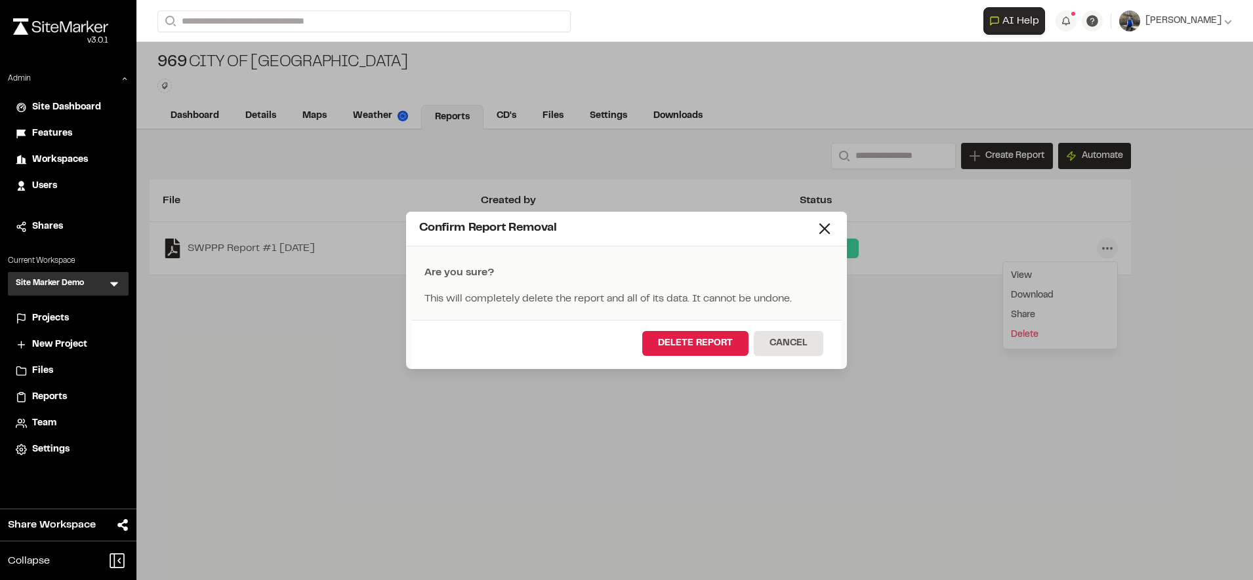
click at [662, 329] on div "Delete Report Cancel" at bounding box center [626, 344] width 430 height 49
click at [662, 340] on button "Delete Report" at bounding box center [695, 343] width 106 height 25
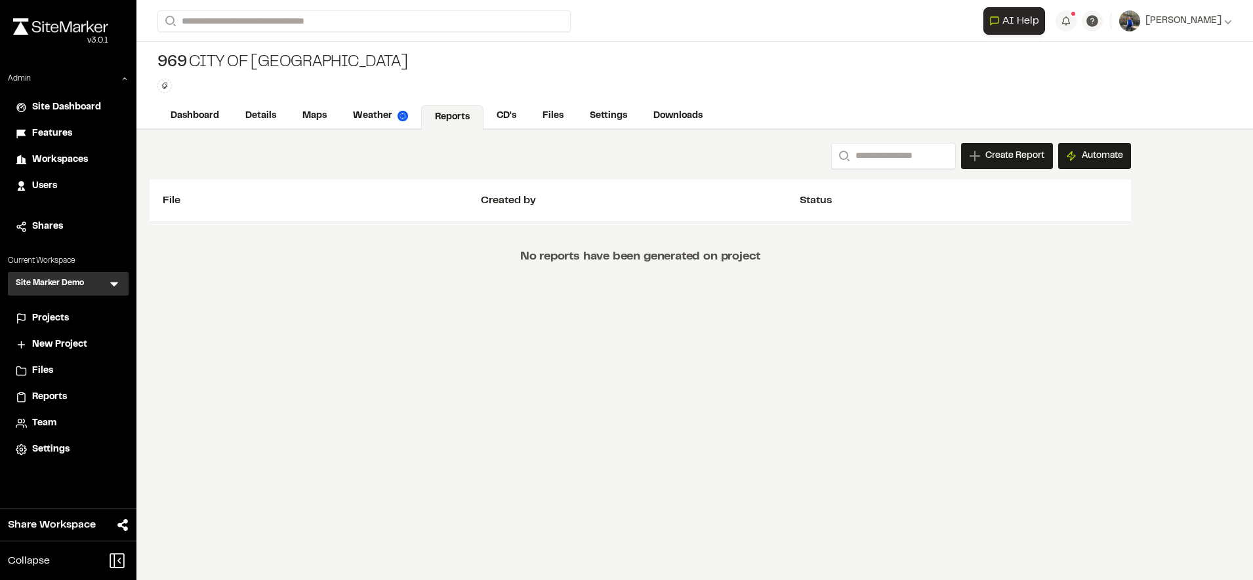
click at [995, 163] on div "Create Report" at bounding box center [1007, 156] width 92 height 26
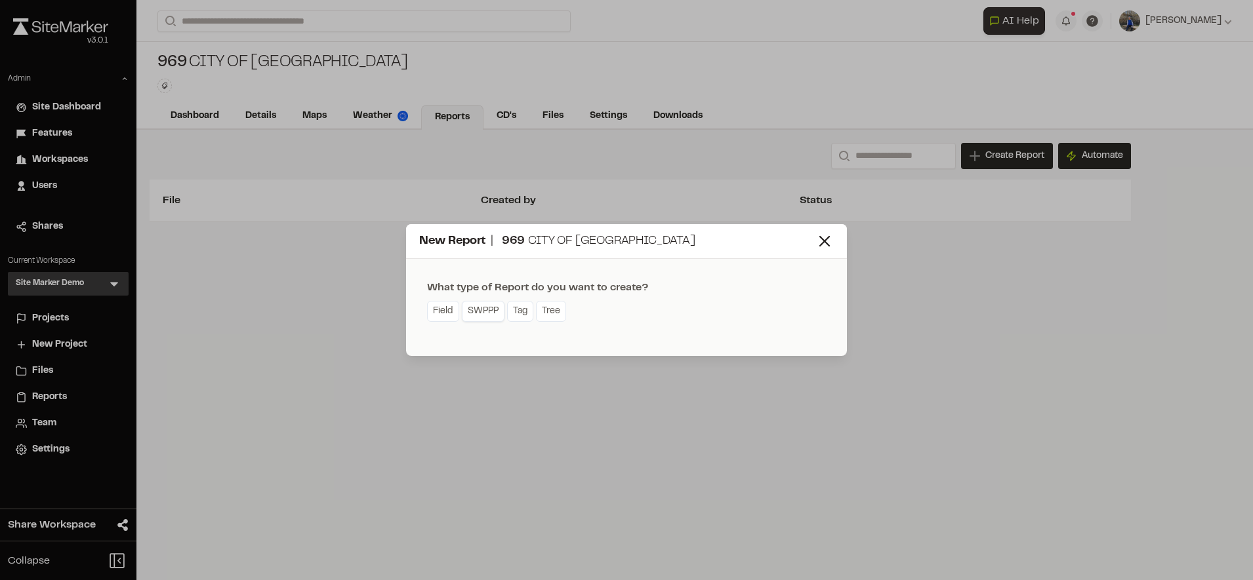
click at [477, 308] on link "SWPPP" at bounding box center [483, 311] width 43 height 21
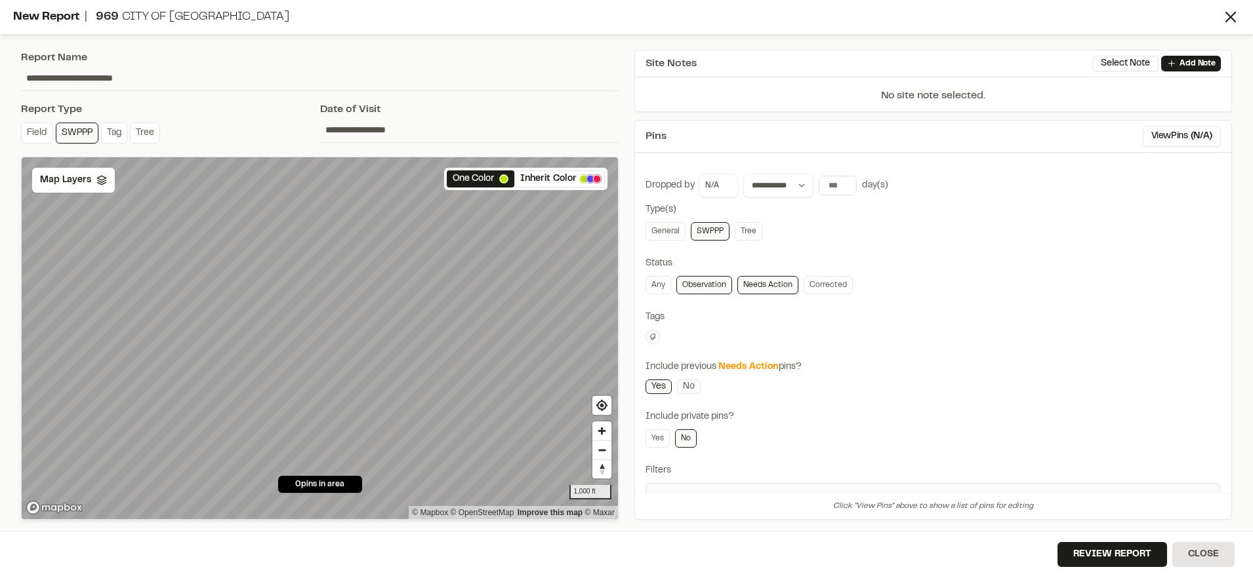
click at [411, 141] on input "**********" at bounding box center [469, 129] width 299 height 25
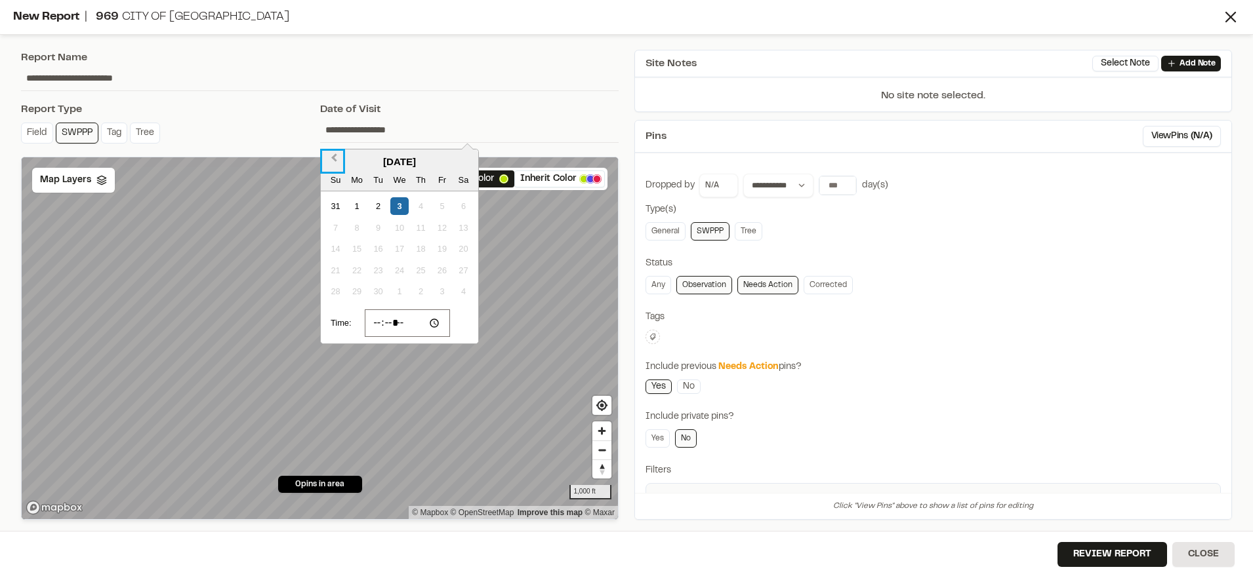
click at [334, 161] on button "Previous Month" at bounding box center [332, 161] width 21 height 21
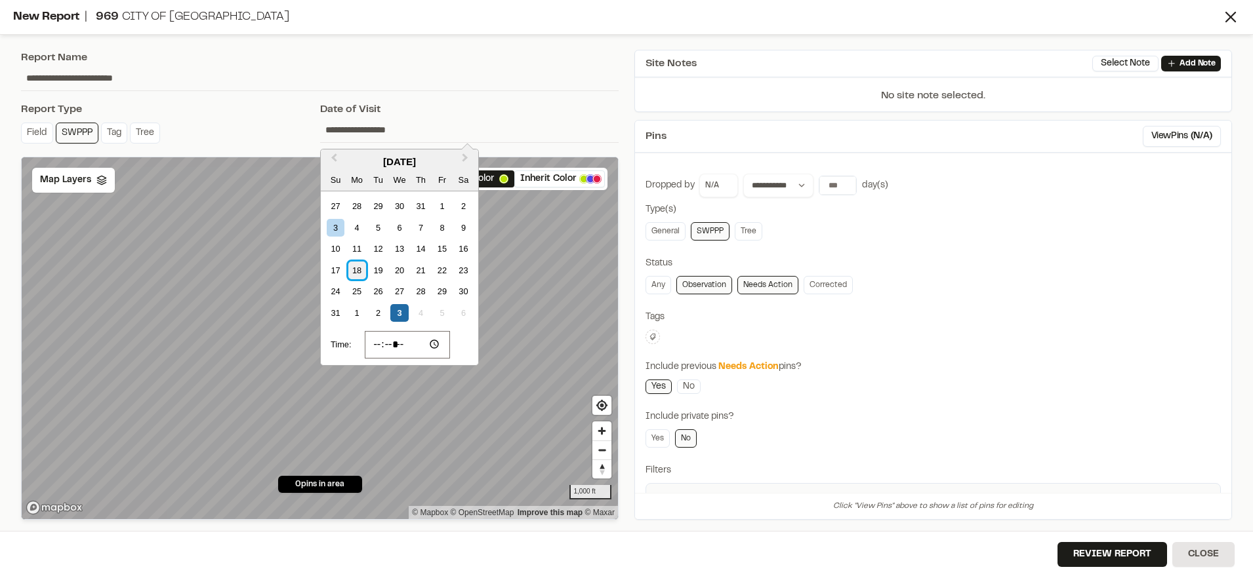
click at [361, 267] on div "18" at bounding box center [357, 271] width 18 height 18
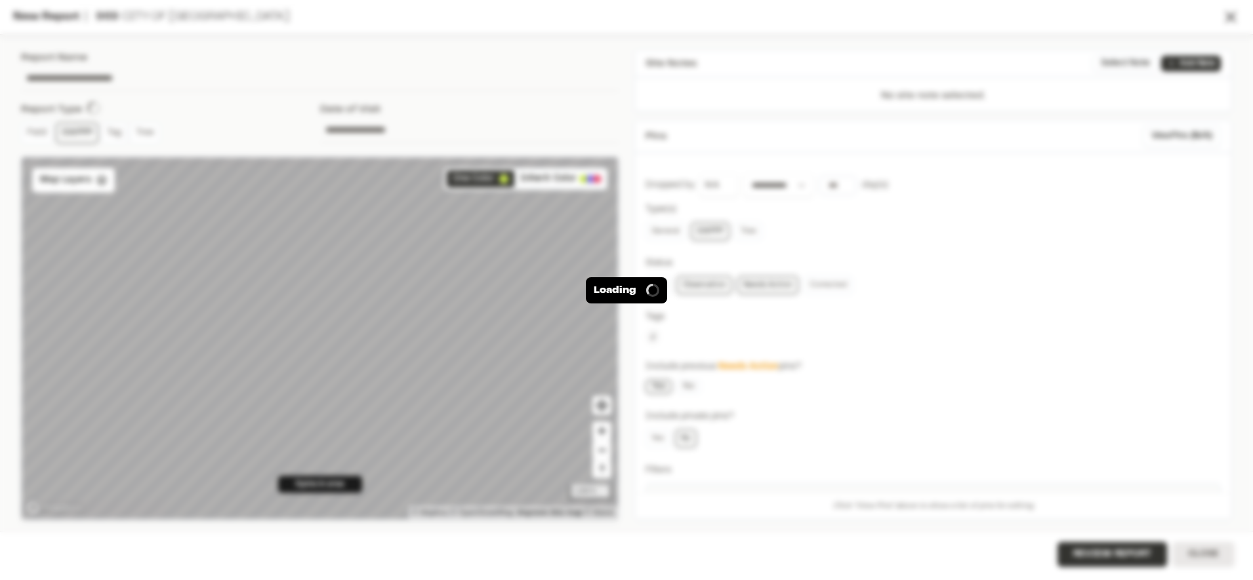
type input "**********"
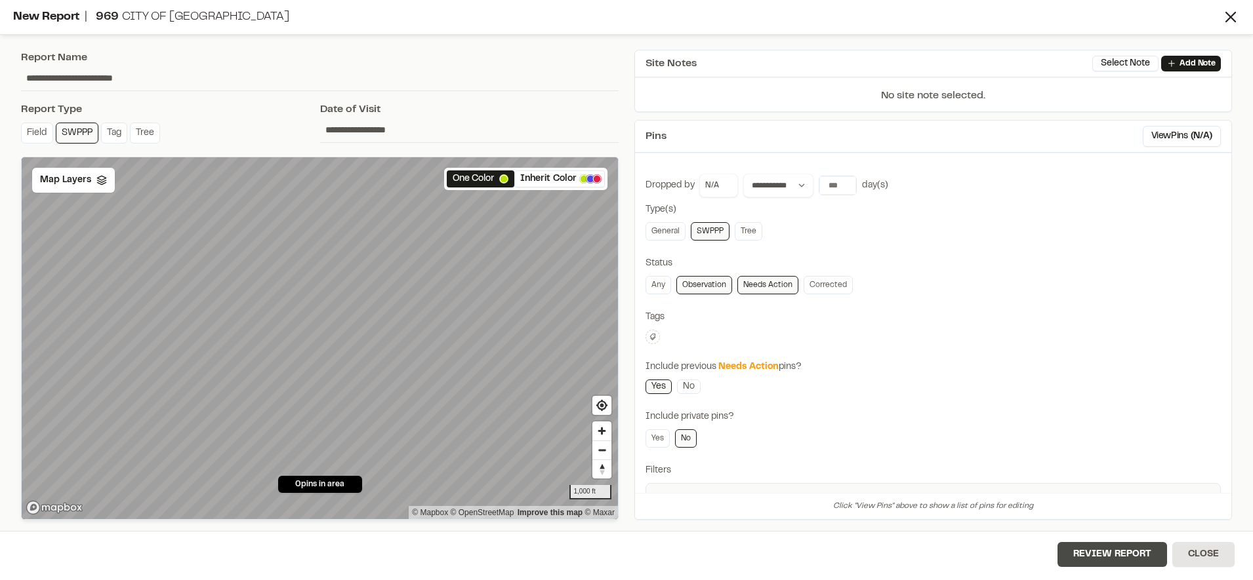
click at [1092, 560] on button "Review Report" at bounding box center [1112, 554] width 110 height 25
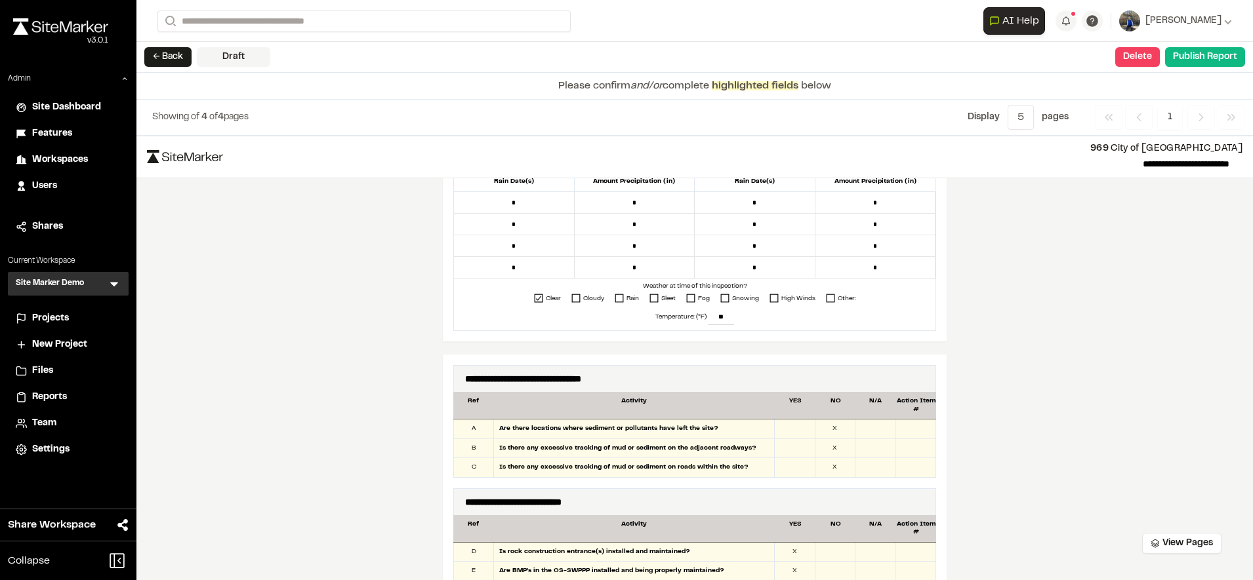
scroll to position [472, 0]
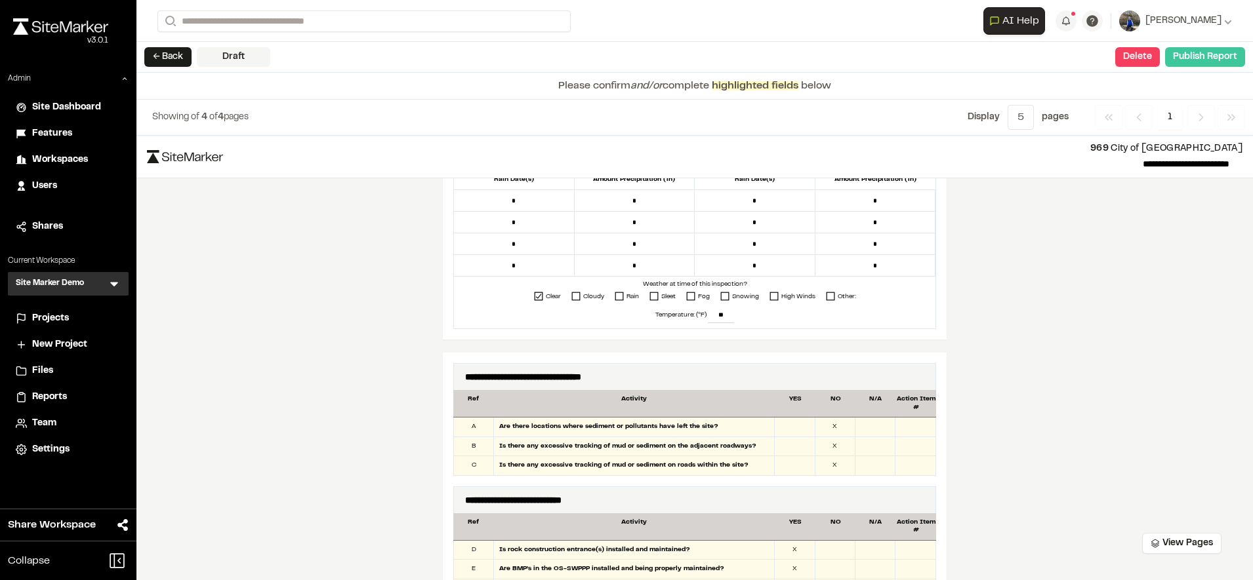
click at [1202, 62] on button "Publish Report" at bounding box center [1205, 57] width 80 height 20
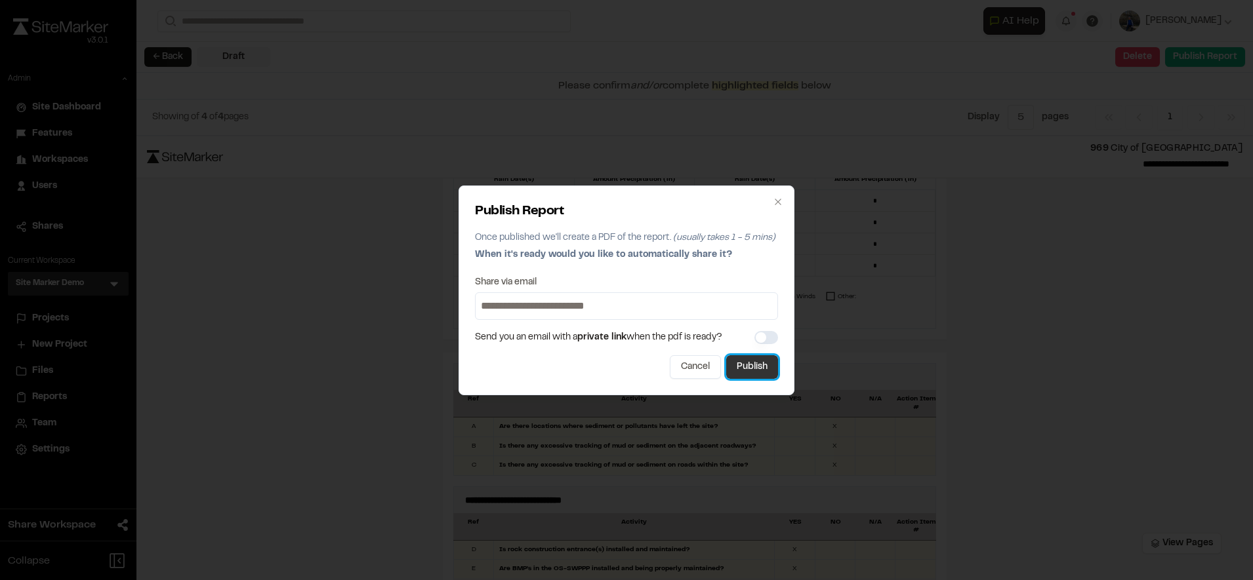
click at [754, 363] on button "Publish" at bounding box center [752, 367] width 52 height 24
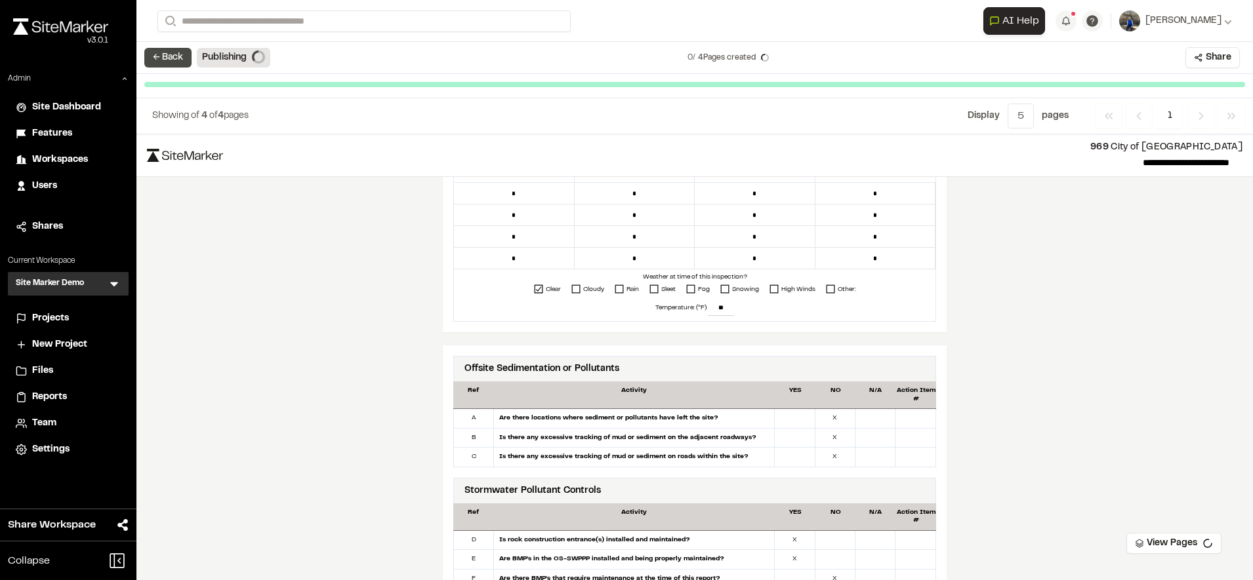
click at [162, 56] on button "← Back" at bounding box center [167, 58] width 47 height 20
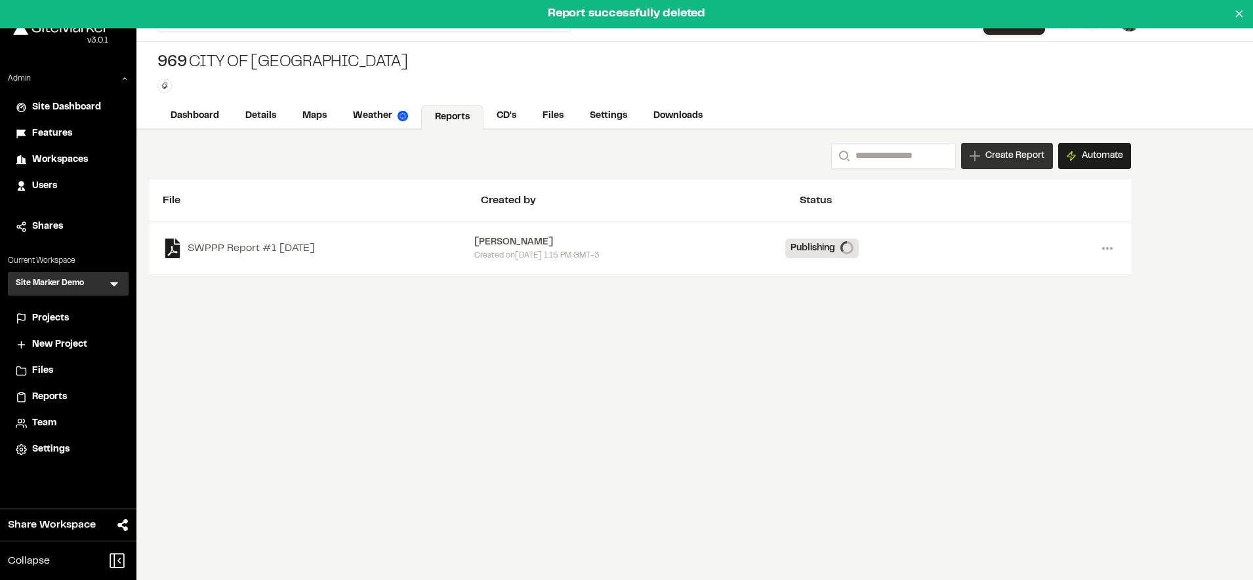
click at [993, 154] on span "Create Report" at bounding box center [1014, 156] width 59 height 14
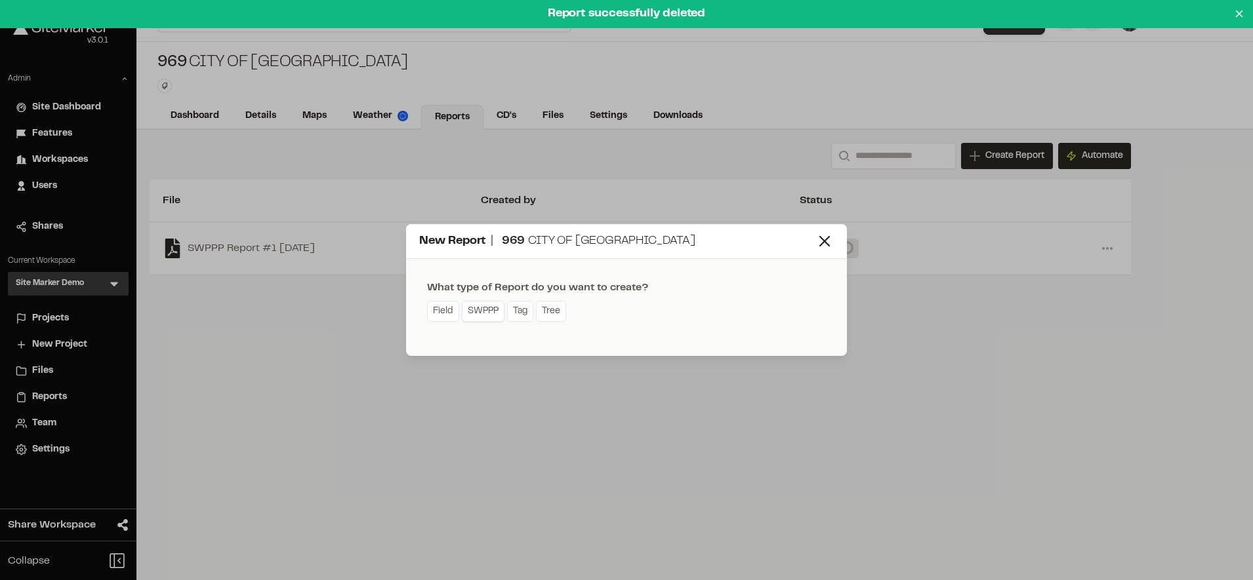
click at [487, 314] on link "SWPPP" at bounding box center [483, 311] width 43 height 21
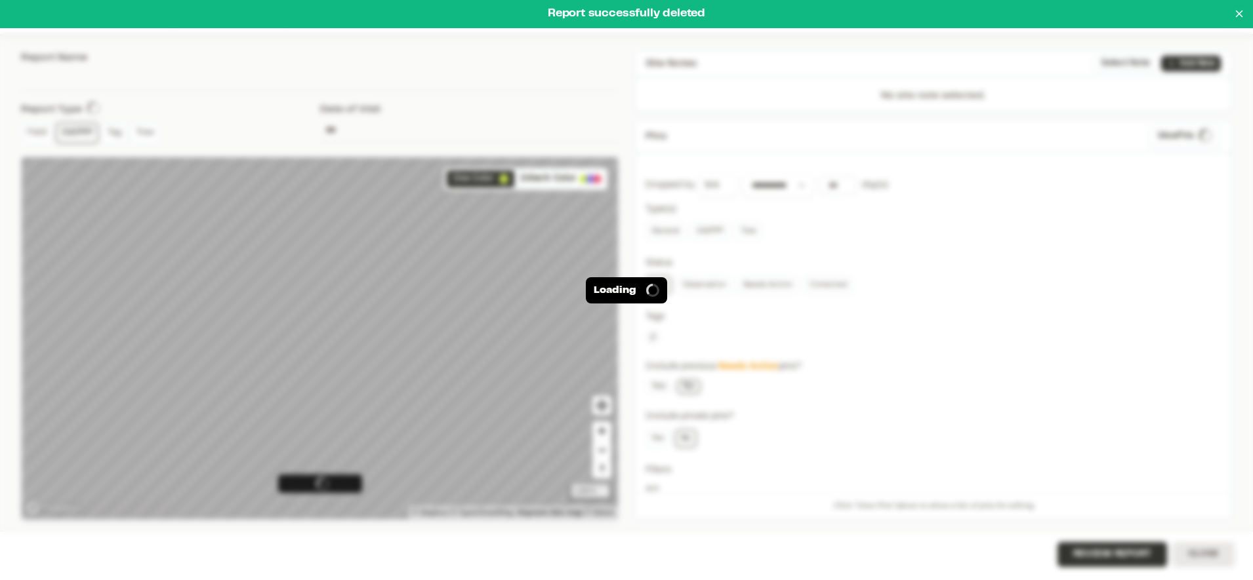
type input "**********"
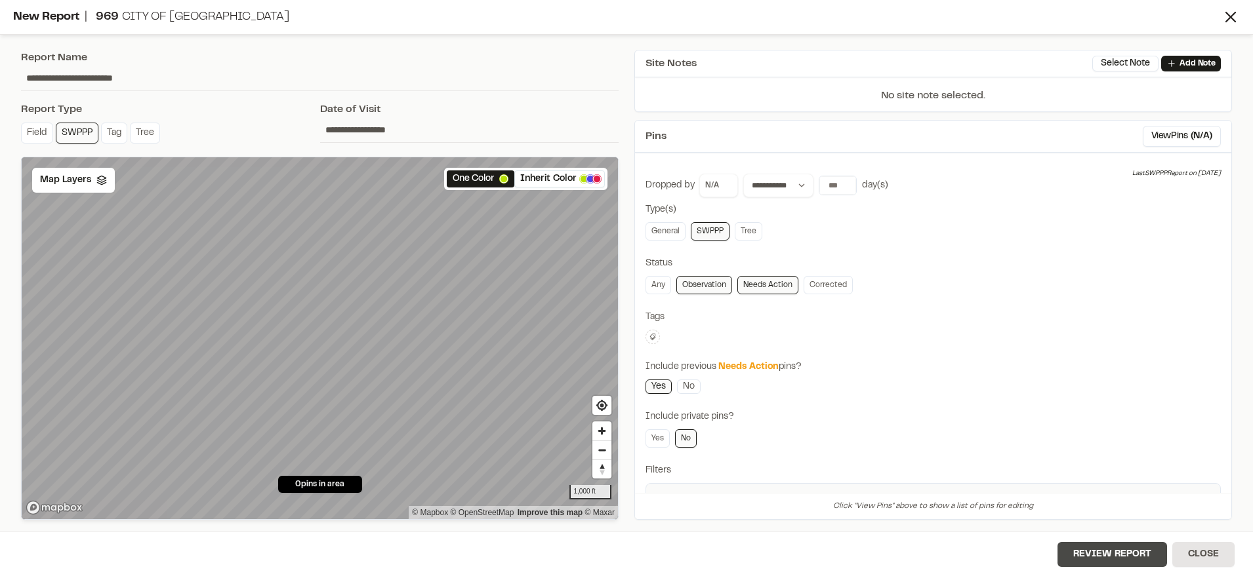
click at [1078, 551] on button "Review Report" at bounding box center [1112, 554] width 110 height 25
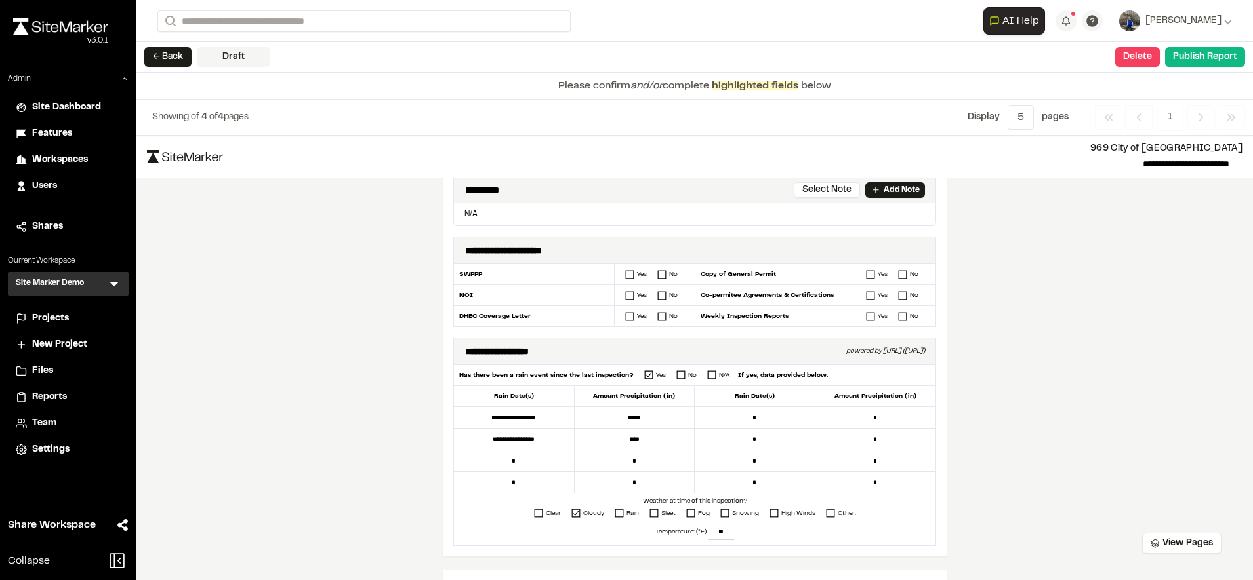
scroll to position [273, 0]
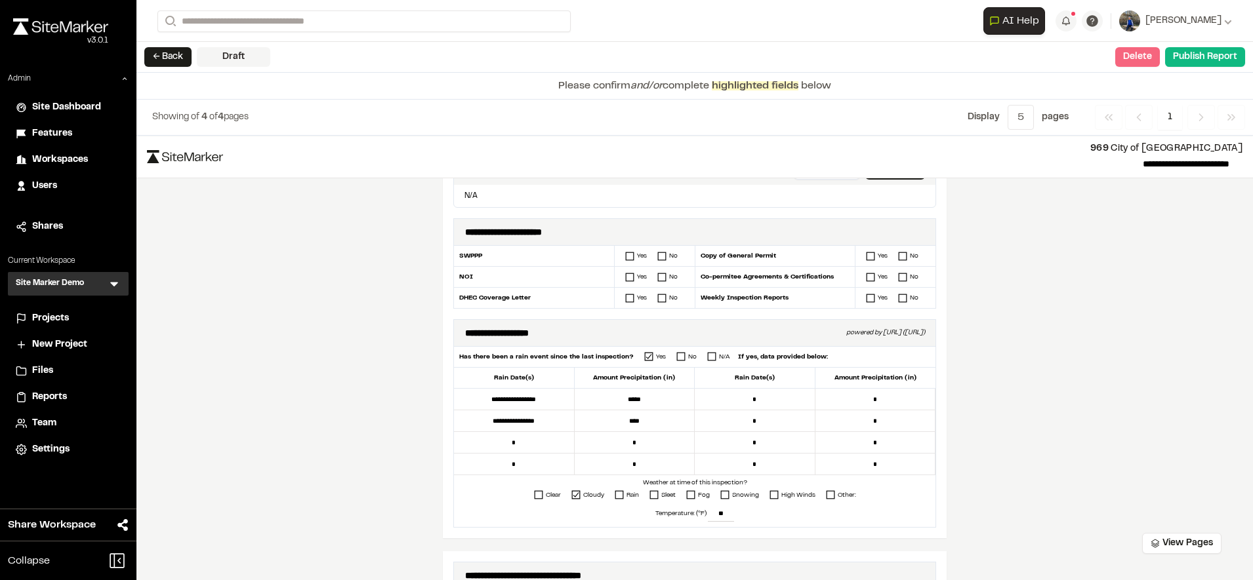
click at [1133, 62] on button "Delete" at bounding box center [1137, 57] width 45 height 20
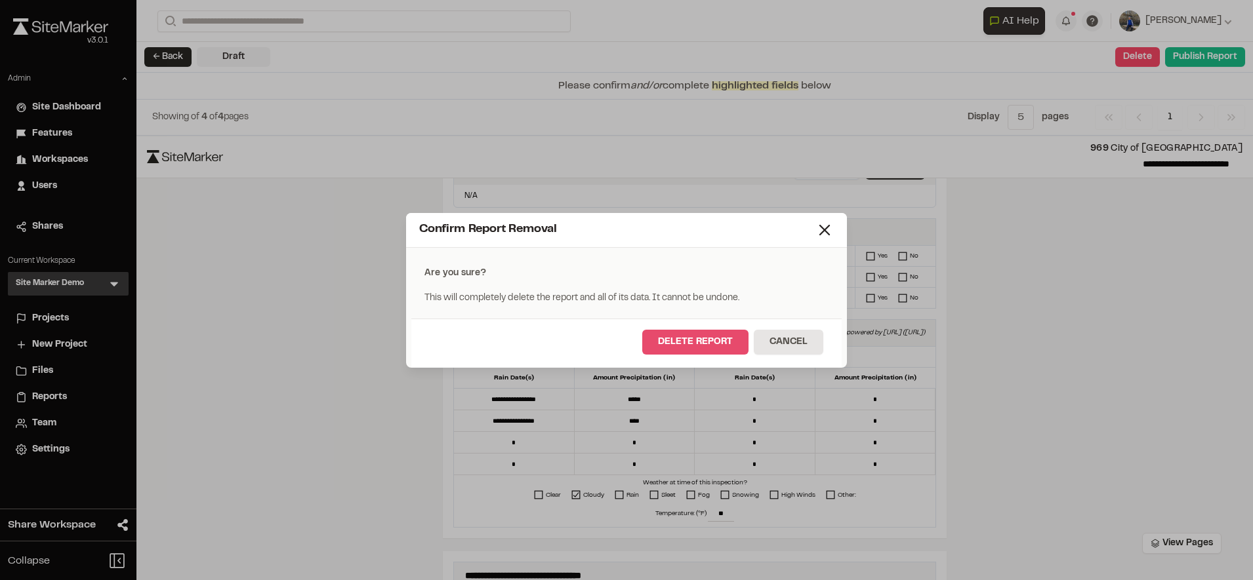
click at [674, 336] on button "Delete Report" at bounding box center [695, 342] width 106 height 25
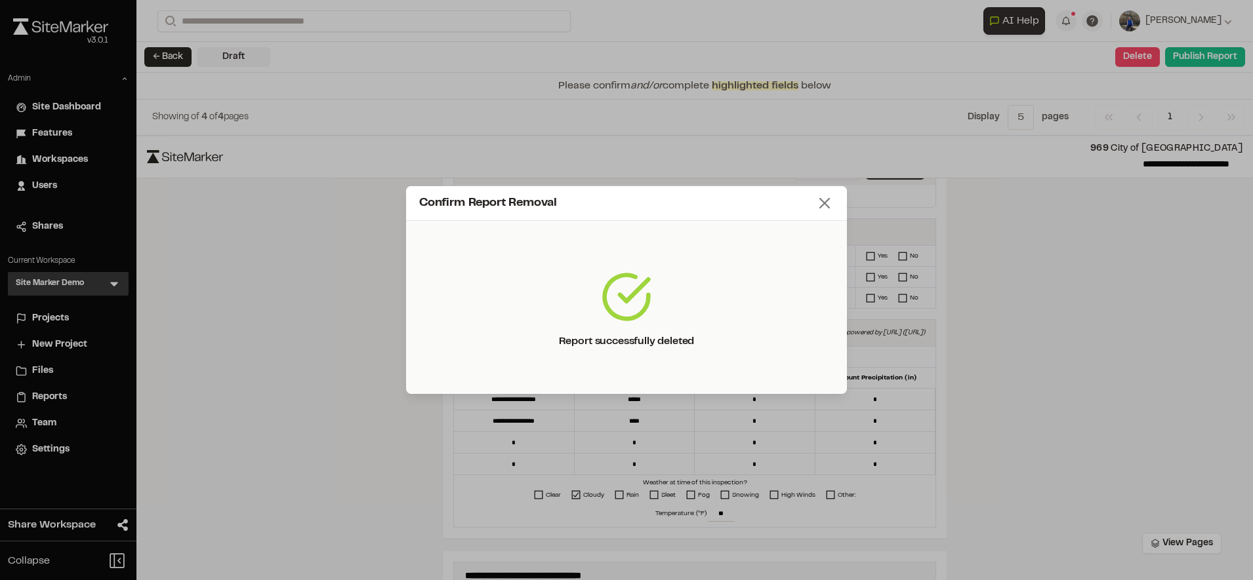
click at [830, 203] on icon at bounding box center [824, 203] width 18 height 18
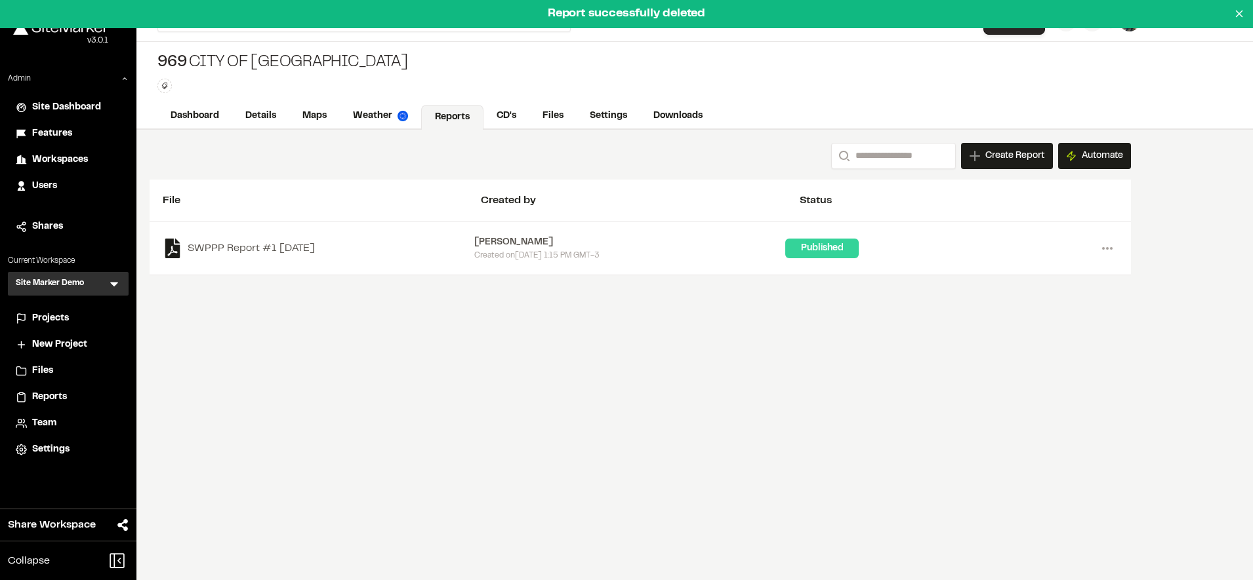
click at [1119, 233] on div "SWPPP Report #1 2025-08-18 Troy Brennan Created on Wed, Sep 3, 2025 1:15 PM GMT…" at bounding box center [640, 248] width 981 height 53
click at [1111, 248] on circle at bounding box center [1111, 248] width 3 height 3
click at [1007, 340] on link "Delete" at bounding box center [1060, 335] width 114 height 20
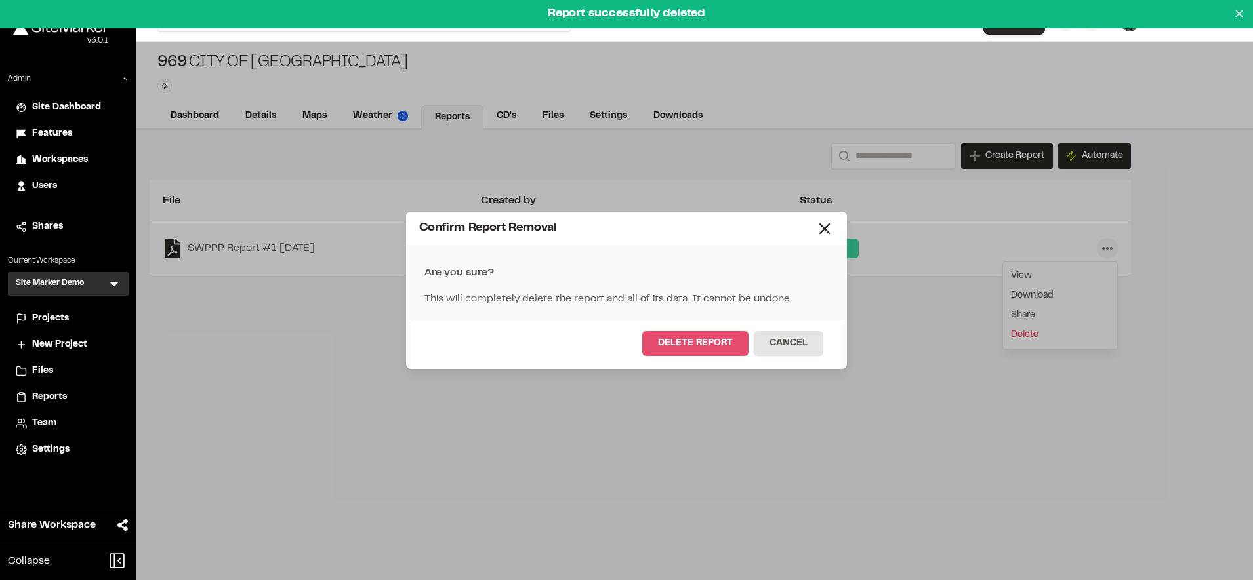
click at [684, 346] on button "Delete Report" at bounding box center [695, 343] width 106 height 25
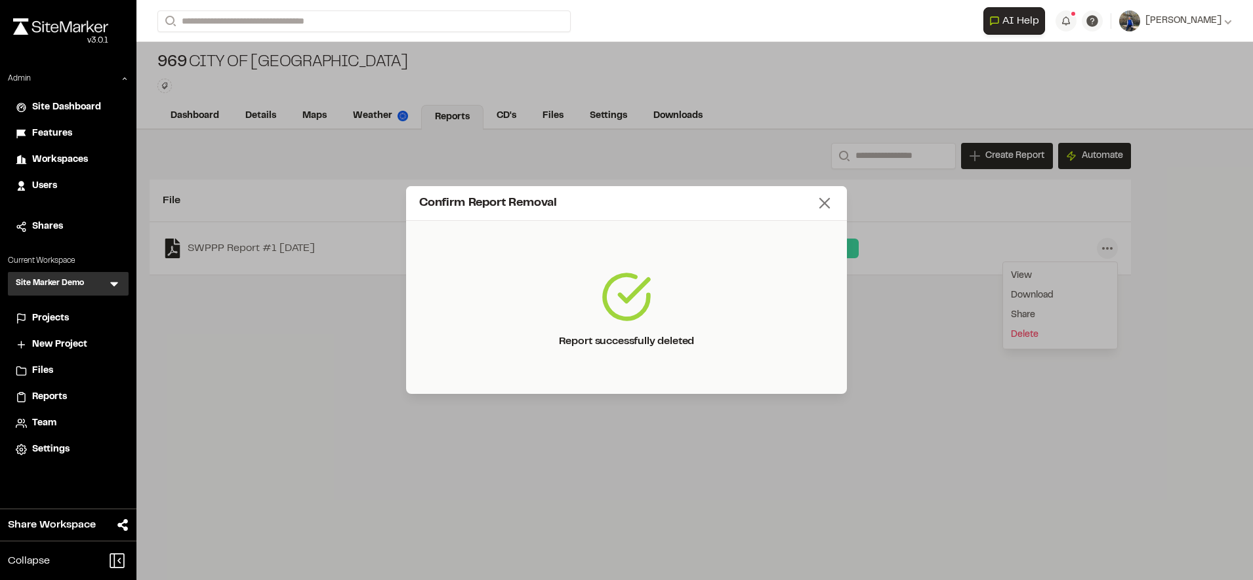
click at [829, 204] on icon at bounding box center [824, 203] width 18 height 18
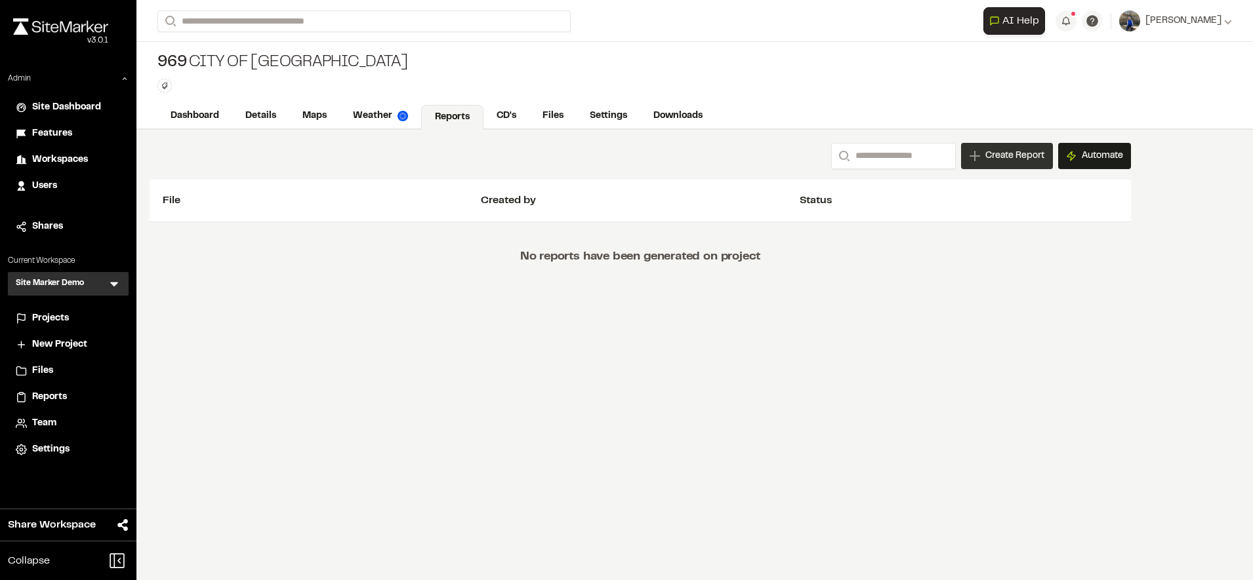
click at [1003, 168] on div "Create Report" at bounding box center [1007, 156] width 92 height 26
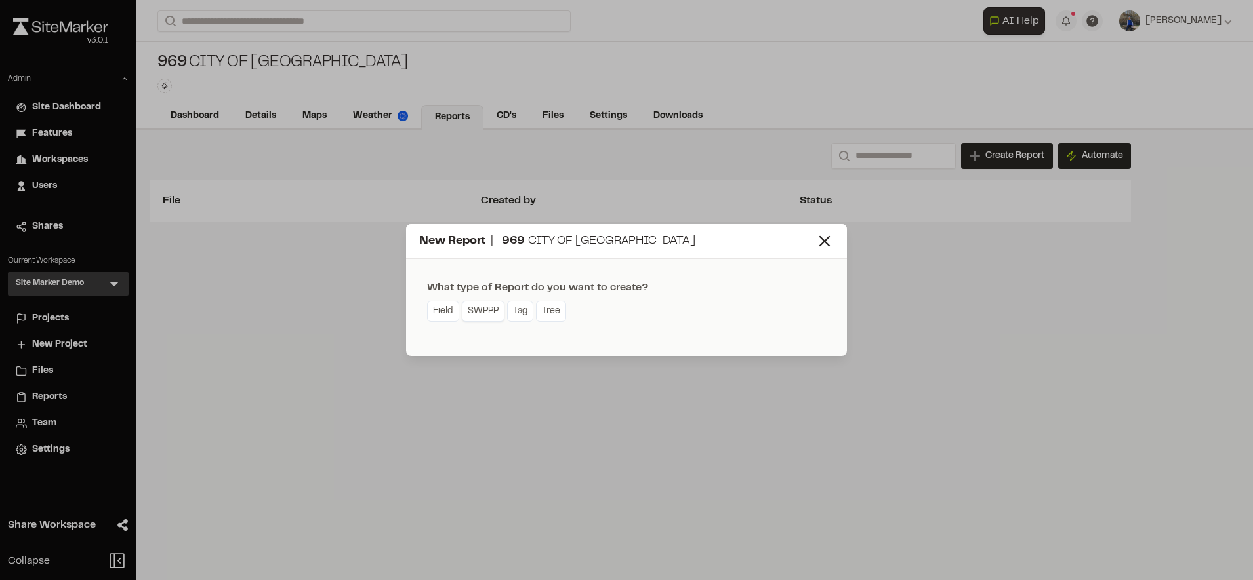
click at [487, 315] on link "SWPPP" at bounding box center [483, 311] width 43 height 21
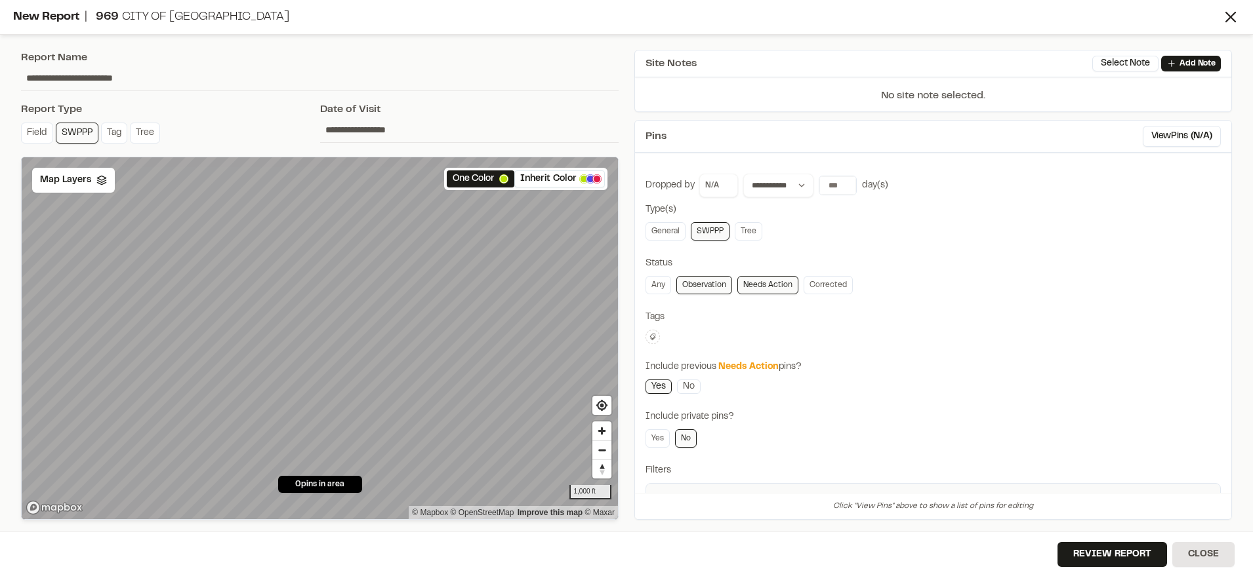
click at [366, 129] on input "**********" at bounding box center [469, 129] width 299 height 25
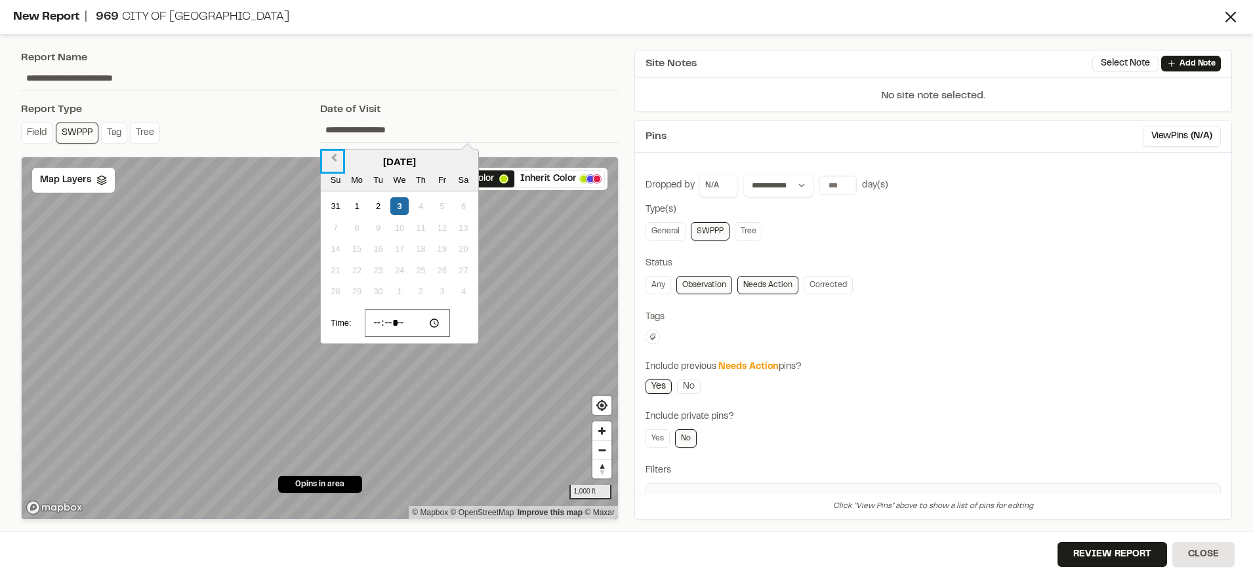
click at [334, 158] on span "Previous Month" at bounding box center [334, 161] width 0 height 20
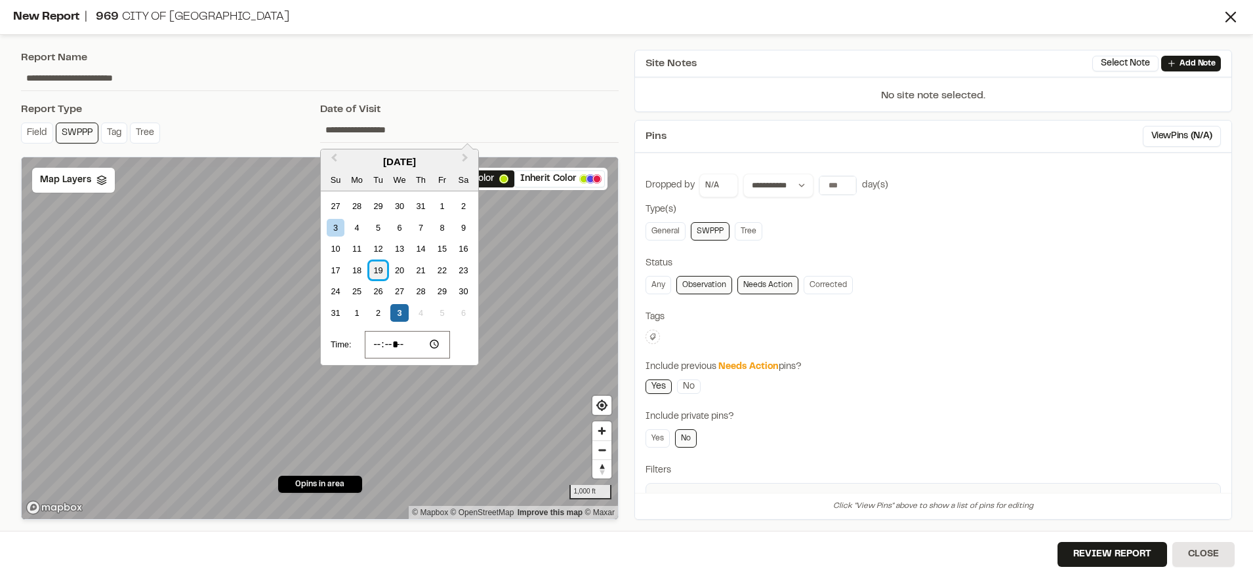
click at [377, 268] on div "19" at bounding box center [378, 271] width 18 height 18
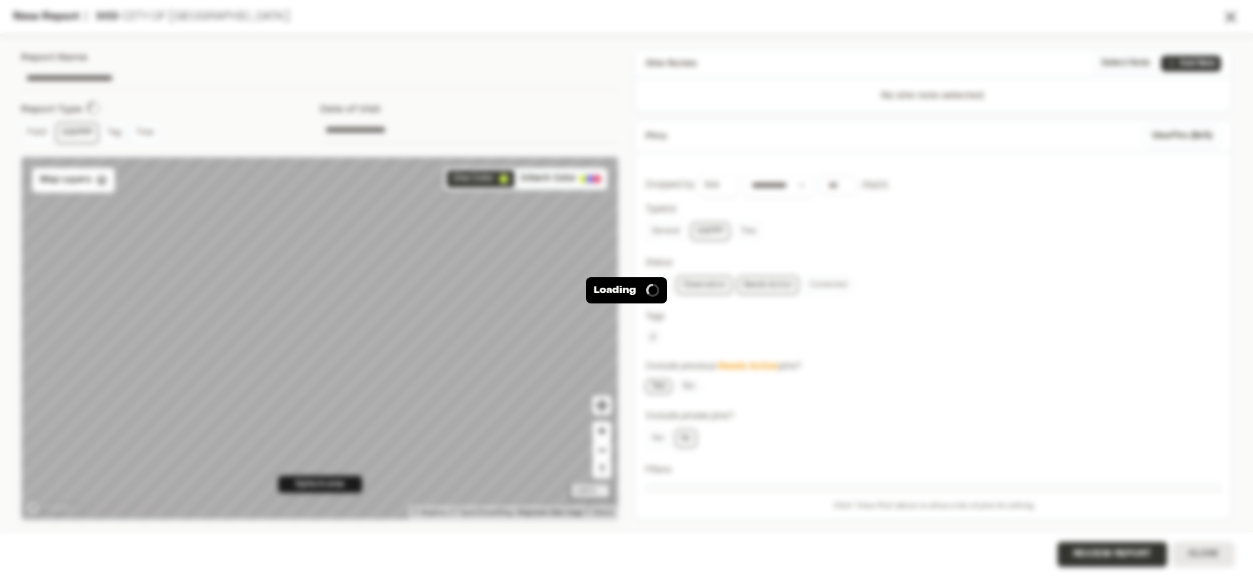
type input "**********"
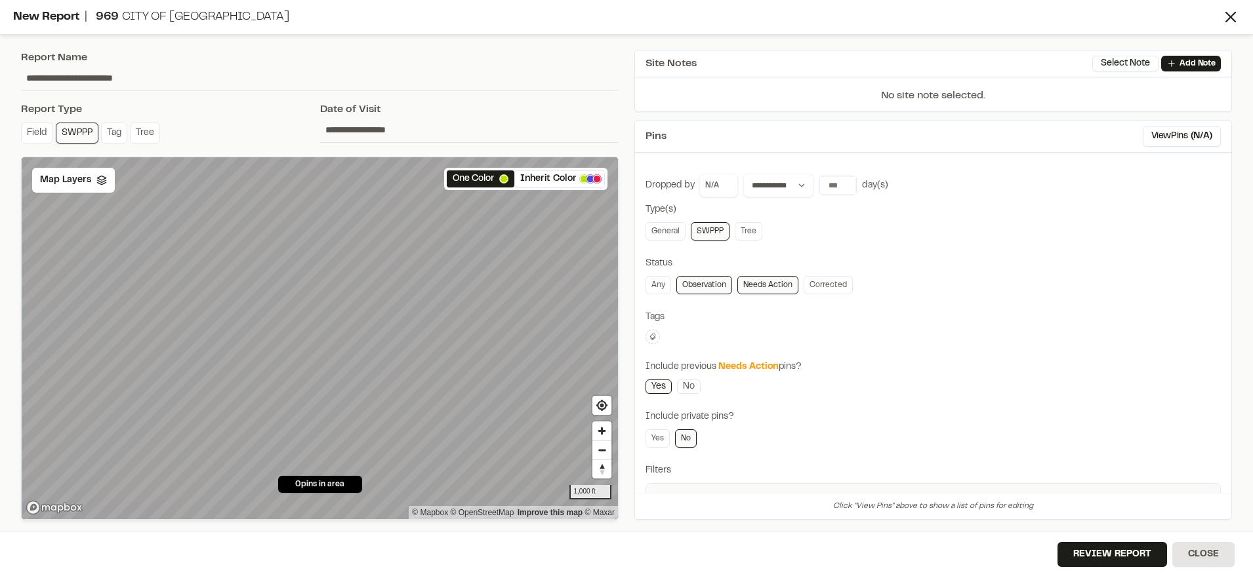
click at [421, 129] on input "**********" at bounding box center [469, 129] width 299 height 25
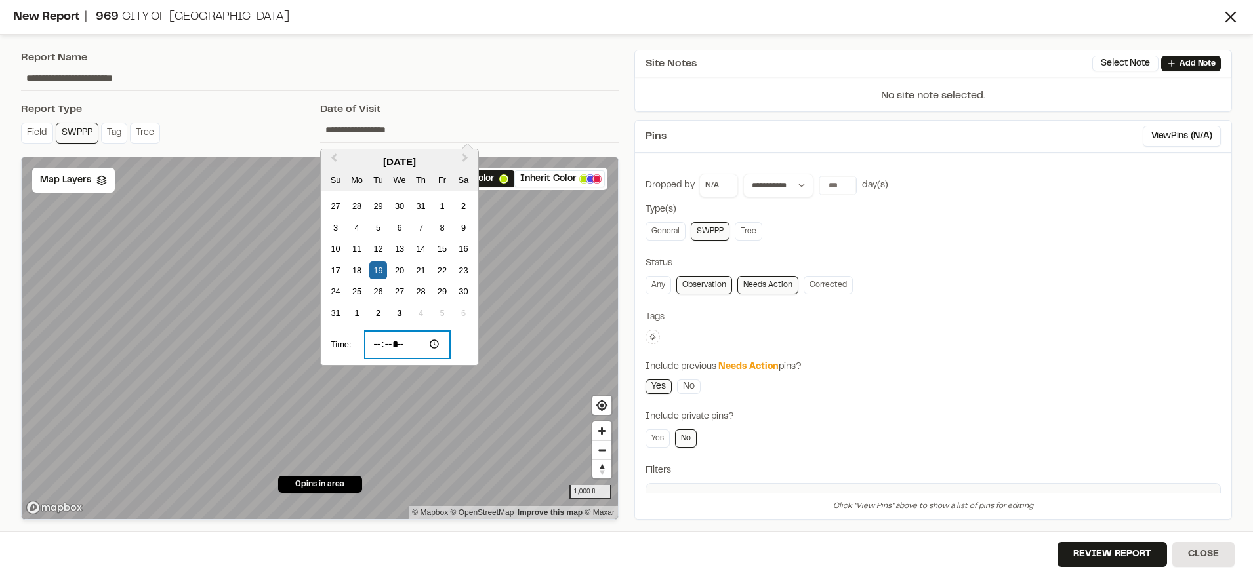
click at [412, 346] on input "*****" at bounding box center [408, 345] width 86 height 28
type input "*****"
click at [520, 140] on input "**********" at bounding box center [469, 129] width 299 height 25
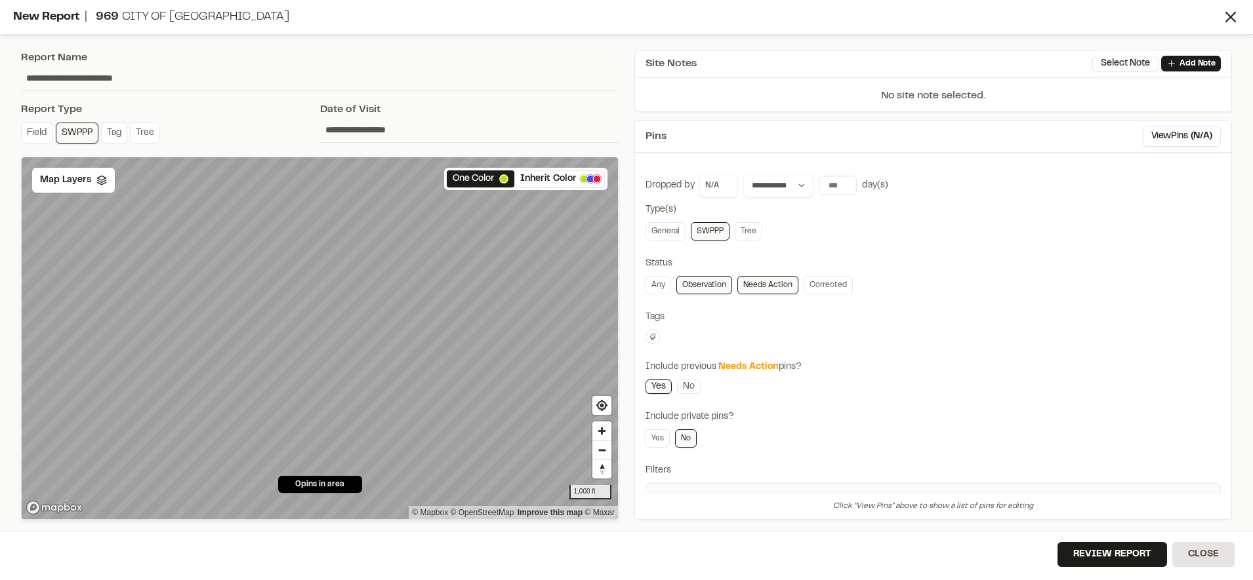
click at [574, 143] on div "**********" at bounding box center [469, 124] width 299 height 45
click at [1064, 550] on button "Review Report" at bounding box center [1112, 554] width 110 height 25
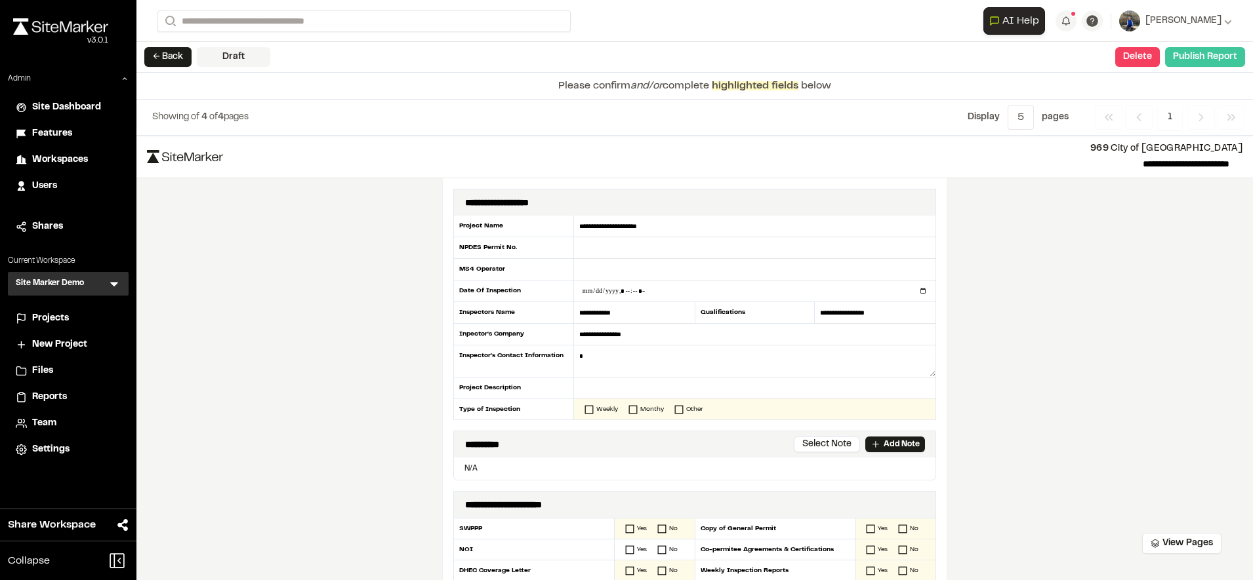
click at [1177, 58] on button "Publish Report" at bounding box center [1205, 57] width 80 height 20
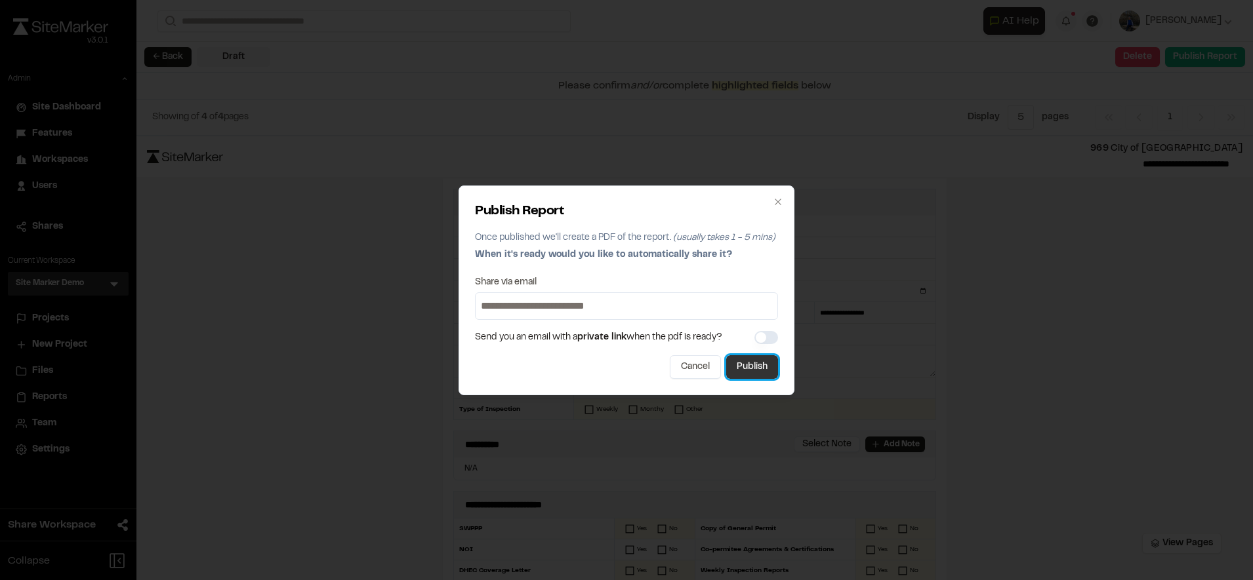
click at [750, 373] on button "Publish" at bounding box center [752, 367] width 52 height 24
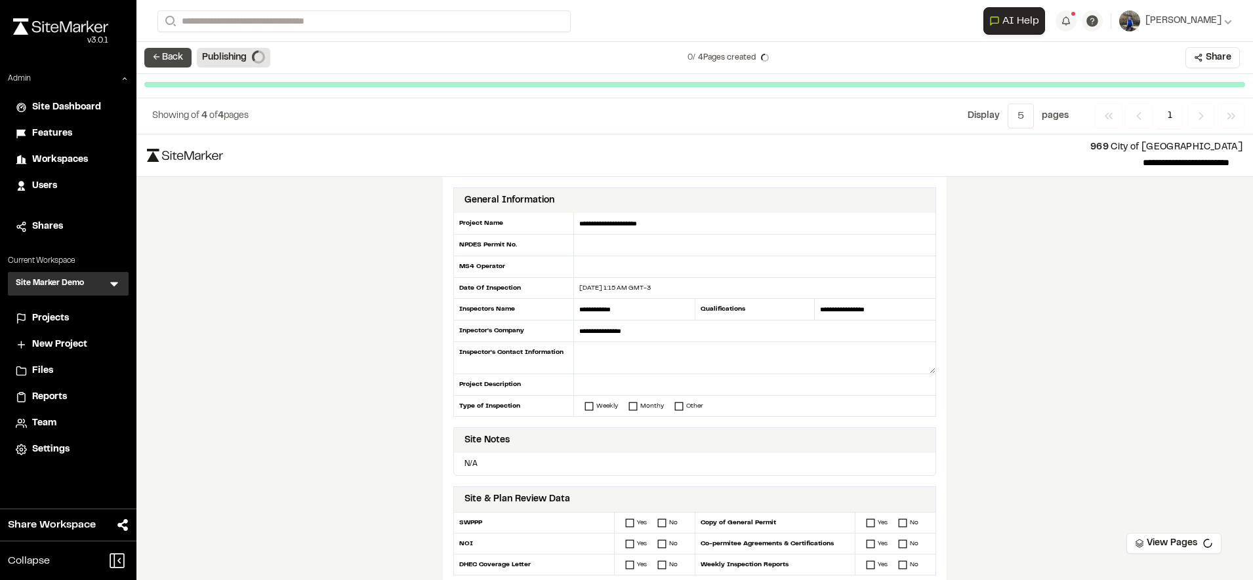
click at [183, 62] on button "← Back" at bounding box center [167, 58] width 47 height 20
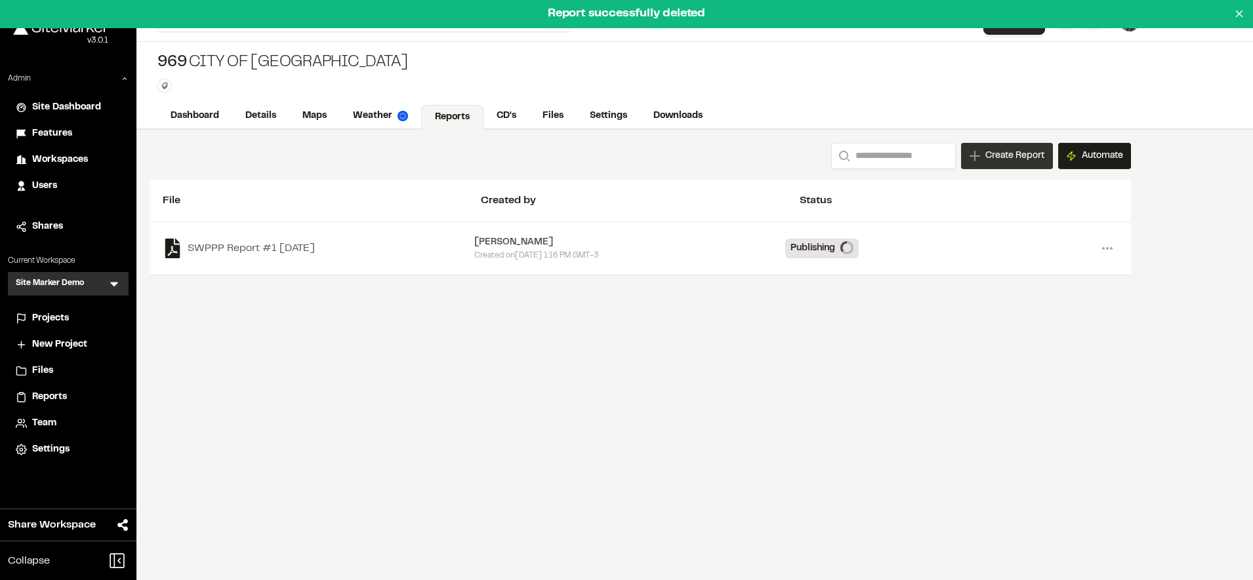
click at [989, 152] on span "Create Report" at bounding box center [1014, 156] width 59 height 14
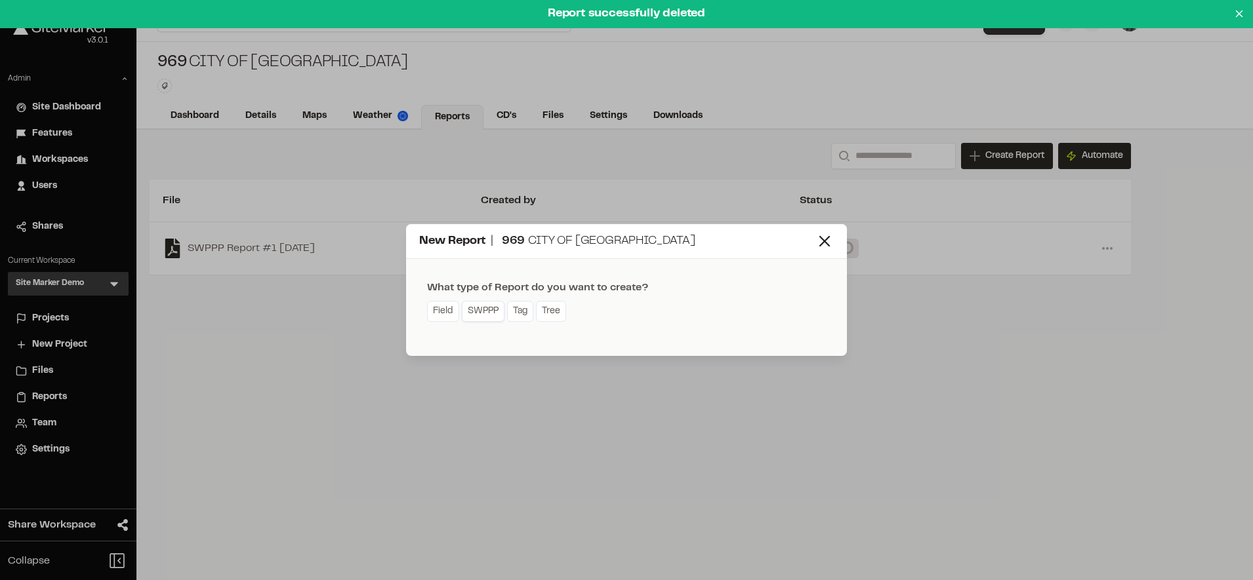
click at [479, 319] on link "SWPPP" at bounding box center [483, 311] width 43 height 21
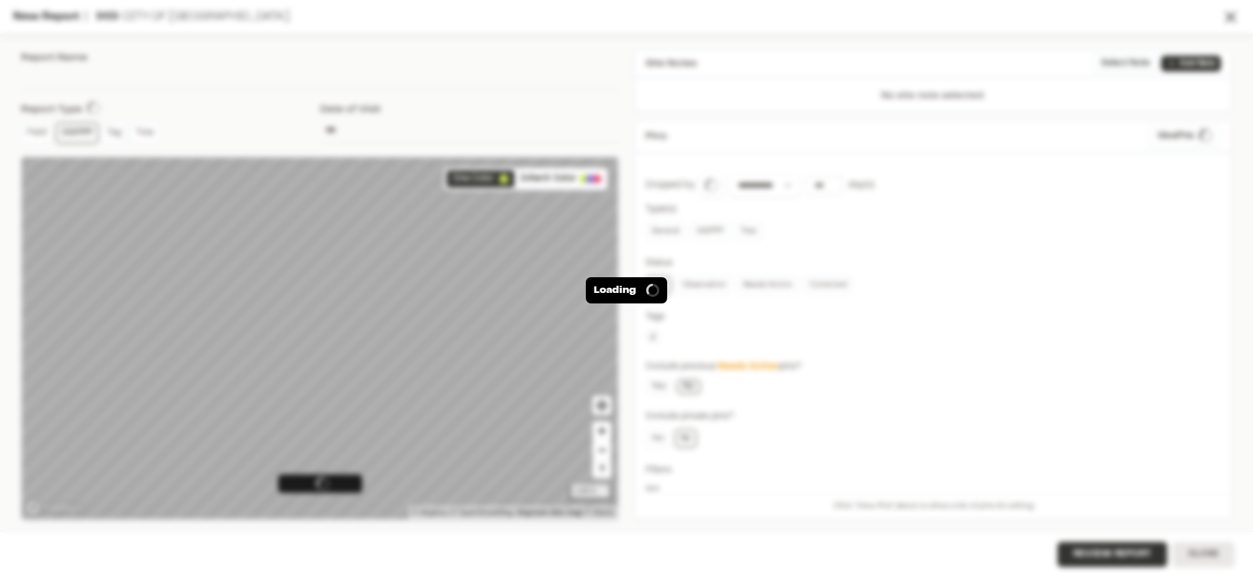
type input "**********"
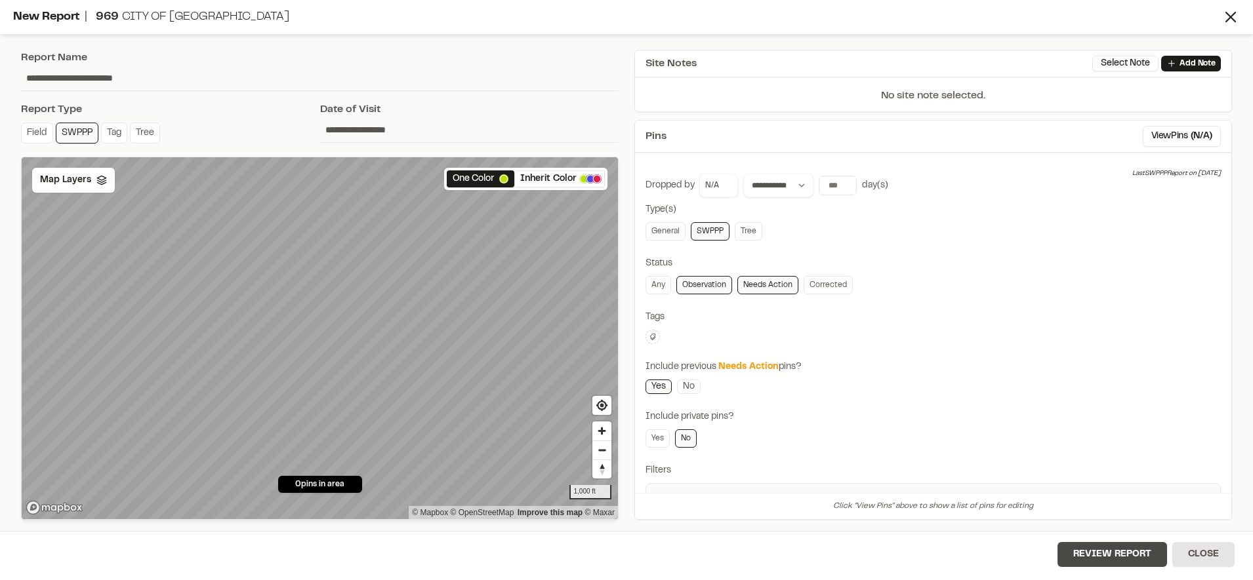
click at [1120, 548] on button "Review Report" at bounding box center [1112, 554] width 110 height 25
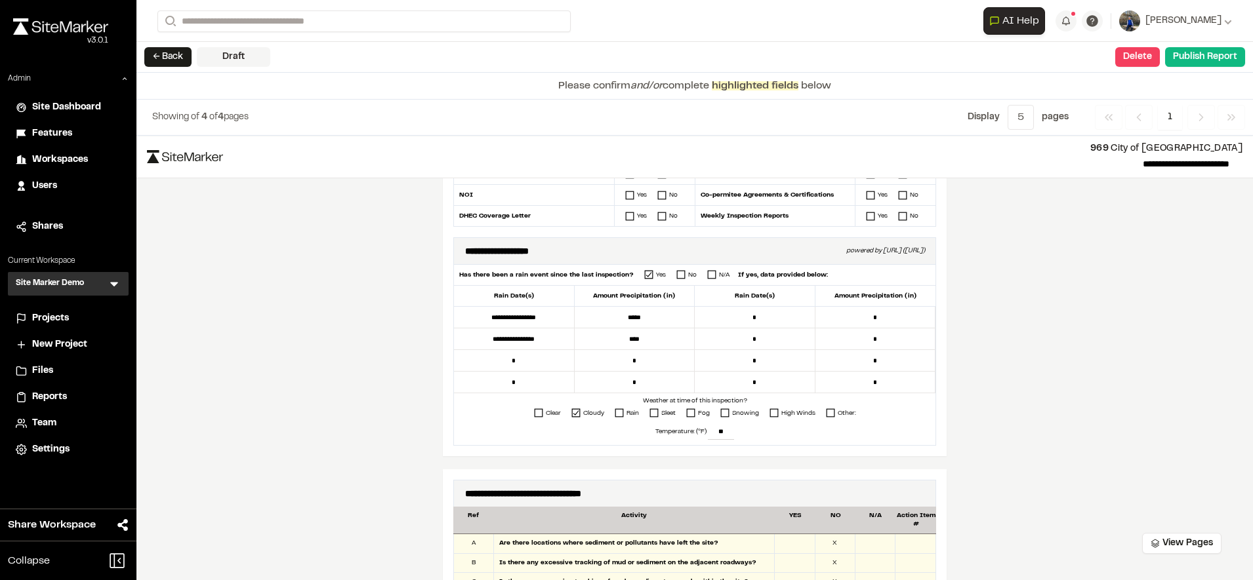
scroll to position [361, 0]
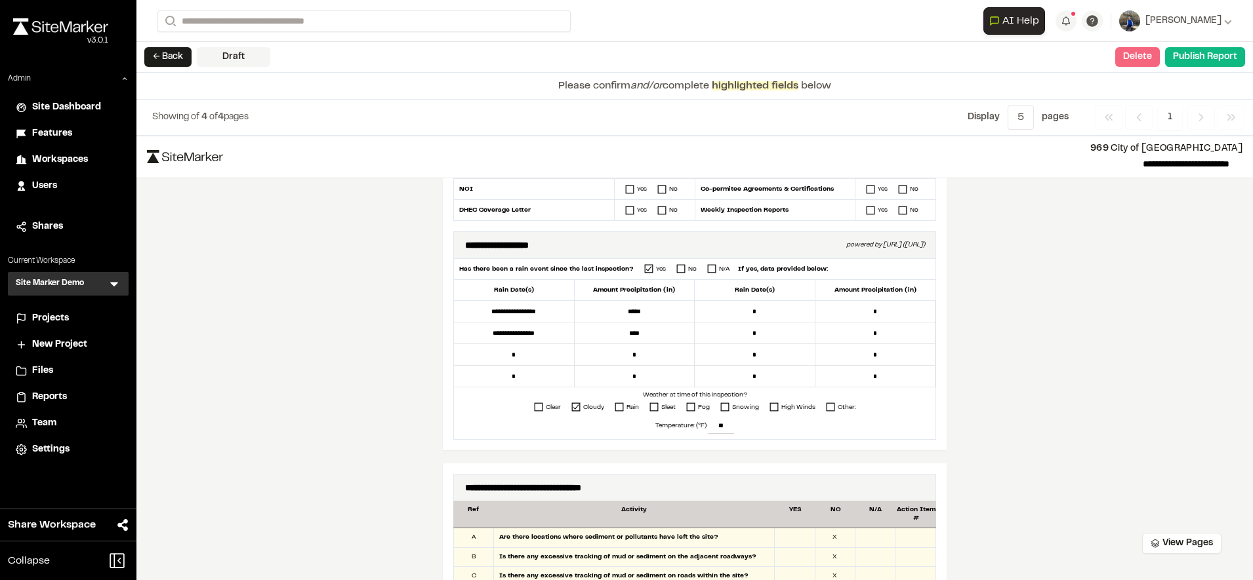
click at [1135, 64] on button "Delete" at bounding box center [1137, 57] width 45 height 20
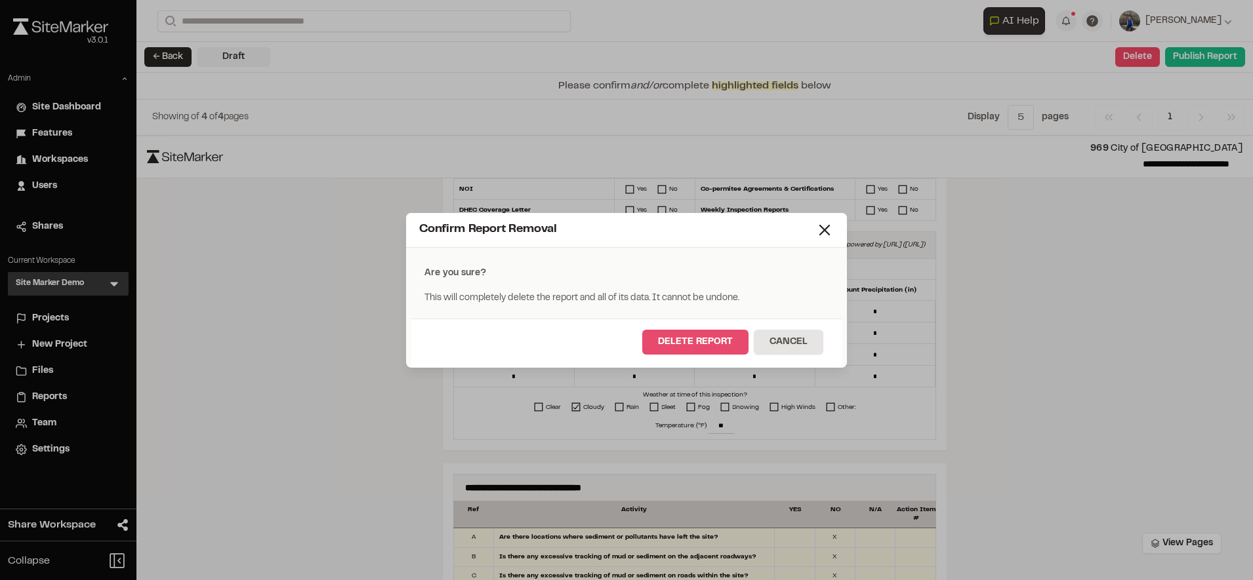
click at [718, 344] on button "Delete Report" at bounding box center [695, 342] width 106 height 25
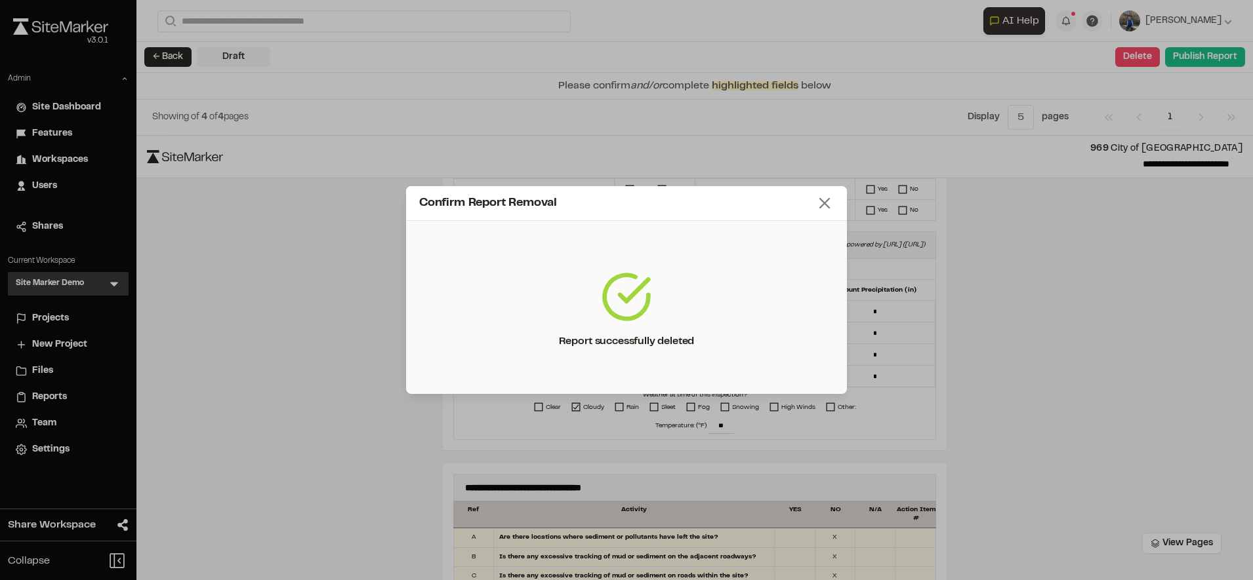
click at [832, 207] on icon at bounding box center [824, 203] width 18 height 18
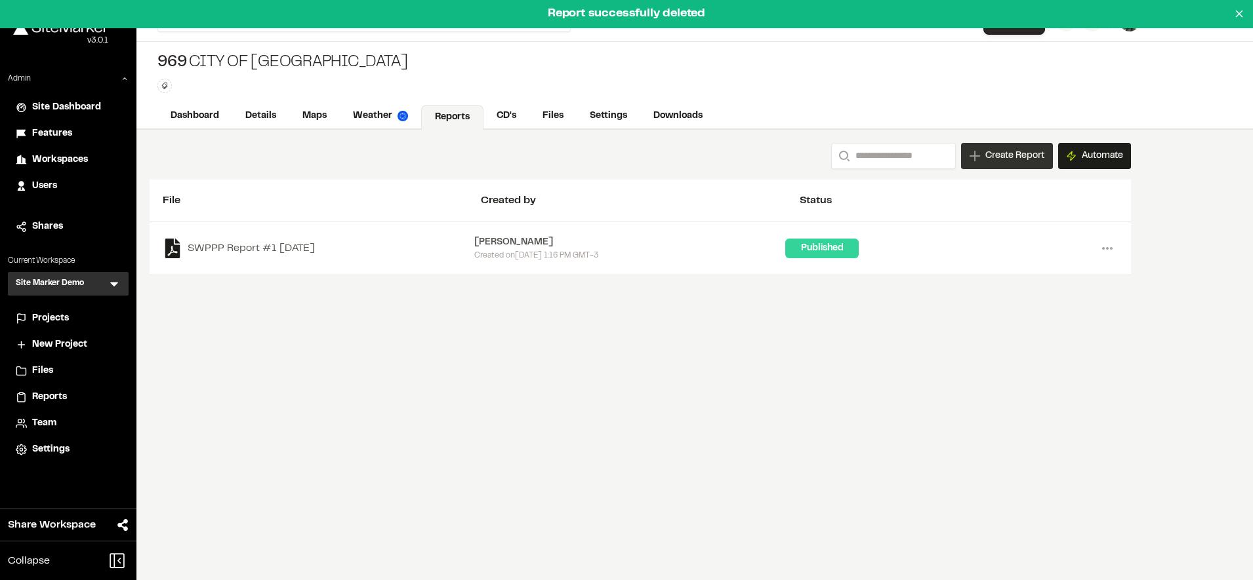
click at [1011, 162] on span "Create Report" at bounding box center [1014, 156] width 59 height 14
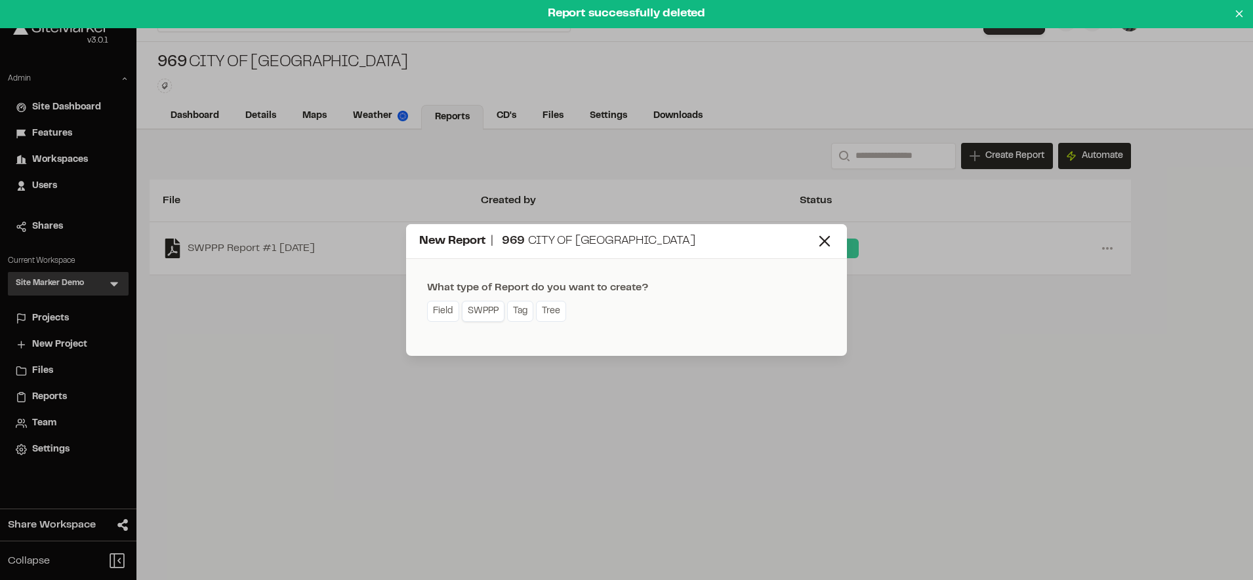
click at [481, 307] on link "SWPPP" at bounding box center [483, 311] width 43 height 21
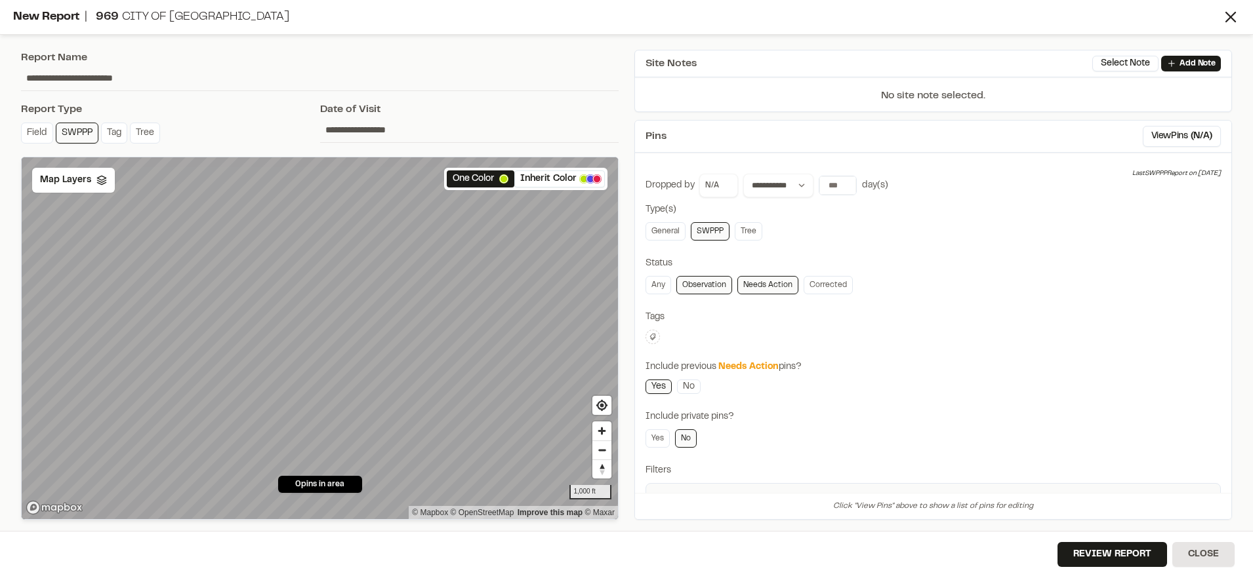
click at [382, 134] on input "**********" at bounding box center [469, 129] width 299 height 25
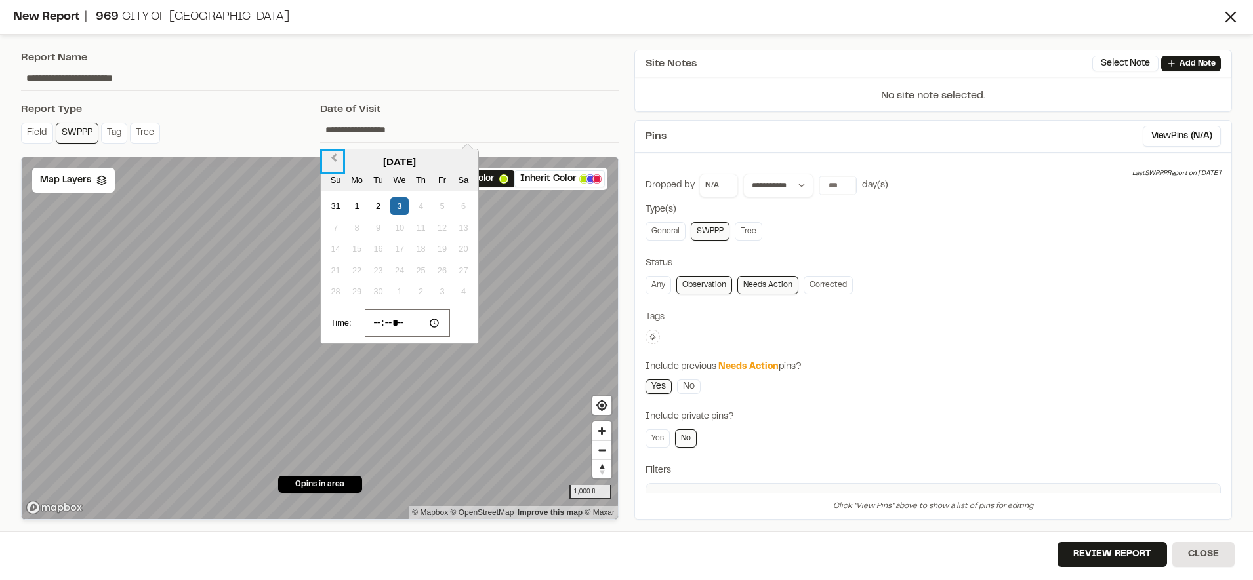
click at [334, 155] on span "Previous Month" at bounding box center [334, 161] width 0 height 20
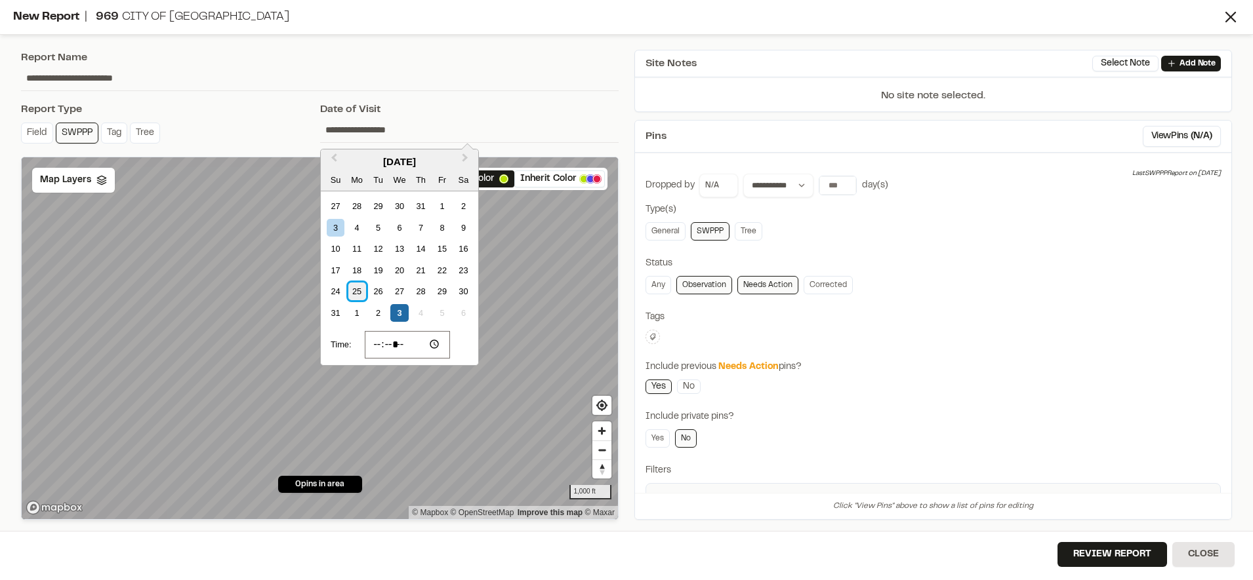
click at [361, 287] on div "25" at bounding box center [357, 292] width 18 height 18
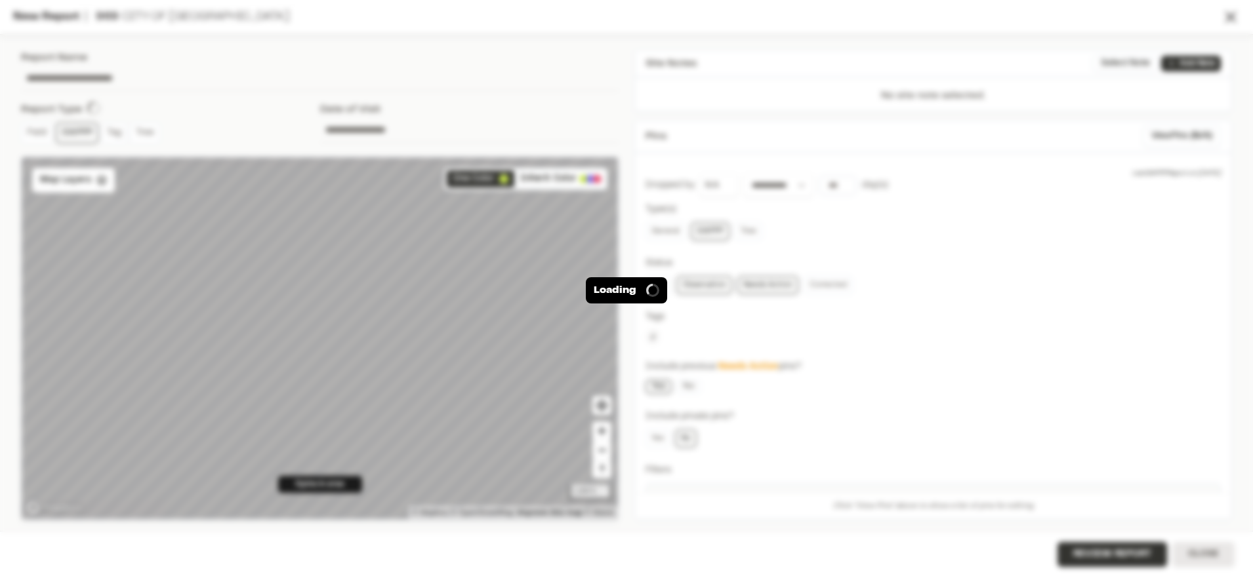
type input "**********"
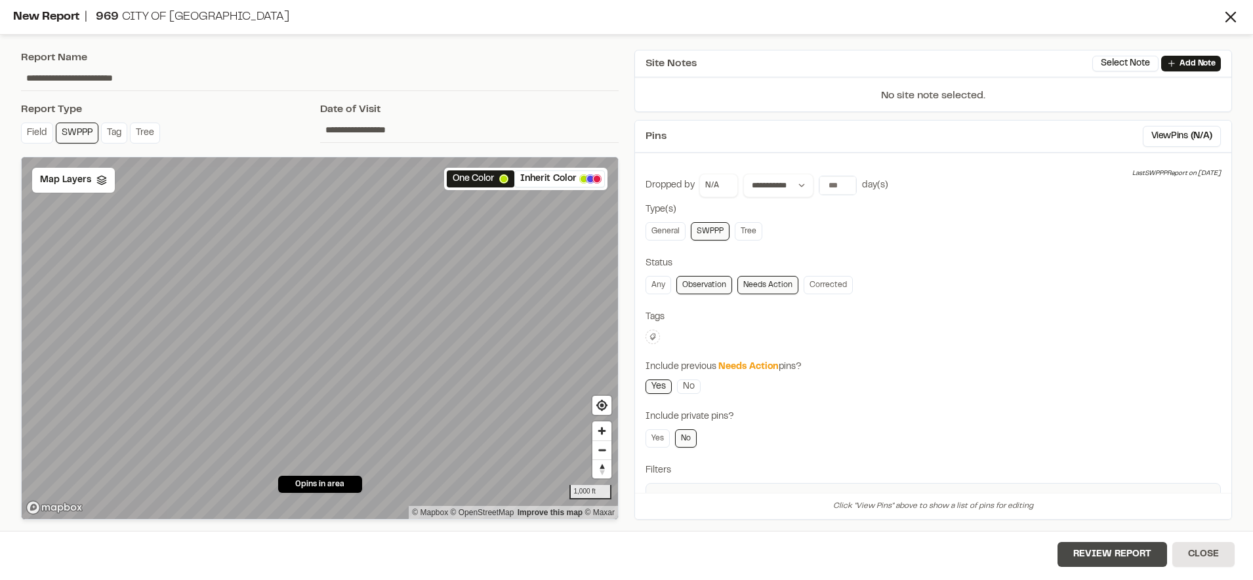
click at [1088, 557] on button "Review Report" at bounding box center [1112, 554] width 110 height 25
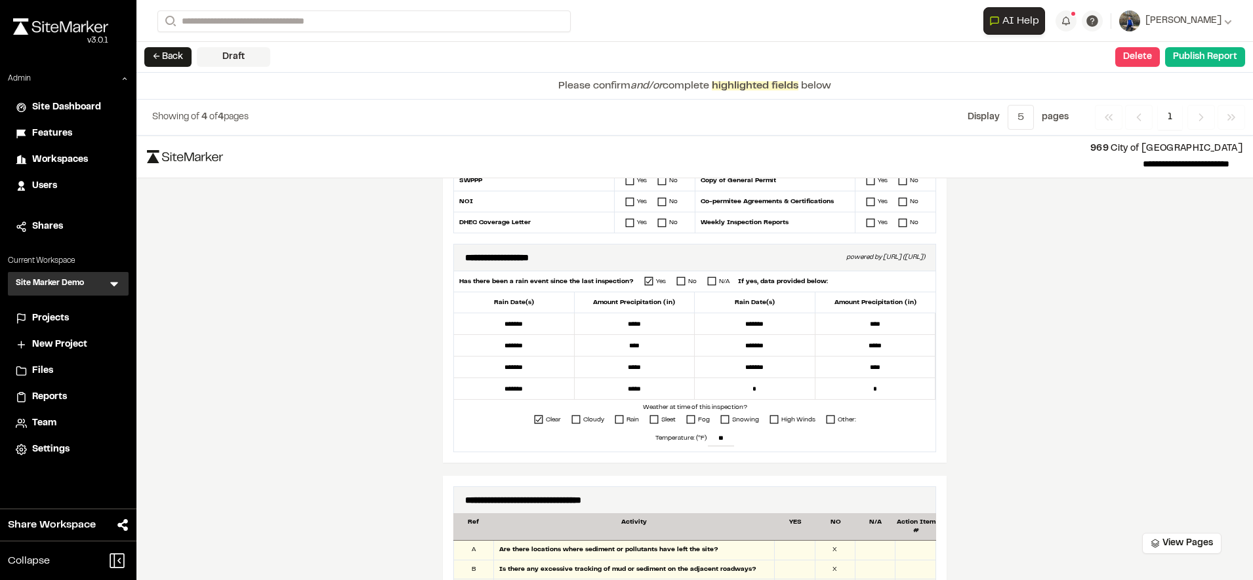
scroll to position [348, 0]
click at [1221, 60] on button "Publish Report" at bounding box center [1205, 57] width 80 height 20
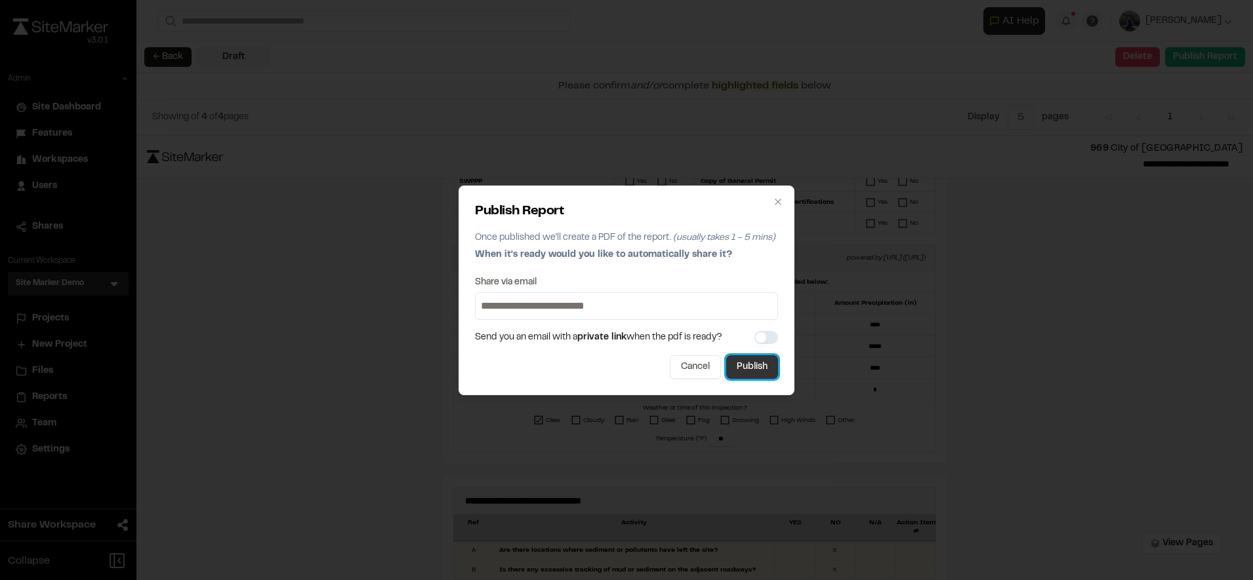
click at [753, 372] on button "Publish" at bounding box center [752, 367] width 52 height 24
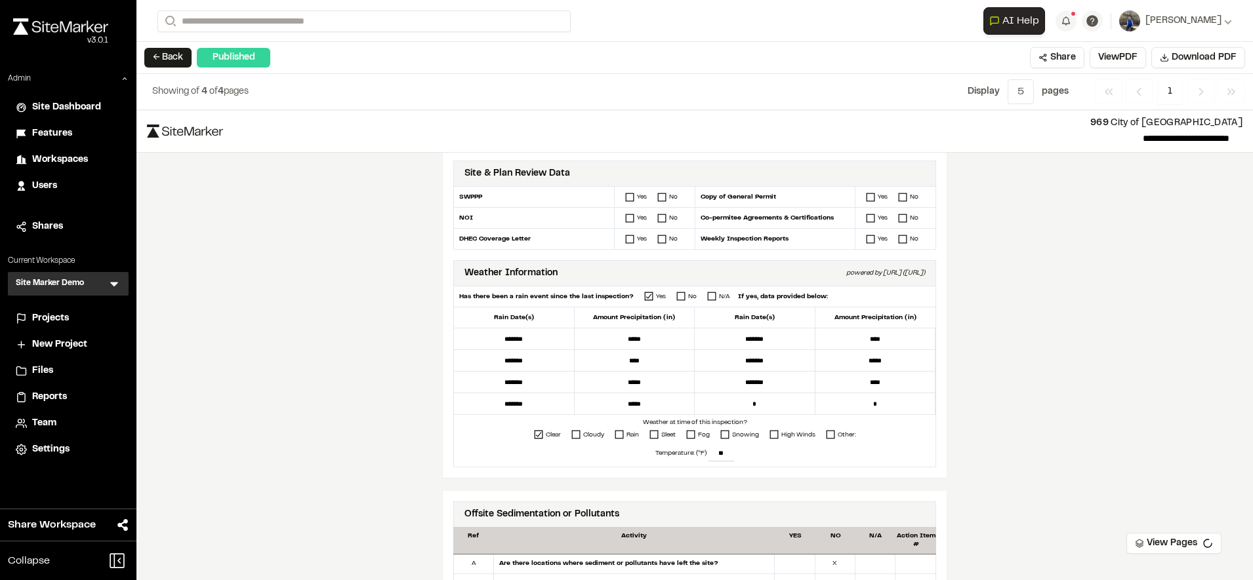
scroll to position [415, 0]
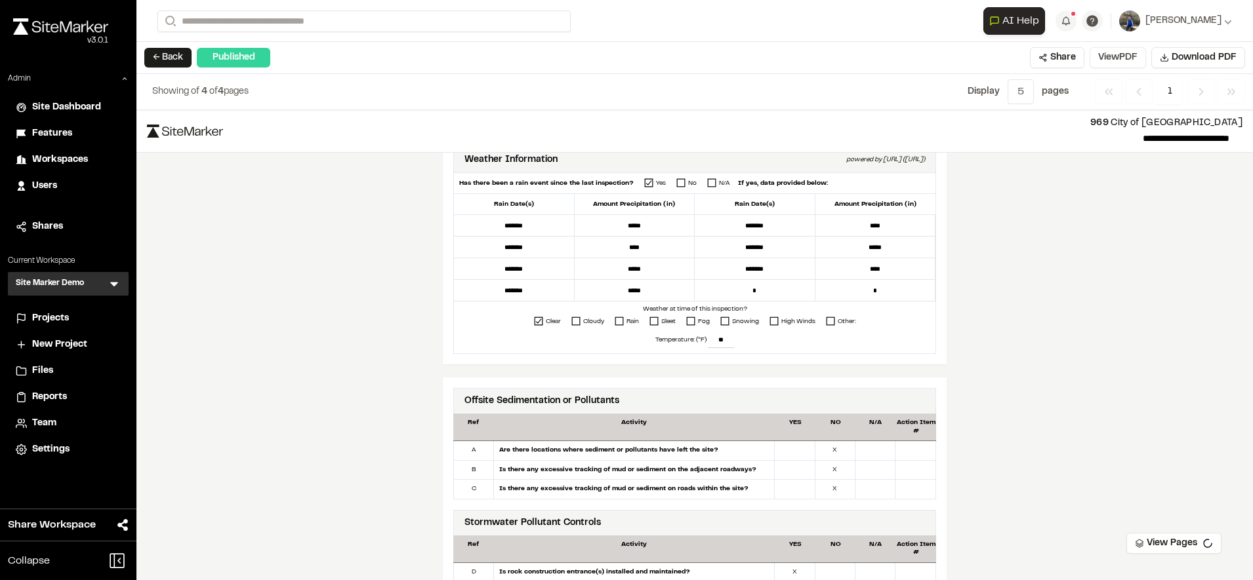
click at [1119, 56] on button "View PDF" at bounding box center [1117, 57] width 56 height 21
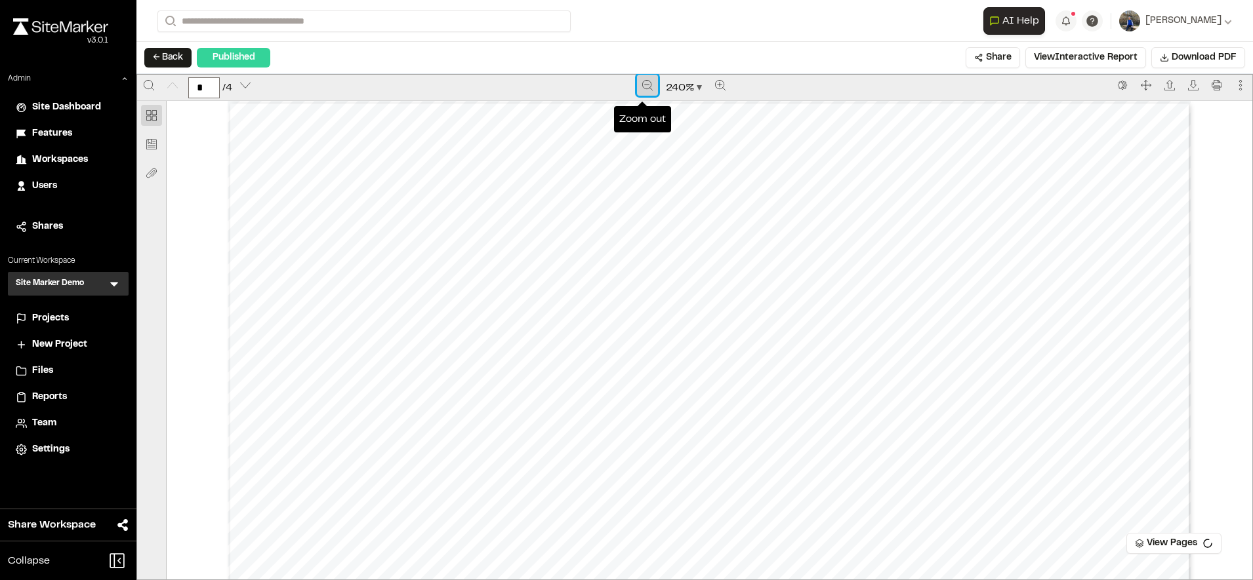
click at [637, 79] on button "Zoom out" at bounding box center [647, 85] width 21 height 21
click at [637, 79] on div at bounding box center [649, 88] width 24 height 26
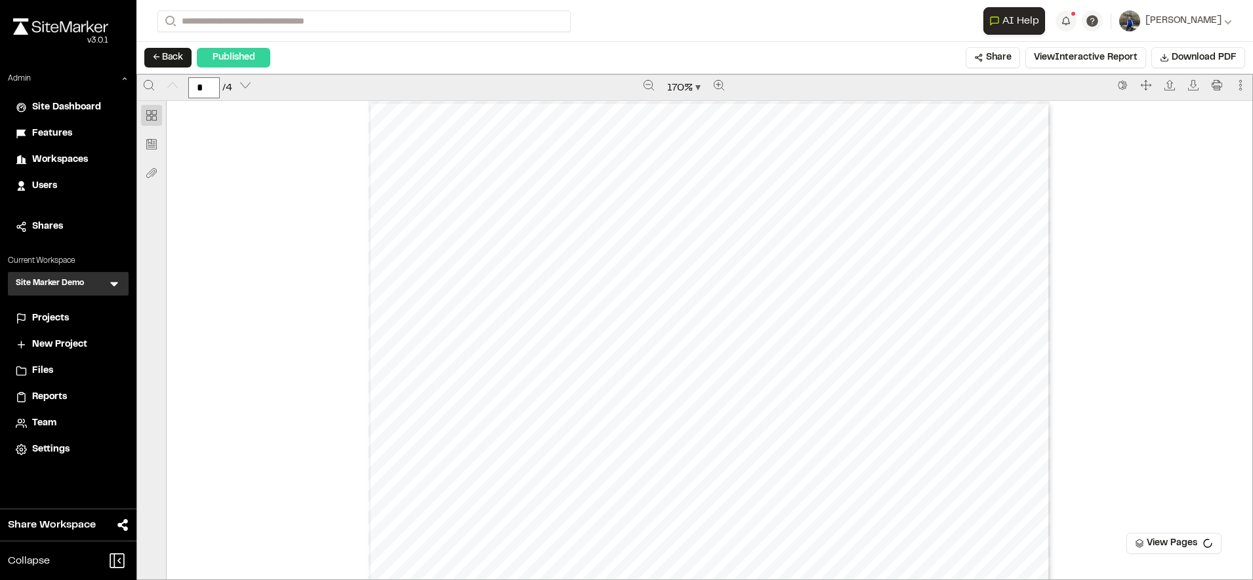
drag, startPoint x: 632, startPoint y: 79, endPoint x: 616, endPoint y: 83, distance: 16.1
click at [616, 83] on div "170 %" at bounding box center [683, 88] width 853 height 26
click at [638, 85] on button "Zoom out" at bounding box center [648, 85] width 21 height 21
click at [63, 313] on span "Projects" at bounding box center [50, 319] width 37 height 14
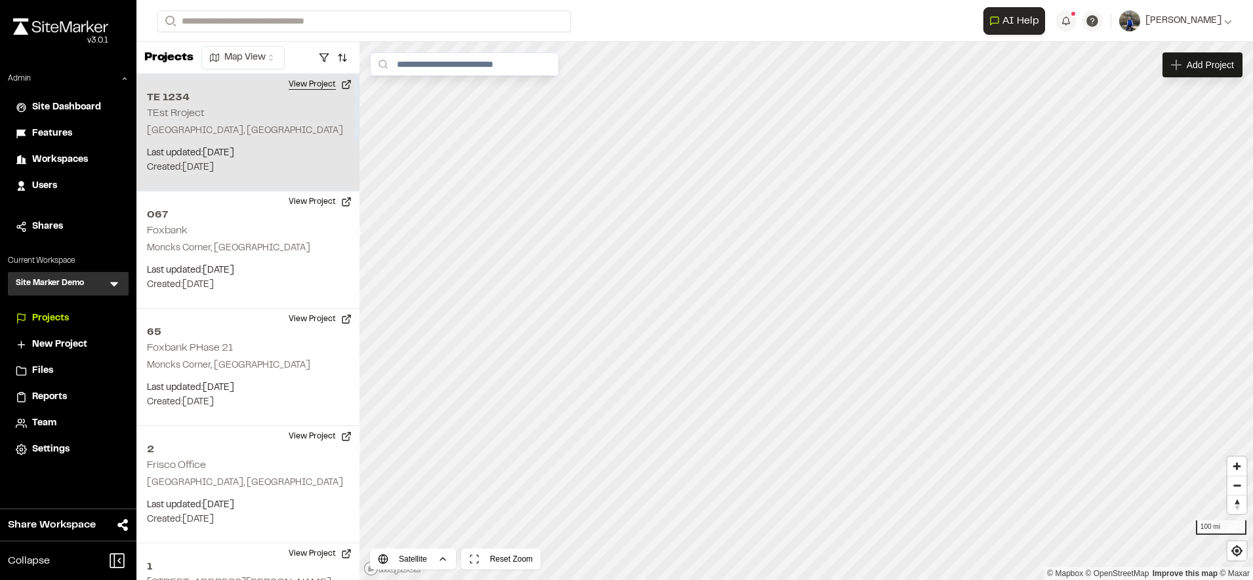
click at [334, 80] on button "View Project" at bounding box center [320, 84] width 79 height 21
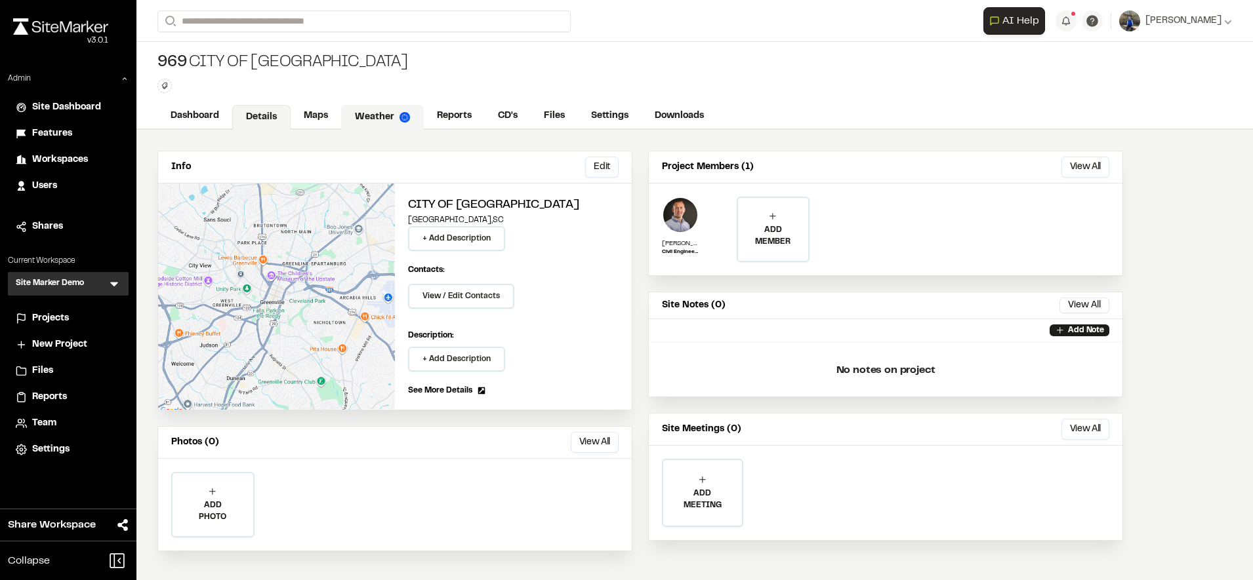
click at [386, 108] on link "Weather" at bounding box center [382, 117] width 83 height 25
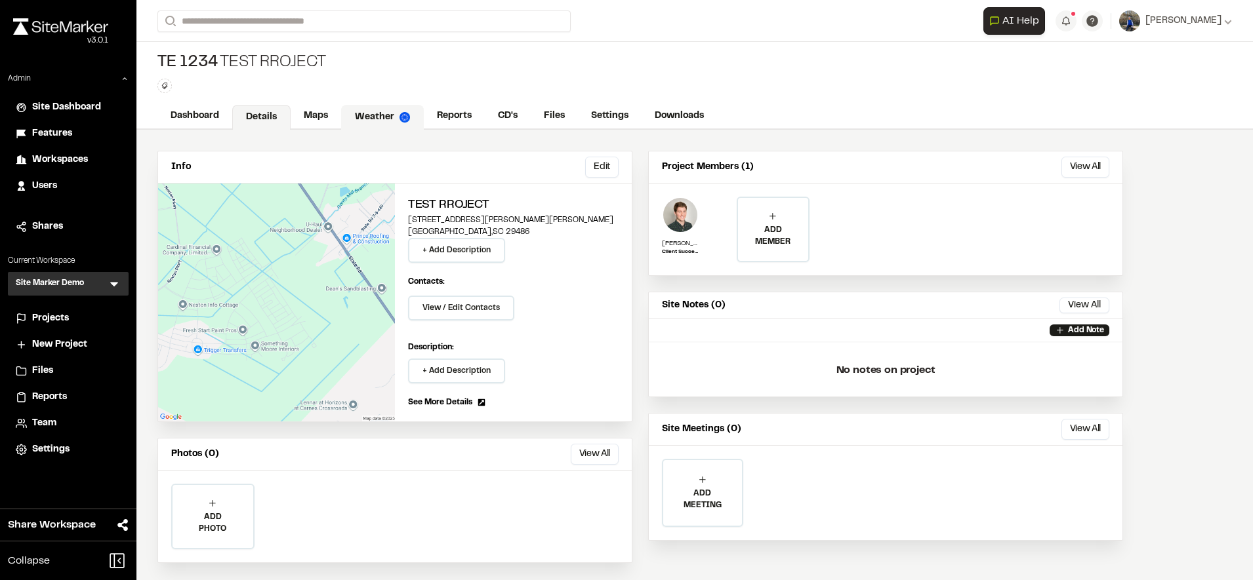
click at [395, 118] on link "Weather" at bounding box center [382, 117] width 83 height 25
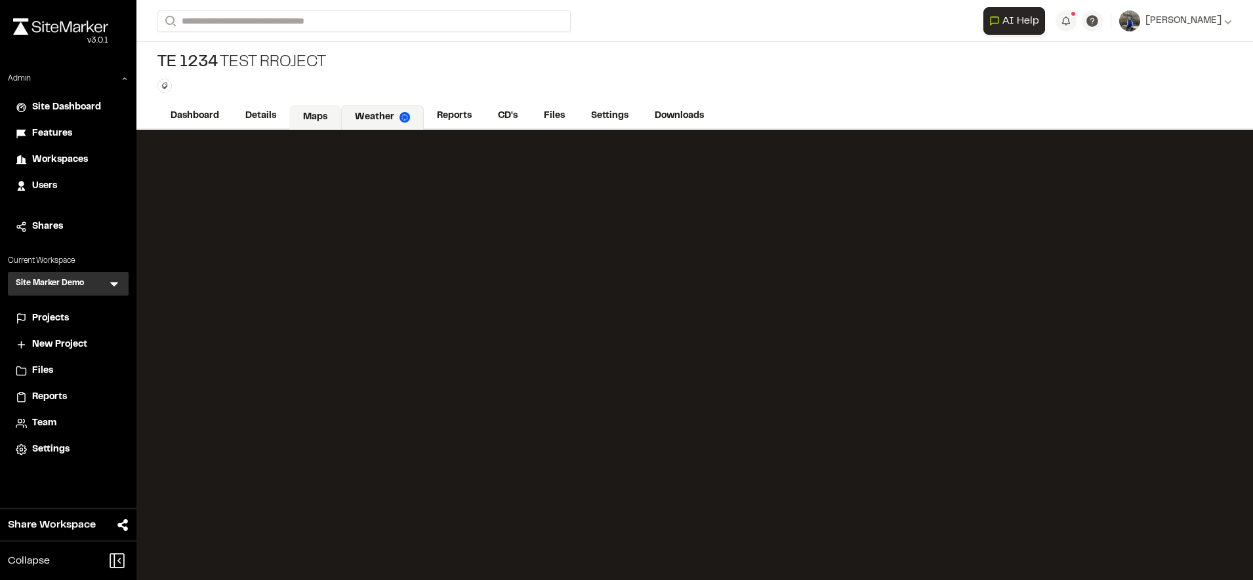
click at [318, 117] on link "Maps" at bounding box center [315, 117] width 52 height 25
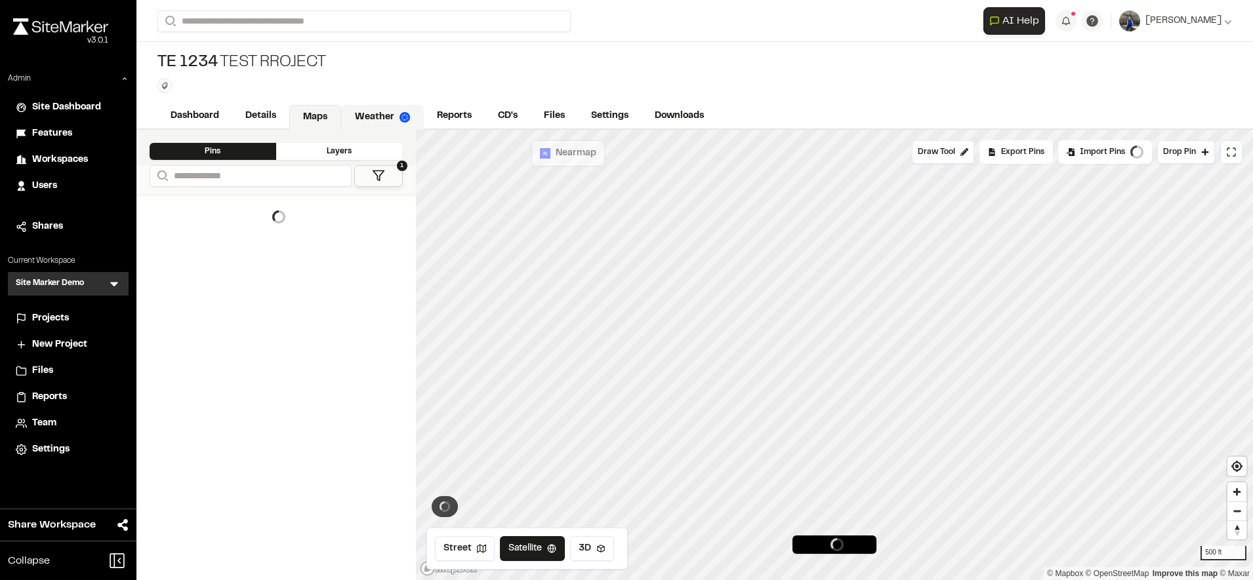
click at [382, 117] on link "Weather" at bounding box center [382, 117] width 83 height 25
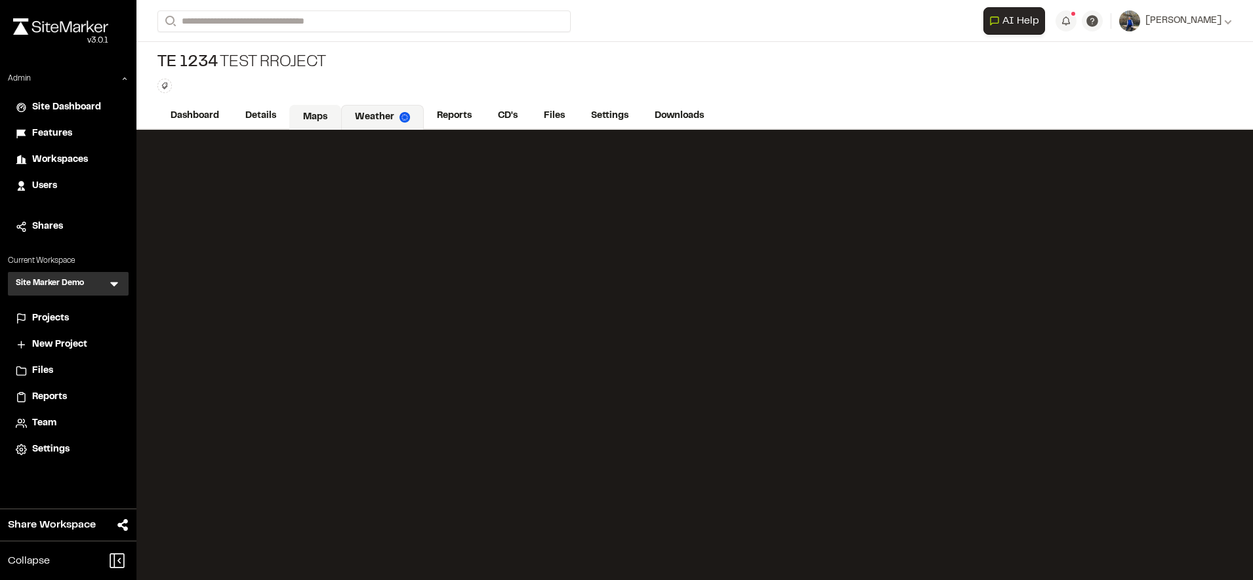
click at [323, 106] on link "Maps" at bounding box center [315, 117] width 52 height 25
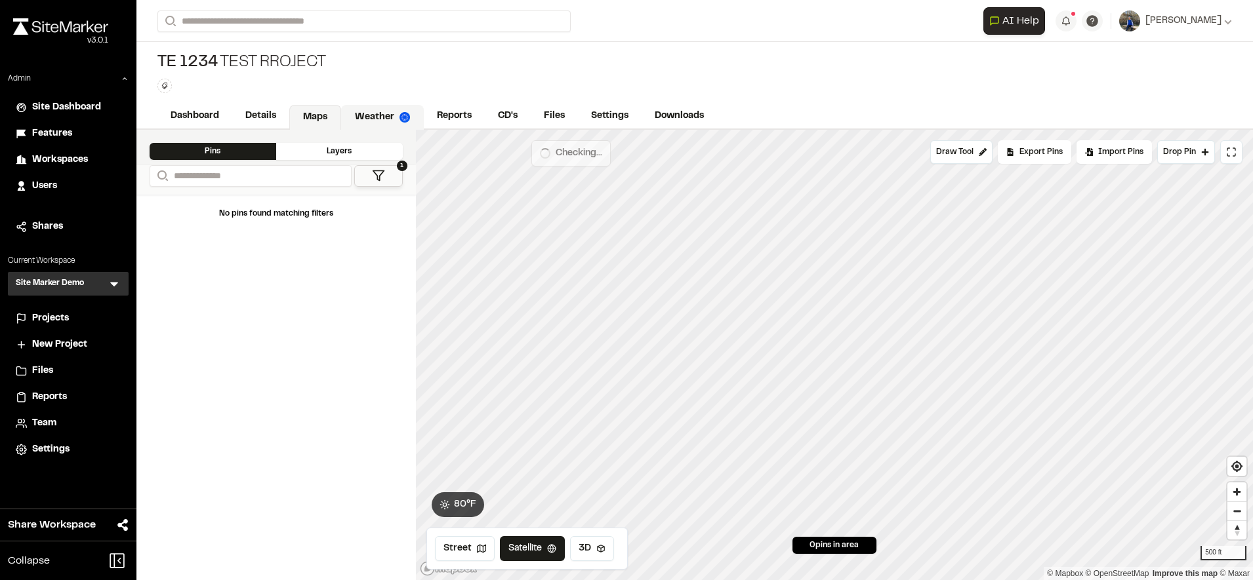
click at [367, 113] on link "Weather" at bounding box center [382, 117] width 83 height 25
